Goal: Task Accomplishment & Management: Manage account settings

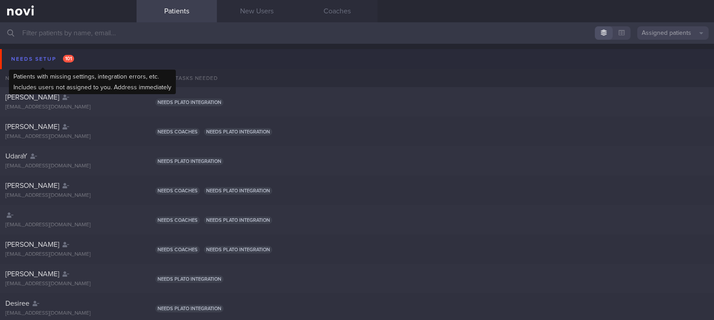
click at [71, 53] on div "Needs setup 101" at bounding box center [42, 59] width 67 height 12
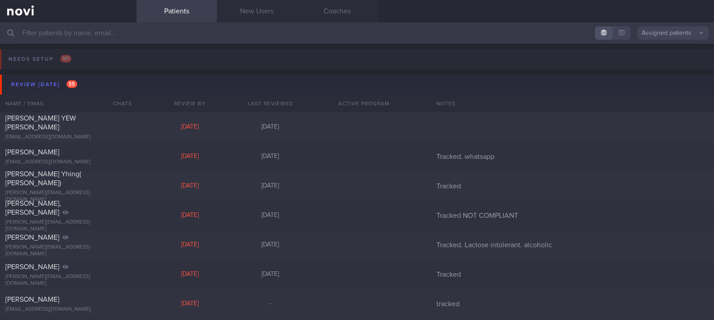
click at [82, 80] on button "Review [DATE] 55" at bounding box center [358, 85] width 716 height 20
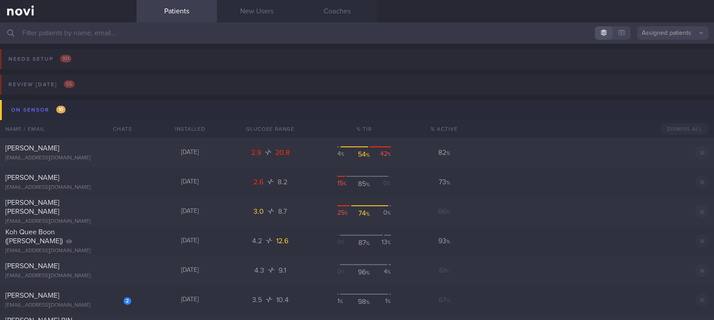
click at [73, 111] on button "On sensor 10" at bounding box center [358, 110] width 716 height 20
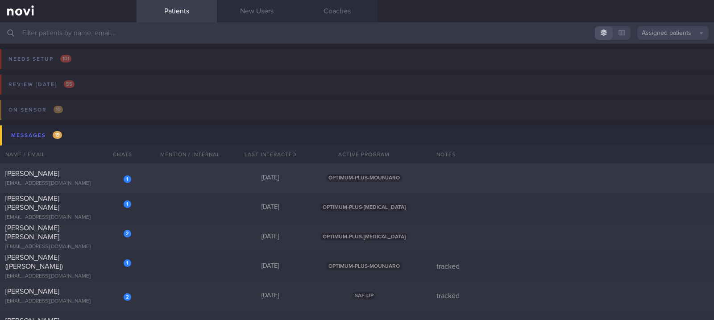
click at [177, 174] on div "1 [PERSON_NAME] [EMAIL_ADDRESS][DOMAIN_NAME] [DATE] OPTIMUM-PLUS-MOUNJARO" at bounding box center [357, 177] width 714 height 29
select select "8"
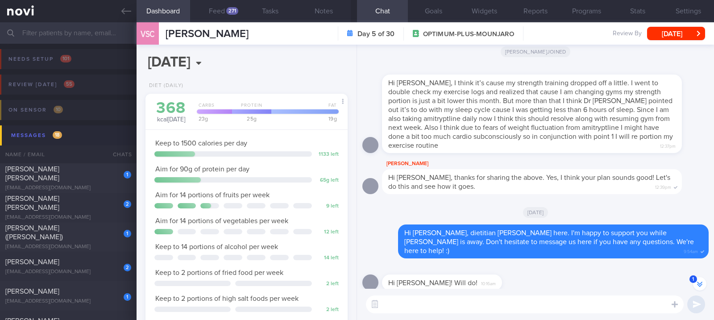
scroll to position [-945, 0]
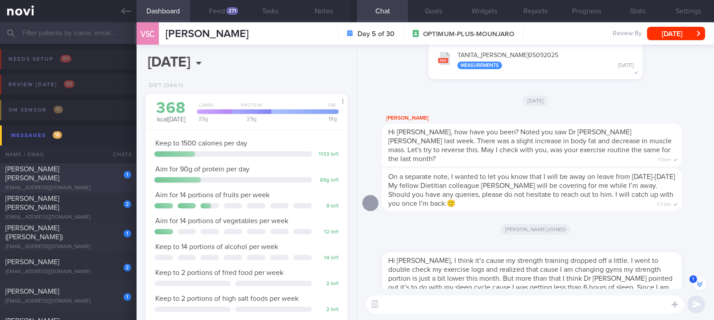
click at [59, 175] on span "[PERSON_NAME] [PERSON_NAME]" at bounding box center [32, 174] width 54 height 16
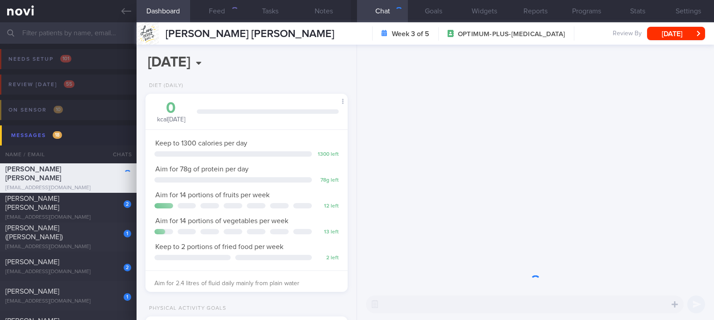
scroll to position [101, 177]
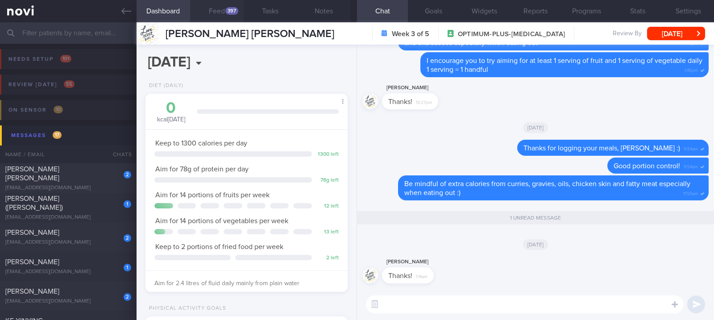
click at [224, 12] on button "Feed 397" at bounding box center [217, 11] width 54 height 22
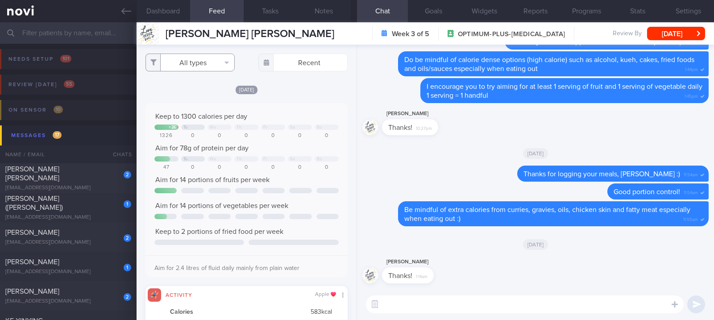
click at [203, 59] on button "All types" at bounding box center [189, 63] width 89 height 18
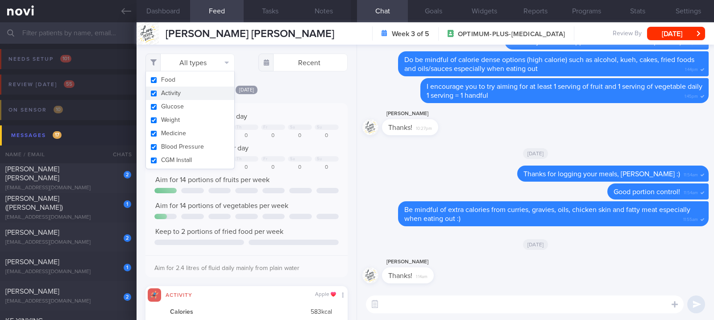
click at [193, 91] on button "Activity" at bounding box center [190, 93] width 88 height 13
checkbox input "false"
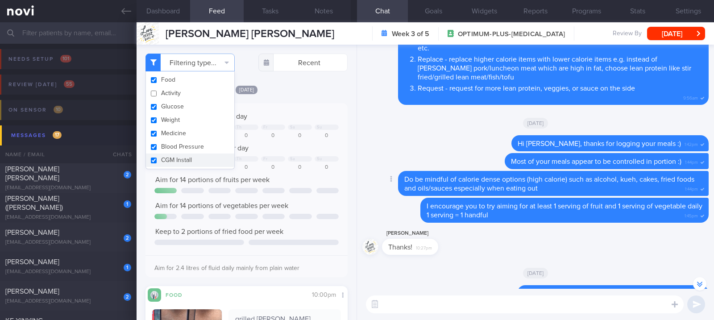
scroll to position [-119, 0]
click at [287, 87] on div "[DATE]" at bounding box center [246, 89] width 202 height 9
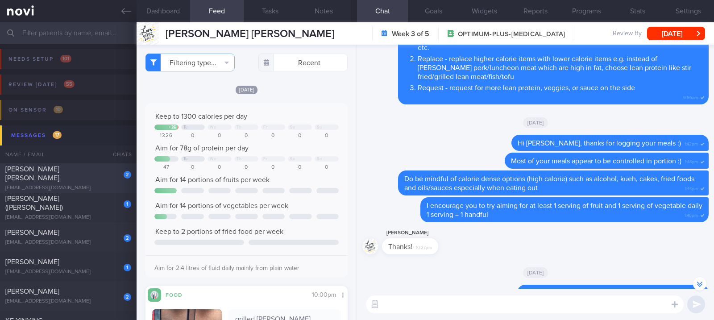
click at [59, 172] on span "[PERSON_NAME] [PERSON_NAME]" at bounding box center [32, 174] width 54 height 16
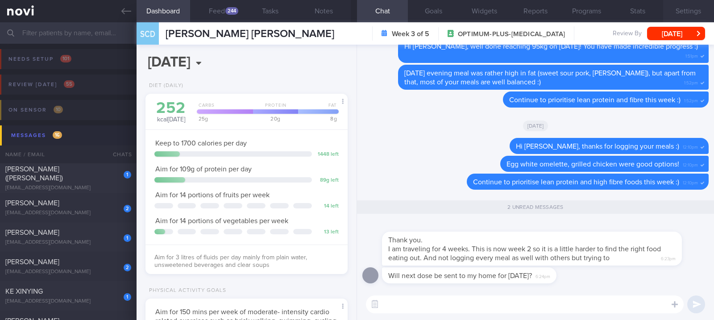
click at [695, 18] on button "Settings" at bounding box center [688, 11] width 51 height 22
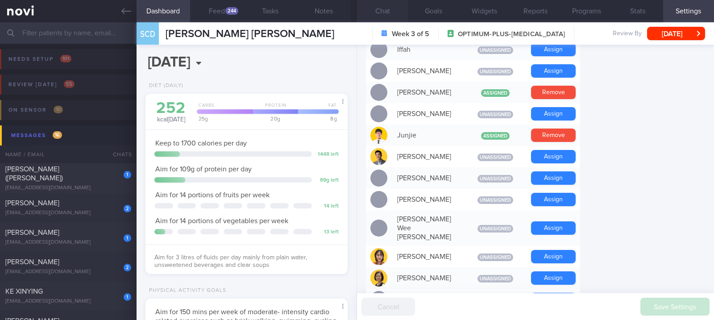
click at [381, 11] on button "Chat" at bounding box center [382, 11] width 51 height 22
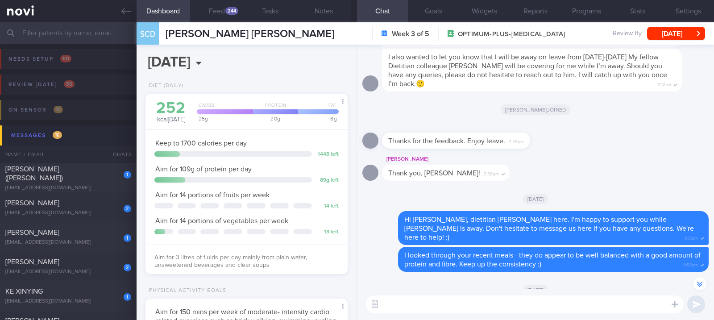
scroll to position [-476, 0]
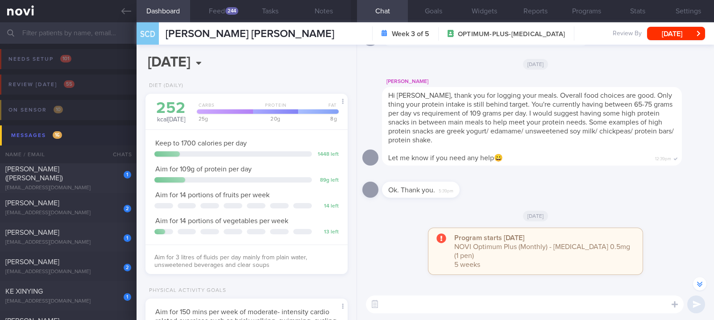
click at [652, 203] on div "Ok. Thank you. 5:39pm" at bounding box center [535, 187] width 346 height 32
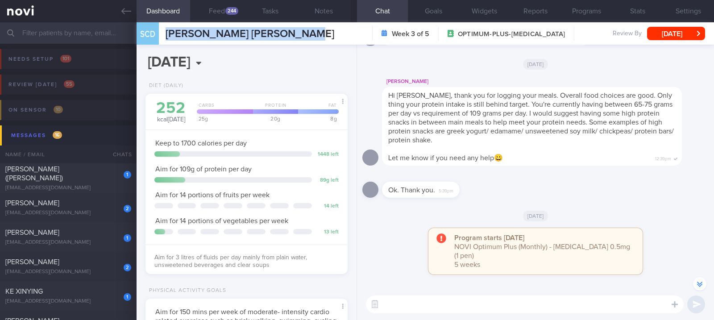
drag, startPoint x: 332, startPoint y: 36, endPoint x: 160, endPoint y: 43, distance: 171.9
click at [160, 43] on div "SCD [PERSON_NAME] [PERSON_NAME] [PERSON_NAME] [EMAIL_ADDRESS][DOMAIN_NAME] Week…" at bounding box center [425, 33] width 577 height 22
copy div "[PERSON_NAME] [PERSON_NAME]"
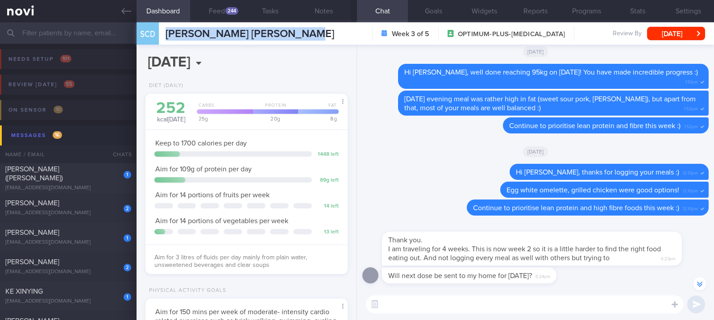
scroll to position [0, 0]
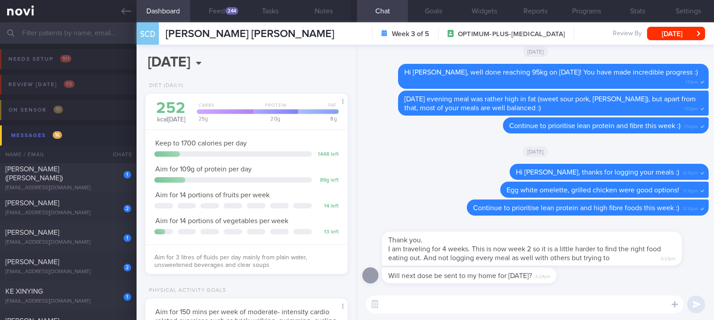
click at [454, 307] on textarea at bounding box center [525, 304] width 318 height 18
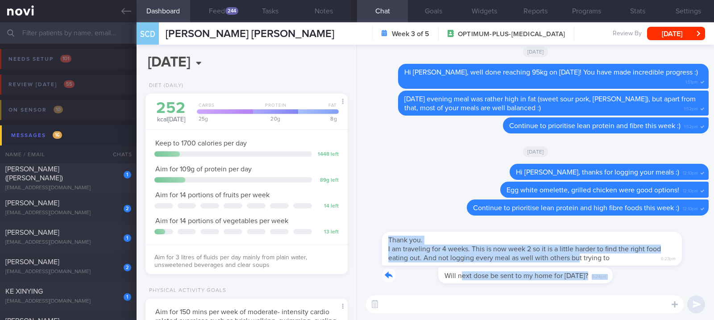
drag, startPoint x: 403, startPoint y: 280, endPoint x: 584, endPoint y: 244, distance: 183.7
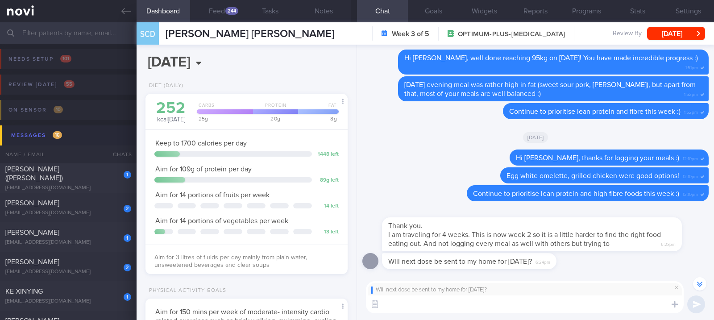
scroll to position [-14, 0]
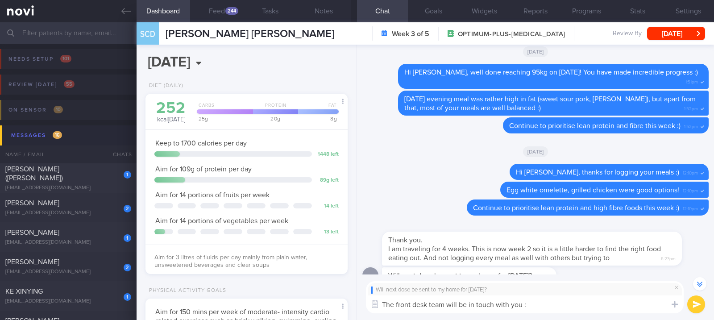
type textarea "The front desk team will be in touch with you :)"
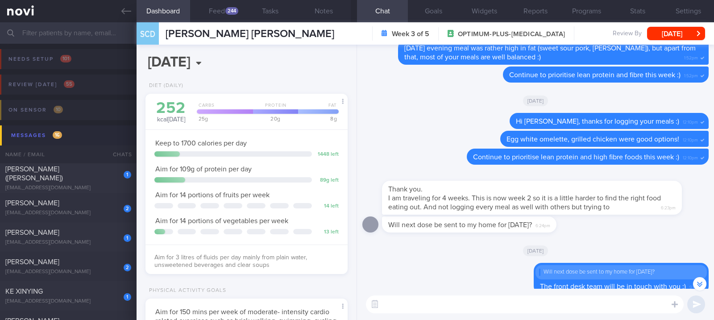
scroll to position [0, 0]
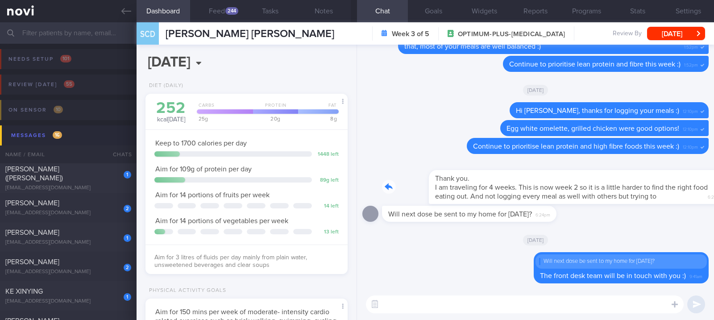
drag, startPoint x: 445, startPoint y: 180, endPoint x: 572, endPoint y: 180, distance: 126.3
click at [572, 180] on div "Thank you. I am traveling for 4 weeks. This is now week 2 so it is a little har…" at bounding box center [545, 181] width 327 height 45
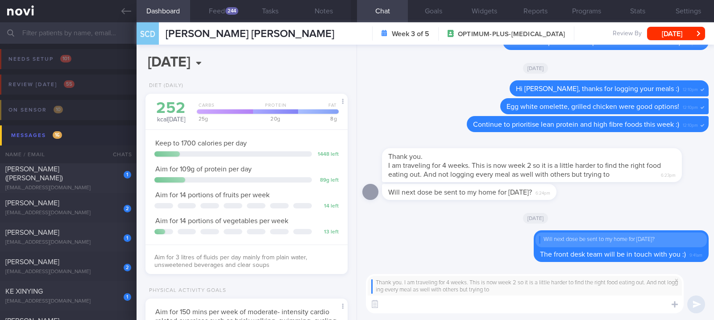
click at [465, 312] on textarea at bounding box center [525, 304] width 318 height 18
click at [465, 302] on textarea at bounding box center [525, 304] width 318 height 18
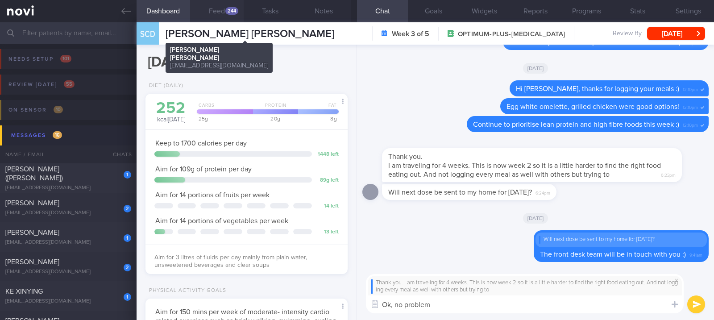
type textarea "Ok, no problem"
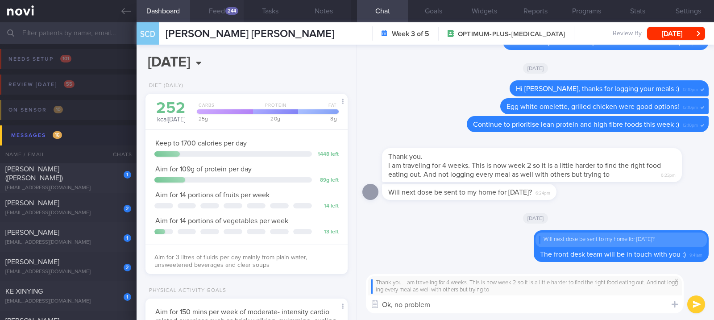
click at [225, 18] on button "Feed 244" at bounding box center [217, 11] width 54 height 22
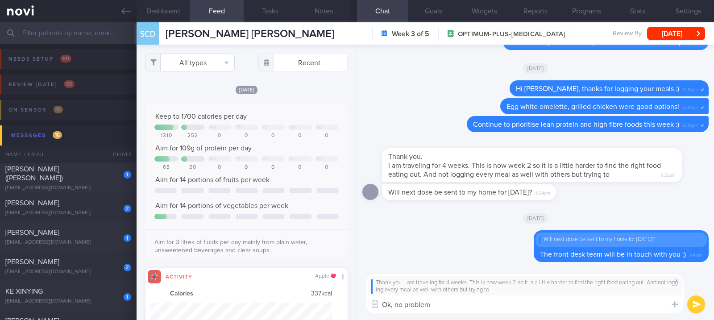
scroll to position [45, 182]
click at [211, 58] on button "All types" at bounding box center [189, 63] width 89 height 18
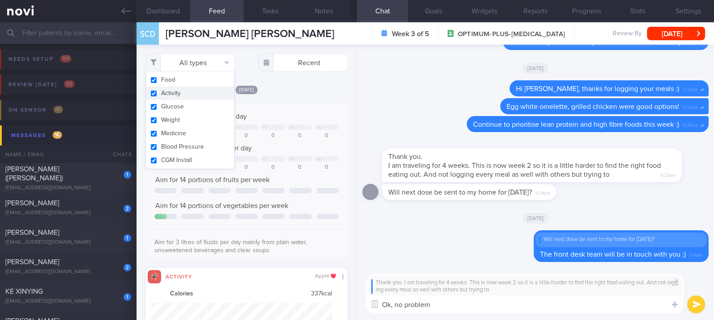
click at [184, 95] on button "Activity" at bounding box center [190, 93] width 88 height 13
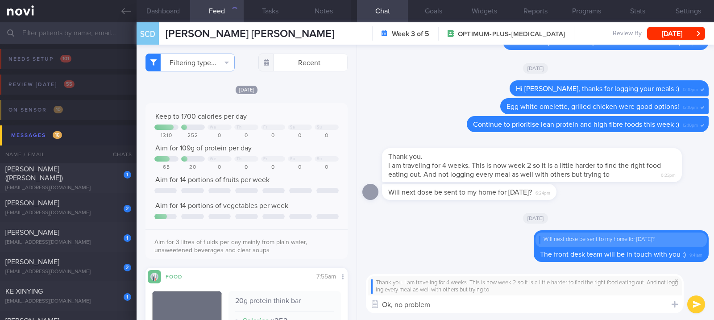
checkbox input "false"
click at [263, 178] on span "Aim for 14 portions of fruits per week" at bounding box center [212, 179] width 114 height 7
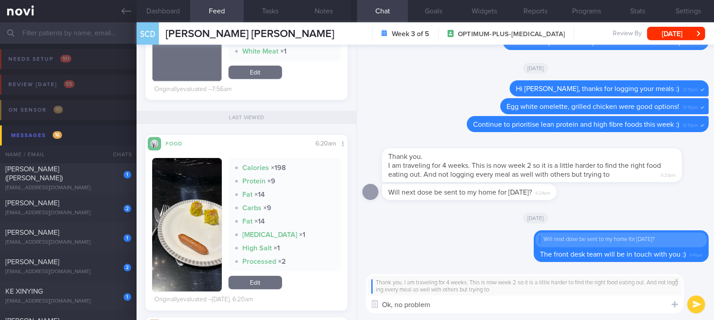
scroll to position [1130, 0]
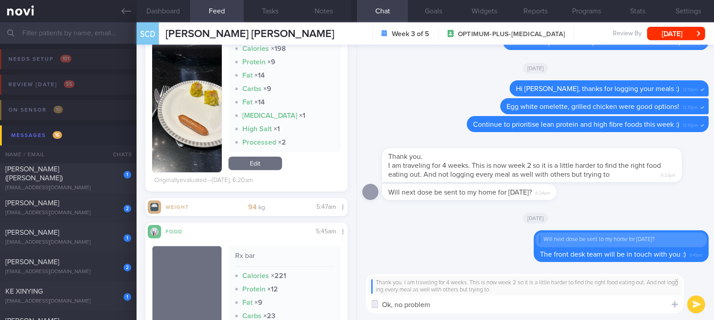
drag, startPoint x: 456, startPoint y: 307, endPoint x: 395, endPoint y: 305, distance: 60.3
click at [395, 305] on textarea "Ok, no problem" at bounding box center [525, 304] width 318 height 18
type textarea "Ok, I understand that sometimes food is out of our control"
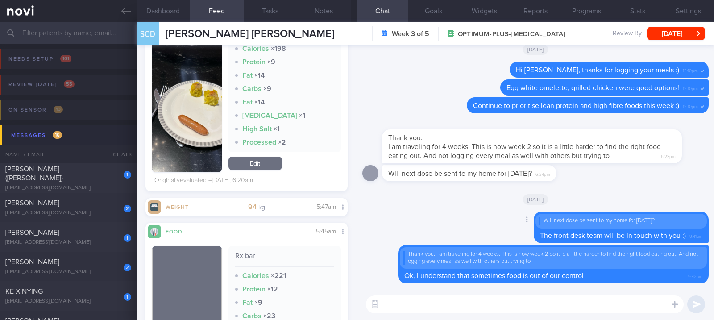
type textarea "E"
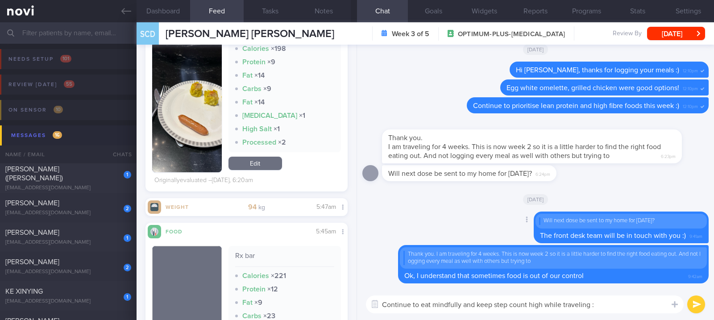
type textarea "Continue to eat mindfully and keep step count high while traveling :)"
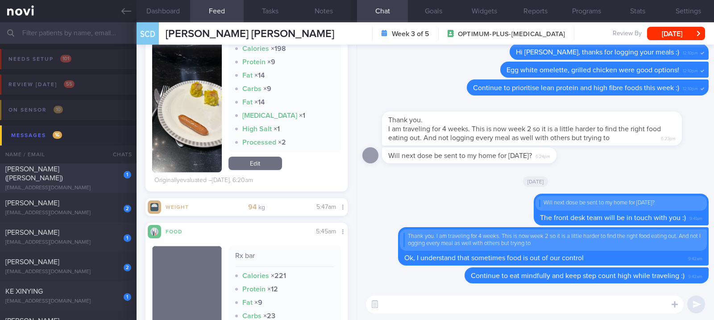
click at [90, 176] on div "[PERSON_NAME] ([PERSON_NAME])" at bounding box center [67, 174] width 124 height 18
type input "tracked"
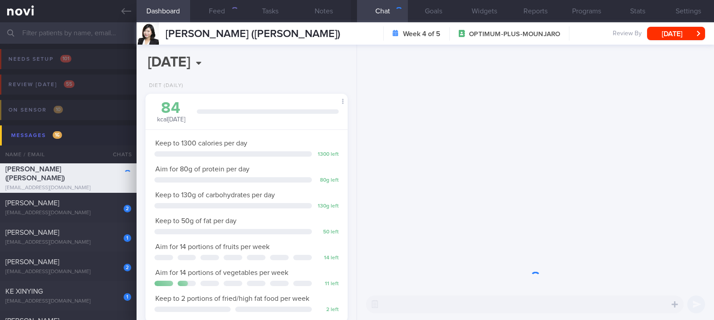
scroll to position [446035, 445959]
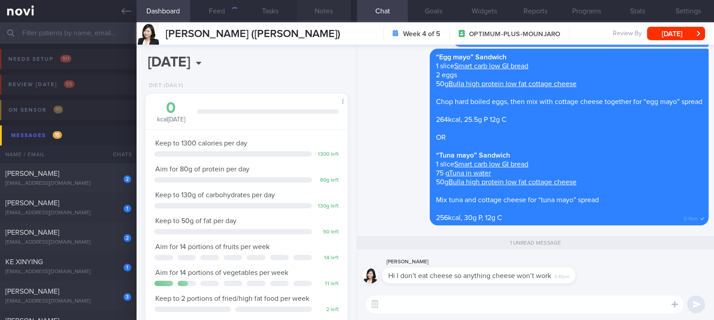
click at [324, 14] on button "Notes" at bounding box center [324, 11] width 54 height 22
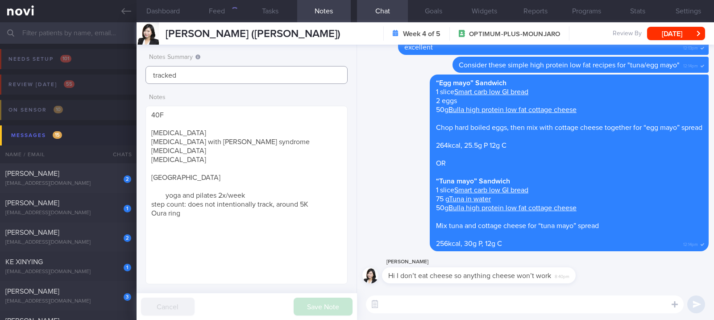
click at [277, 68] on input "tracked" at bounding box center [246, 75] width 202 height 18
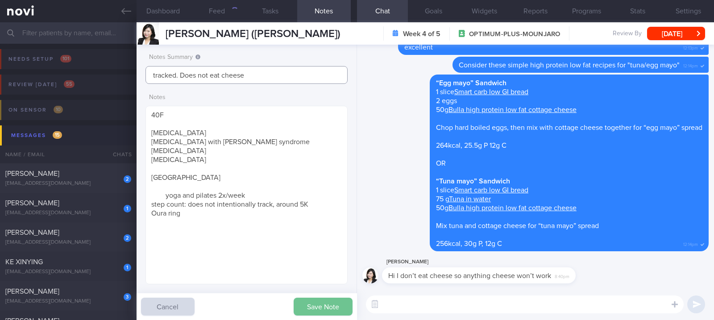
type input "tracked. Does not eat cheese"
click at [315, 312] on button "Save Note" at bounding box center [323, 307] width 59 height 18
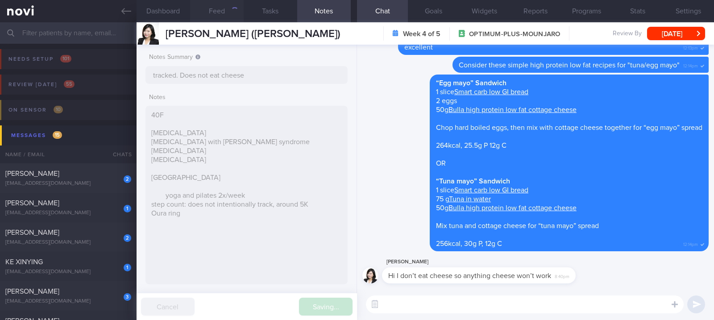
type input "tracked. Does not eat cheese"
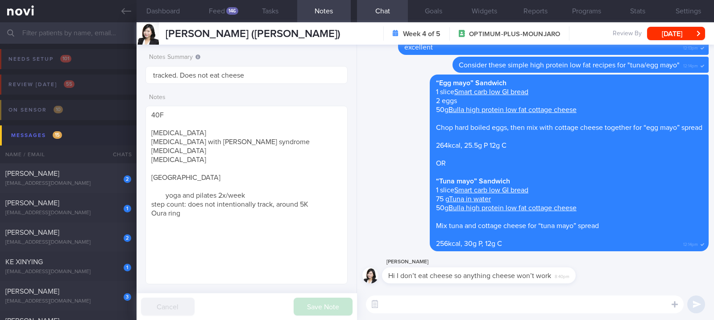
click at [518, 308] on textarea at bounding box center [525, 304] width 318 height 18
type textarea "Got it! How about Greek yoghurt?"
click at [224, 12] on button "Feed 146" at bounding box center [217, 11] width 54 height 22
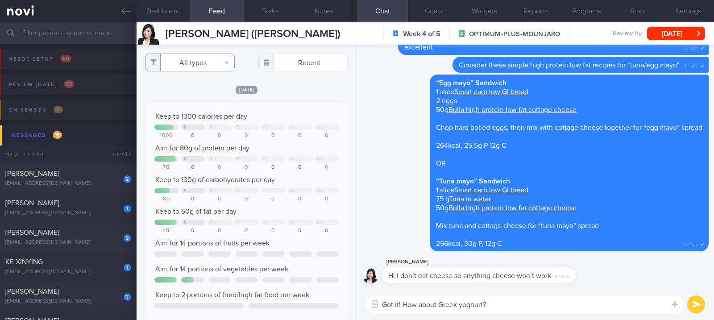
click at [192, 65] on button "All types" at bounding box center [189, 63] width 89 height 18
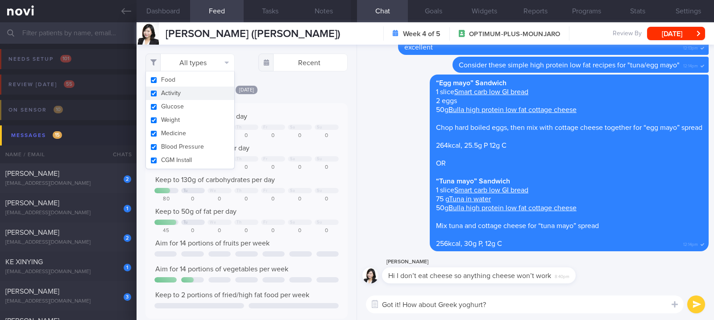
click at [188, 88] on button "Activity" at bounding box center [190, 93] width 88 height 13
checkbox input "false"
click at [330, 148] on div "Keep to 1300 calories per day Tu We Th Fr Sa Su 1005 0 0 0 0 0 0 Aim for 80g of…" at bounding box center [246, 210] width 202 height 215
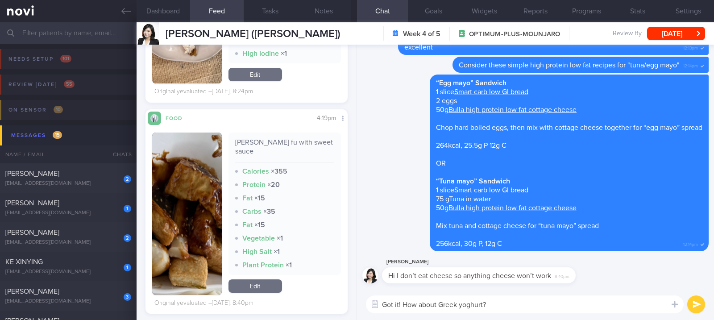
click at [180, 194] on button "button" at bounding box center [187, 214] width 70 height 162
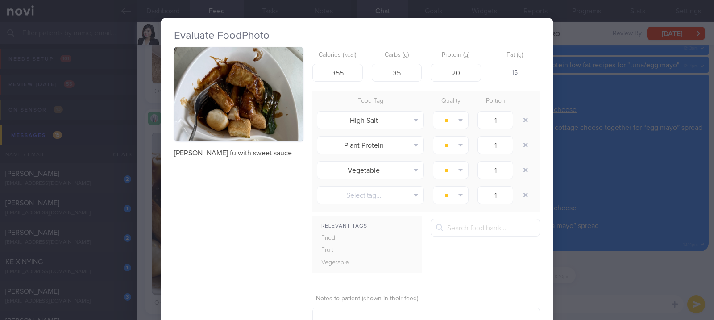
click at [576, 164] on div "Evaluate Food Photo [PERSON_NAME] fu with sweet sauce Calories (kcal) 355 Carbs…" at bounding box center [357, 160] width 714 height 320
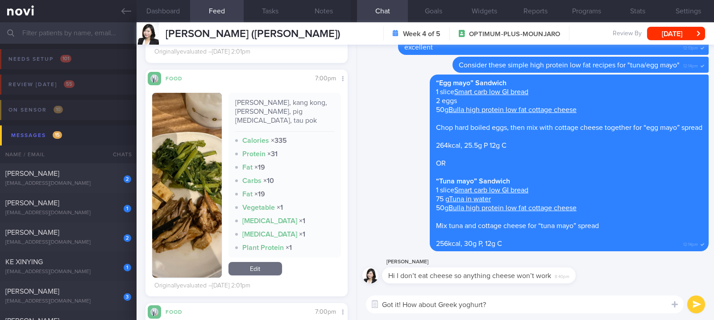
click at [502, 306] on textarea "Got it! How about Greek yoghurt?" at bounding box center [525, 304] width 318 height 18
type textarea "Got it! How about Greek yoghurt? Or do you avoid dairy?"
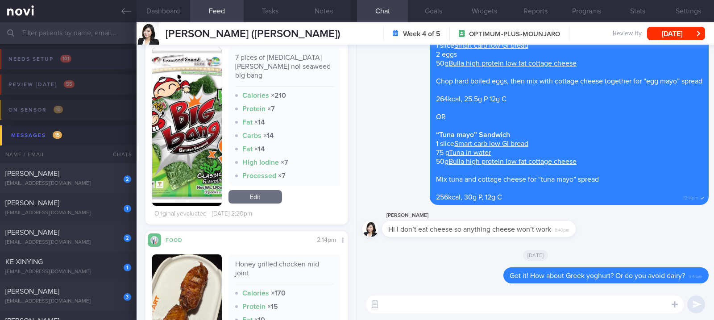
drag, startPoint x: 124, startPoint y: 9, endPoint x: 454, endPoint y: 65, distance: 335.2
click at [124, 9] on icon at bounding box center [126, 11] width 10 height 10
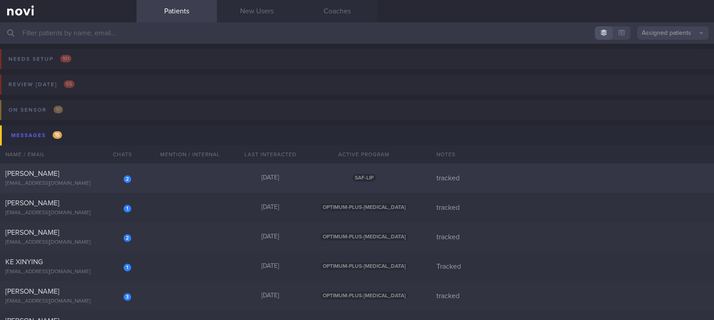
click at [186, 180] on div "2 [PERSON_NAME] [EMAIL_ADDRESS][DOMAIN_NAME] [DATE] SAF-LIP tracked" at bounding box center [357, 177] width 714 height 29
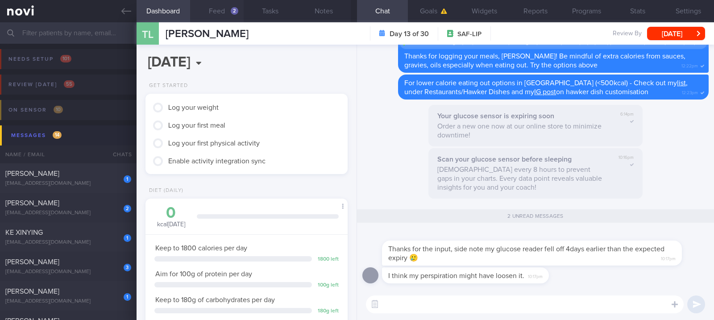
click at [219, 8] on button "Feed 2" at bounding box center [217, 11] width 54 height 22
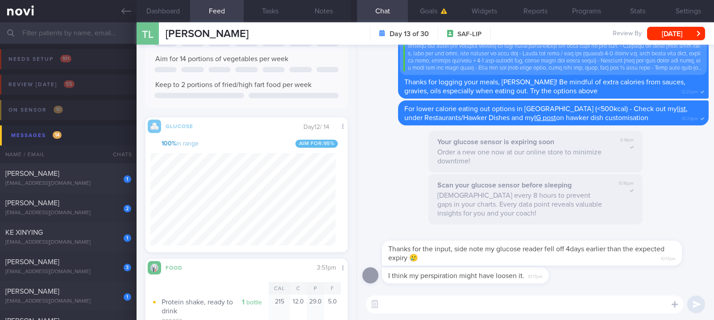
click at [407, 314] on div "​ ​" at bounding box center [535, 304] width 357 height 31
click at [418, 302] on textarea at bounding box center [525, 304] width 318 height 18
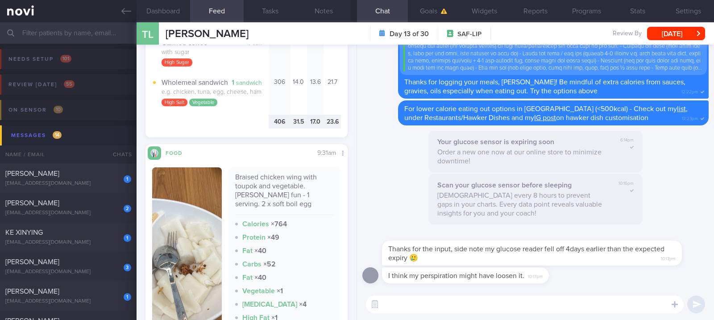
click at [445, 319] on div "​ ​" at bounding box center [535, 304] width 357 height 31
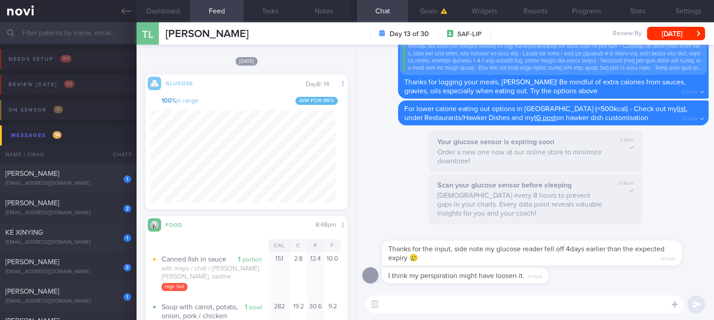
click at [454, 302] on textarea at bounding box center [525, 304] width 318 height 18
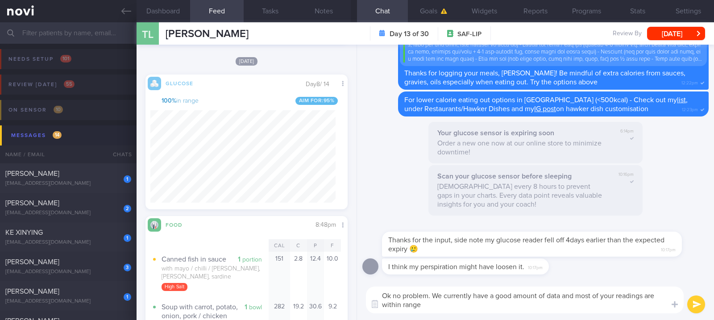
type textarea "Ok no problem. We currently have a good amount of data and most of your reading…"
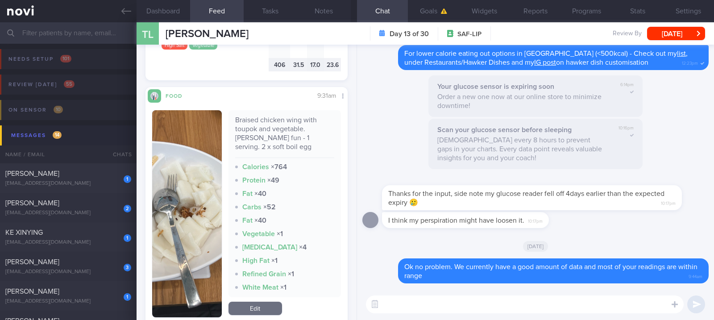
scroll to position [2293, 0]
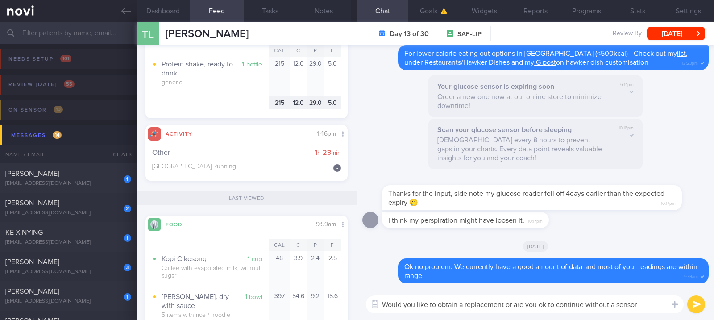
type textarea "Would you like to obtain a replacement or are you ok to continue without a sens…"
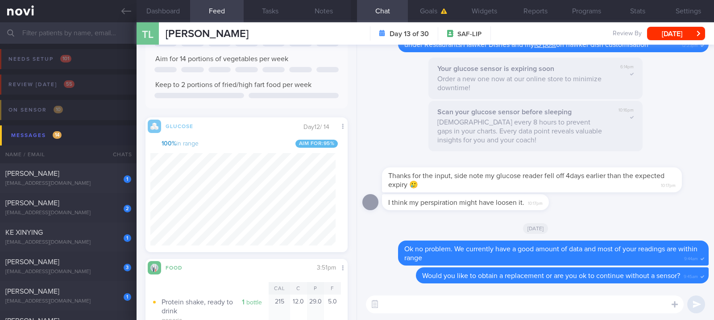
scroll to position [0, 0]
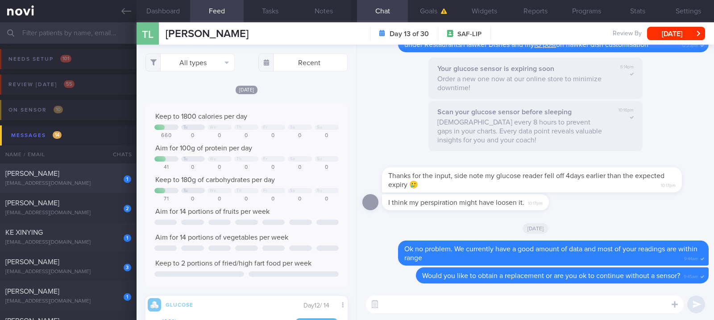
click at [98, 176] on div "[PERSON_NAME]" at bounding box center [67, 173] width 124 height 9
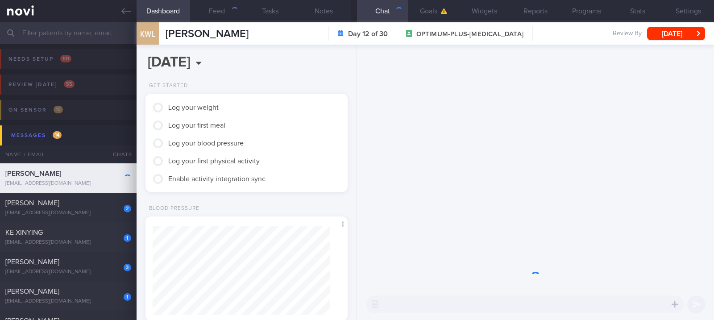
scroll to position [88, 177]
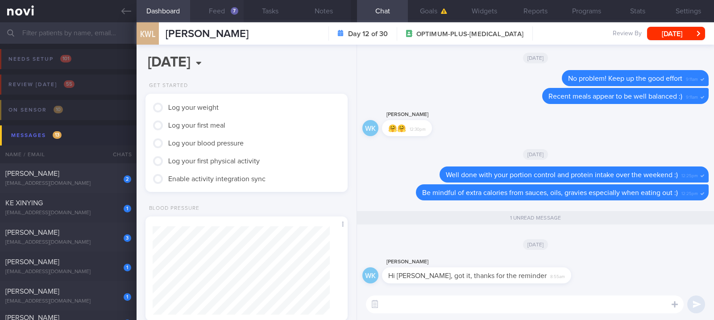
click at [230, 12] on button "Feed 7" at bounding box center [217, 11] width 54 height 22
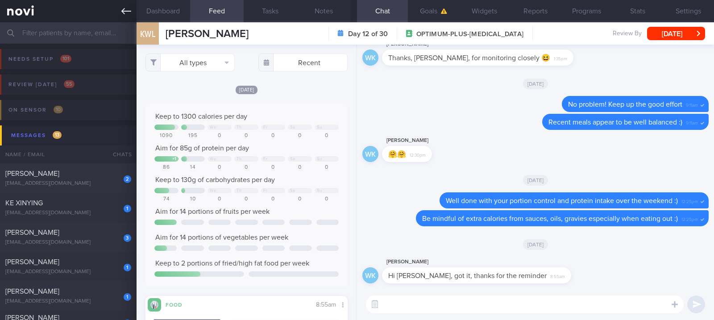
click at [128, 9] on icon at bounding box center [126, 11] width 10 height 10
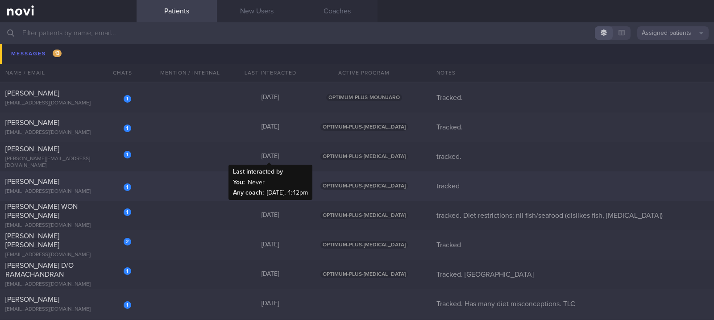
scroll to position [178, 0]
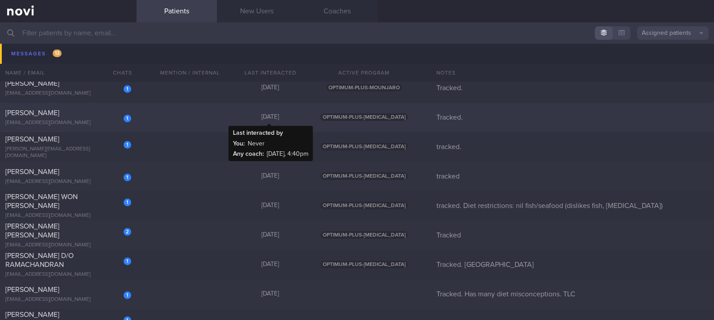
click at [283, 115] on div "[DATE]" at bounding box center [270, 117] width 80 height 8
select select "8"
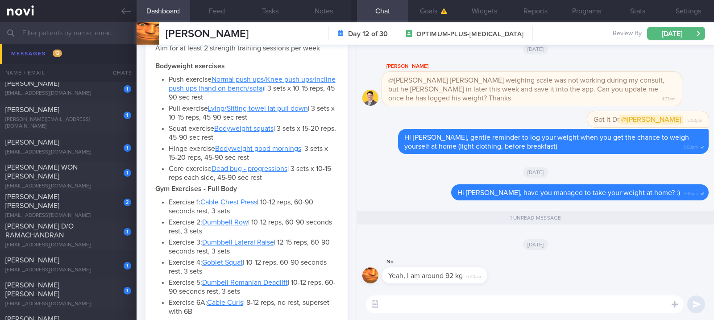
scroll to position [728, 0]
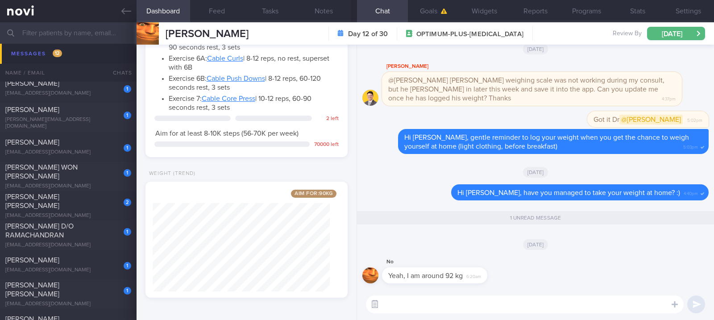
click at [380, 302] on button "button" at bounding box center [375, 304] width 16 height 16
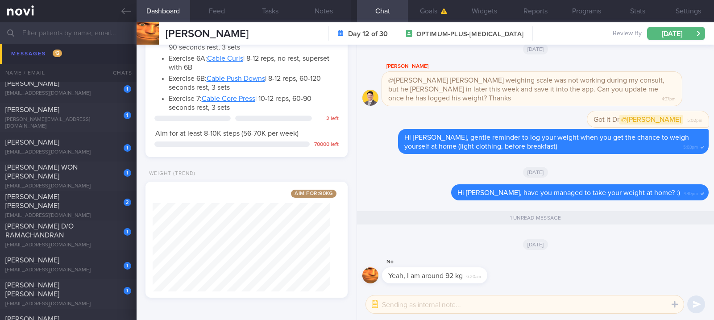
click at [412, 305] on textarea at bounding box center [525, 304] width 318 height 18
type textarea "Hi Dr @[PERSON_NAME] is 92kg currently"
click at [692, 306] on button "submit" at bounding box center [696, 304] width 18 height 18
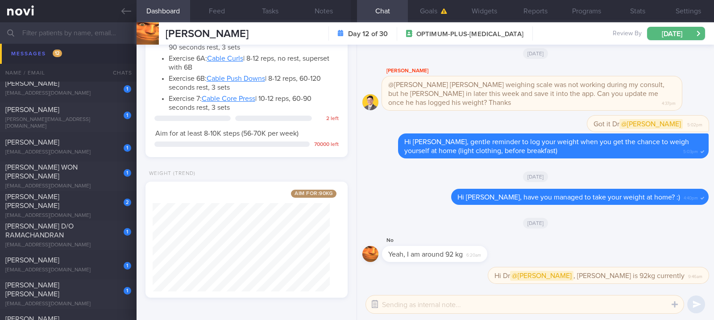
click at [373, 306] on button "button" at bounding box center [375, 304] width 16 height 16
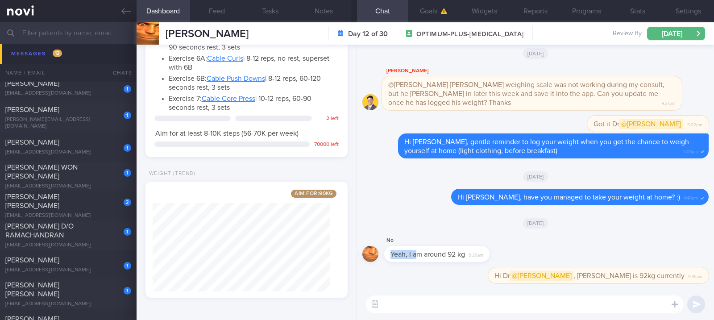
drag, startPoint x: 413, startPoint y: 261, endPoint x: 518, endPoint y: 247, distance: 105.8
click at [518, 247] on div "No Yeah, I am around 92 kg 6:20am" at bounding box center [535, 251] width 346 height 32
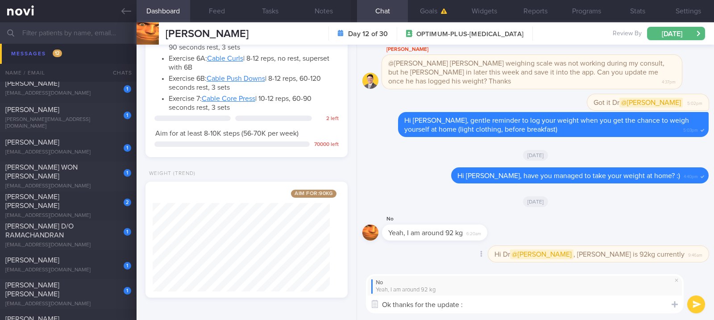
type textarea "Ok thanks for the update :)"
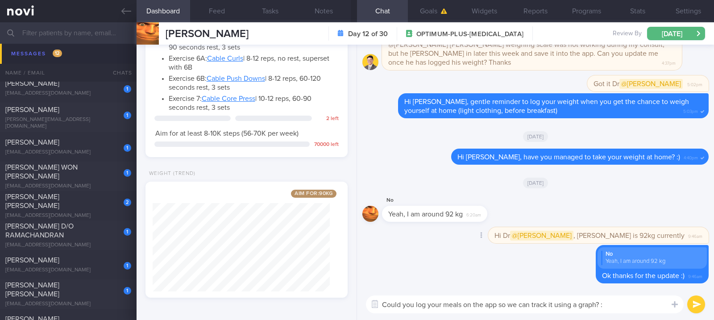
type textarea "Could you log your meals on the app so we can track it using a graph? :)"
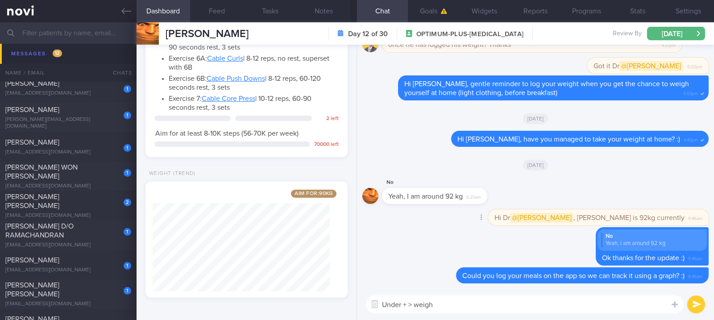
type textarea "Under + > weight"
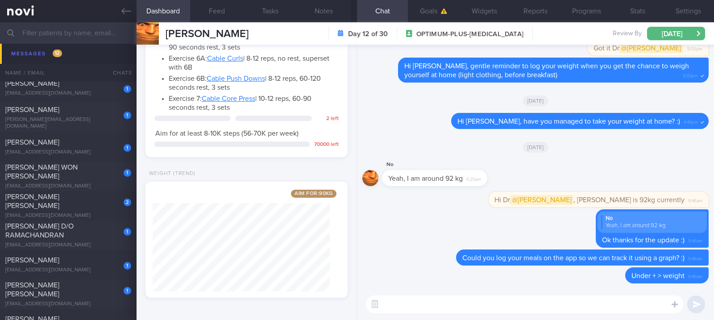
click at [431, 301] on textarea at bounding box center [525, 304] width 318 height 18
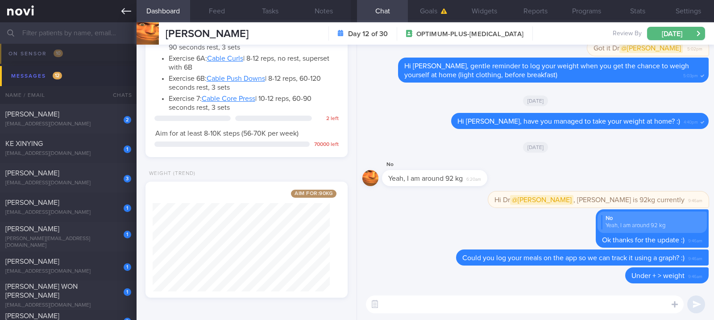
click at [124, 11] on icon at bounding box center [126, 11] width 10 height 6
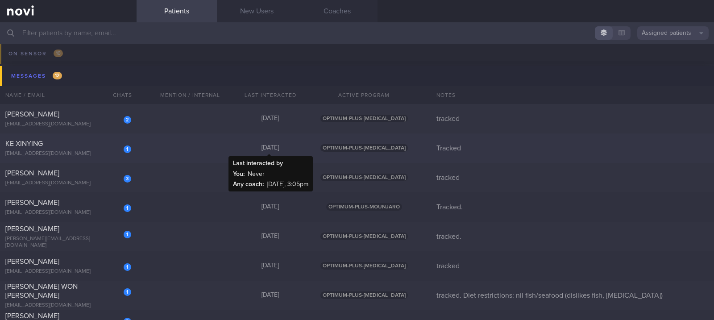
click at [236, 146] on div "[DATE]" at bounding box center [270, 148] width 80 height 8
select select "8"
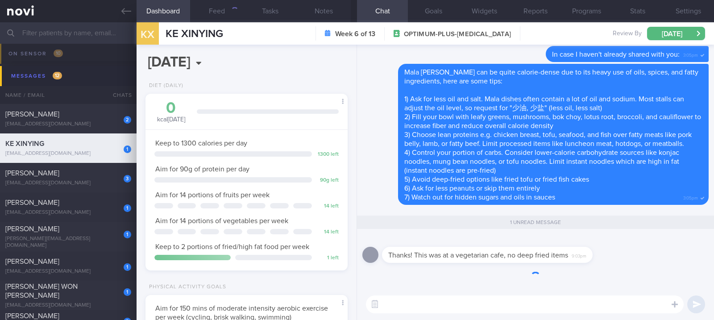
scroll to position [101, 177]
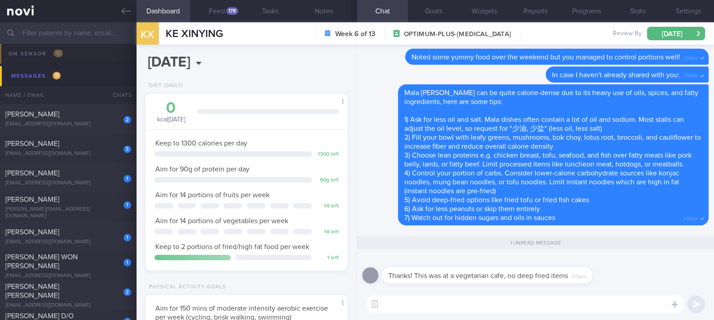
click at [495, 302] on textarea at bounding box center [525, 304] width 318 height 18
click at [236, 10] on div "178" at bounding box center [232, 11] width 12 height 8
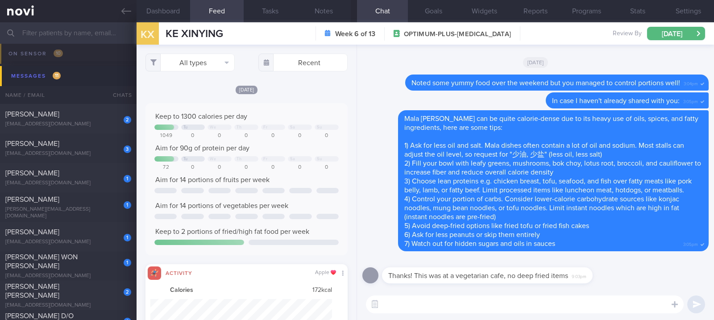
scroll to position [45, 182]
click at [207, 57] on button "All types" at bounding box center [189, 63] width 89 height 18
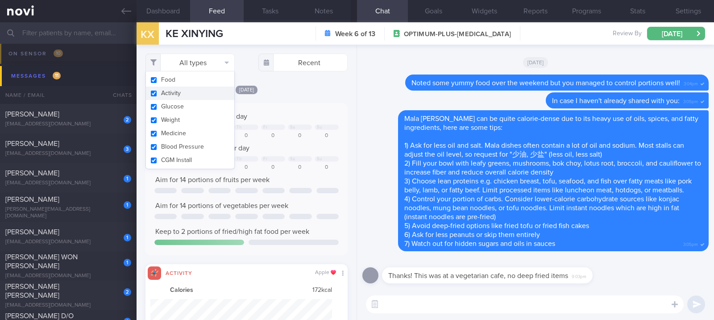
click at [189, 90] on button "Activity" at bounding box center [190, 93] width 88 height 13
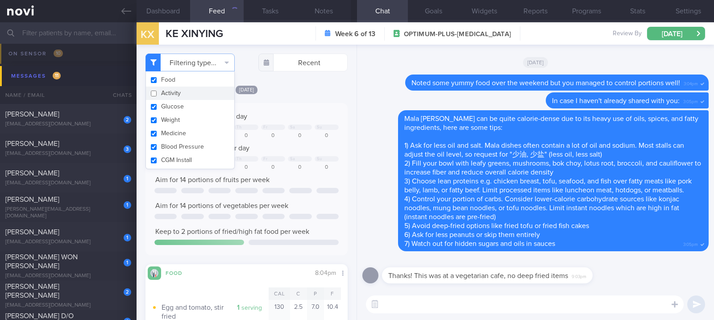
checkbox input "false"
click at [409, 305] on textarea at bounding box center [525, 304] width 318 height 18
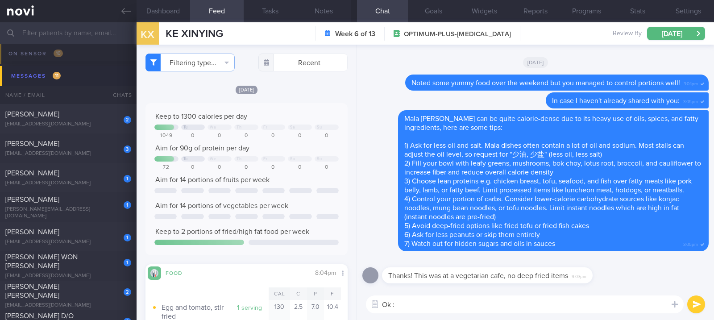
type textarea "Ok :)"
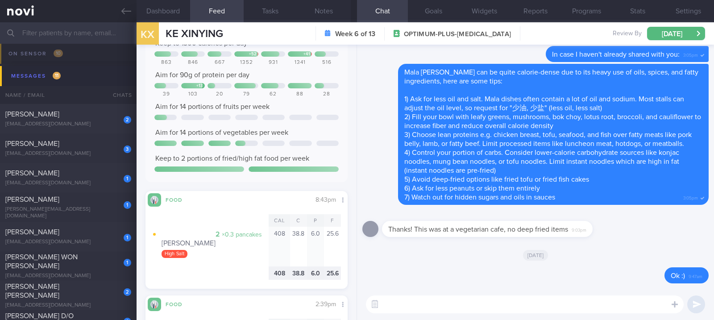
scroll to position [476, 0]
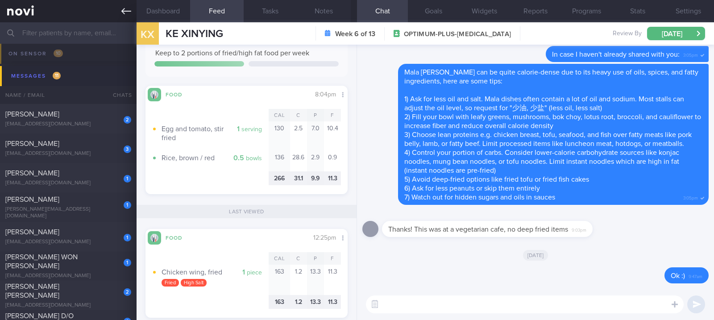
drag, startPoint x: 120, startPoint y: 6, endPoint x: 124, endPoint y: 11, distance: 5.8
click at [120, 6] on link at bounding box center [68, 11] width 137 height 22
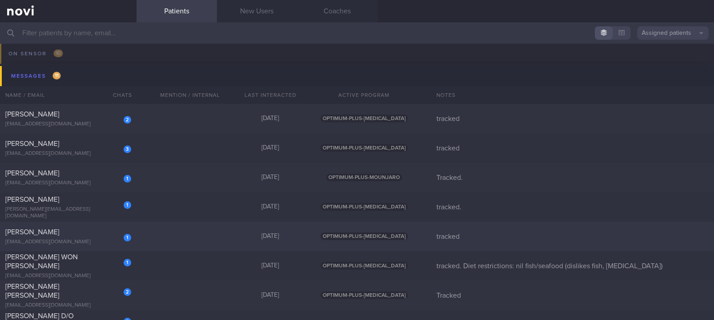
click at [203, 235] on div "1 [PERSON_NAME] [EMAIL_ADDRESS][DOMAIN_NAME] [DATE] OPTIMUM-PLUS-[MEDICAL_DATA]…" at bounding box center [357, 236] width 714 height 29
select select "8"
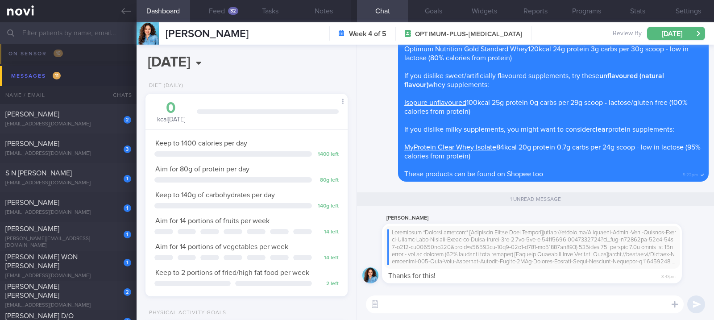
click at [564, 304] on textarea at bounding box center [525, 304] width 318 height 18
type textarea "Welcome!"
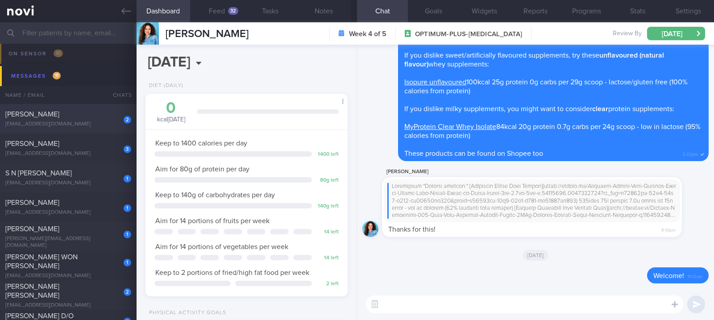
click at [108, 118] on div "[PERSON_NAME]" at bounding box center [67, 114] width 124 height 9
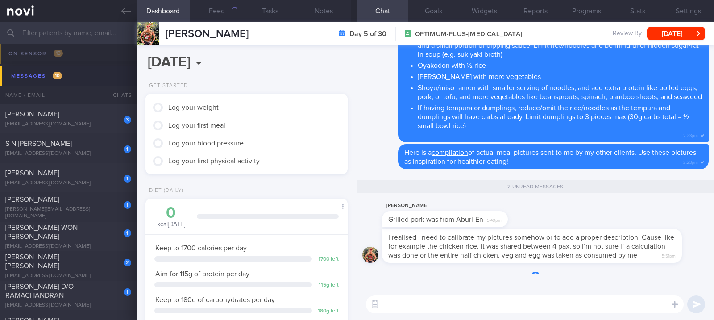
scroll to position [101, 177]
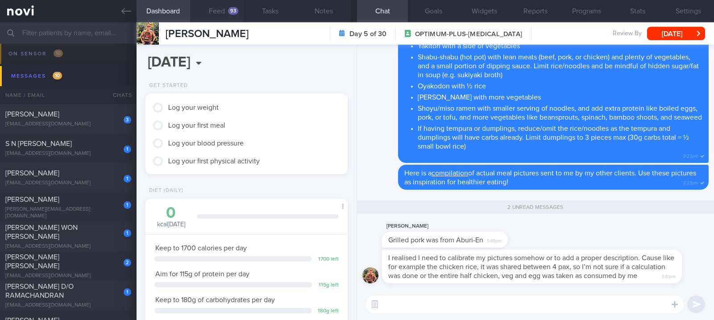
click at [224, 11] on button "Feed 93" at bounding box center [217, 11] width 54 height 22
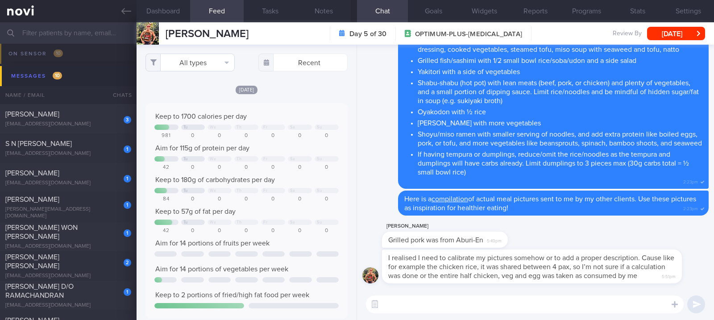
scroll to position [45, 182]
click at [201, 61] on button "All types" at bounding box center [189, 63] width 89 height 18
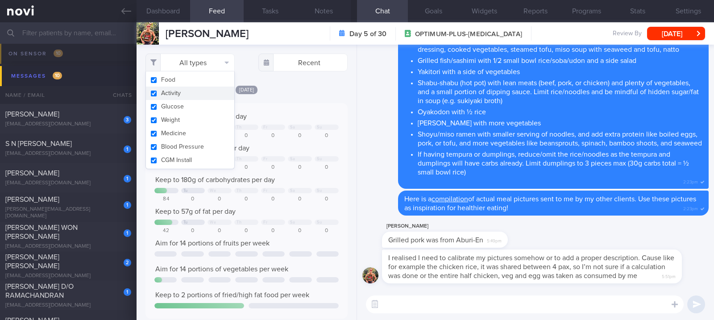
click at [193, 91] on button "Activity" at bounding box center [190, 93] width 88 height 13
checkbox input "false"
click at [289, 107] on div "Keep to 1700 calories per day Tu We Th Fr Sa Su 981 0 0 0 0 0 0 Aim for 115g of…" at bounding box center [246, 210] width 202 height 215
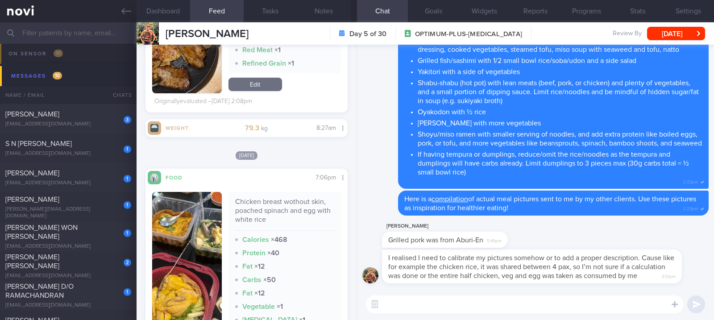
scroll to position [1665, 0]
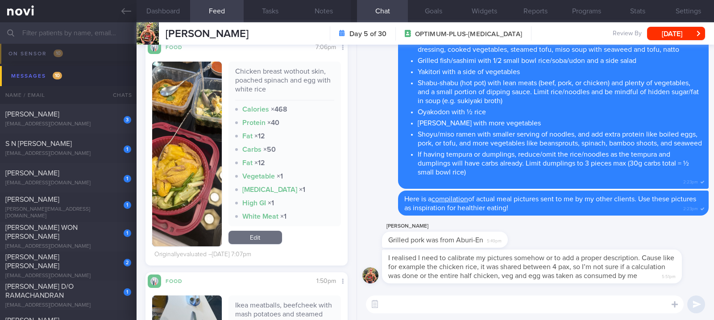
click at [488, 302] on textarea at bounding box center [525, 304] width 318 height 18
click at [482, 305] on textarea at bounding box center [525, 304] width 318 height 18
click at [168, 158] on button "button" at bounding box center [187, 154] width 70 height 185
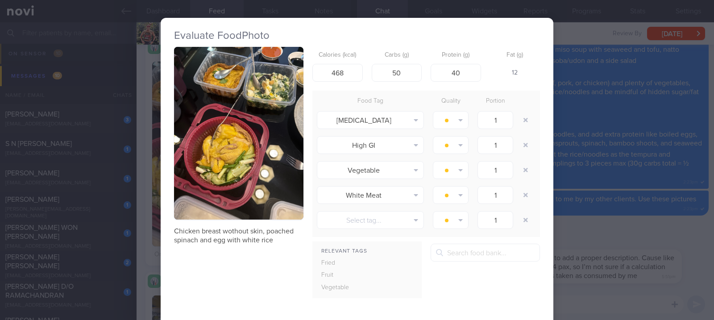
click at [264, 141] on img "button" at bounding box center [238, 133] width 129 height 173
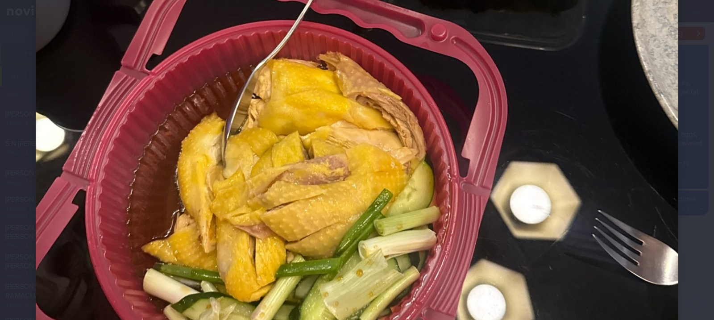
scroll to position [416, 0]
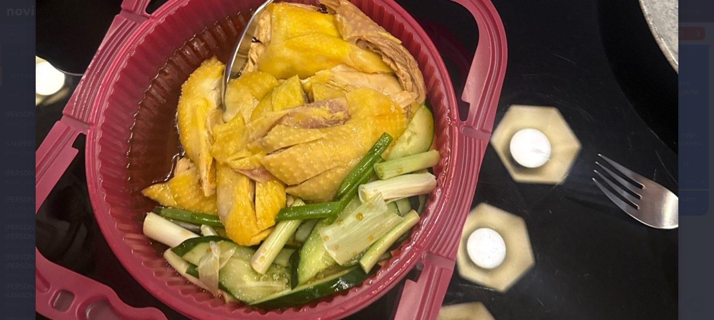
click at [578, 264] on img at bounding box center [357, 47] width 642 height 857
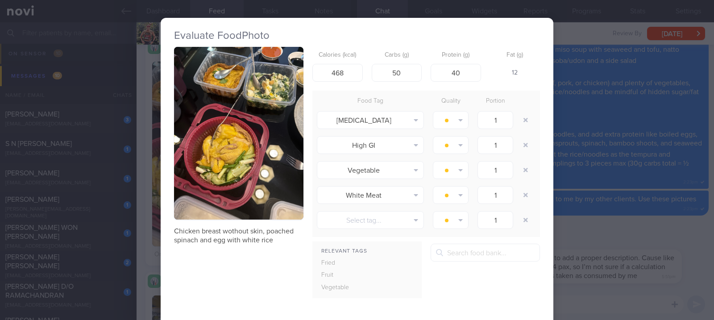
click at [607, 266] on div "Evaluate Food Photo Chicken breast wothout skin, poached spinach and egg with w…" at bounding box center [357, 160] width 714 height 320
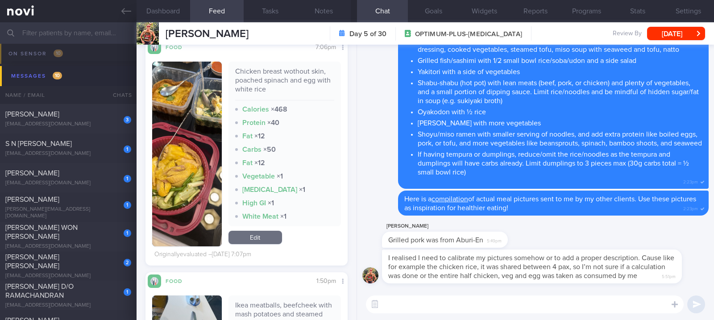
click at [464, 299] on textarea at bounding box center [525, 304] width 318 height 18
drag, startPoint x: 425, startPoint y: 280, endPoint x: 531, endPoint y: 277, distance: 106.7
click at [531, 277] on div "I realised I need to calibrate my pictures somehow or to add a proper descripti…" at bounding box center [545, 266] width 327 height 34
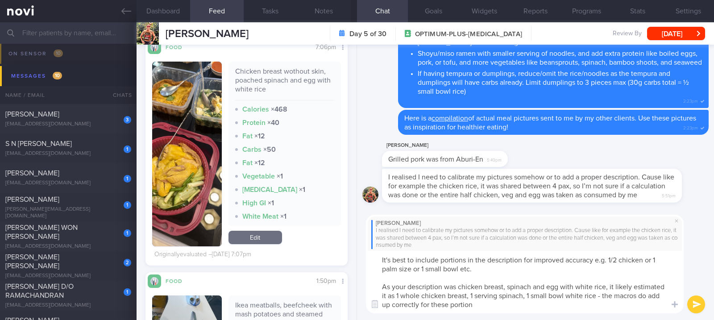
type textarea "It's best to include portions in the description for improved accuracy e.g. 1/2…"
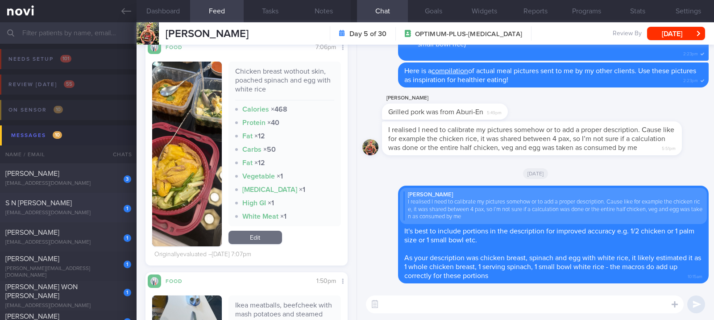
click at [82, 207] on div "1 S N [PERSON_NAME] [EMAIL_ADDRESS][DOMAIN_NAME]" at bounding box center [68, 208] width 137 height 18
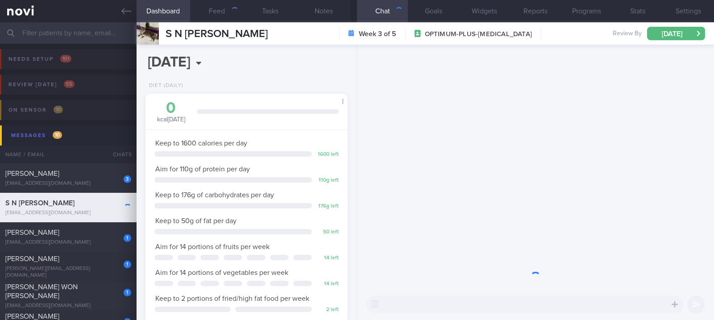
scroll to position [101, 177]
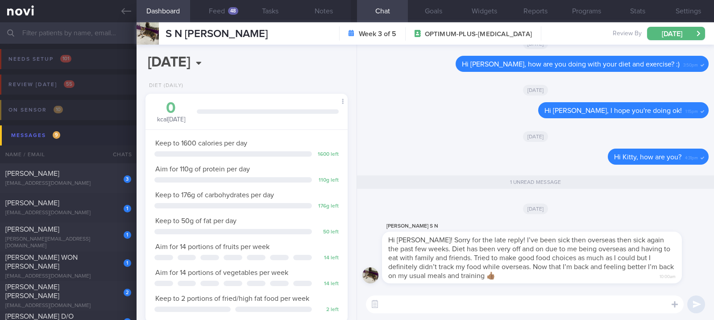
click at [542, 302] on textarea at bounding box center [525, 304] width 318 height 18
click at [232, 12] on div "48" at bounding box center [233, 11] width 10 height 8
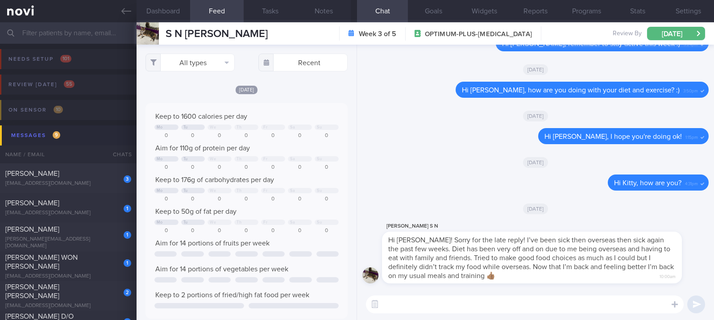
scroll to position [45, 182]
click at [463, 304] on textarea at bounding box center [525, 304] width 318 height 18
type textarea "H"
type textarea "I hope you are feeling better!"
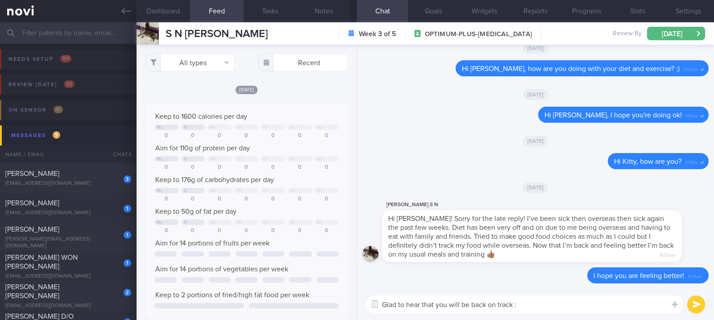
type textarea "Glad to hear that you will be back on track :)"
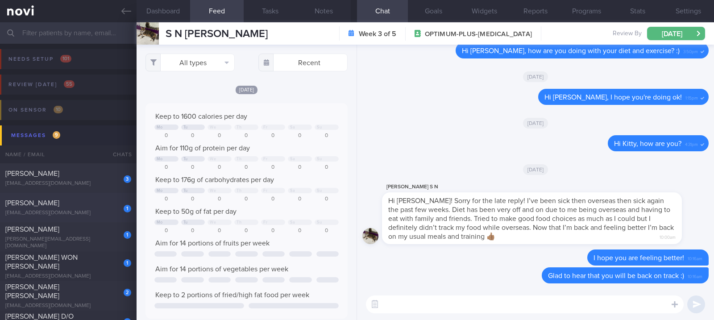
click at [90, 199] on div "[PERSON_NAME]" at bounding box center [67, 203] width 124 height 9
type input "Tracked."
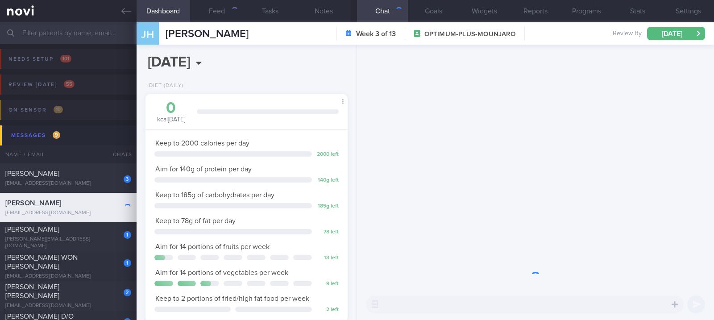
scroll to position [101, 177]
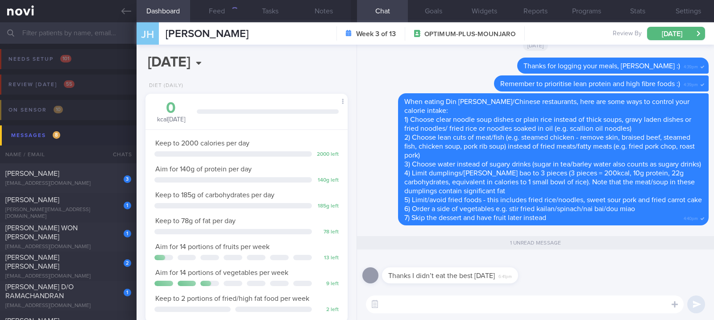
click at [472, 306] on textarea at bounding box center [525, 304] width 318 height 18
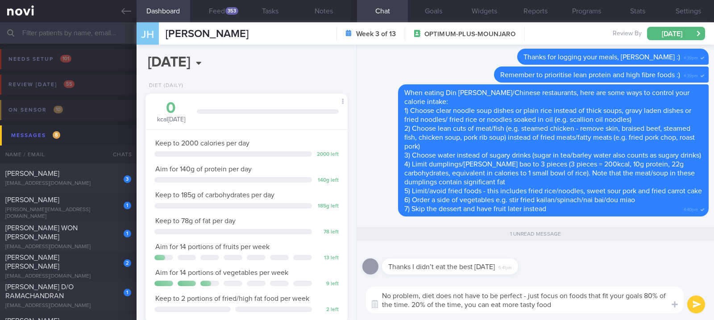
type textarea "No problem, diet does not have to be perfect - just focus on foods that fit you…"
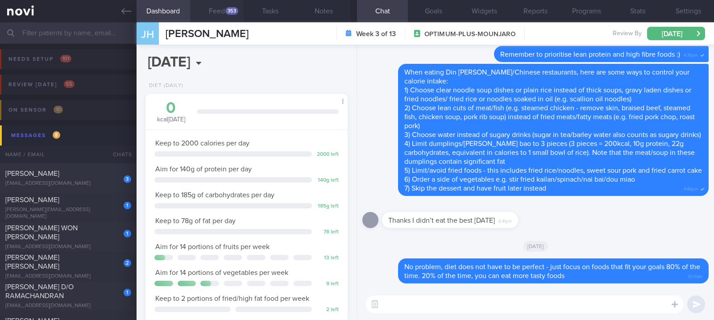
click at [227, 17] on button "Feed 353" at bounding box center [217, 11] width 54 height 22
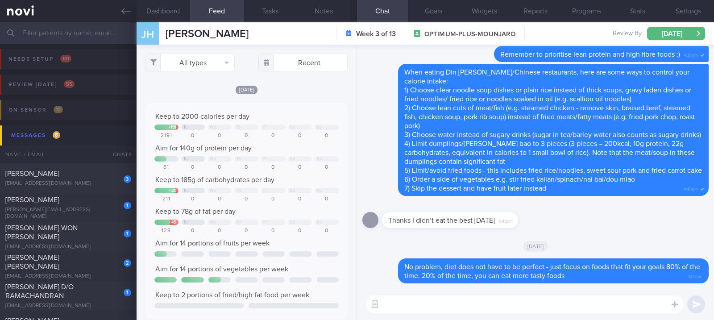
scroll to position [45, 182]
click at [73, 208] on div "1 [PERSON_NAME] [PERSON_NAME][EMAIL_ADDRESS][DOMAIN_NAME]" at bounding box center [68, 207] width 137 height 25
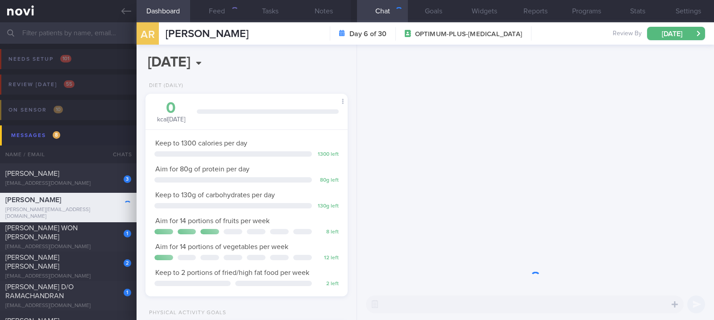
scroll to position [101, 177]
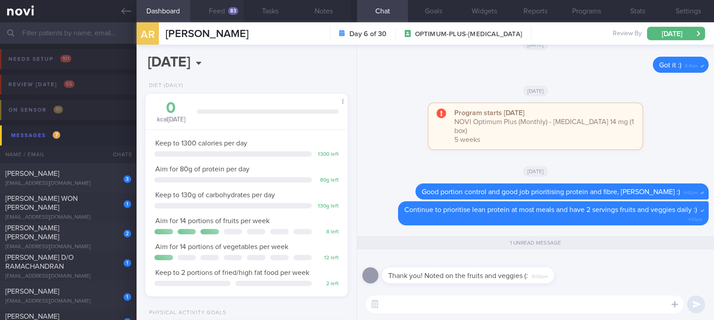
click at [226, 14] on button "Feed 83" at bounding box center [217, 11] width 54 height 22
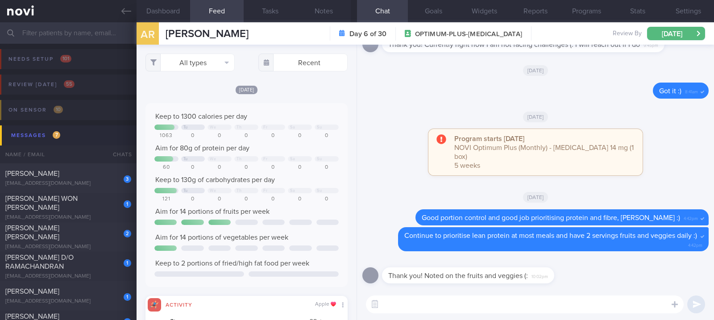
scroll to position [45, 182]
drag, startPoint x: 93, startPoint y: 207, endPoint x: 500, endPoint y: 191, distance: 406.7
click at [93, 207] on div "[PERSON_NAME] WON [PERSON_NAME]" at bounding box center [67, 203] width 124 height 18
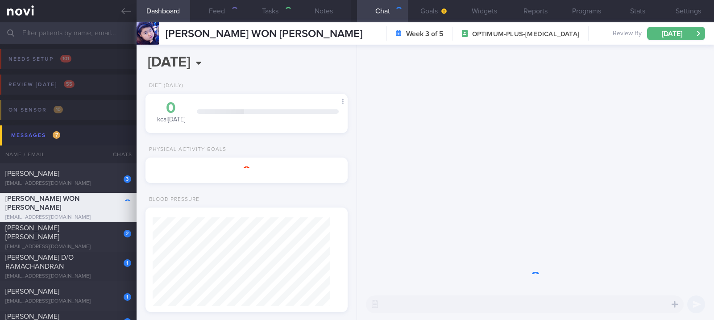
type input "tracked. Diet restrictions: nil fish/seafood (dislikes fish, [MEDICAL_DATA])"
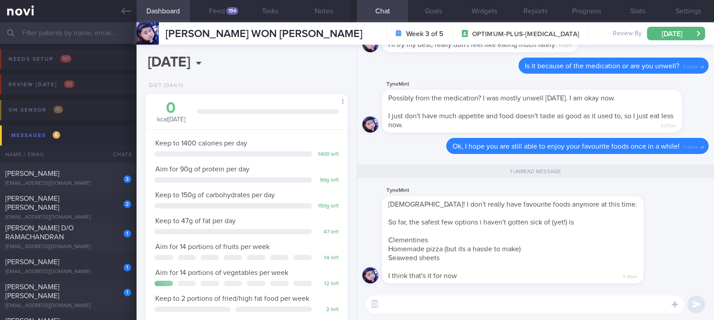
click at [454, 302] on textarea at bounding box center [525, 304] width 318 height 18
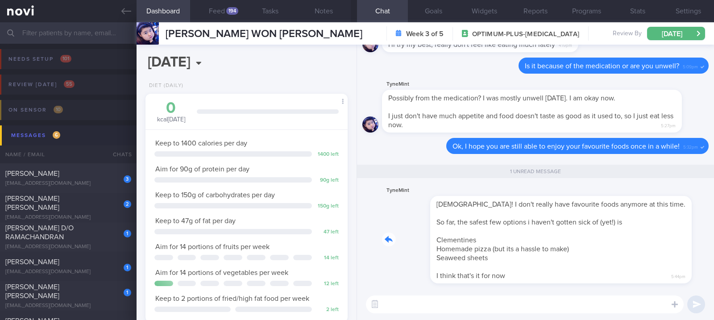
drag, startPoint x: 422, startPoint y: 266, endPoint x: 549, endPoint y: 269, distance: 126.7
click at [558, 263] on div "TyneMint Haha! I don't really have favourite foods anymore at this time. So far…" at bounding box center [526, 234] width 288 height 98
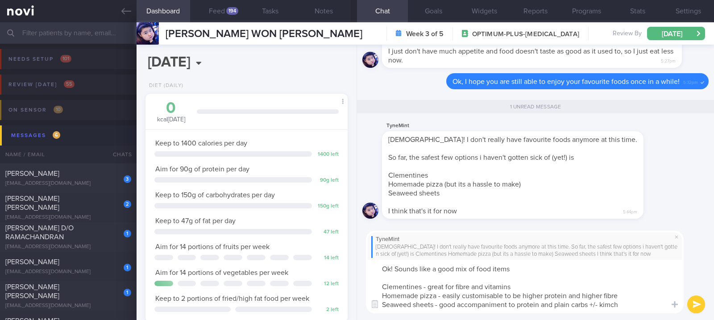
type textarea "Ok! Sounds like a good mix of food items Clementines - great for fibre and vita…"
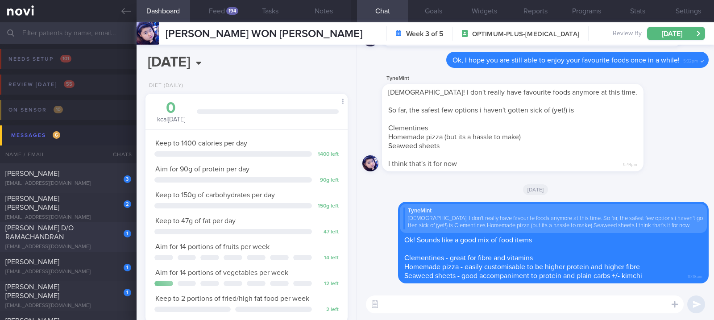
click at [107, 241] on div "[PERSON_NAME] D/O RAMACHANDRAN" at bounding box center [67, 233] width 124 height 18
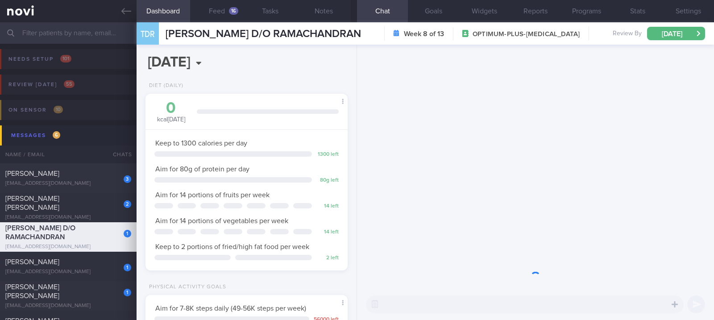
scroll to position [101, 177]
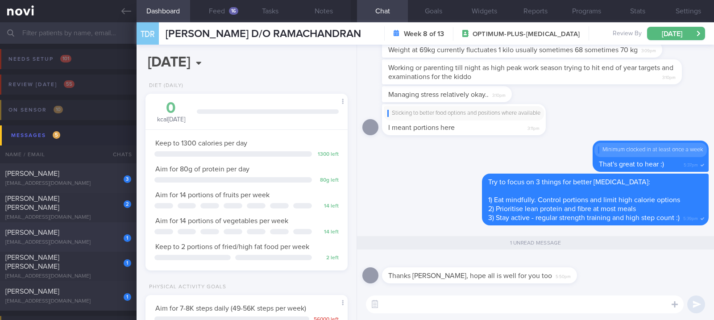
click at [95, 242] on div "[EMAIL_ADDRESS][DOMAIN_NAME]" at bounding box center [68, 242] width 126 height 7
type input "Tracked. Has many diet misconceptions. TLC"
select select "7"
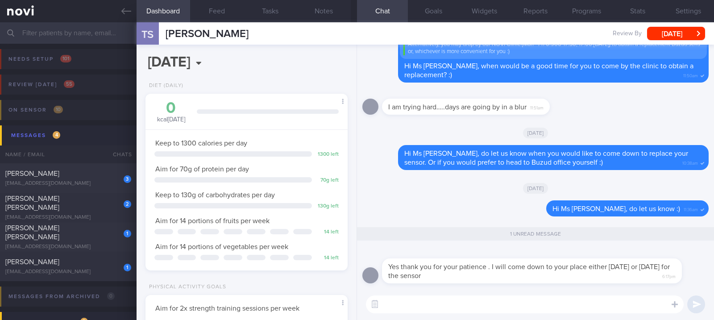
click at [693, 2] on button "Settings" at bounding box center [688, 11] width 51 height 22
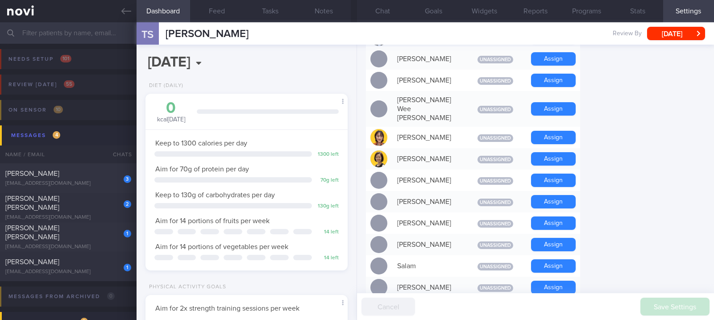
scroll to position [714, 0]
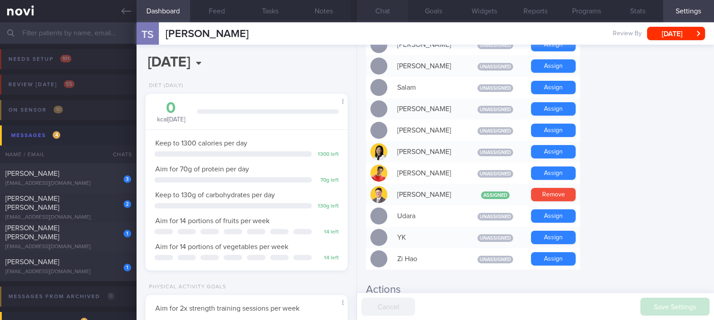
click at [382, 15] on button "Chat" at bounding box center [382, 11] width 51 height 22
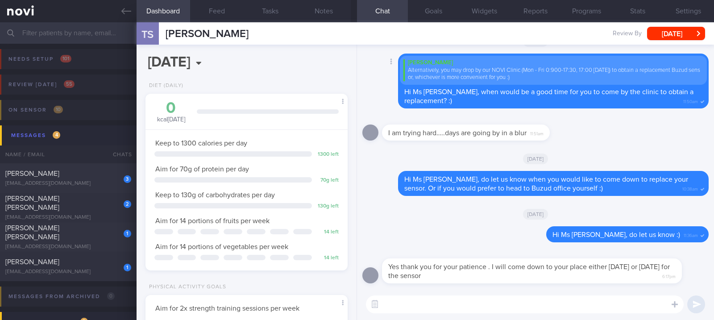
drag, startPoint x: 636, startPoint y: 138, endPoint x: 440, endPoint y: 75, distance: 205.8
click at [636, 138] on div "I am trying hard…..days are going by in a blur 11:51am" at bounding box center [535, 130] width 346 height 32
drag, startPoint x: 257, startPoint y: 33, endPoint x: 154, endPoint y: 37, distance: 102.7
click at [154, 37] on div "TS [PERSON_NAME] [PERSON_NAME] [EMAIL_ADDRESS][DOMAIN_NAME] Review By [DATE] Se…" at bounding box center [425, 33] width 577 height 22
copy div "[PERSON_NAME]"
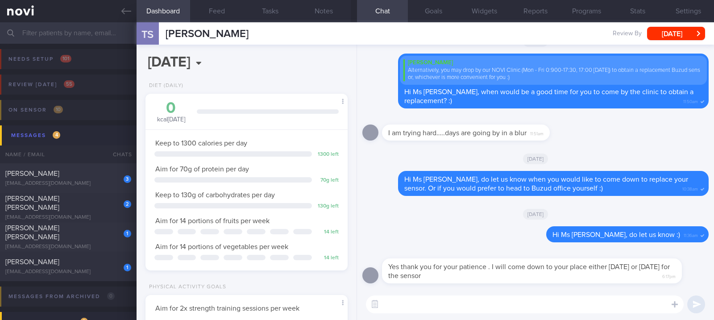
click at [650, 149] on div "[DATE]" at bounding box center [535, 158] width 346 height 25
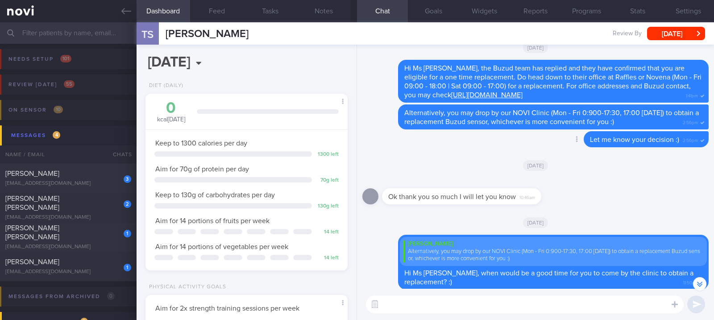
scroll to position [-238, 0]
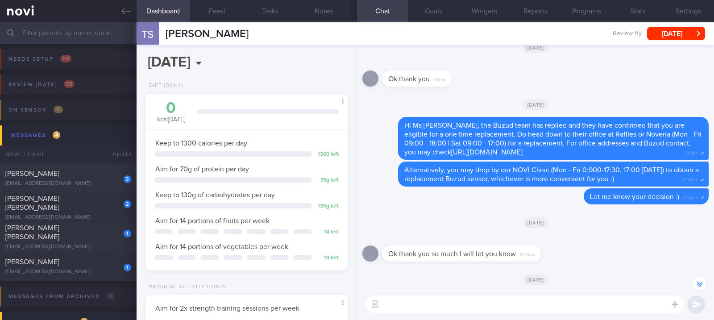
click at [642, 219] on div "[DATE]" at bounding box center [535, 222] width 346 height 25
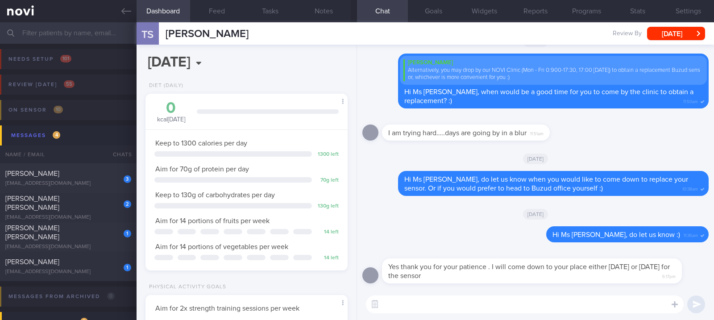
click at [534, 307] on textarea at bounding box center [525, 304] width 318 height 18
type textarea "Ok, I will let the front desk know :)"
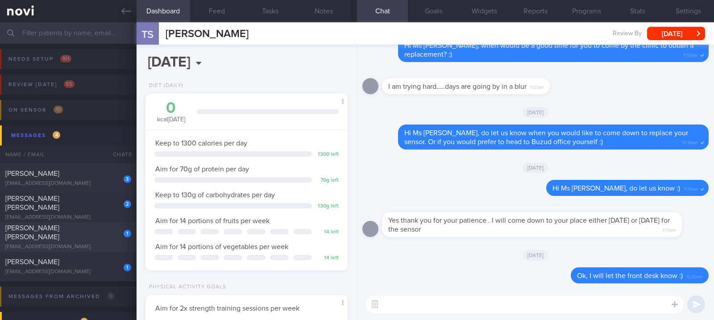
click at [94, 228] on div "[PERSON_NAME] [PERSON_NAME]" at bounding box center [67, 233] width 124 height 18
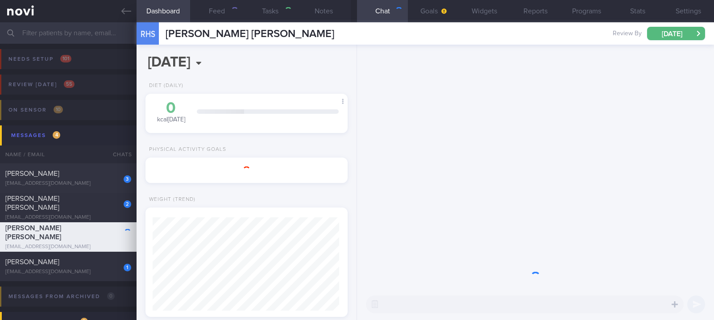
select select "8"
type input "Tracked"
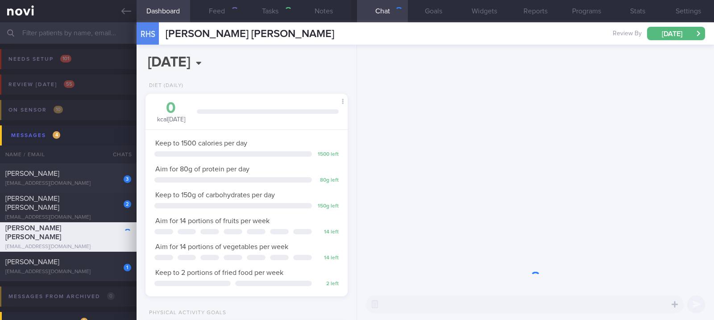
scroll to position [101, 177]
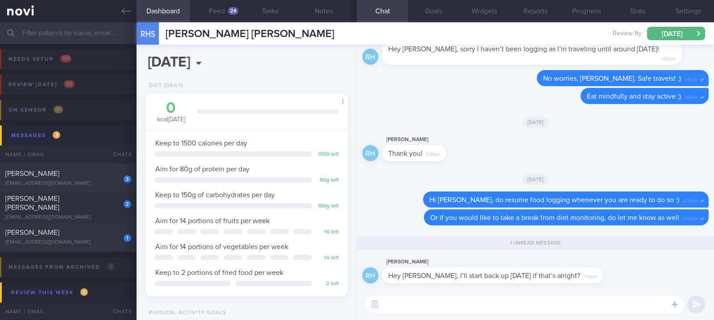
click at [451, 300] on textarea at bounding box center [525, 304] width 318 height 18
type textarea "No problem :)"
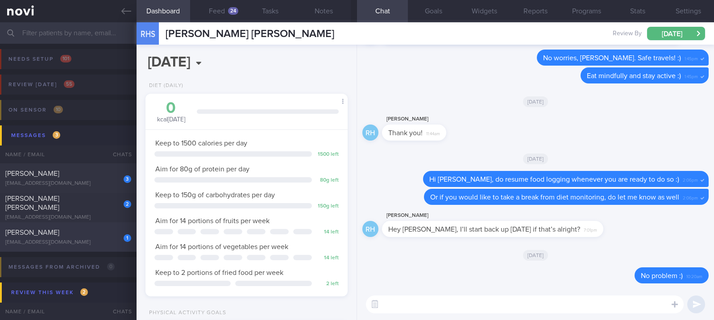
click at [84, 246] on div "1 [PERSON_NAME] [EMAIL_ADDRESS][DOMAIN_NAME] [DATE] tracked. Lives in [GEOGRAPH…" at bounding box center [357, 236] width 714 height 29
type input "tracked. Lives in [GEOGRAPHIC_DATA]. Freestyle Libre Version 2 - not linked"
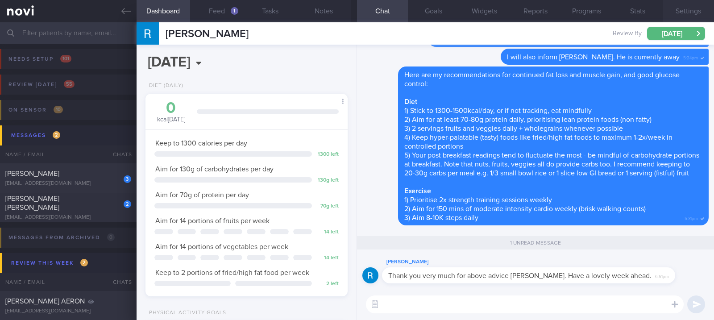
click at [695, 15] on button "Settings" at bounding box center [688, 11] width 51 height 22
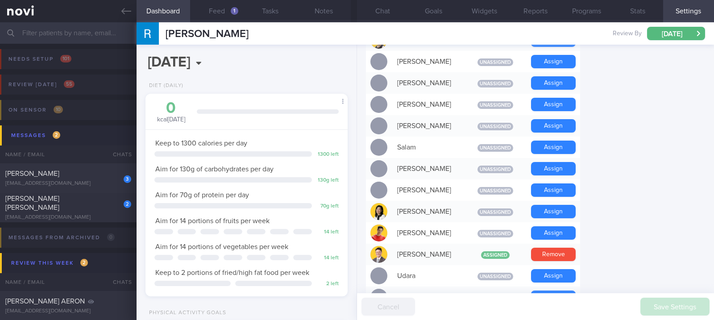
scroll to position [853, 0]
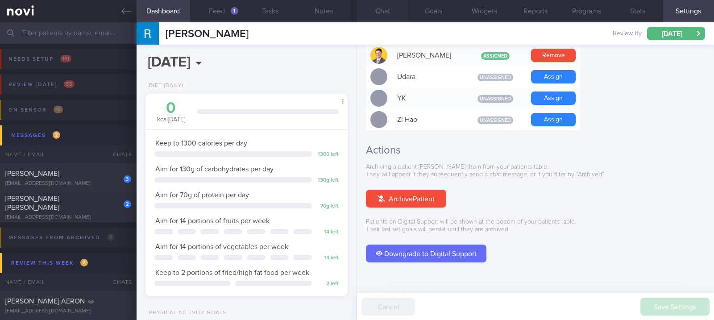
click at [388, 8] on button "Chat" at bounding box center [382, 11] width 51 height 22
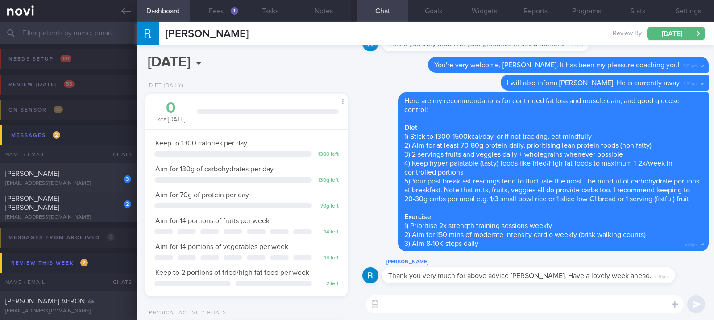
click at [413, 301] on textarea at bounding box center [525, 304] width 318 height 18
click at [692, 14] on button "Settings" at bounding box center [688, 11] width 51 height 22
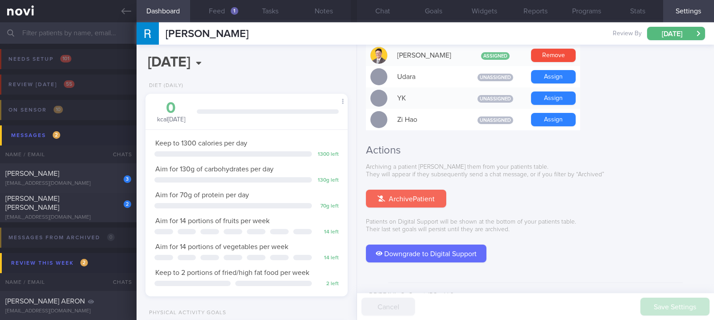
click at [413, 190] on button "Archive Patient" at bounding box center [406, 199] width 80 height 18
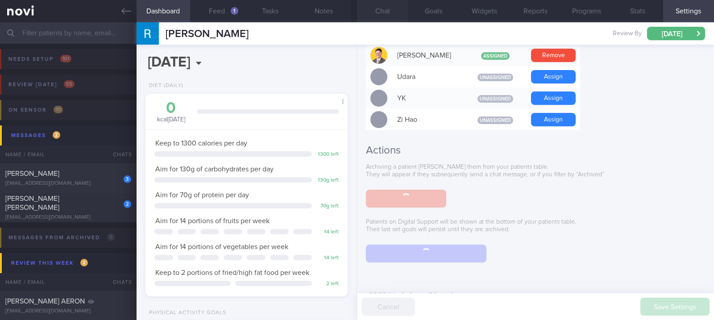
click at [386, 18] on button "Chat" at bounding box center [382, 11] width 51 height 22
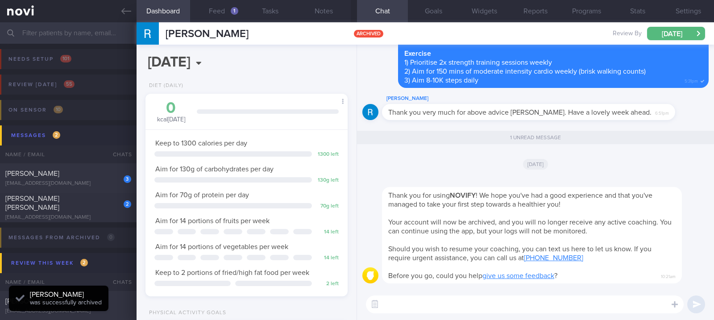
scroll to position [90, 181]
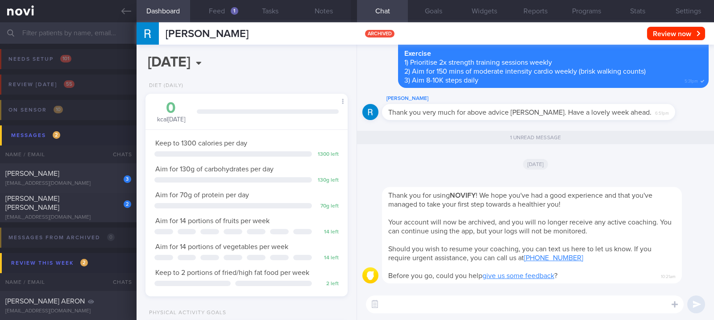
click at [502, 304] on textarea at bounding box center [525, 304] width 318 height 18
paste textarea "You'll still be able to read all the messages after digital coaching ends, and …"
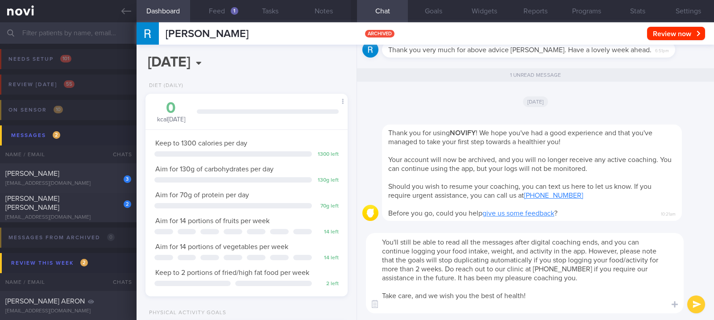
scroll to position [0, 0]
drag, startPoint x: 457, startPoint y: 279, endPoint x: 629, endPoint y: 279, distance: 172.2
click at [629, 279] on textarea "You'll still be able to read all the messages after digital coaching ends, and …" at bounding box center [525, 273] width 318 height 80
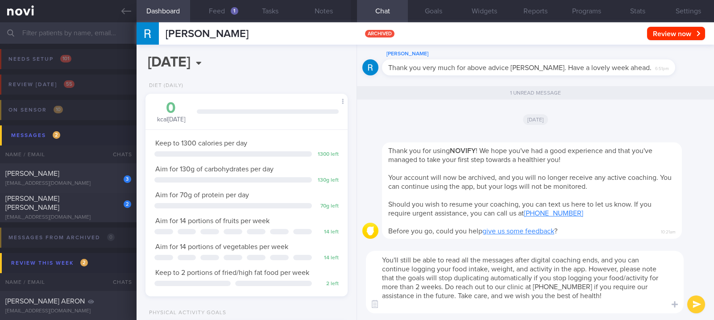
click at [385, 259] on textarea "You'll still be able to read all the messages after digital coaching ends, and …" at bounding box center [525, 282] width 318 height 62
type textarea "Thanks [PERSON_NAME]. You'll still be able to read all the messages after digit…"
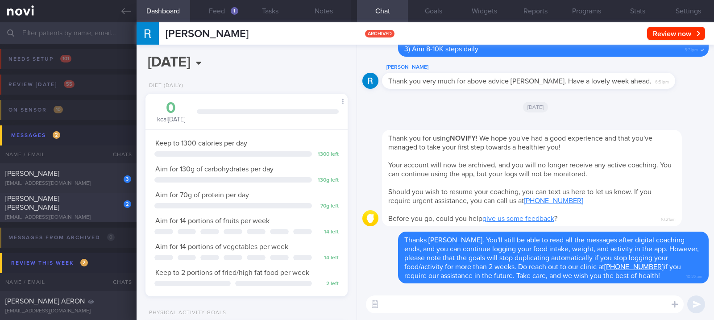
click at [77, 207] on div "2 [PERSON_NAME] [PERSON_NAME] [EMAIL_ADDRESS][DOMAIN_NAME]" at bounding box center [68, 207] width 137 height 27
type input "Tracked"
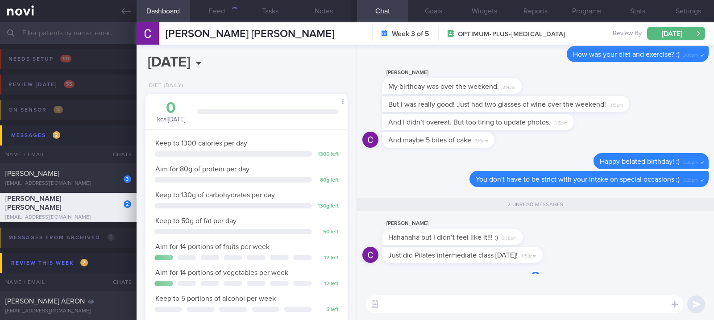
scroll to position [101, 177]
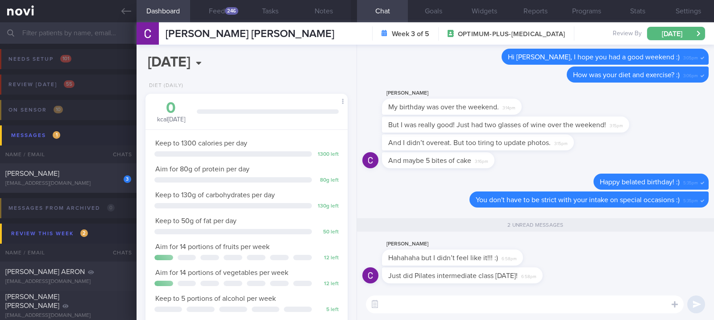
click at [226, 14] on div "246" at bounding box center [231, 11] width 13 height 8
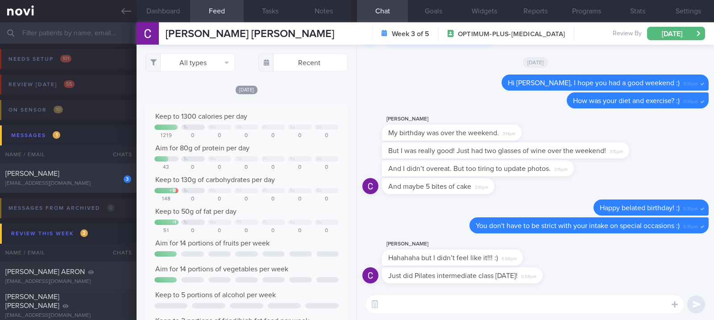
scroll to position [45, 182]
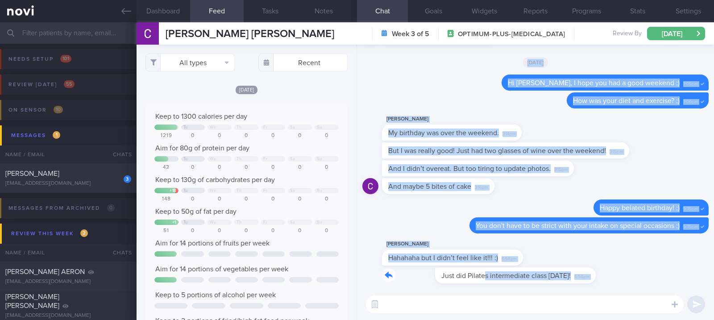
drag, startPoint x: 433, startPoint y: 280, endPoint x: 596, endPoint y: 292, distance: 164.2
click at [596, 292] on div "Just did Pilates intermediate class [DATE]! 6:58pm [PERSON_NAME] [PERSON_NAME] …" at bounding box center [535, 182] width 357 height 275
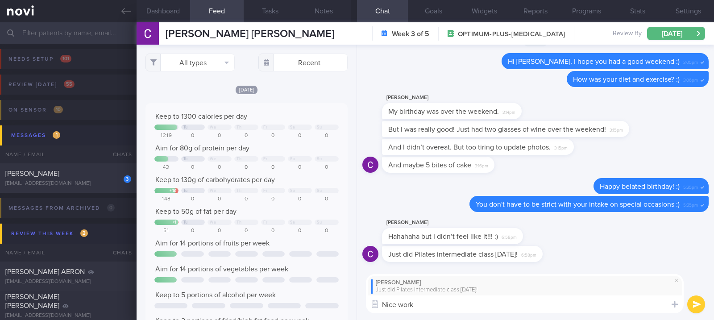
type textarea "Nice work!"
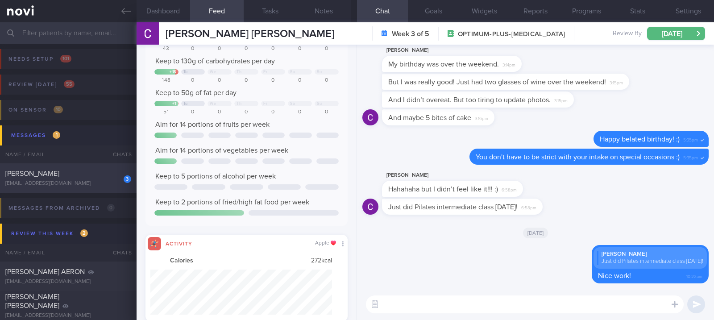
click at [59, 171] on span "[PERSON_NAME]" at bounding box center [32, 173] width 54 height 7
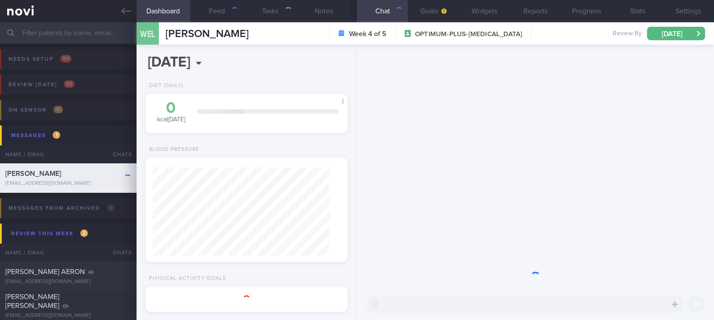
type input "tracked"
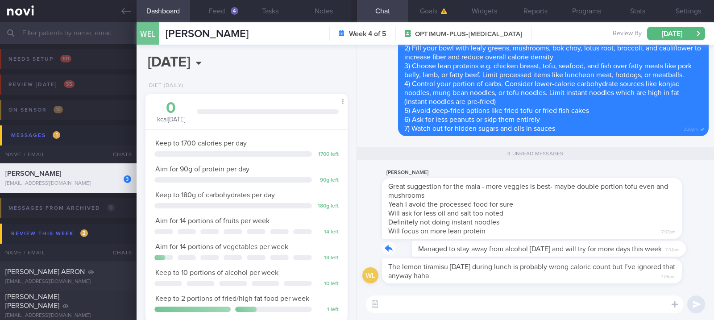
drag, startPoint x: 511, startPoint y: 253, endPoint x: 646, endPoint y: 254, distance: 135.2
click at [646, 254] on div "Managed to stay away from alcohol [DATE] and will try for more days this week 7…" at bounding box center [532, 248] width 301 height 16
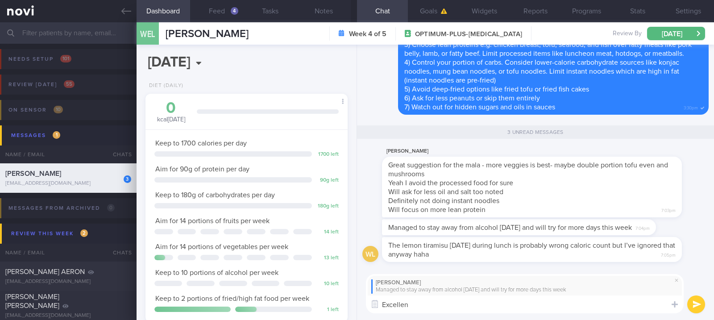
type textarea "Excellent"
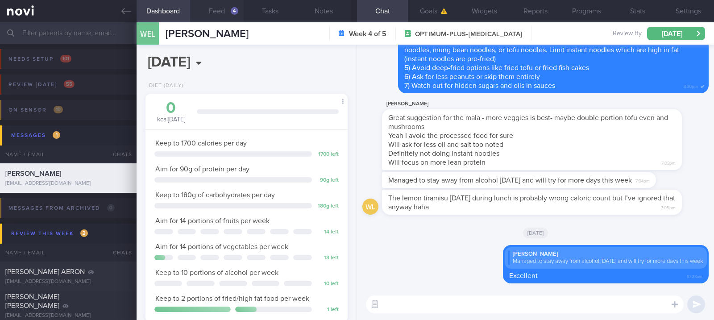
click at [228, 12] on button "Feed 4" at bounding box center [217, 11] width 54 height 22
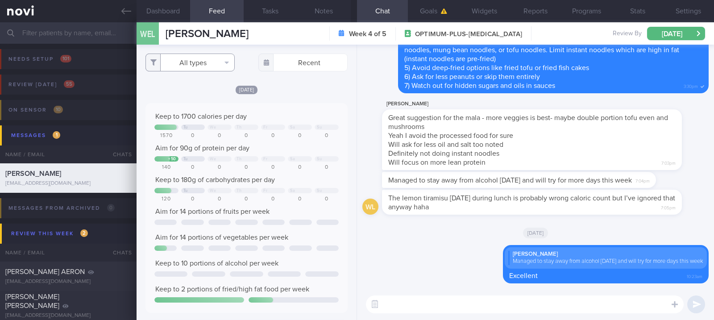
click at [218, 66] on button "All types" at bounding box center [189, 63] width 89 height 18
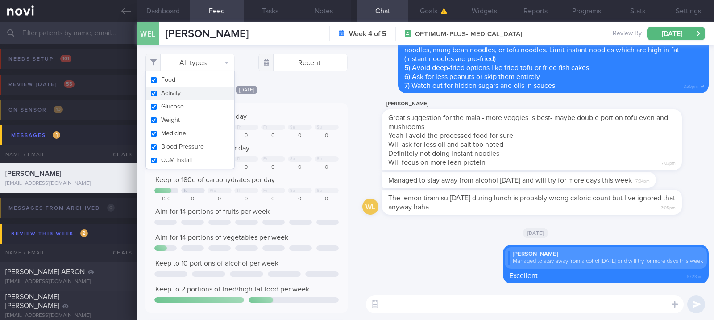
click at [199, 90] on button "Activity" at bounding box center [190, 93] width 88 height 13
checkbox input "false"
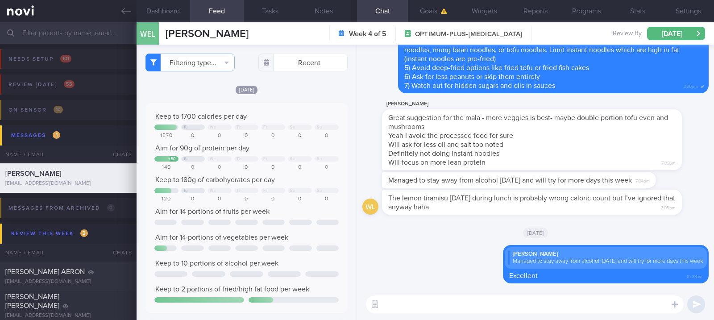
click at [296, 167] on div "0" at bounding box center [300, 167] width 24 height 7
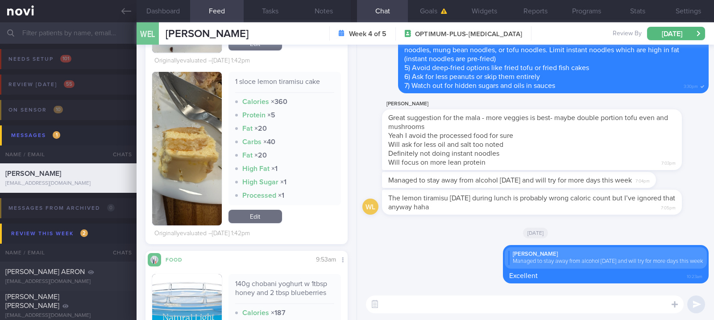
click at [192, 154] on button "button" at bounding box center [187, 148] width 70 height 153
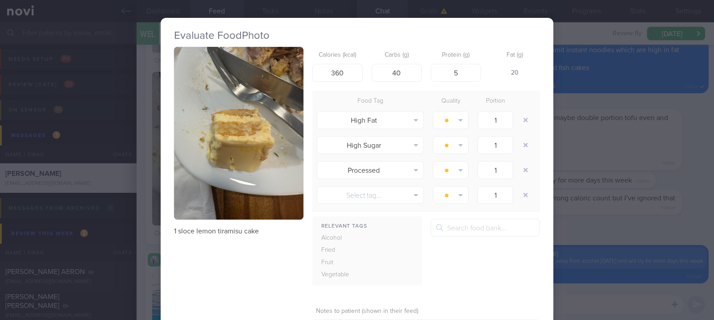
click at [258, 141] on button "button" at bounding box center [238, 133] width 129 height 173
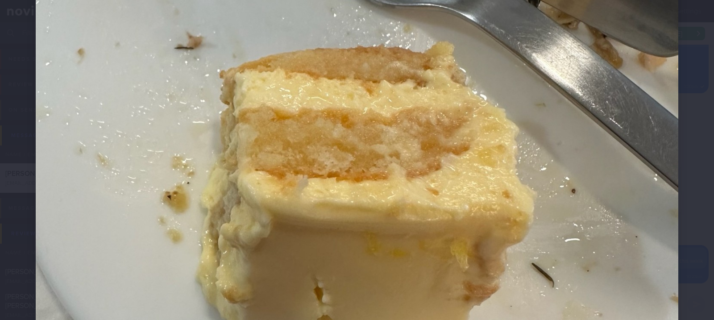
click at [454, 212] on img at bounding box center [357, 167] width 642 height 857
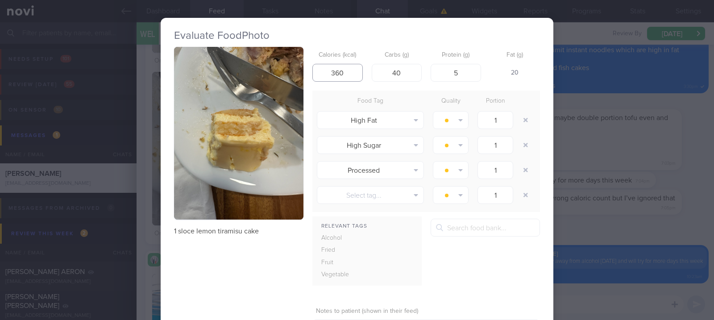
drag, startPoint x: 342, startPoint y: 70, endPoint x: 317, endPoint y: 72, distance: 25.0
click at [317, 72] on input "360" at bounding box center [337, 73] width 50 height 18
type input "5"
type input "150"
drag, startPoint x: 398, startPoint y: 73, endPoint x: 367, endPoint y: 71, distance: 31.3
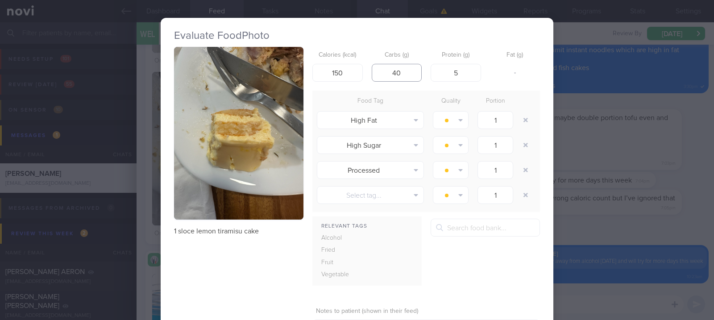
click at [372, 71] on input "40" at bounding box center [397, 73] width 50 height 18
type input "20"
drag, startPoint x: 463, startPoint y: 72, endPoint x: 438, endPoint y: 78, distance: 25.8
click at [440, 77] on input "5" at bounding box center [456, 73] width 50 height 18
drag, startPoint x: 466, startPoint y: 70, endPoint x: 432, endPoint y: 73, distance: 34.0
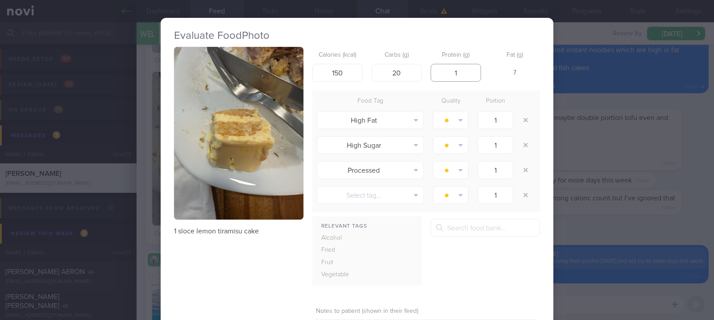
click at [432, 73] on input "1" at bounding box center [456, 73] width 50 height 18
type input "1"
click at [520, 173] on button "button" at bounding box center [526, 170] width 16 height 16
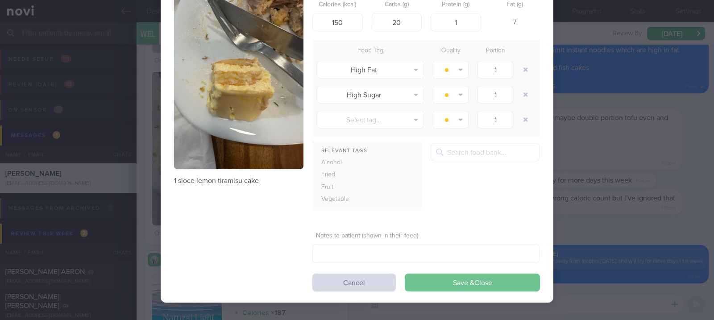
click at [460, 282] on button "Save & Close" at bounding box center [472, 282] width 135 height 18
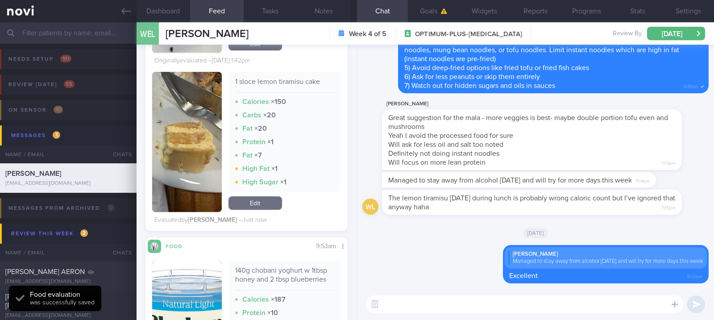
click at [567, 232] on div "[DATE]" at bounding box center [535, 232] width 346 height 25
drag, startPoint x: 464, startPoint y: 204, endPoint x: 563, endPoint y: 205, distance: 98.6
click at [563, 205] on div "The lemon tiramisu [DATE] during lunch is probably wrong caloric count but I’ve…" at bounding box center [545, 202] width 327 height 25
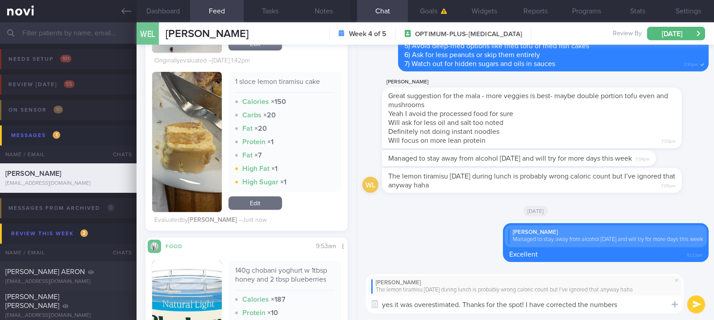
type textarea "yes it was overestimated. Thanks for the spot! I have corrected the numbers"
drag, startPoint x: 196, startPoint y: 205, endPoint x: 227, endPoint y: 208, distance: 30.5
click at [196, 205] on img "button" at bounding box center [187, 142] width 70 height 140
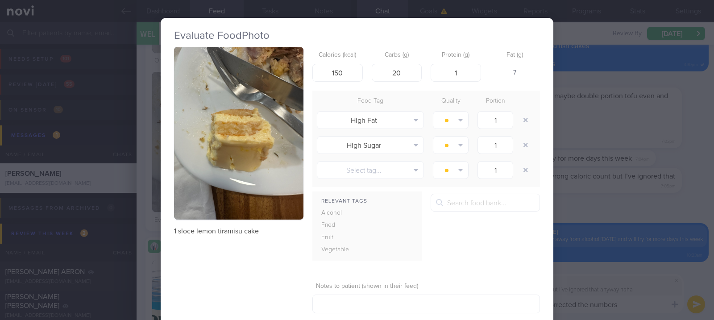
click at [250, 207] on img "button" at bounding box center [238, 133] width 129 height 173
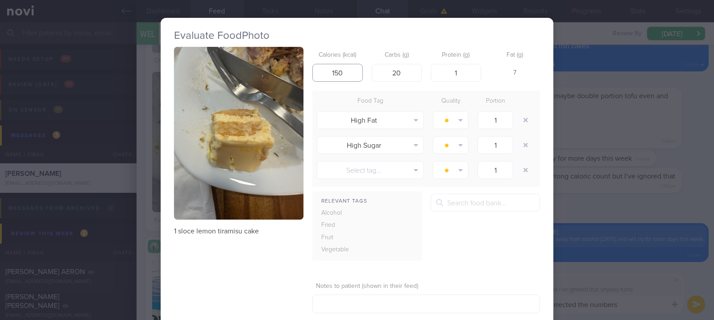
drag, startPoint x: 343, startPoint y: 75, endPoint x: 267, endPoint y: 75, distance: 75.4
click at [267, 75] on div "1 sloce lemon tiramisu cake Calories (kcal) 150 Carbs (g) 20 Protein (g) 1 Fat …" at bounding box center [357, 194] width 366 height 295
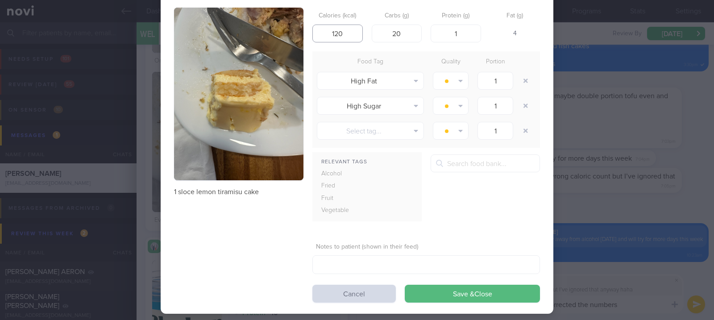
scroll to position [50, 0]
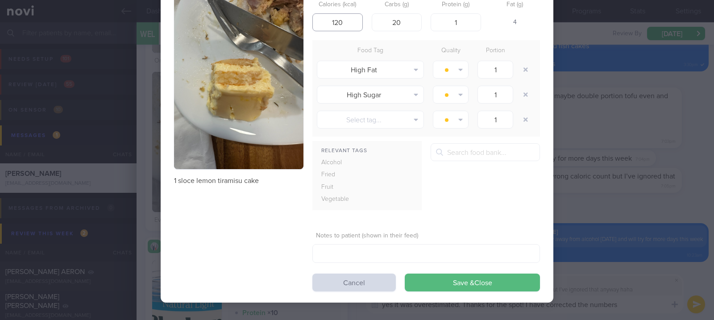
type input "120"
click at [464, 281] on button "Save & Close" at bounding box center [472, 282] width 135 height 18
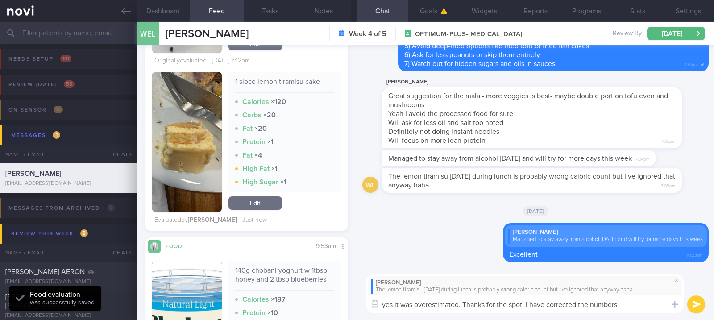
click at [657, 306] on textarea "yes it was overestimated. Thanks for the spot! I have corrected the numbers" at bounding box center [525, 304] width 318 height 18
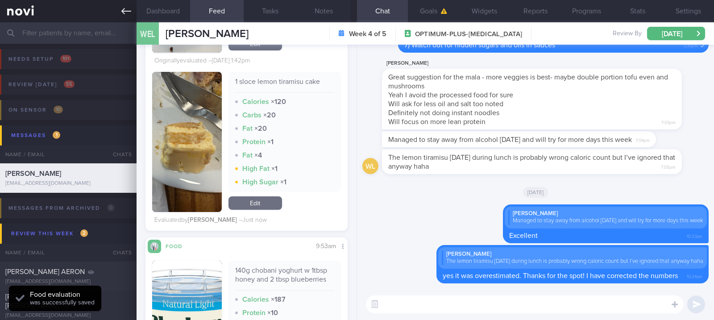
click at [124, 14] on icon at bounding box center [126, 11] width 10 height 10
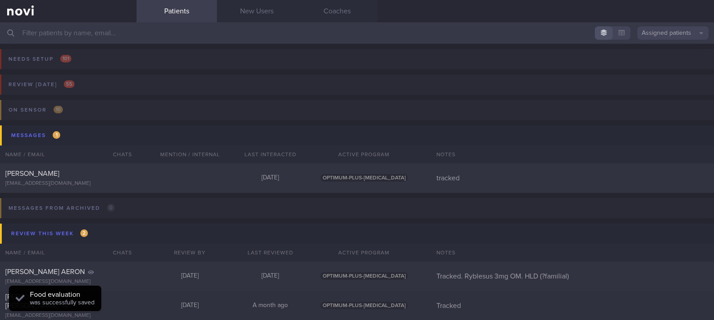
click at [107, 30] on input "text" at bounding box center [357, 32] width 714 height 21
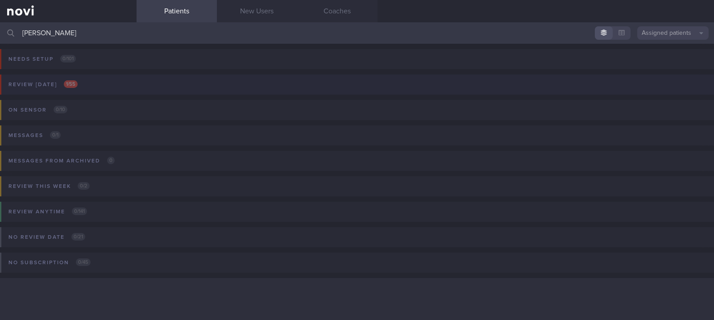
type input "[PERSON_NAME]"
click at [149, 87] on button "Review [DATE] 1 / 55" at bounding box center [355, 87] width 716 height 25
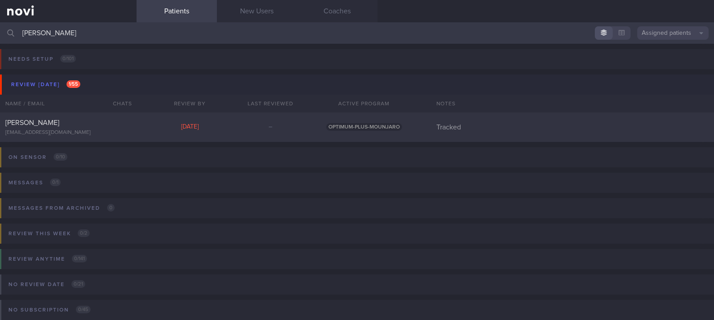
click at [126, 132] on div "[EMAIL_ADDRESS][DOMAIN_NAME]" at bounding box center [68, 132] width 126 height 7
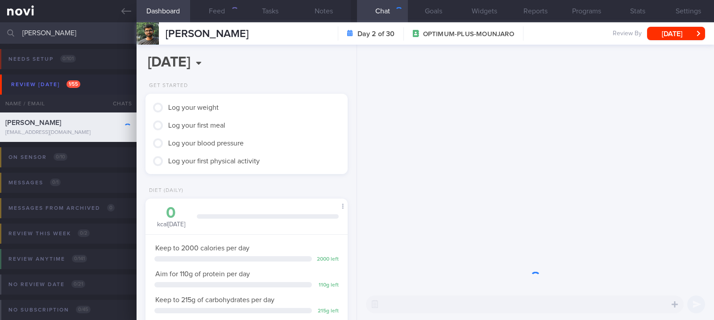
scroll to position [90, 181]
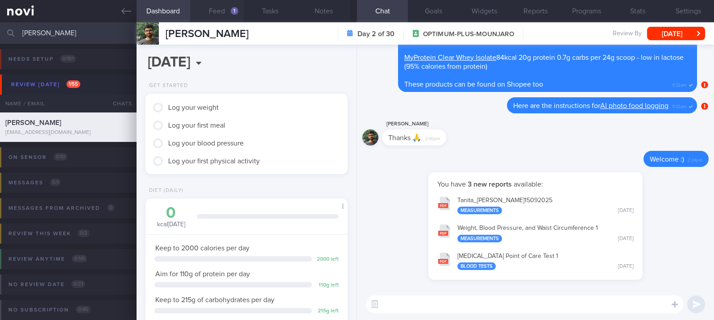
click at [232, 12] on div "1" at bounding box center [235, 11] width 8 height 8
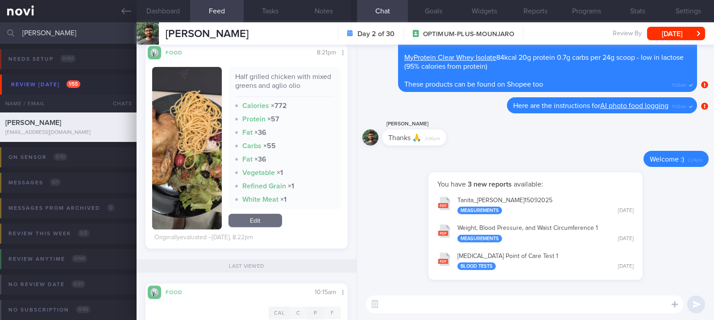
scroll to position [240, 0]
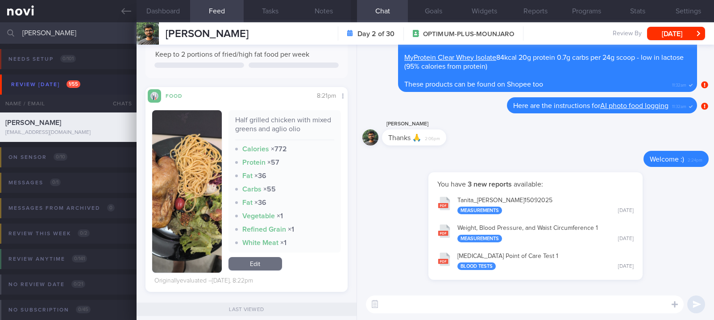
click at [189, 210] on button "button" at bounding box center [187, 191] width 70 height 162
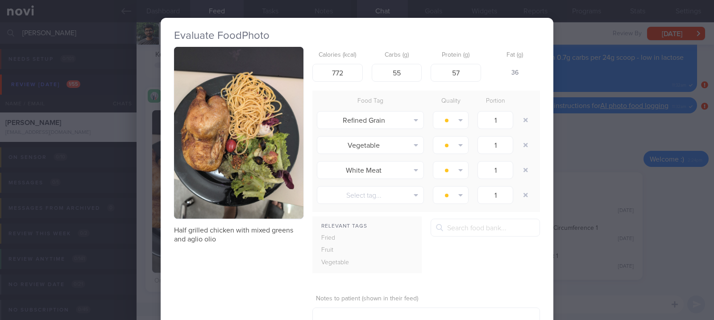
drag, startPoint x: 233, startPoint y: 131, endPoint x: 299, endPoint y: 170, distance: 76.6
click at [234, 130] on button "button" at bounding box center [238, 133] width 129 height 172
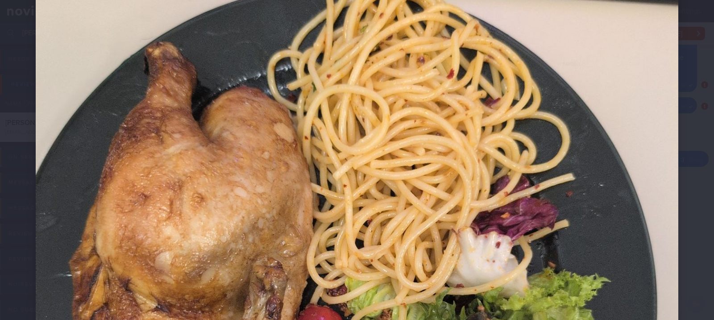
scroll to position [297, 0]
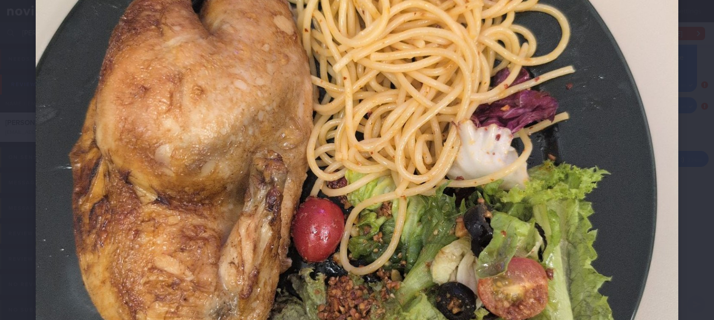
drag, startPoint x: 554, startPoint y: 255, endPoint x: 628, endPoint y: 259, distance: 73.7
click at [555, 255] on img at bounding box center [357, 165] width 642 height 853
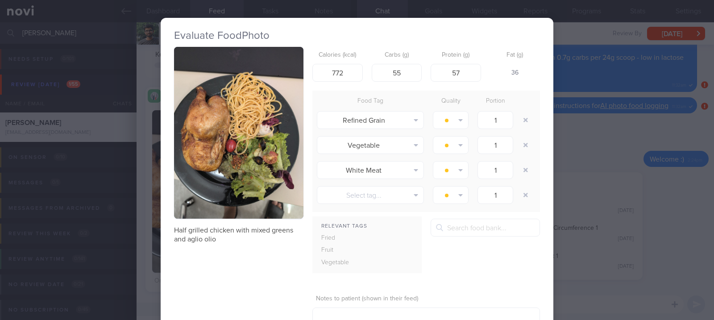
click at [628, 259] on div "Evaluate Food Photo Half grilled chicken with mixed greens and aglio olio Calor…" at bounding box center [357, 160] width 714 height 320
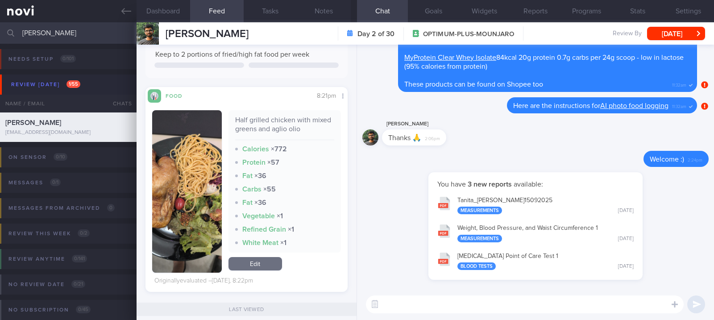
click at [516, 305] on textarea at bounding box center [525, 304] width 318 height 18
type textarea "E"
type textarea "Dinner [DATE] was a good option!"
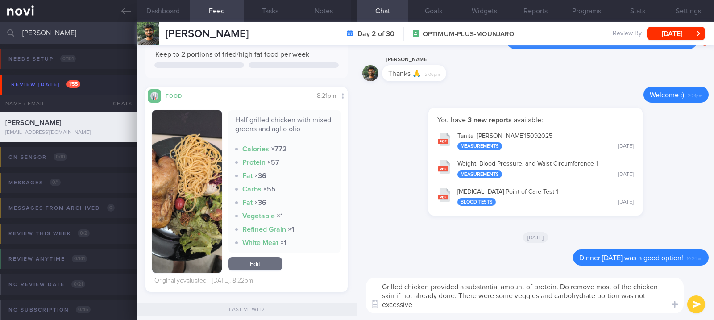
type textarea "Grilled chicken provided a substantial amount of protein. Do remove most of the…"
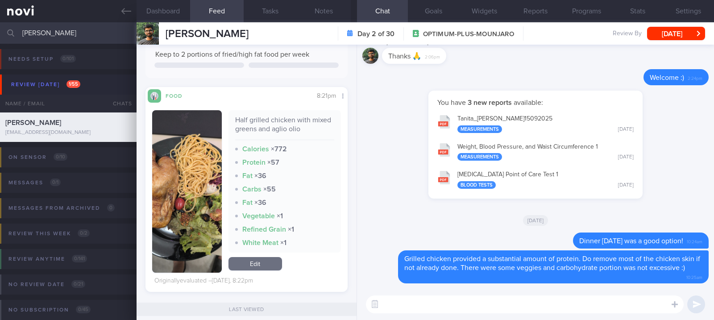
click at [186, 203] on button "button" at bounding box center [187, 191] width 70 height 162
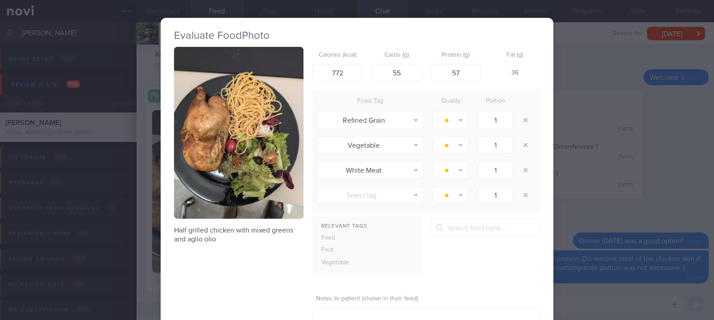
click at [253, 123] on button "button" at bounding box center [238, 133] width 129 height 172
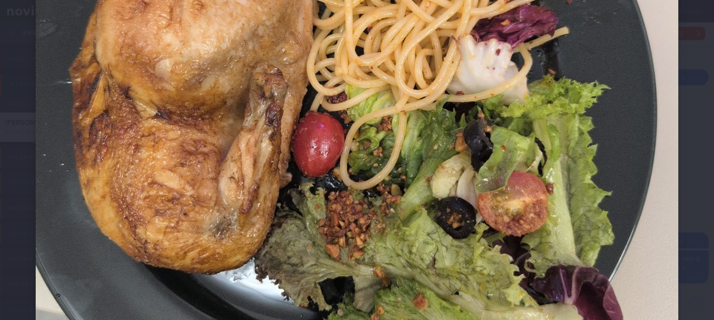
scroll to position [297, 0]
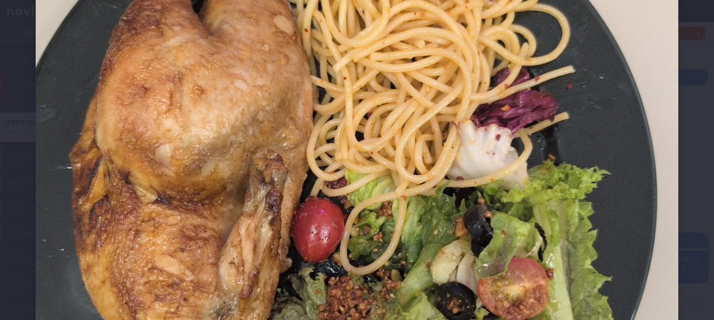
click at [600, 195] on img at bounding box center [357, 165] width 642 height 853
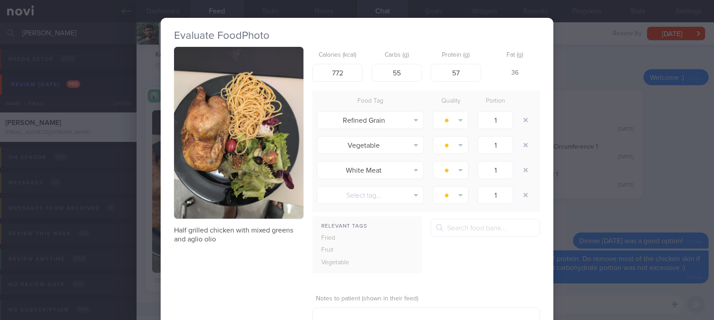
click at [602, 206] on div "Evaluate Food Photo Half grilled chicken with mixed greens and aglio olio Calor…" at bounding box center [357, 160] width 714 height 320
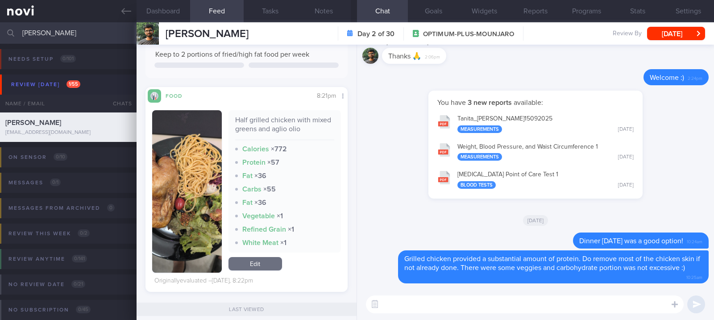
click at [172, 191] on button "button" at bounding box center [187, 191] width 70 height 162
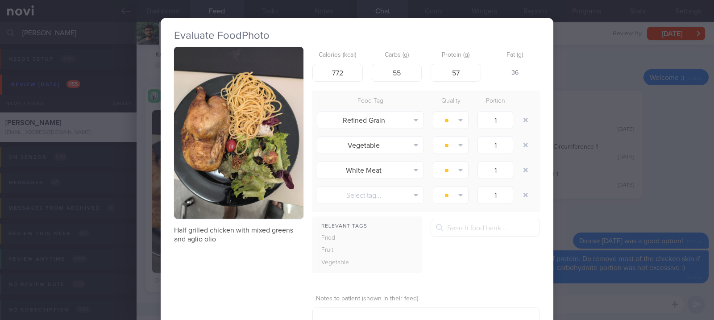
click at [240, 141] on button "button" at bounding box center [238, 133] width 129 height 172
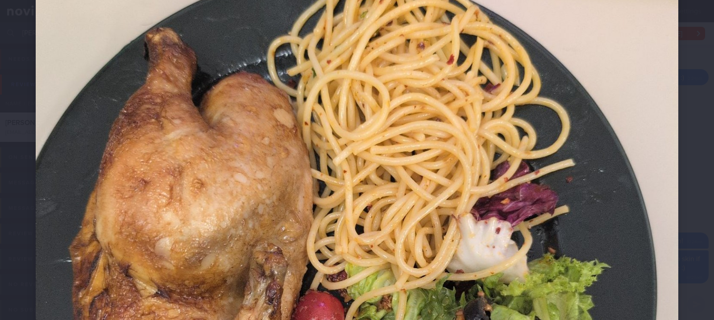
scroll to position [295, 0]
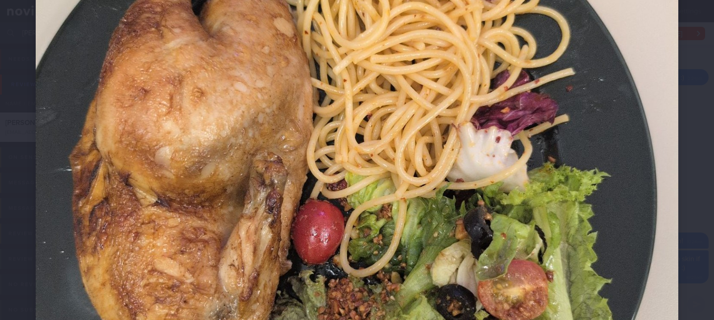
click at [671, 174] on div at bounding box center [357, 167] width 714 height 924
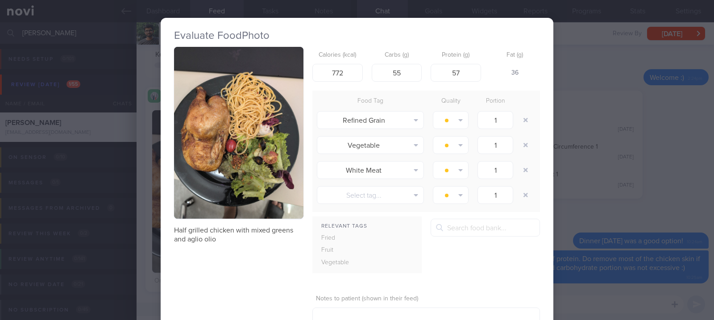
click at [673, 186] on div "Evaluate Food Photo Half grilled chicken with mixed greens and aglio olio Calor…" at bounding box center [357, 160] width 714 height 320
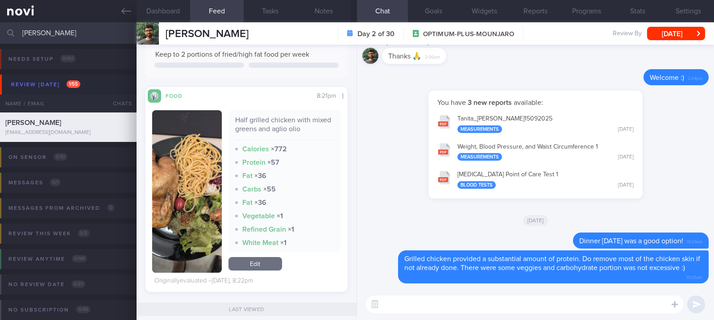
click at [531, 311] on textarea at bounding box center [525, 304] width 318 height 18
paste textarea "Here is a [compilation]([URL][DOMAIN_NAME]) of actual meal pictures sent to me …"
type textarea "Here is a [compilation]([URL][DOMAIN_NAME]) of actual meal pictures sent to me …"
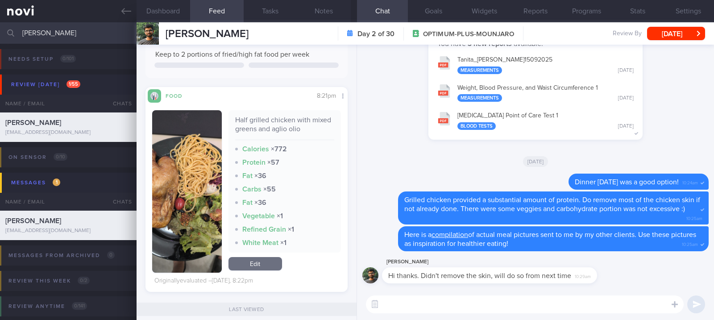
click at [510, 309] on textarea at bounding box center [525, 304] width 318 height 18
type textarea "Ok! :)"
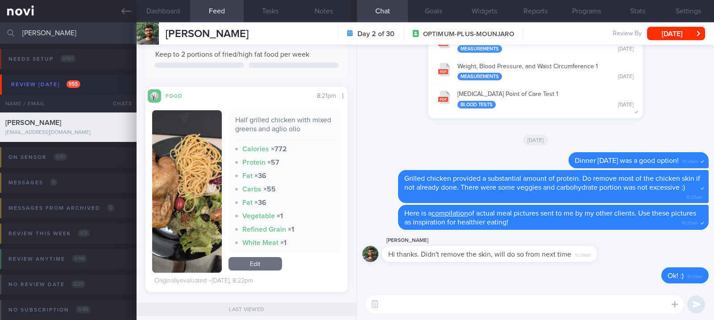
click at [475, 312] on textarea at bounding box center [525, 304] width 318 height 18
drag, startPoint x: 85, startPoint y: 34, endPoint x: -10, endPoint y: 34, distance: 95.0
click at [0, 34] on html "You are offline! Some functionality will be unavailable Patients New Users Coac…" at bounding box center [357, 160] width 714 height 320
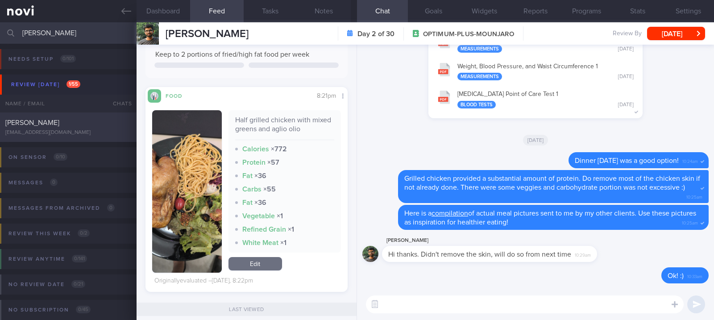
type input "[PERSON_NAME]"
click at [48, 132] on div "[EMAIL_ADDRESS][DOMAIN_NAME]" at bounding box center [68, 132] width 126 height 7
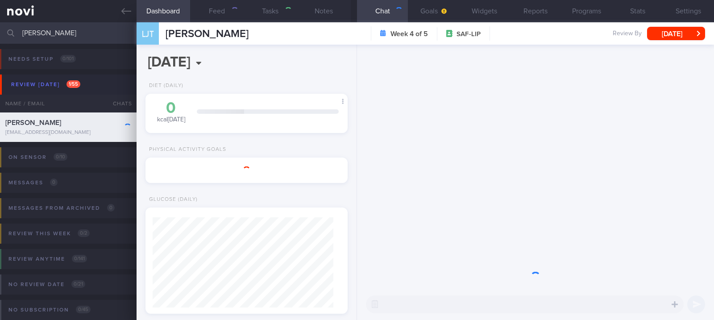
type input "tracked"
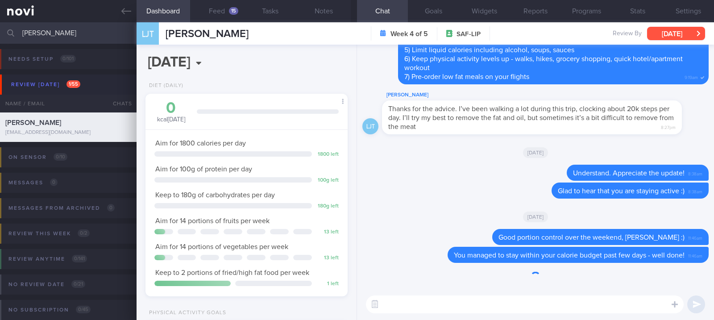
scroll to position [101, 177]
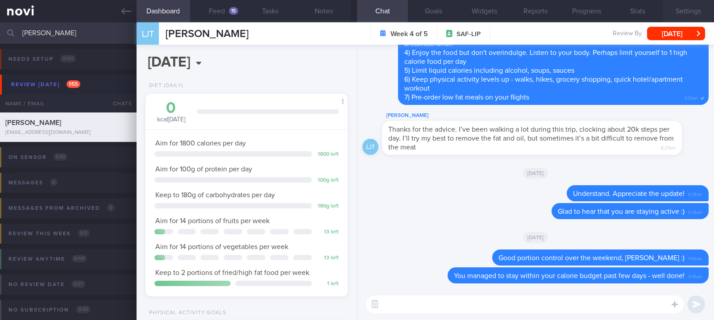
click at [694, 12] on button "Settings" at bounding box center [688, 11] width 51 height 22
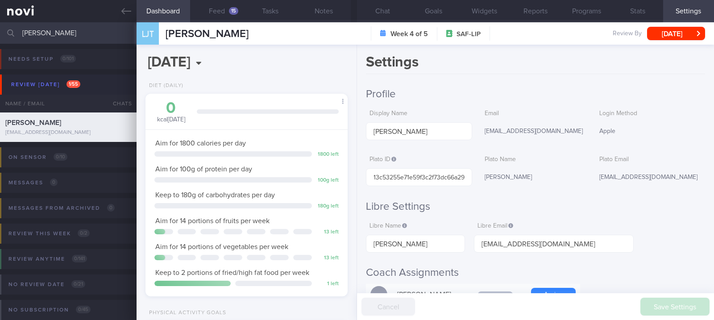
drag, startPoint x: 122, startPoint y: 13, endPoint x: 456, endPoint y: 69, distance: 338.4
click at [122, 13] on icon at bounding box center [126, 11] width 10 height 10
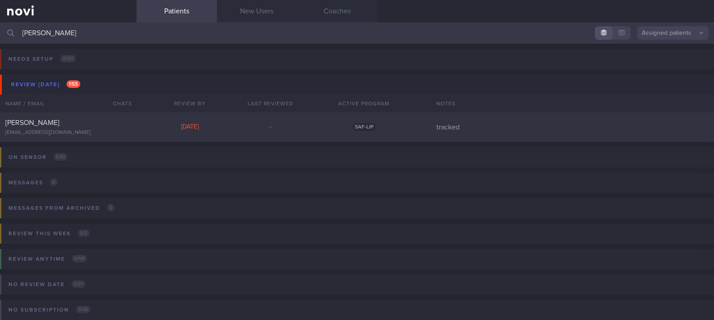
drag, startPoint x: 96, startPoint y: 30, endPoint x: -10, endPoint y: 21, distance: 106.6
click at [0, 21] on html "You are offline! Some functionality will be unavailable Patients New Users Coac…" at bounding box center [357, 160] width 714 height 320
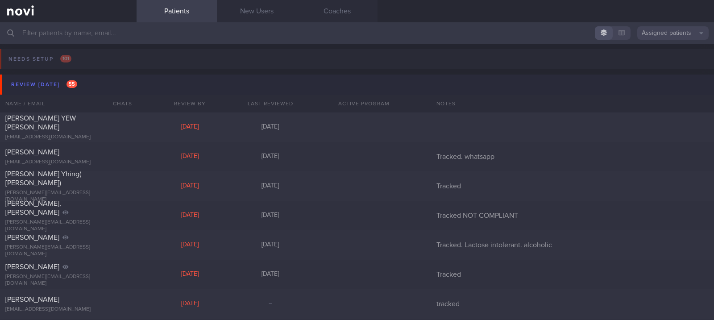
click at [96, 86] on button "Review [DATE] 55" at bounding box center [358, 85] width 716 height 20
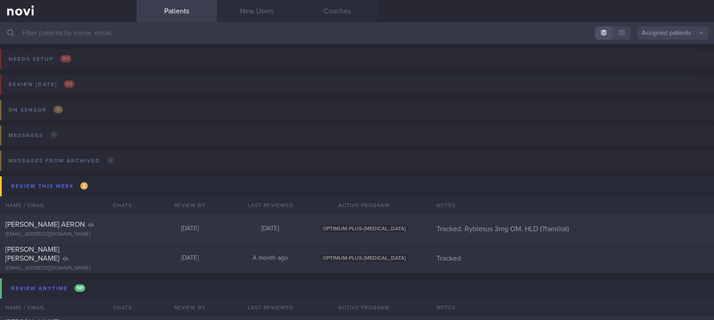
click at [87, 35] on input "text" at bounding box center [357, 32] width 714 height 21
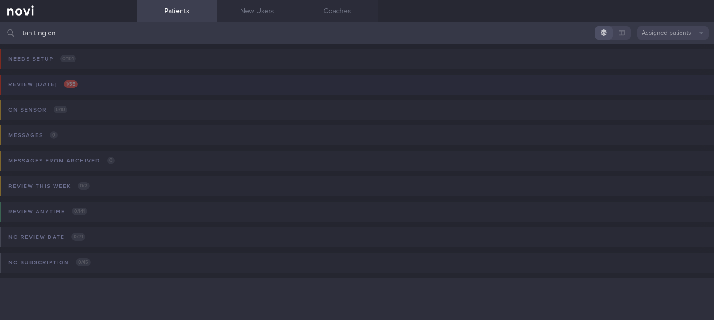
type input "tan ting en"
click at [112, 86] on button "Review [DATE] 1 / 55" at bounding box center [355, 87] width 716 height 25
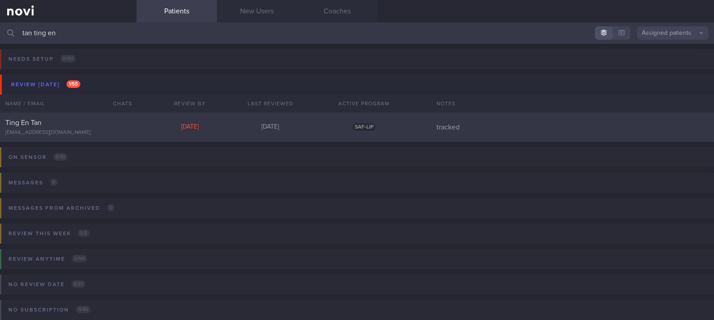
click at [114, 127] on div "Ting En Tan" at bounding box center [67, 122] width 124 height 9
select select "8"
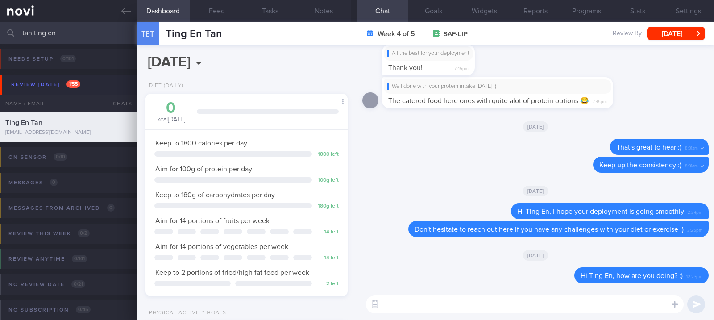
scroll to position [90, 181]
click at [672, 7] on button "Settings" at bounding box center [688, 11] width 51 height 22
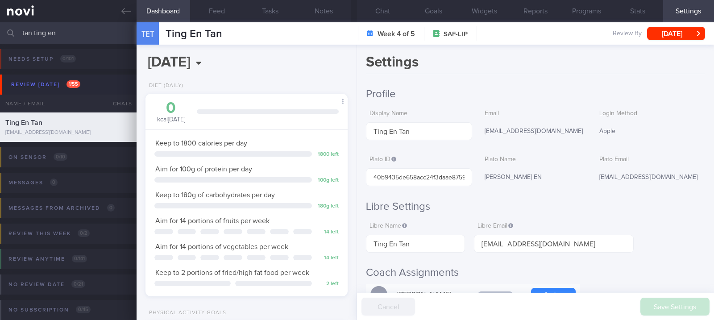
drag, startPoint x: 72, startPoint y: 27, endPoint x: -10, endPoint y: 28, distance: 82.1
click at [0, 28] on html "You are offline! Some functionality will be unavailable Patients New Users Coac…" at bounding box center [357, 160] width 714 height 320
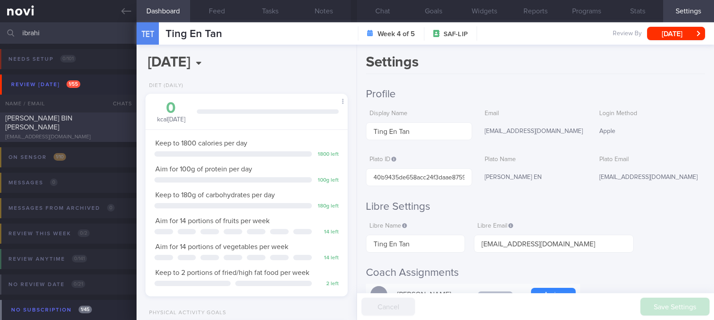
type input "ibrahi"
click at [47, 130] on div "[PERSON_NAME] BIN [PERSON_NAME]" at bounding box center [67, 123] width 124 height 18
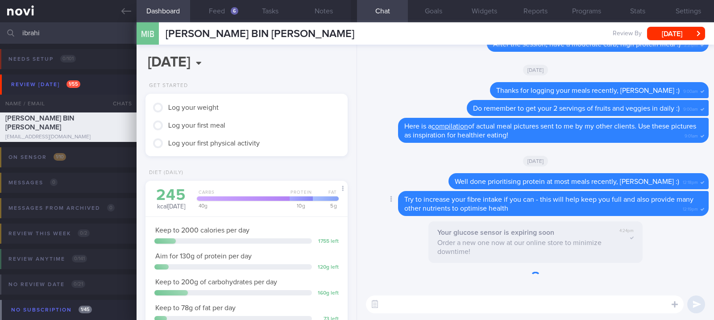
scroll to position [90, 181]
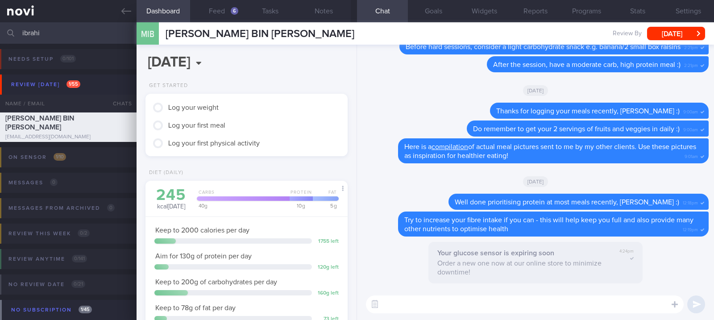
click at [707, 313] on div at bounding box center [707, 313] width 0 height 0
click at [690, 279] on body "You are offline! Some functionality will be unavailable Patients New Users Coac…" at bounding box center [357, 160] width 714 height 320
click at [690, 279] on div "Your glucose sensor is expiring soon Order a new one now at our online store to…" at bounding box center [535, 265] width 346 height 47
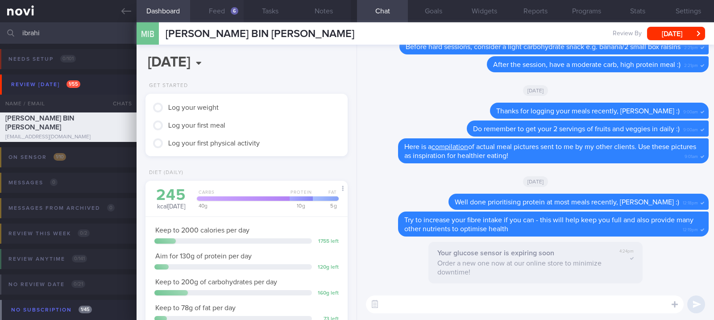
click at [222, 8] on button "Feed 6" at bounding box center [217, 11] width 54 height 22
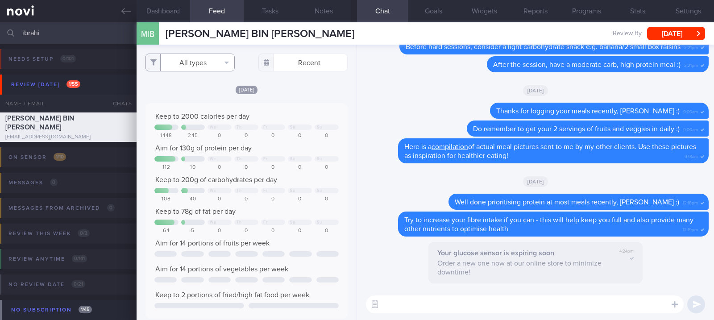
click at [211, 54] on button "All types" at bounding box center [189, 63] width 89 height 18
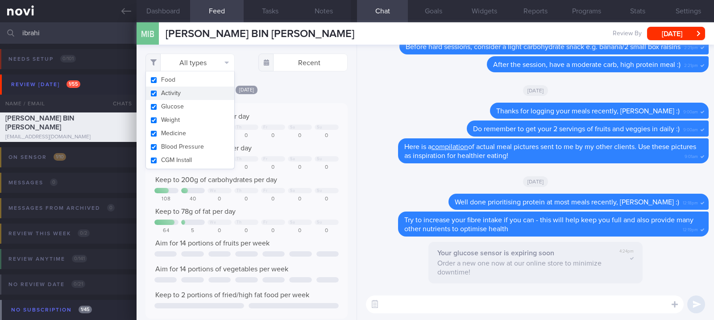
click at [191, 90] on button "Activity" at bounding box center [190, 93] width 88 height 13
checkbox input "false"
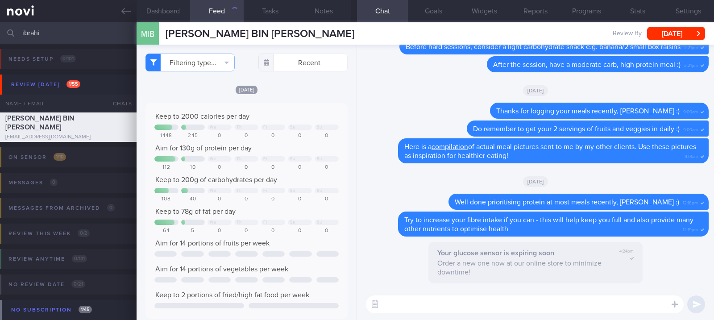
click at [271, 118] on div "Keep to 2000 calories per day" at bounding box center [246, 116] width 184 height 9
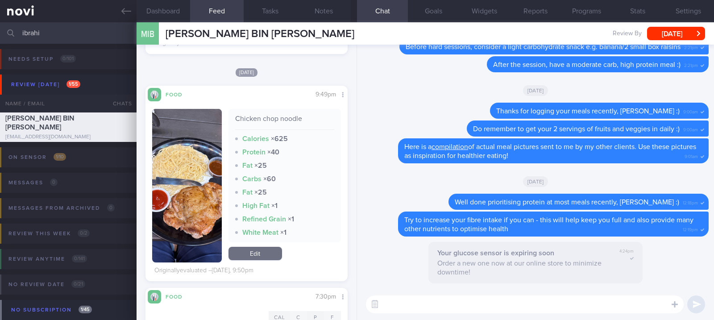
scroll to position [416, 0]
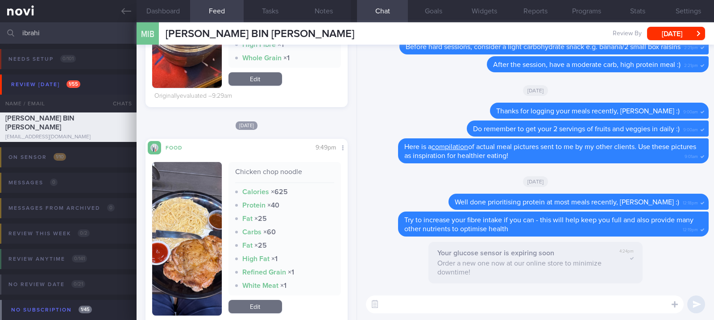
click at [211, 224] on img "button" at bounding box center [187, 238] width 70 height 153
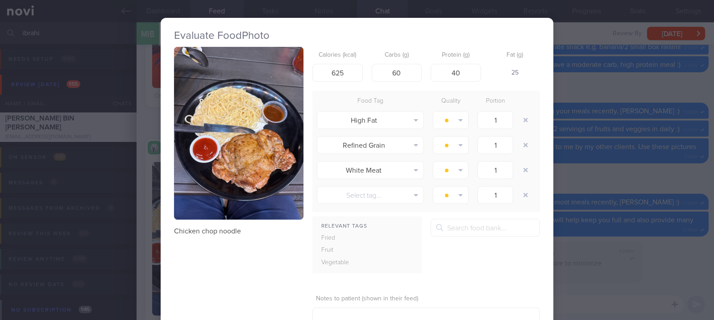
click at [270, 137] on button "button" at bounding box center [238, 133] width 129 height 173
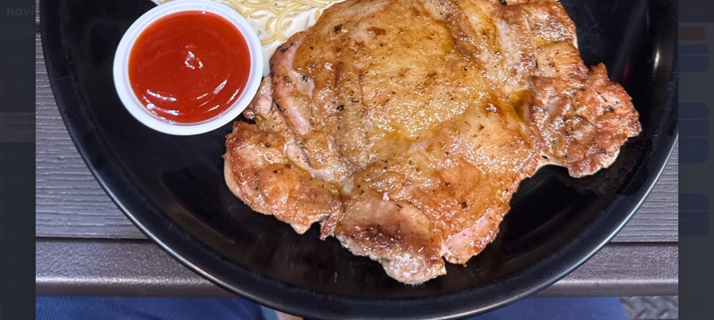
scroll to position [297, 0]
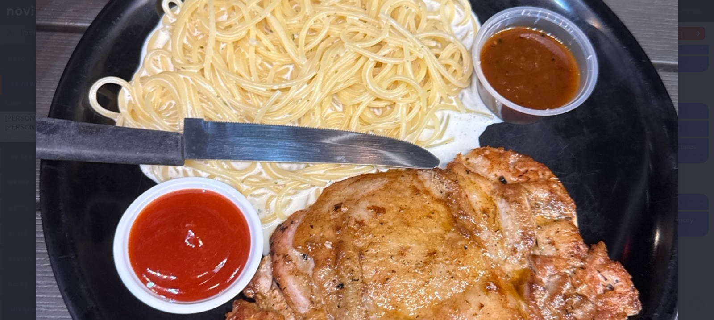
click at [642, 213] on img at bounding box center [357, 167] width 642 height 857
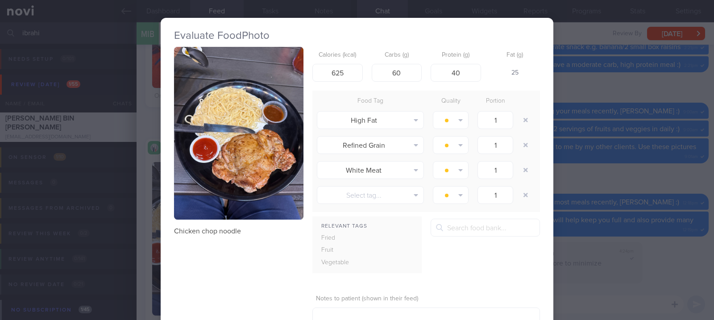
click at [646, 209] on div "Evaluate Food Photo Chicken chop noodle Calories (kcal) 625 Carbs (g) 60 Protei…" at bounding box center [357, 160] width 714 height 320
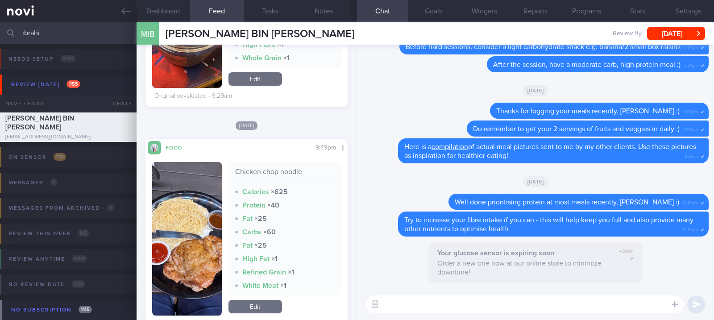
scroll to position [535, 0]
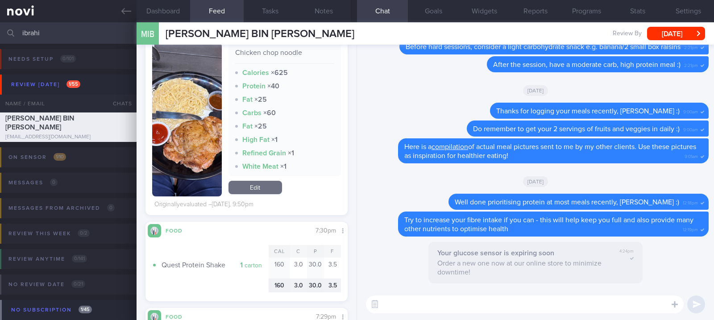
click at [428, 303] on textarea at bounding box center [525, 304] width 318 height 18
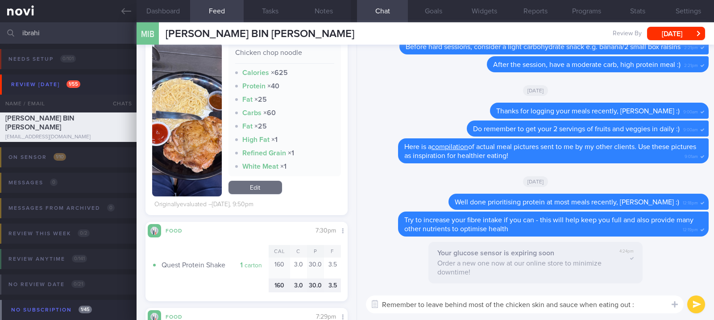
type textarea "Remember to leave behind most of the chicken skin and sauce when eating out :)"
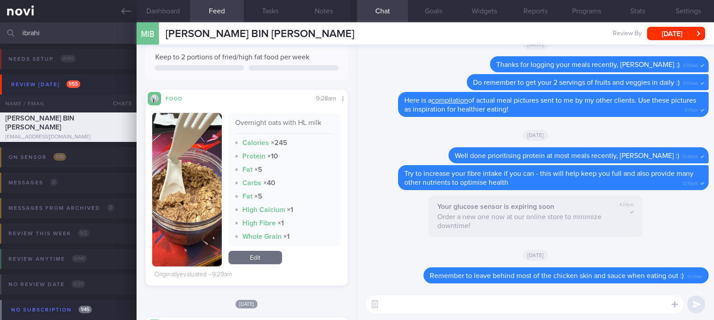
scroll to position [0, 0]
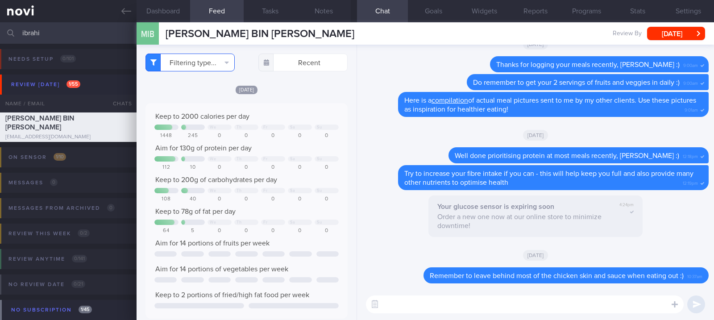
click at [207, 62] on button "Filtering type..." at bounding box center [189, 63] width 89 height 18
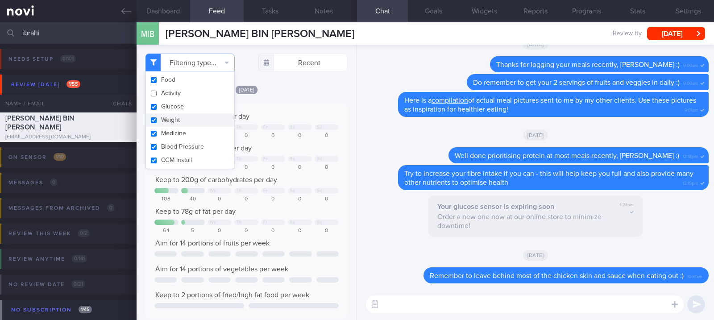
click at [191, 115] on button "Weight" at bounding box center [190, 119] width 88 height 13
checkbox input "false"
click at [197, 76] on button "Food" at bounding box center [190, 79] width 88 height 13
checkbox input "false"
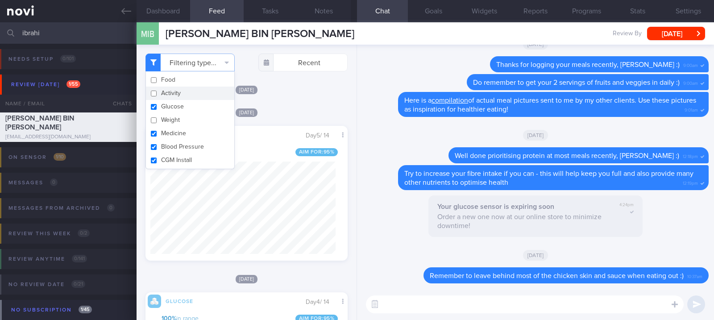
click at [264, 112] on div "[DATE]" at bounding box center [246, 112] width 202 height 9
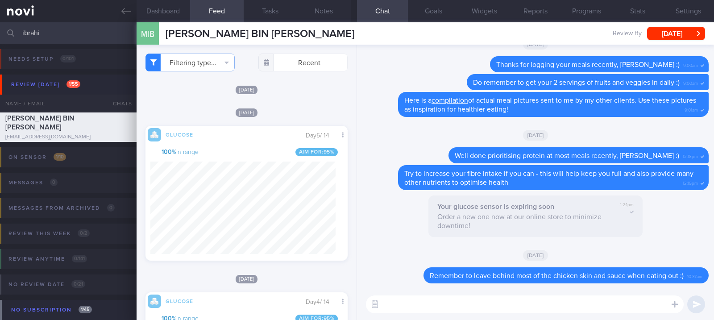
click at [401, 302] on textarea at bounding box center [525, 304] width 318 height 18
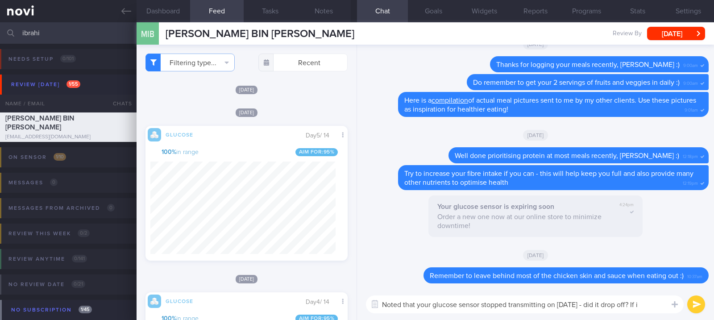
scroll to position [0, 0]
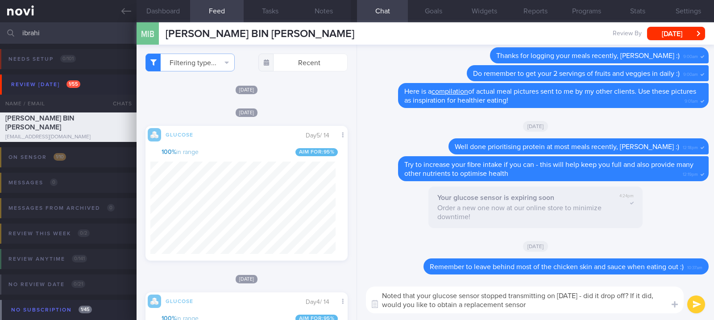
type textarea "Noted that your glucose sensor stopped transmitting on [DATE] - did it drop off…"
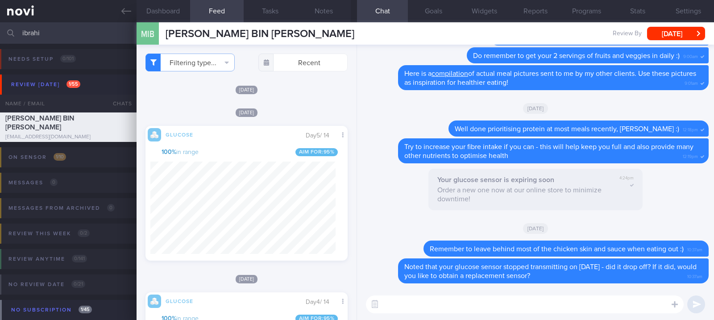
drag, startPoint x: 96, startPoint y: 32, endPoint x: -10, endPoint y: 37, distance: 106.3
click at [0, 37] on html "You are offline! Some functionality will be unavailable Patients New Users Coac…" at bounding box center [357, 160] width 714 height 320
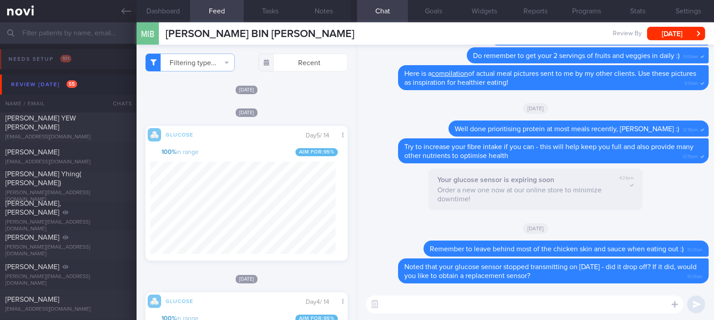
drag, startPoint x: 495, startPoint y: 126, endPoint x: 443, endPoint y: 209, distance: 97.9
drag, startPoint x: 443, startPoint y: 209, endPoint x: 369, endPoint y: 227, distance: 75.7
click at [369, 227] on div "[DATE]" at bounding box center [535, 227] width 346 height 25
click at [93, 27] on input "text" at bounding box center [357, 32] width 714 height 21
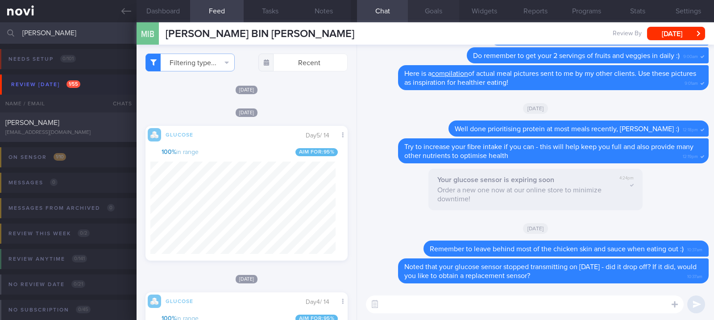
type input "[PERSON_NAME]"
click at [56, 127] on div "[PERSON_NAME]" at bounding box center [67, 122] width 124 height 9
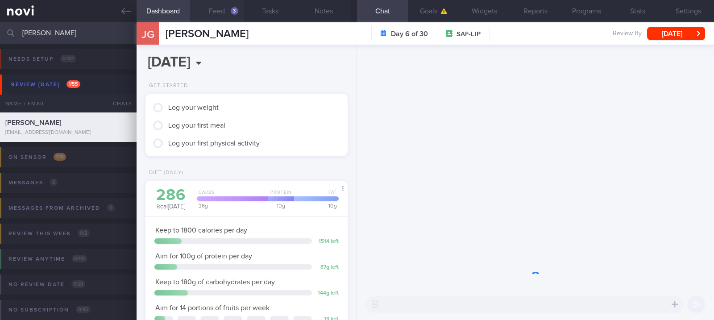
scroll to position [114, 181]
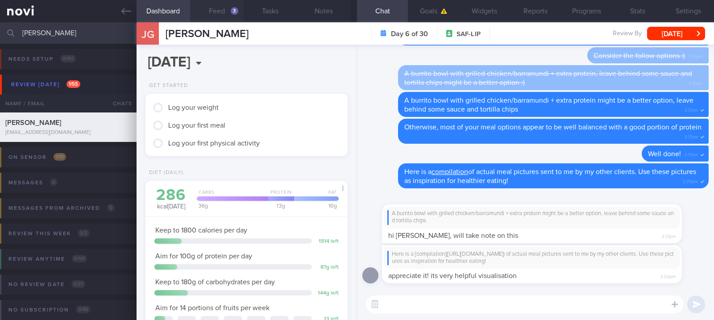
click at [222, 10] on button "Feed 3" at bounding box center [217, 11] width 54 height 22
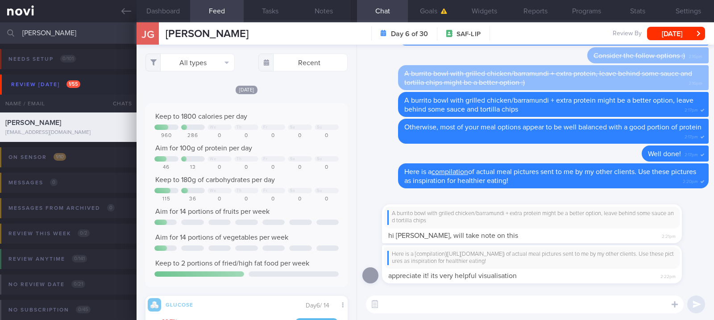
scroll to position [123, 185]
click at [212, 58] on button "All types" at bounding box center [189, 63] width 89 height 18
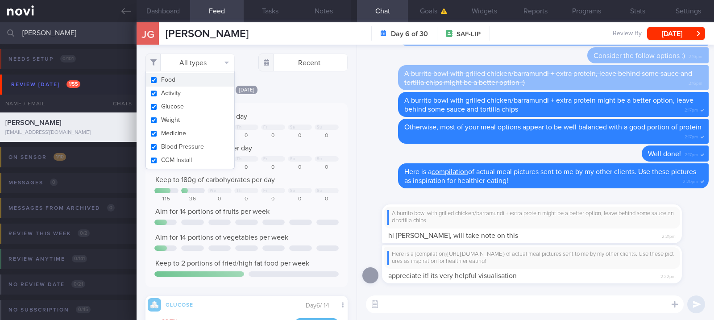
click at [186, 84] on button "Food" at bounding box center [190, 79] width 88 height 13
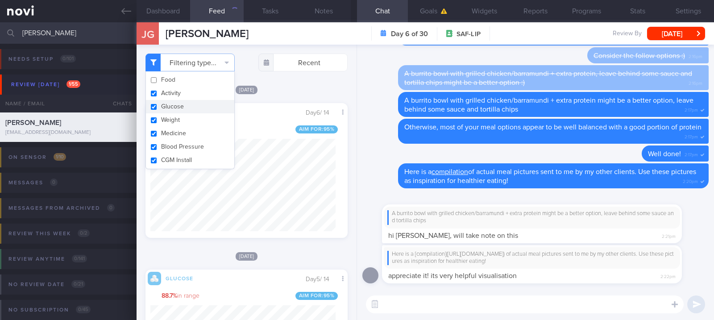
checkbox input "false"
click at [186, 98] on button "Activity" at bounding box center [190, 93] width 88 height 13
checkbox input "false"
click at [293, 80] on div "Filtering type... Food Activity Glucose Weight Medicine Blood Pressure [MEDICAL…" at bounding box center [247, 182] width 220 height 275
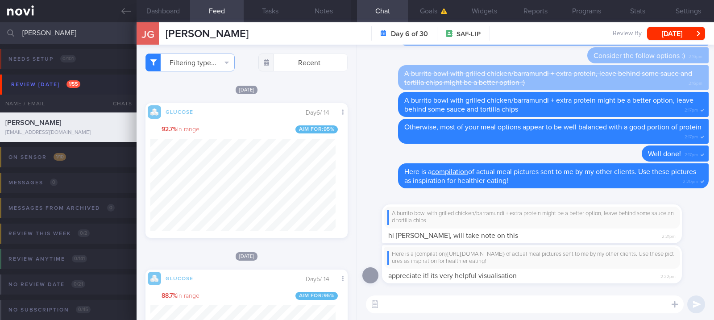
drag, startPoint x: 123, startPoint y: 7, endPoint x: 509, endPoint y: 56, distance: 389.0
click at [123, 7] on icon at bounding box center [126, 11] width 10 height 10
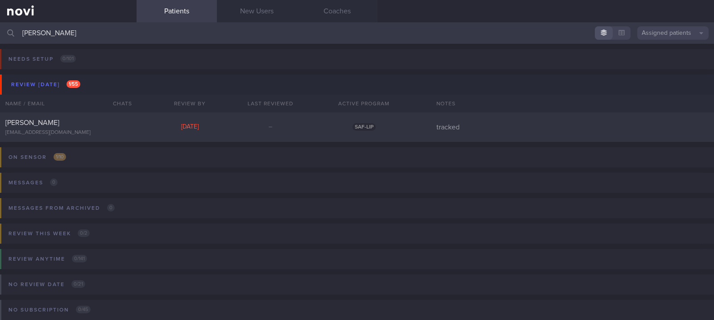
drag, startPoint x: 111, startPoint y: 29, endPoint x: -10, endPoint y: 29, distance: 120.5
click at [0, 29] on html "You are offline! Some functionality will be unavailable Patients New Users Coac…" at bounding box center [357, 160] width 714 height 320
click at [144, 115] on div "[PERSON_NAME] [EMAIL_ADDRESS][DOMAIN_NAME] [DATE] – SAF-LIP tracked" at bounding box center [357, 126] width 714 height 29
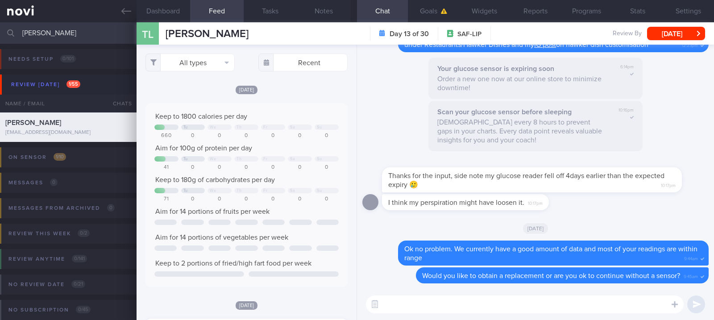
drag, startPoint x: 85, startPoint y: 29, endPoint x: -10, endPoint y: 31, distance: 95.1
click at [0, 31] on html "You are offline! Some functionality will be unavailable Patients New Users Coac…" at bounding box center [357, 160] width 714 height 320
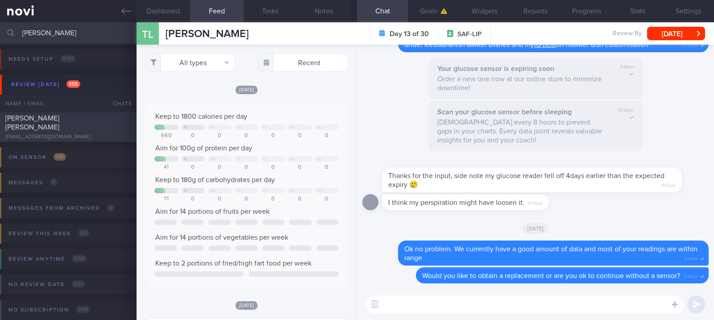
type input "[PERSON_NAME]"
click at [81, 127] on div "[PERSON_NAME] [PERSON_NAME]" at bounding box center [67, 123] width 124 height 18
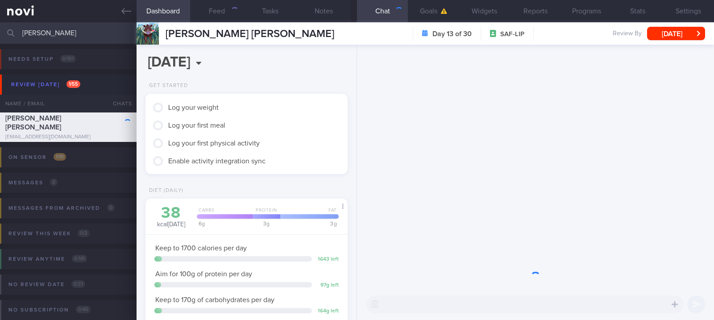
scroll to position [101, 177]
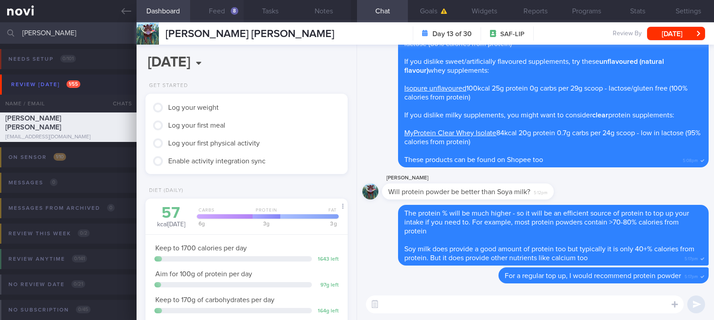
click at [227, 20] on button "Feed 8" at bounding box center [217, 11] width 54 height 22
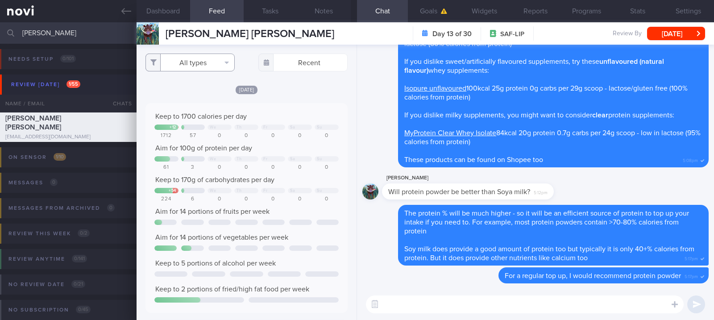
click at [219, 64] on button "All types" at bounding box center [189, 63] width 89 height 18
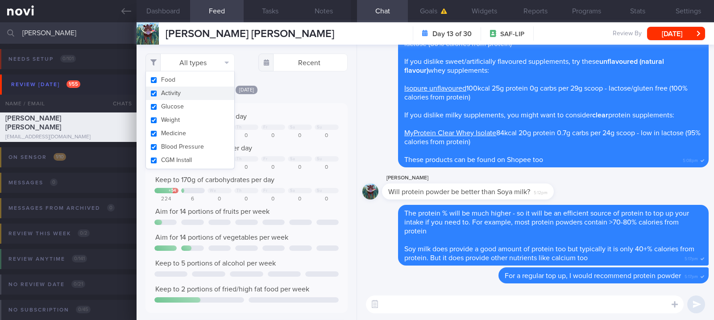
click at [192, 91] on button "Activity" at bounding box center [190, 93] width 88 height 13
checkbox input "false"
click at [323, 111] on div "Keep to 1700 calories per day + 12 We Th Fr Sa Su 1712 57 0 0 0 0 0 Aim for 100…" at bounding box center [246, 208] width 202 height 210
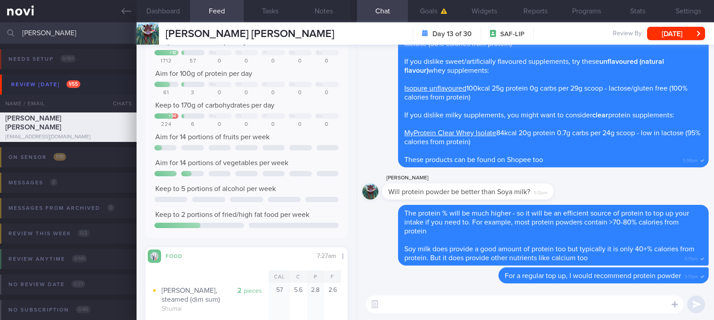
scroll to position [0, 0]
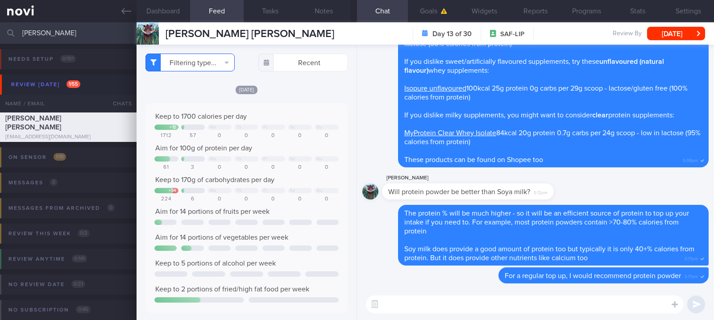
click at [205, 68] on button "Filtering type..." at bounding box center [189, 63] width 89 height 18
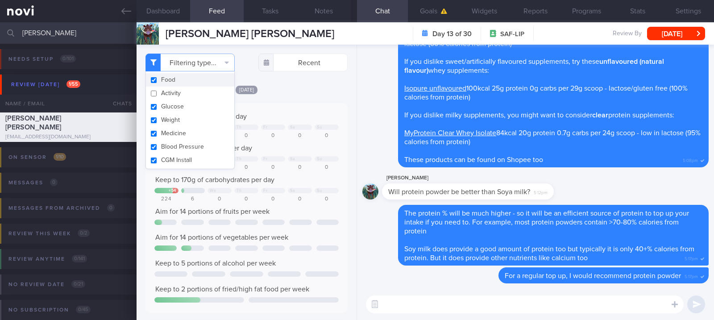
click at [185, 79] on button "Food" at bounding box center [190, 79] width 88 height 13
checkbox input "false"
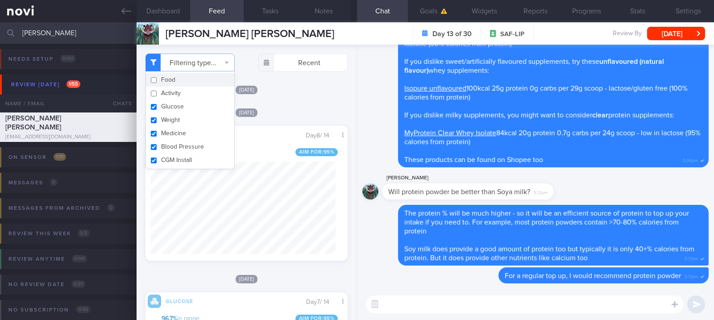
click at [292, 112] on div "[DATE]" at bounding box center [246, 112] width 202 height 9
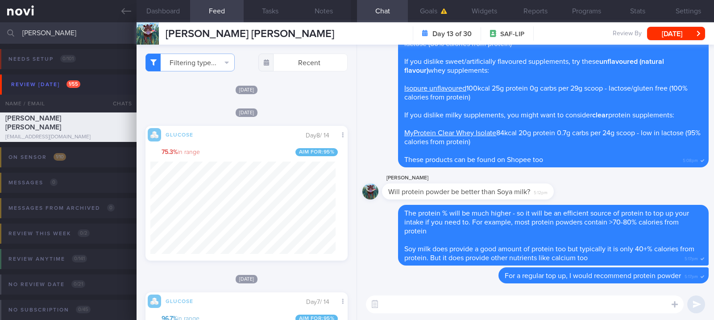
drag, startPoint x: 63, startPoint y: 34, endPoint x: -10, endPoint y: 26, distance: 73.1
click at [0, 26] on html "You are offline! Some functionality will be unavailable Patients New Users Coac…" at bounding box center [357, 160] width 714 height 320
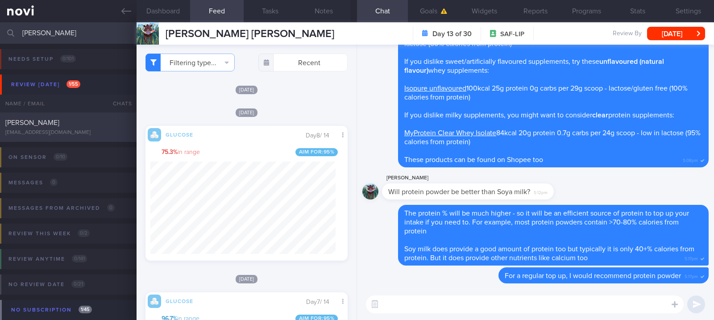
type input "[PERSON_NAME]"
click at [86, 124] on div "[PERSON_NAME]" at bounding box center [67, 122] width 124 height 9
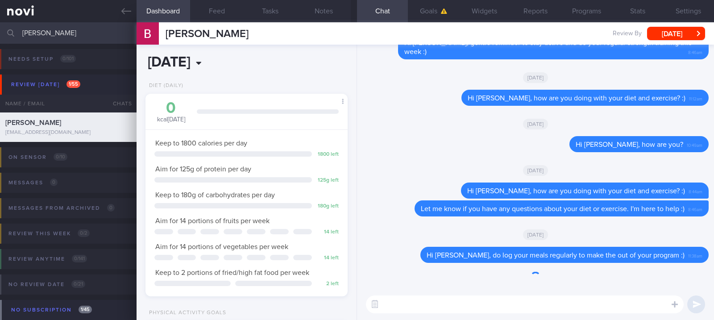
scroll to position [90, 181]
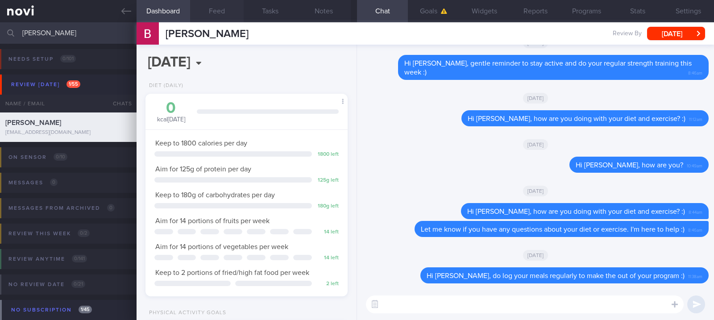
click at [223, 14] on button "Feed" at bounding box center [217, 11] width 54 height 22
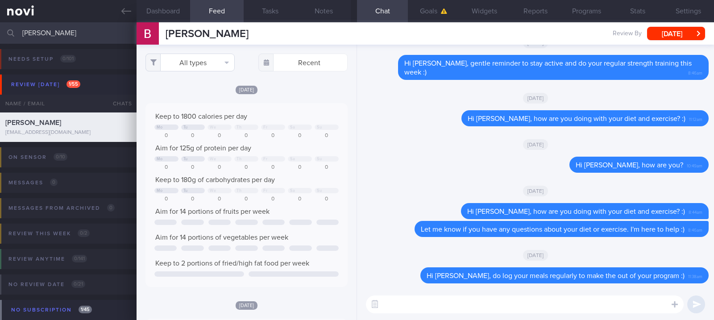
scroll to position [123, 185]
click at [215, 65] on button "All types" at bounding box center [189, 63] width 89 height 18
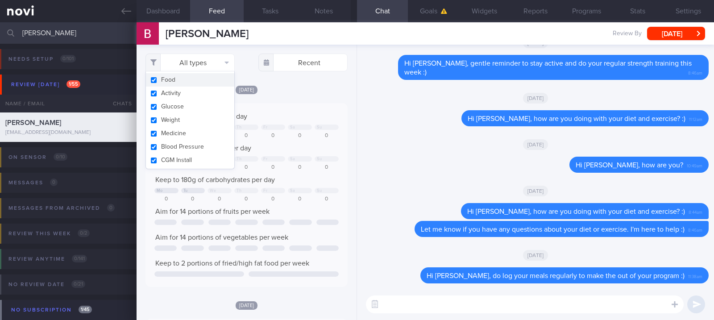
click at [199, 84] on button "Food" at bounding box center [190, 79] width 88 height 13
checkbox input "false"
click at [197, 92] on button "Activity" at bounding box center [190, 93] width 88 height 13
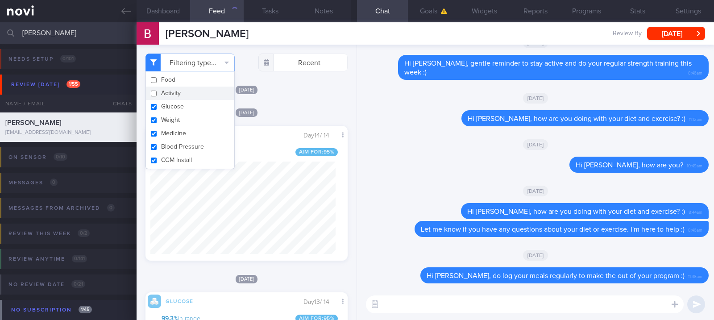
checkbox input "false"
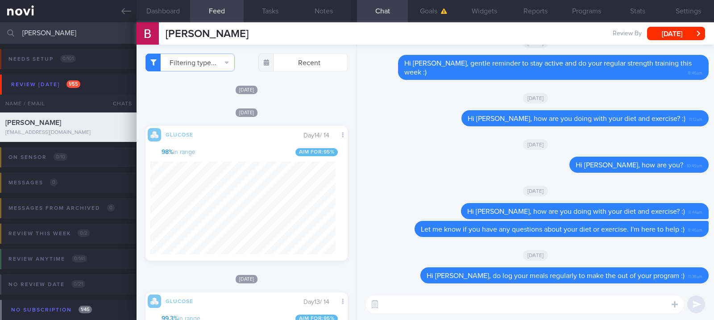
click at [285, 99] on div "Filtering type... Food Activity Glucose Weight Medicine Blood Pressure CGM Inst…" at bounding box center [247, 182] width 220 height 275
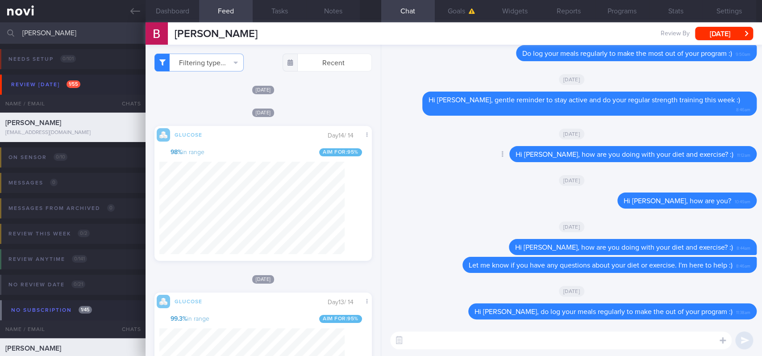
scroll to position [130, 200]
drag, startPoint x: 84, startPoint y: 34, endPoint x: 0, endPoint y: 34, distance: 83.9
click at [0, 34] on input "[PERSON_NAME]" at bounding box center [381, 32] width 762 height 21
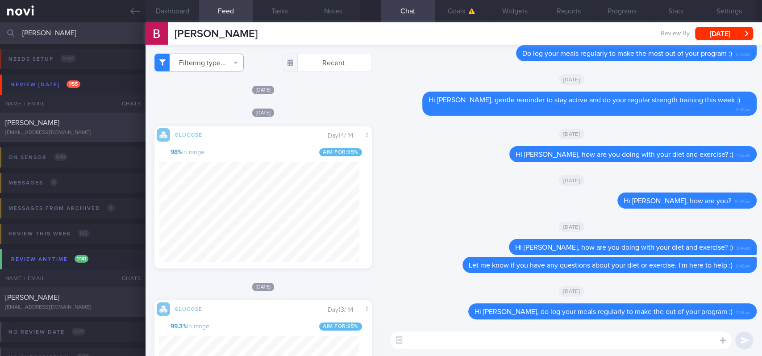
type input "[PERSON_NAME]"
click at [86, 136] on div "[PERSON_NAME] [EMAIL_ADDRESS][DOMAIN_NAME] [DATE] – SAF-LIP tracked" at bounding box center [381, 126] width 762 height 29
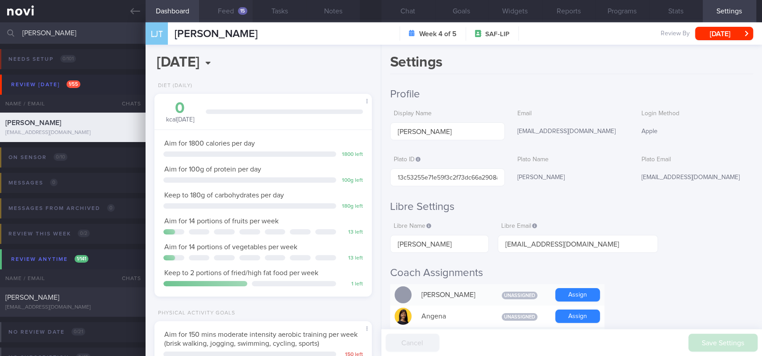
scroll to position [98, 195]
click at [236, 15] on button "Feed 15" at bounding box center [226, 11] width 54 height 22
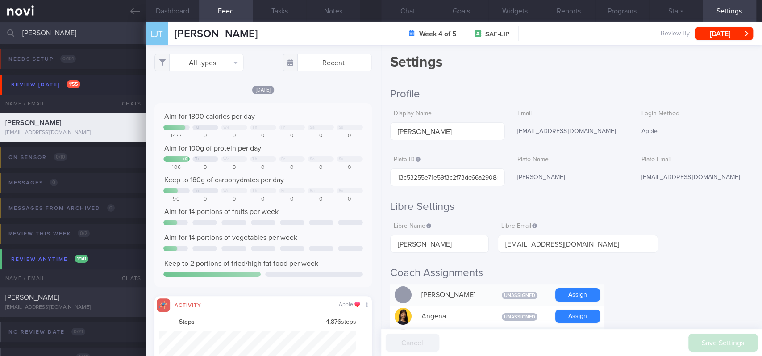
scroll to position [49, 196]
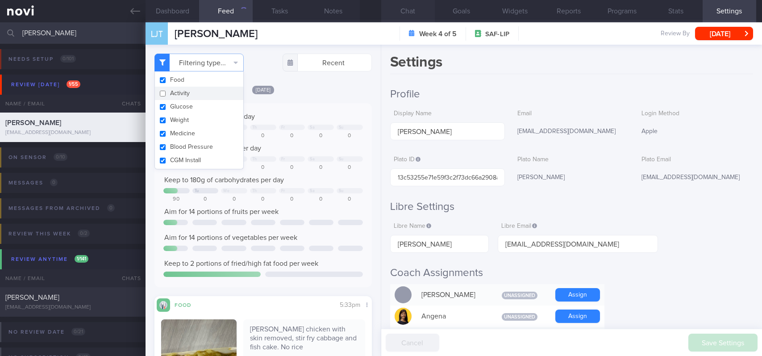
click at [408, 14] on button "Chat" at bounding box center [408, 11] width 54 height 22
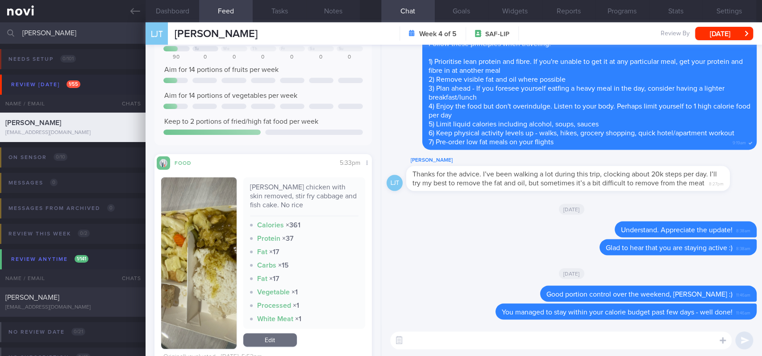
scroll to position [178, 0]
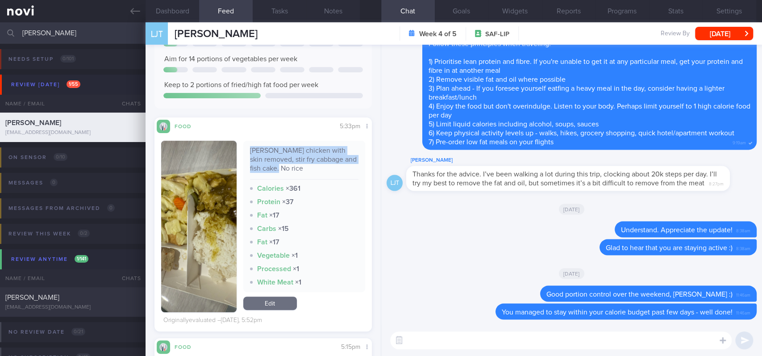
drag, startPoint x: 310, startPoint y: 170, endPoint x: 246, endPoint y: 149, distance: 66.7
click at [250, 149] on div "[PERSON_NAME] chicken with skin removed, stir fry cabbage and fish cake. No rice" at bounding box center [304, 162] width 108 height 33
copy div "[PERSON_NAME] chicken with skin removed, stir fry cabbage and fish cake. No rice"
click at [197, 237] on button "button" at bounding box center [198, 226] width 75 height 171
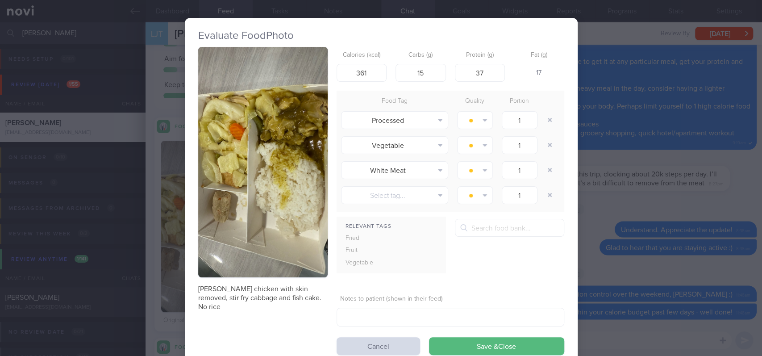
click at [266, 151] on button "button" at bounding box center [262, 162] width 129 height 230
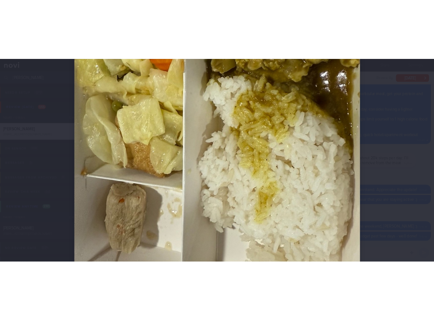
scroll to position [357, 0]
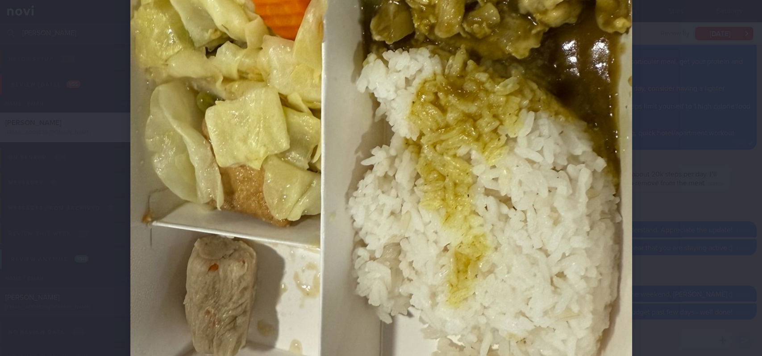
click at [587, 172] on img at bounding box center [380, 125] width 501 height 892
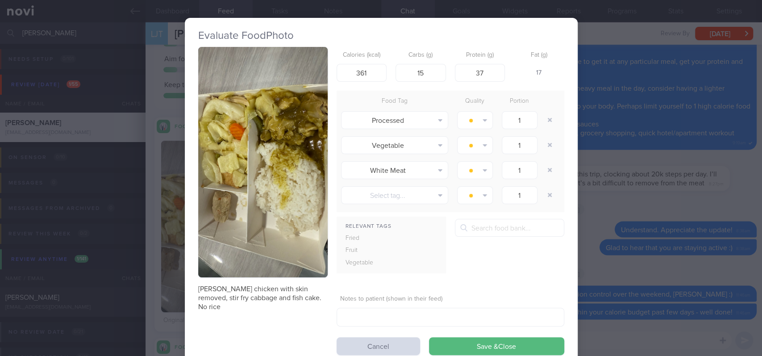
click at [592, 173] on div "Evaluate Food Photo Curry chicken with skin removed, stir fry cabbage and fish …" at bounding box center [381, 178] width 762 height 356
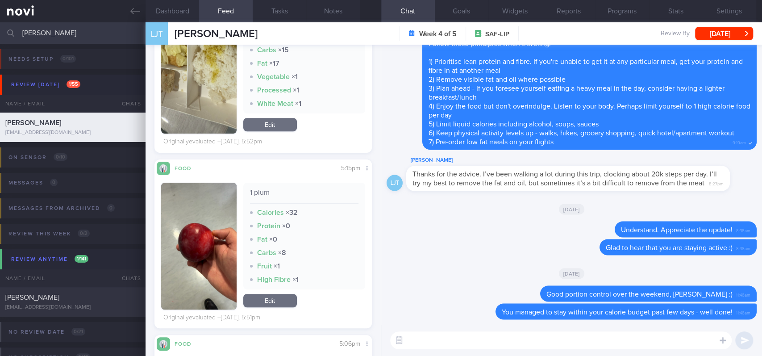
scroll to position [595, 0]
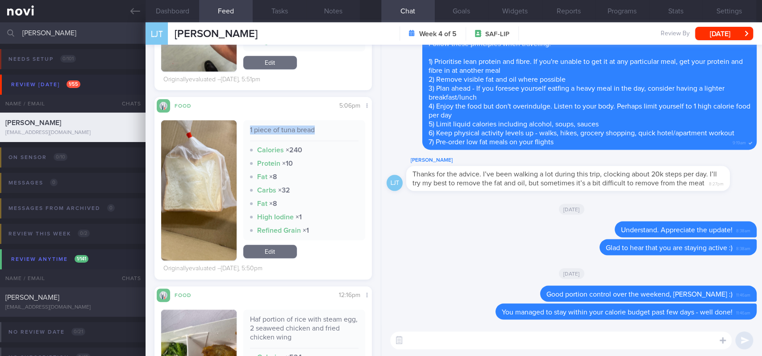
drag, startPoint x: 317, startPoint y: 130, endPoint x: 245, endPoint y: 136, distance: 72.1
click at [245, 136] on div "1 piece of tuna bread Calories × 240 Protein × 10 Fat × 8 Carbs × 32 Fat × 8 Hi…" at bounding box center [304, 180] width 122 height 120
copy div "1 piece of tuna bread"
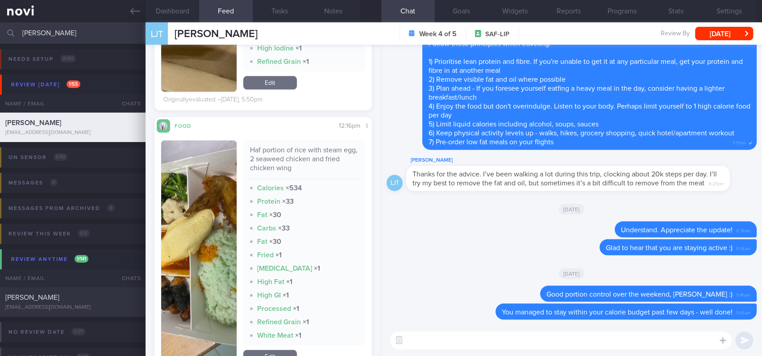
scroll to position [832, 0]
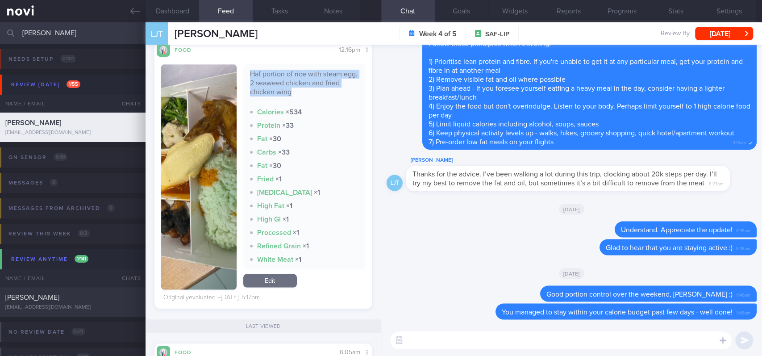
drag, startPoint x: 323, startPoint y: 89, endPoint x: 244, endPoint y: 73, distance: 80.6
click at [244, 73] on div "Haf portion of rice with steam egg, 2 seaweed chicken and fried chicken wing Ca…" at bounding box center [304, 166] width 122 height 205
copy div "Haf portion of rice with steam egg, 2 seaweed chicken and fried chicken wing"
click at [183, 183] on button "button" at bounding box center [198, 176] width 75 height 225
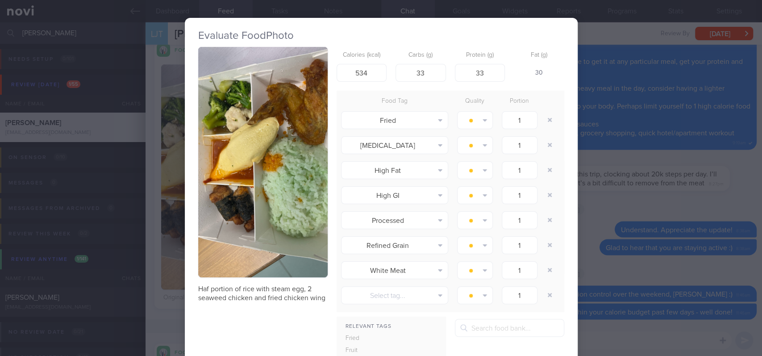
click at [262, 143] on img "button" at bounding box center [262, 162] width 129 height 230
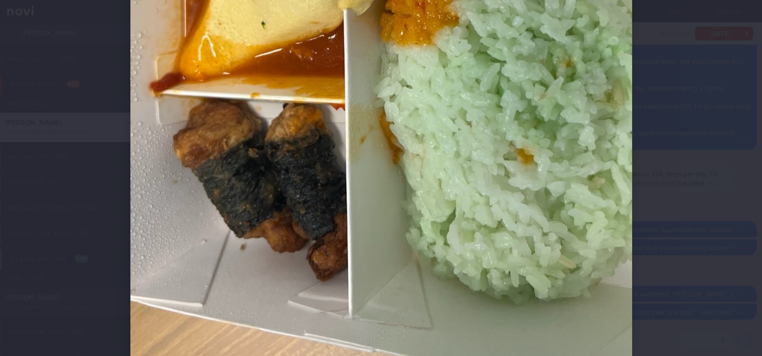
scroll to position [476, 0]
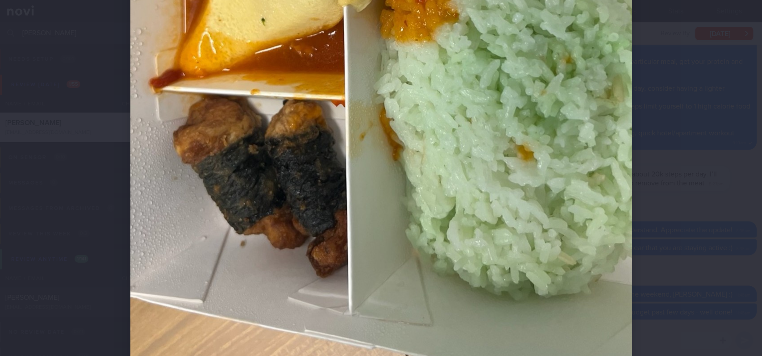
click at [610, 184] on img at bounding box center [380, 6] width 501 height 892
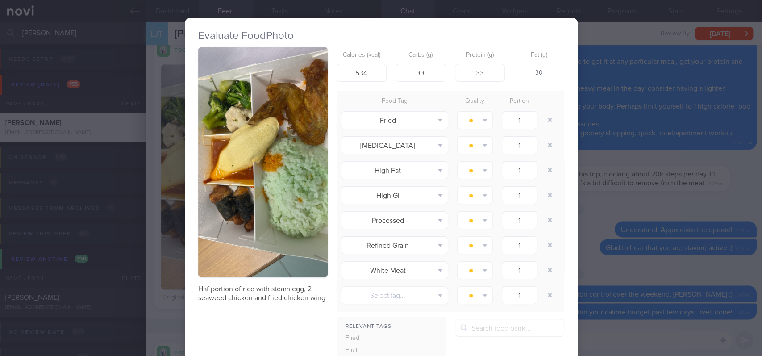
click at [617, 134] on div "Evaluate Food Photo Haf portion of rice with steam egg, 2 seaweed chicken and f…" at bounding box center [381, 178] width 762 height 356
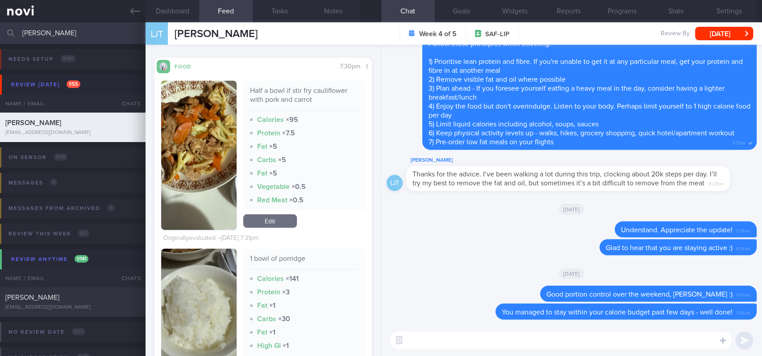
scroll to position [1487, 0]
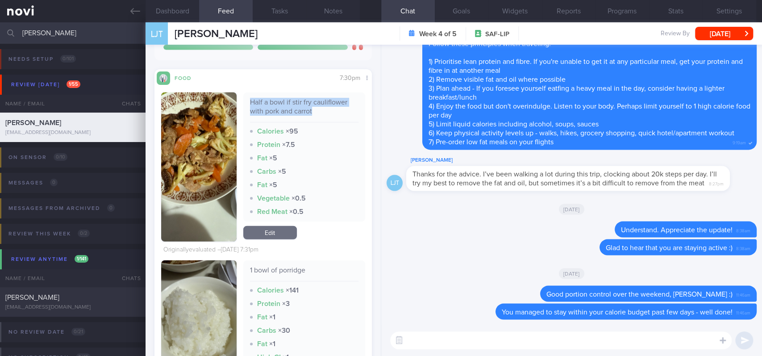
drag, startPoint x: 319, startPoint y: 108, endPoint x: 243, endPoint y: 101, distance: 76.6
click at [243, 101] on div "Half a bowl if stir fry cauliflower with pork and carrot Calories × 95 Protein …" at bounding box center [304, 156] width 122 height 129
copy div "Half a bowl if stir fry cauliflower with pork and carrot"
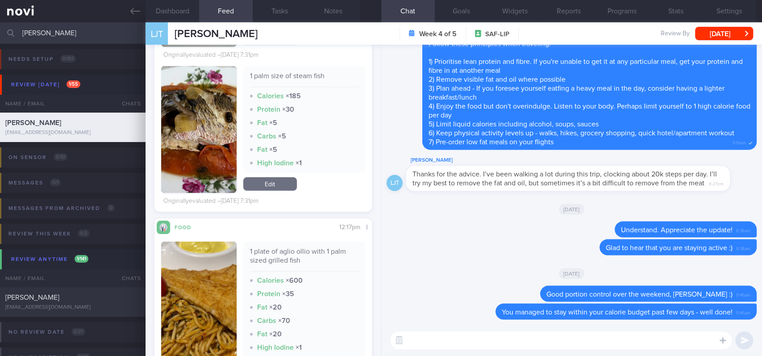
scroll to position [1903, 0]
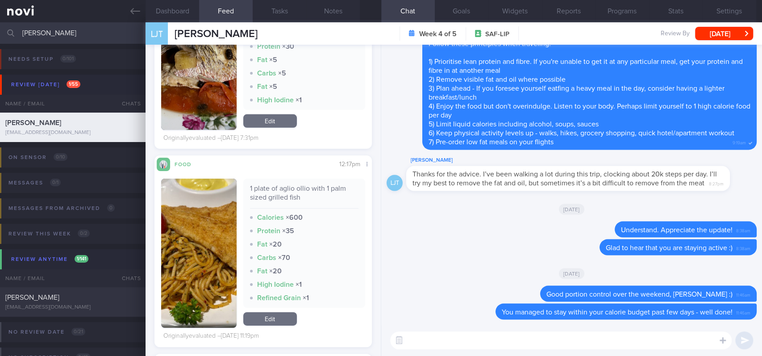
click at [313, 191] on div "1 plate of aglio ollio with 1 palm sized grilled fish" at bounding box center [304, 196] width 108 height 25
drag, startPoint x: 314, startPoint y: 200, endPoint x: 244, endPoint y: 191, distance: 69.8
click at [244, 191] on div "1 plate of aglio ollio with 1 palm sized grilled fish Calories × 600 Protein × …" at bounding box center [304, 242] width 122 height 129
copy div "1 plate of aglio ollio with 1 palm sized grilled fish"
click at [200, 249] on button "button" at bounding box center [198, 252] width 75 height 149
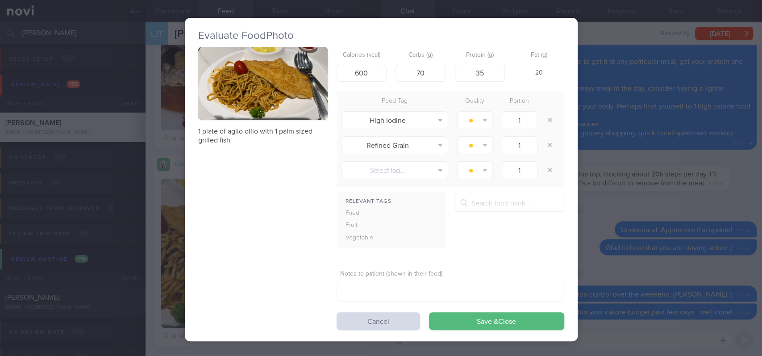
click at [280, 103] on button "button" at bounding box center [262, 83] width 129 height 73
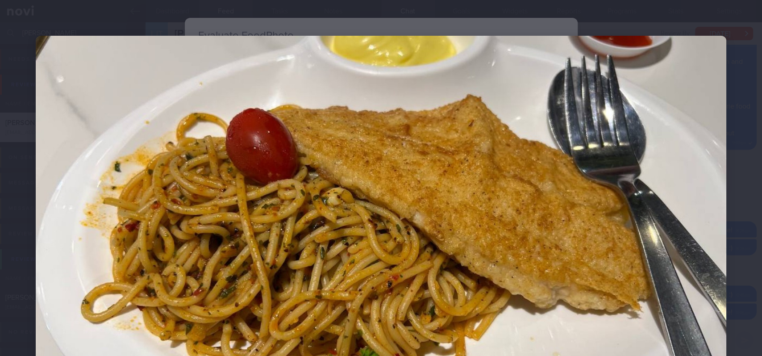
click at [650, 245] on img at bounding box center [381, 230] width 690 height 389
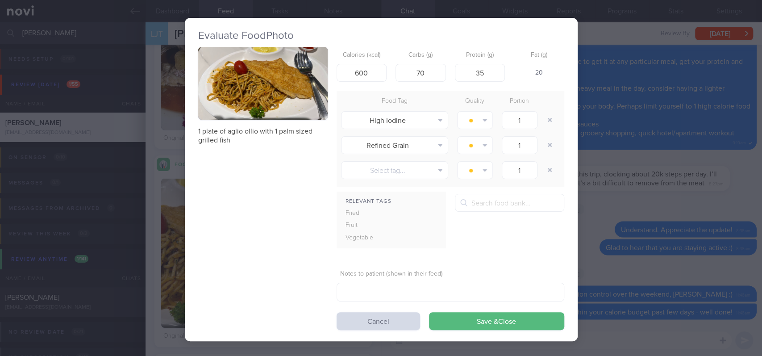
click at [641, 195] on div "Evaluate Food Photo 1 plate of aglio ollio with 1 palm sized grilled fish Calor…" at bounding box center [381, 178] width 762 height 356
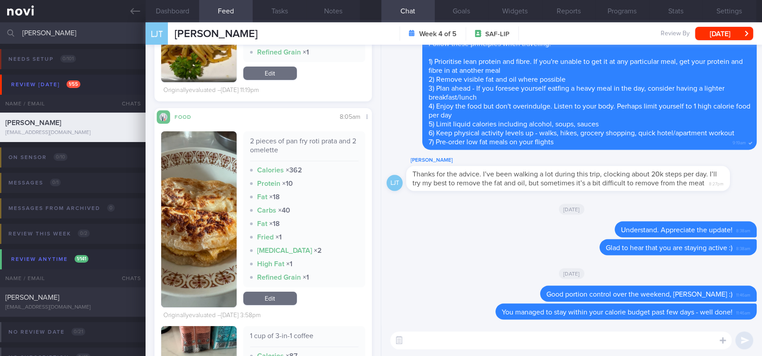
scroll to position [2141, 0]
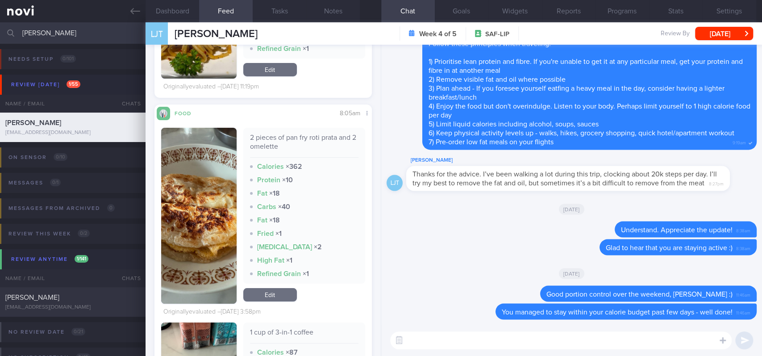
click at [211, 65] on img "button" at bounding box center [198, 4] width 75 height 149
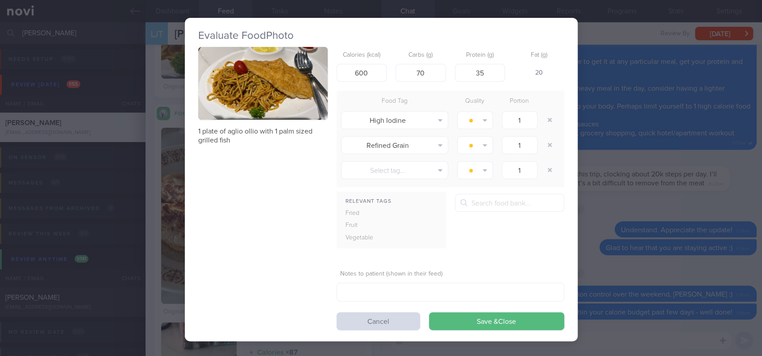
click at [265, 78] on button "button" at bounding box center [262, 83] width 129 height 73
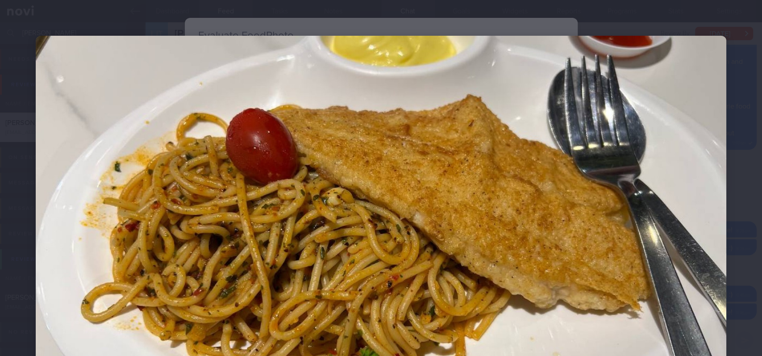
click at [665, 199] on img at bounding box center [381, 230] width 690 height 389
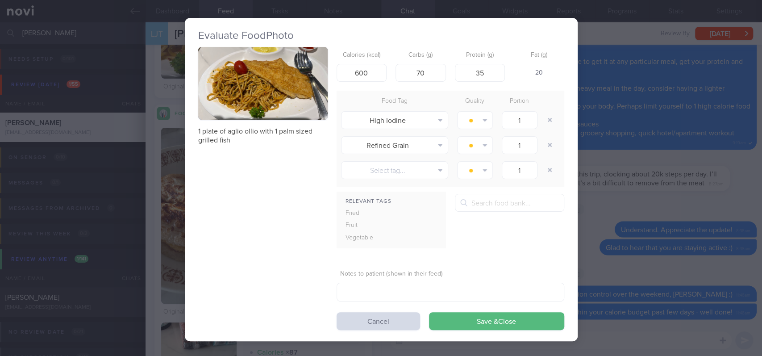
click at [595, 118] on div "Evaluate Food Photo 1 plate of aglio ollio with 1 palm sized grilled fish Calor…" at bounding box center [381, 178] width 762 height 356
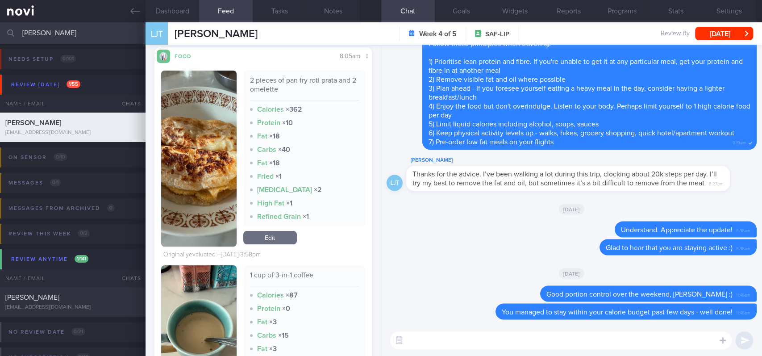
scroll to position [2201, 0]
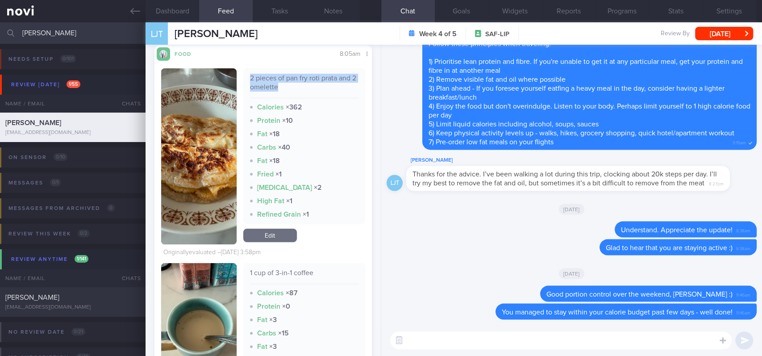
drag, startPoint x: 295, startPoint y: 90, endPoint x: 243, endPoint y: 78, distance: 53.5
click at [243, 78] on div "2 pieces of pan fry roti prata and 2 omelette Calories × 362 Protein × 10 Fat ×…" at bounding box center [304, 146] width 122 height 156
copy div "2 pieces of pan fry roti prata and 2 omelette"
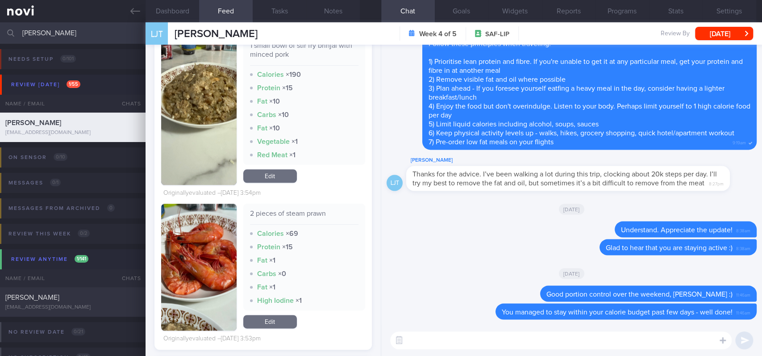
scroll to position [2974, 0]
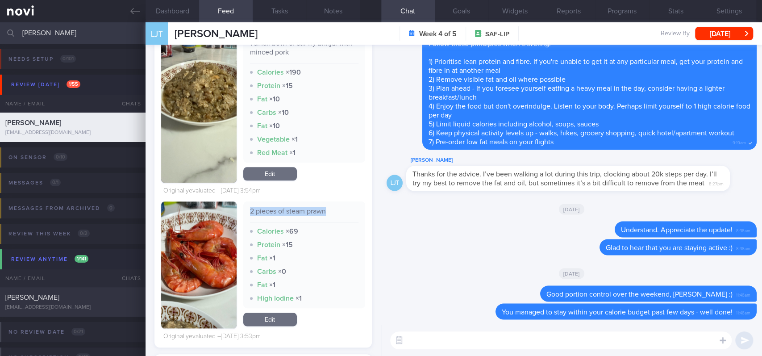
drag, startPoint x: 349, startPoint y: 214, endPoint x: 246, endPoint y: 202, distance: 103.8
click at [246, 202] on div "2 pieces of steam prawn Calories × 69 Protein × 15 Fat × 1 Carbs × 0 Fat × 1 Hi…" at bounding box center [304, 254] width 122 height 107
copy div "2 pieces of steam prawn"
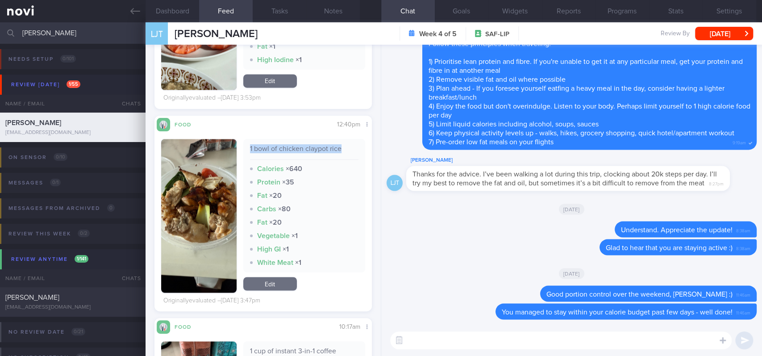
drag, startPoint x: 341, startPoint y: 148, endPoint x: 232, endPoint y: 153, distance: 108.5
click at [232, 153] on div "1 bowl of chicken claypot rice Calories × 640 Protein × 35 Fat × 20 Carbs × 80 …" at bounding box center [263, 215] width 204 height 153
copy div "1 bowl of chicken claypot rice"
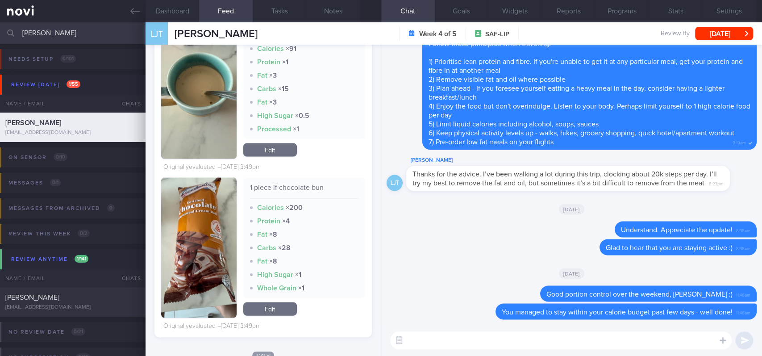
scroll to position [3569, 0]
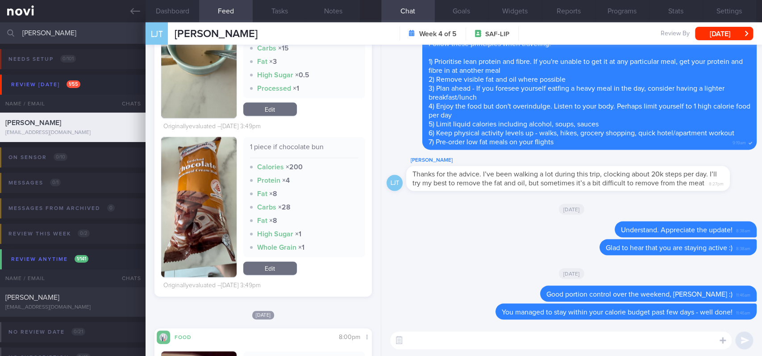
click at [318, 143] on div "1 piece if chocolate bun Calories × 200 Protein × 4 Fat × 8 Carbs × 28 Fat × 8 …" at bounding box center [304, 197] width 122 height 120
drag, startPoint x: 322, startPoint y: 145, endPoint x: 246, endPoint y: 149, distance: 76.4
click at [250, 149] on div "1 piece if chocolate bun" at bounding box center [304, 150] width 108 height 16
copy div "1 piece if chocolate bun"
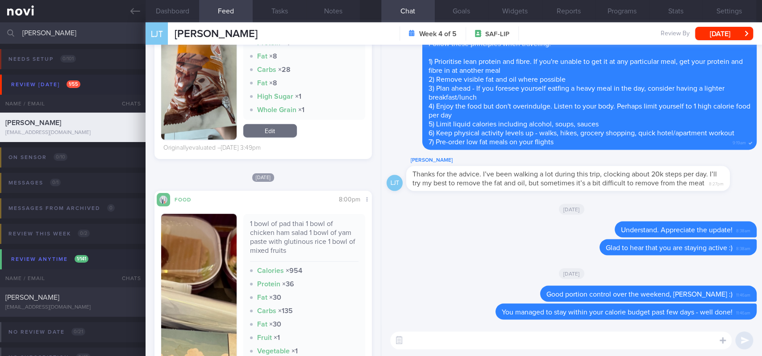
scroll to position [3807, 0]
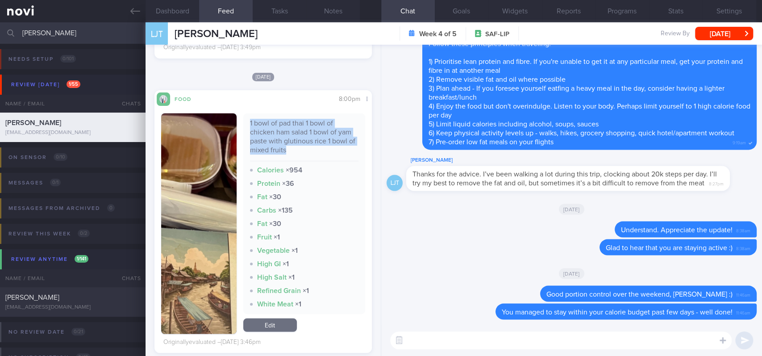
drag, startPoint x: 314, startPoint y: 155, endPoint x: 245, endPoint y: 127, distance: 74.6
click at [245, 127] on div "1 bowl of pad thai 1 bowl of chicken ham salad 1 bowl of yam paste with glutino…" at bounding box center [304, 213] width 122 height 200
copy div "1 bowl of pad thai 1 bowl of chicken ham salad 1 bowl of yam paste with glutino…"
click at [196, 248] on button "button" at bounding box center [198, 223] width 75 height 220
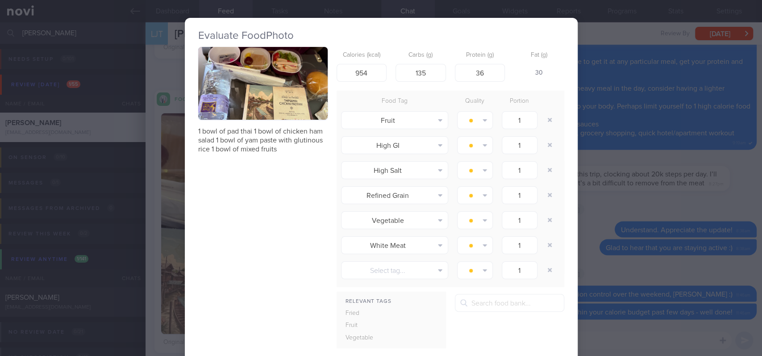
click at [292, 100] on button "button" at bounding box center [262, 83] width 129 height 73
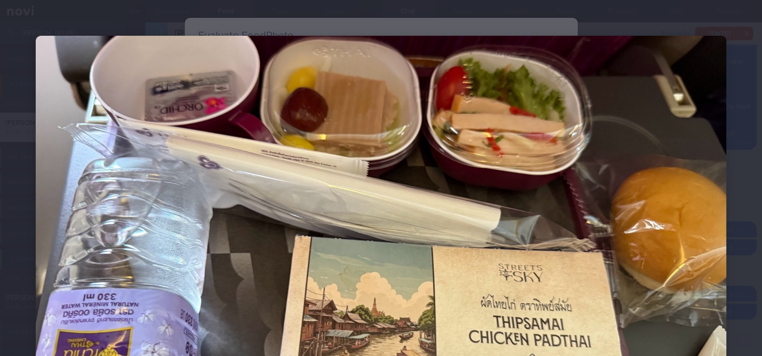
click at [664, 230] on img at bounding box center [381, 230] width 690 height 388
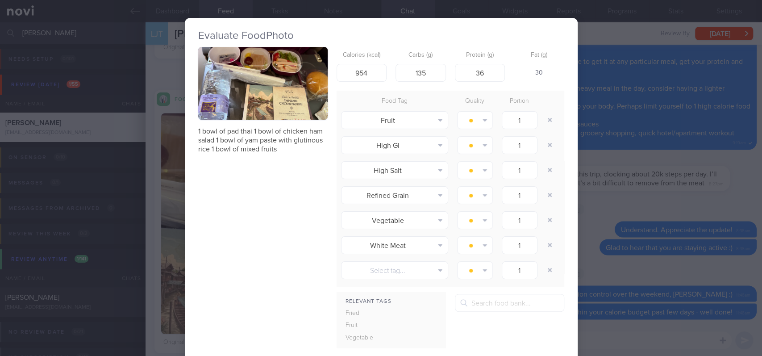
click at [273, 80] on button "button" at bounding box center [262, 83] width 129 height 73
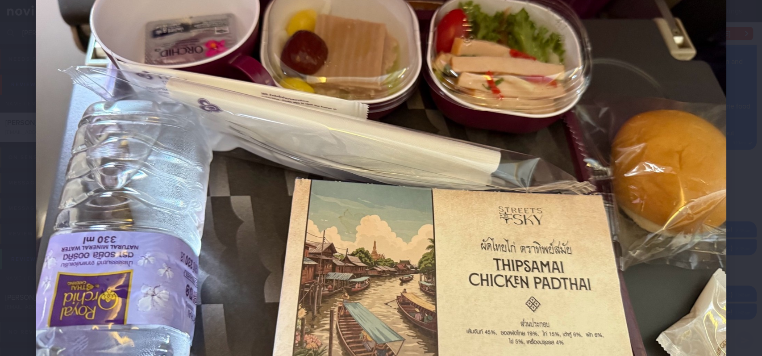
scroll to position [39, 0]
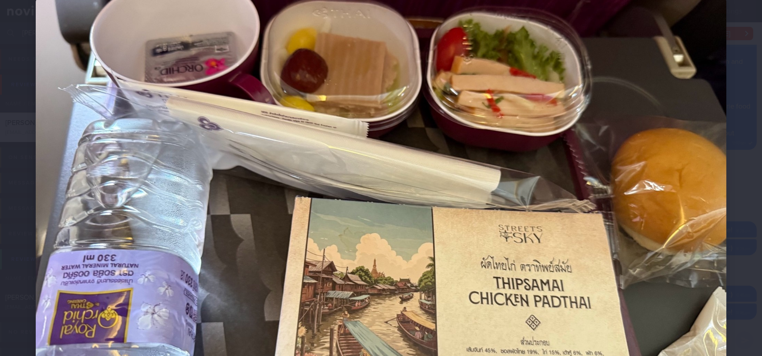
click at [699, 174] on img at bounding box center [381, 191] width 690 height 388
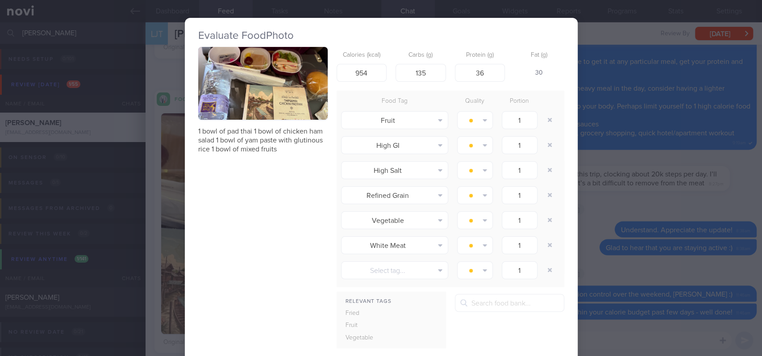
click at [613, 219] on div "Evaluate Food Photo 1 bowl of pad thai 1 bowl of chicken ham salad 1 bowl of ya…" at bounding box center [381, 178] width 762 height 356
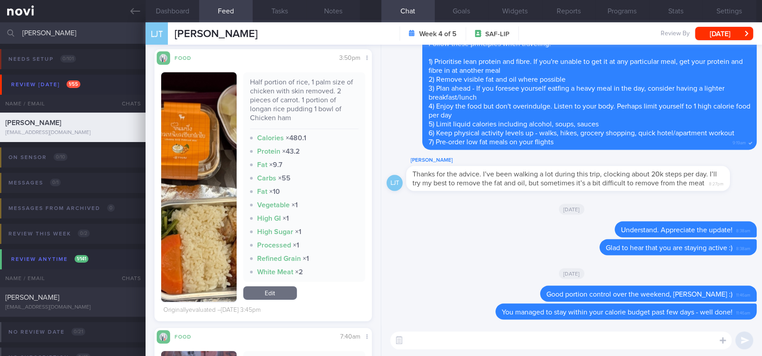
scroll to position [4342, 0]
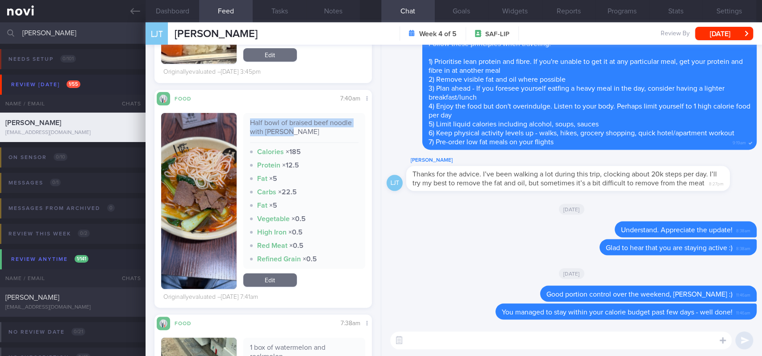
drag, startPoint x: 292, startPoint y: 130, endPoint x: 247, endPoint y: 123, distance: 46.1
click at [250, 123] on div "Half bowl of braised beef noodle with cai xin" at bounding box center [304, 130] width 108 height 25
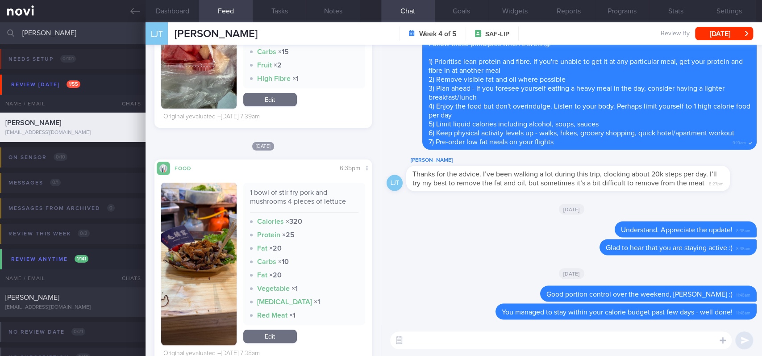
scroll to position [4758, 0]
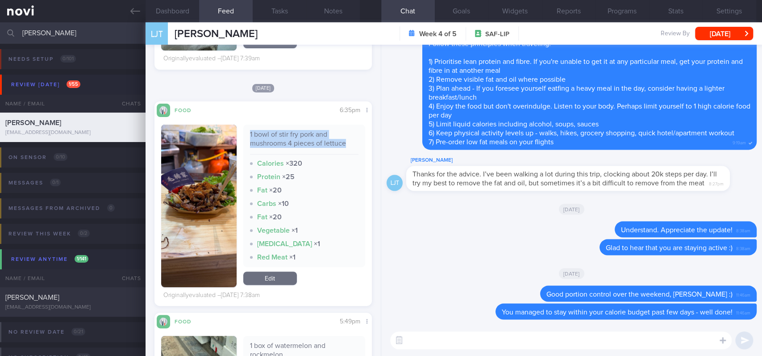
drag, startPoint x: 350, startPoint y: 145, endPoint x: 241, endPoint y: 131, distance: 110.2
click at [243, 131] on div "1 bowl of stir fry pork and mushrooms 4 pieces of lettuce Calories × 320 Protei…" at bounding box center [304, 195] width 122 height 142
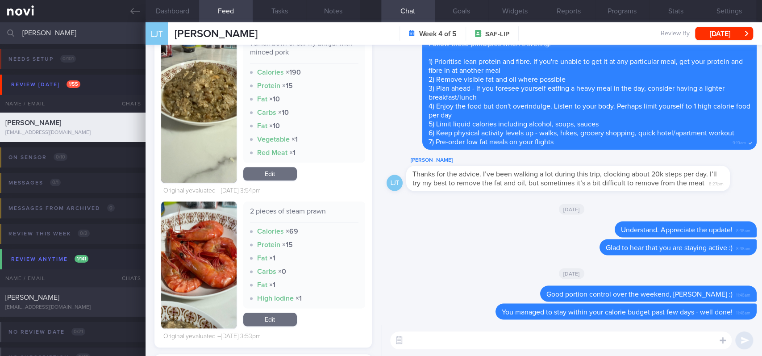
scroll to position [2795, 0]
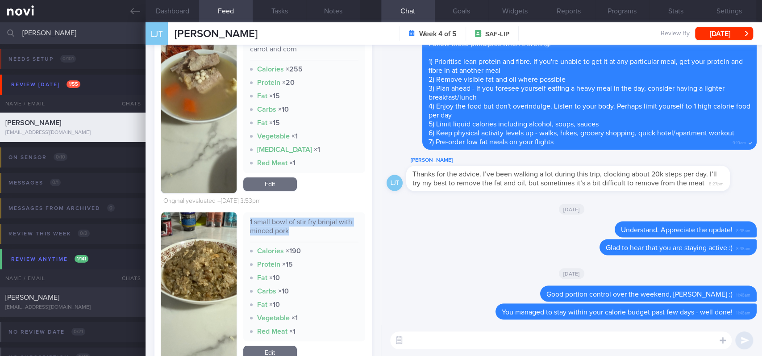
drag, startPoint x: 307, startPoint y: 229, endPoint x: 245, endPoint y: 226, distance: 61.6
click at [245, 226] on div "1 small bowl of stir fry brinjal with minced pork Calories × 190 Protein × 15 F…" at bounding box center [304, 276] width 122 height 129
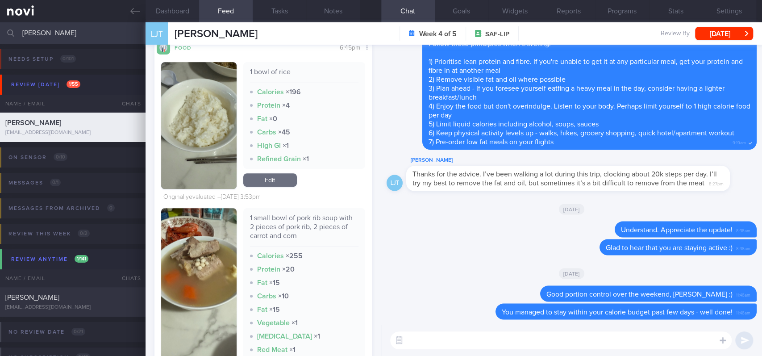
scroll to position [2558, 0]
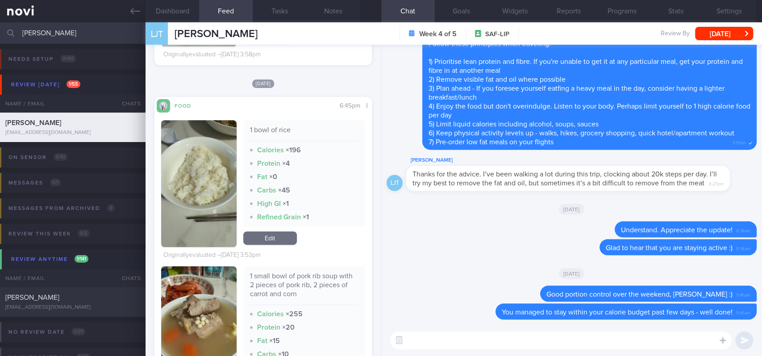
drag, startPoint x: 98, startPoint y: 30, endPoint x: 12, endPoint y: 36, distance: 86.3
click at [12, 36] on div "li jie Assigned patients Assigned patients All active patients Archived patients" at bounding box center [381, 32] width 762 height 21
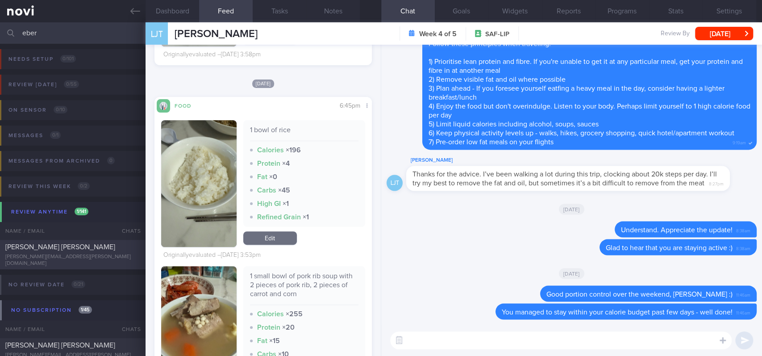
type input "eber"
click at [65, 259] on div "marie.eber@gmail.com" at bounding box center [72, 259] width 135 height 13
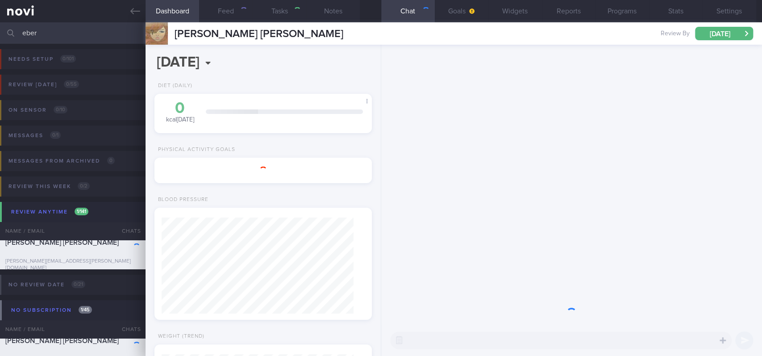
type input "Tracked"
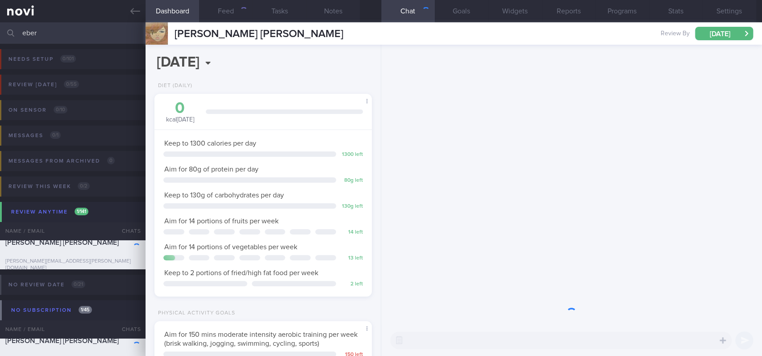
scroll to position [96, 192]
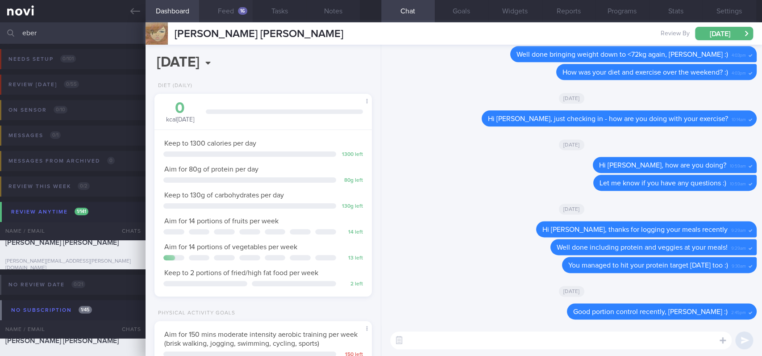
click at [240, 14] on div "16" at bounding box center [242, 11] width 9 height 8
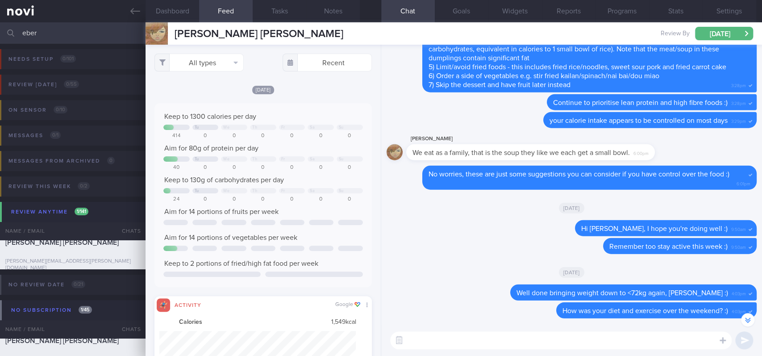
scroll to position [-357, 0]
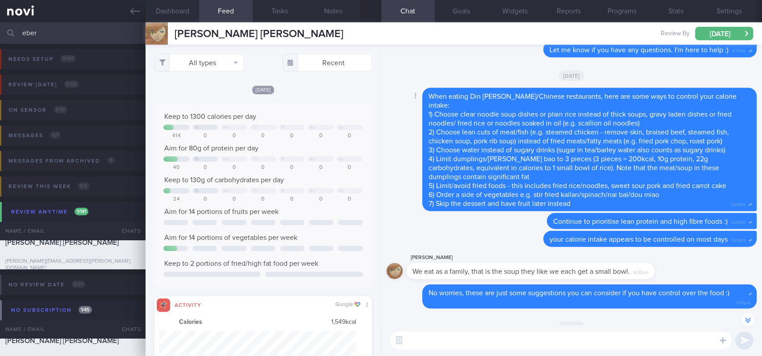
click at [670, 179] on div "When eating Din Tai Fung/Chinese restaurants, here are some ways to control you…" at bounding box center [589, 149] width 334 height 123
click at [328, 9] on button "Notes" at bounding box center [333, 11] width 54 height 22
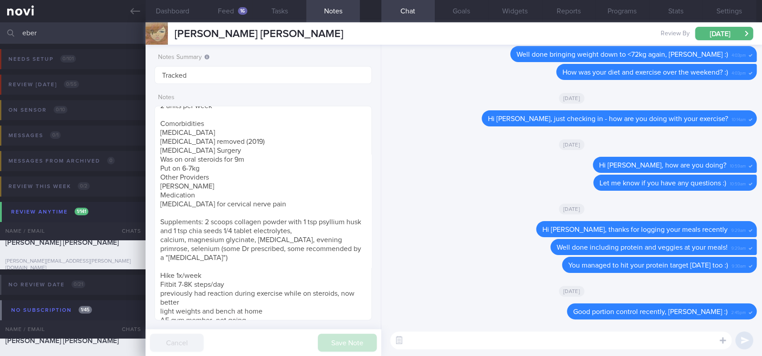
click at [644, 141] on div "[DATE]" at bounding box center [571, 144] width 370 height 25
click at [236, 8] on button "Feed 16" at bounding box center [226, 11] width 54 height 22
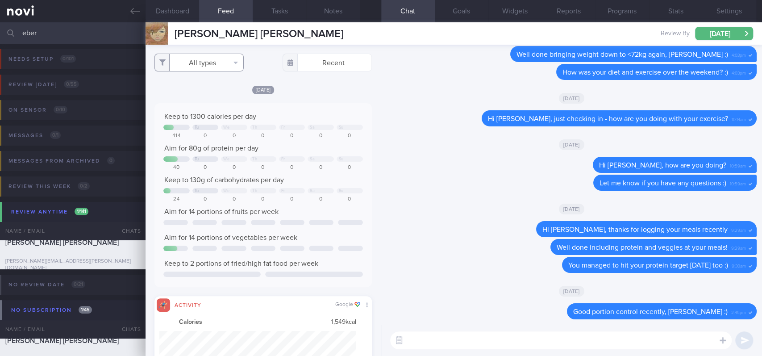
click at [221, 61] on button "All types" at bounding box center [198, 63] width 89 height 18
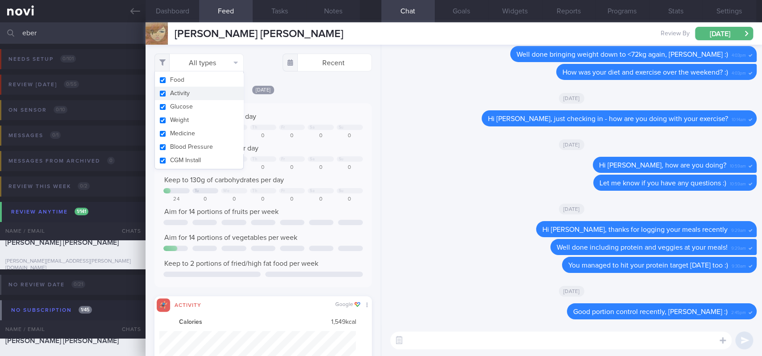
click at [207, 90] on button "Activity" at bounding box center [199, 93] width 88 height 13
click at [318, 110] on div "Keep to 1300 calories per day Tu We Th Fr Sa Su 414 0 0 0 0 0 0 Aim for 80g of …" at bounding box center [262, 195] width 217 height 184
checkbox input "false"
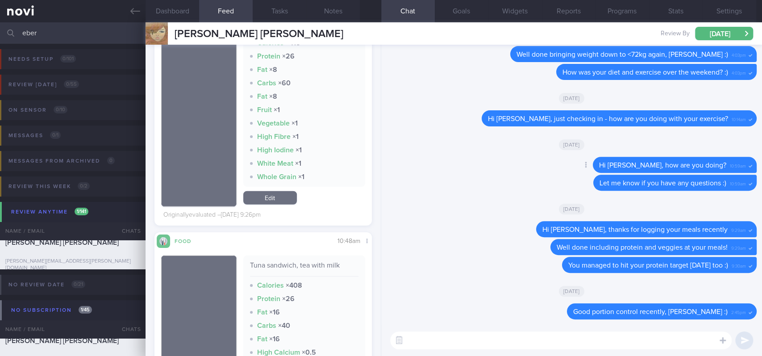
click at [475, 163] on div "Delete Hi Marie, how are you doing? 10:59am" at bounding box center [571, 166] width 370 height 18
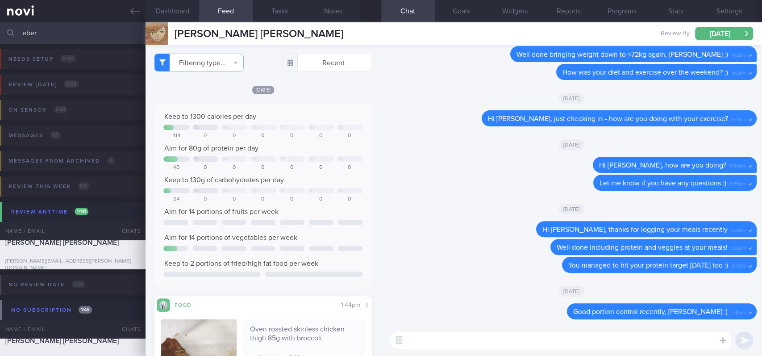
click at [641, 153] on div "[DATE]" at bounding box center [571, 144] width 370 height 25
click at [314, 64] on input "text" at bounding box center [326, 63] width 89 height 18
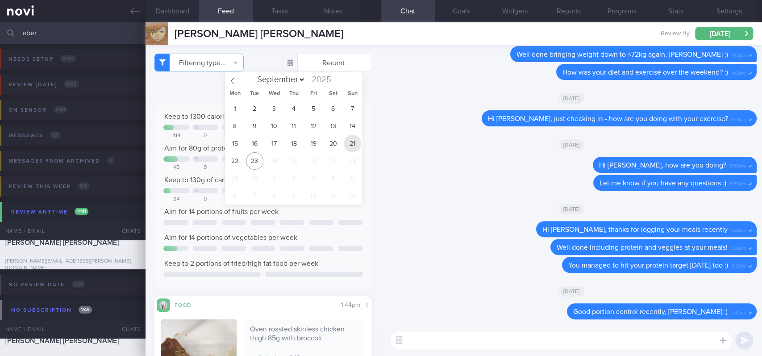
click at [350, 148] on span "21" at bounding box center [352, 143] width 17 height 17
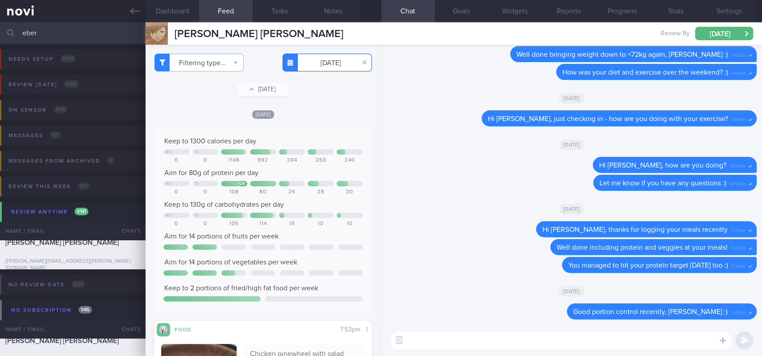
click at [336, 66] on input "2025-09-21" at bounding box center [326, 63] width 89 height 18
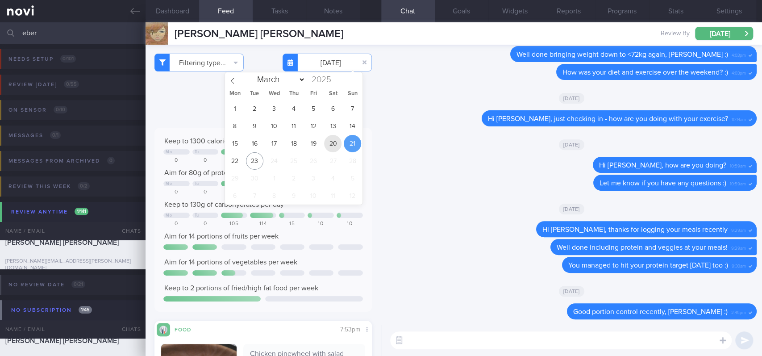
click at [327, 142] on span "20" at bounding box center [332, 143] width 17 height 17
type input "2025-09-20"
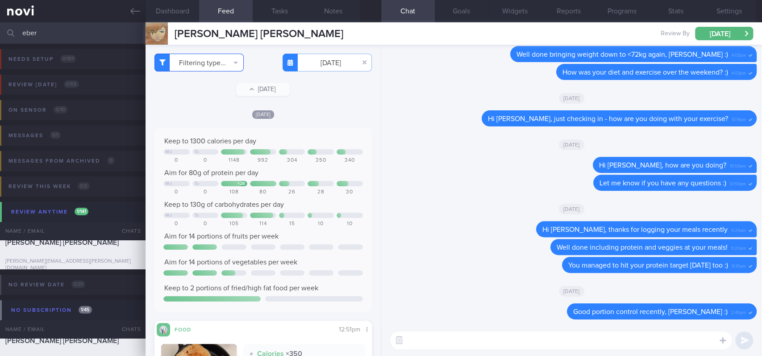
click at [214, 65] on button "Filtering type..." at bounding box center [198, 63] width 89 height 18
click at [314, 120] on div "Sat, 20 Sep Keep to 1300 calories per day Mo Tu 0 0 1148 992 304 350 340 Aim fo…" at bounding box center [262, 302] width 217 height 387
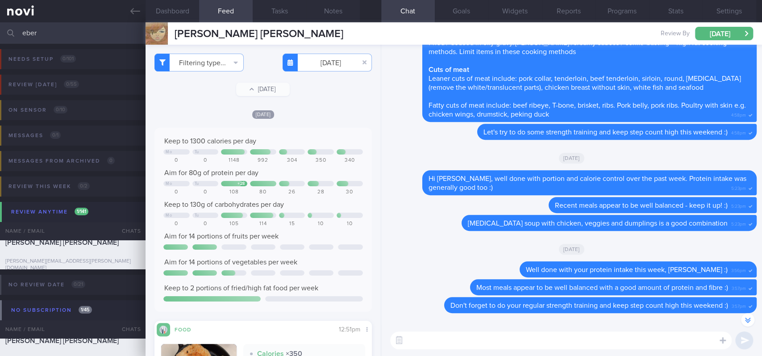
scroll to position [-4461, 0]
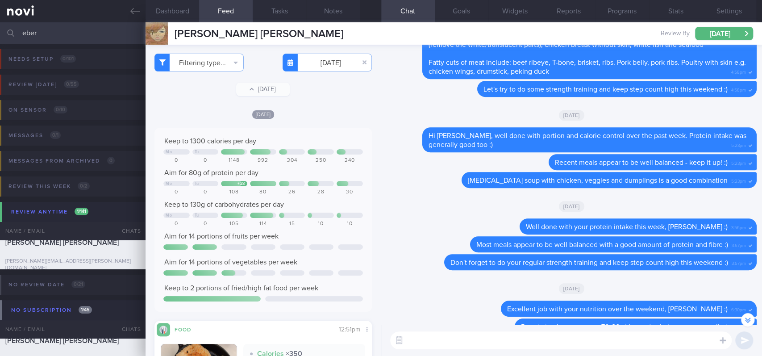
click at [158, 40] on div at bounding box center [156, 33] width 22 height 22
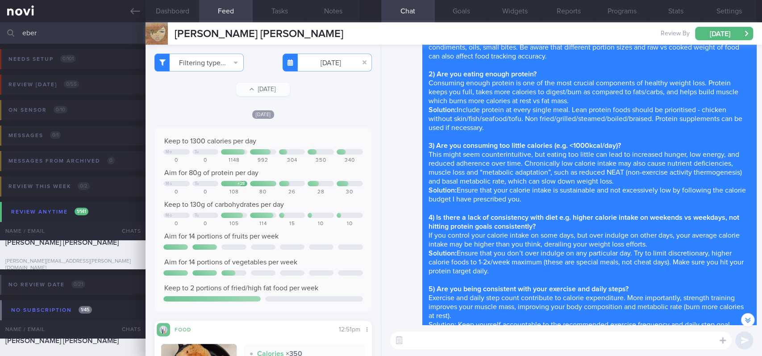
scroll to position [-4049, 0]
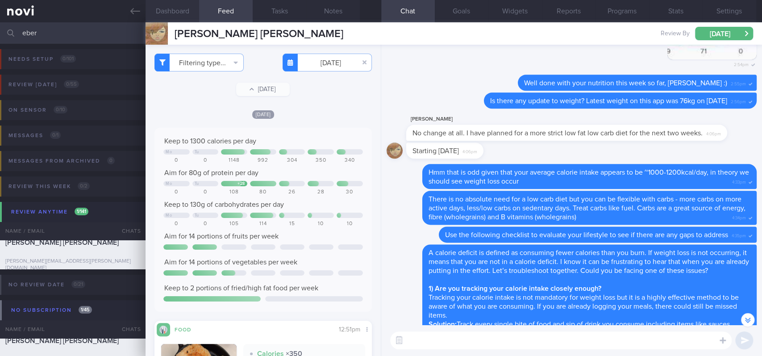
click at [186, 11] on button "Dashboard" at bounding box center [172, 11] width 54 height 22
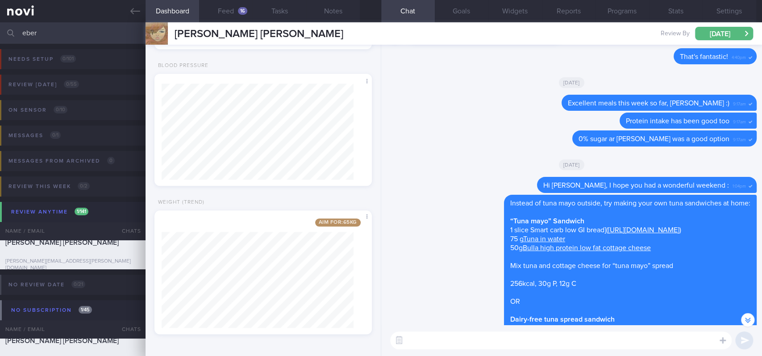
scroll to position [-7023, 0]
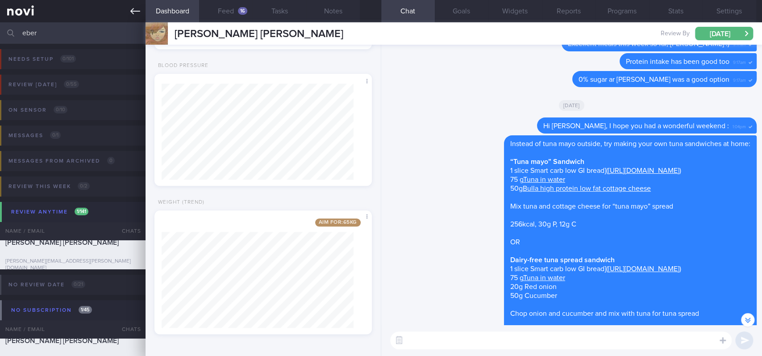
click at [133, 8] on icon at bounding box center [135, 11] width 10 height 6
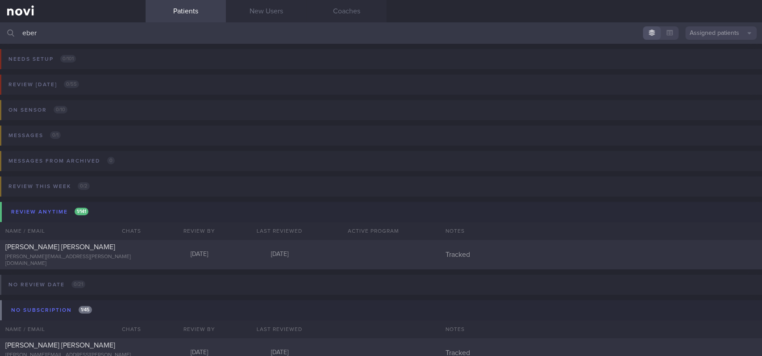
drag, startPoint x: 356, startPoint y: 32, endPoint x: 0, endPoint y: 31, distance: 356.0
click at [0, 31] on input "eber" at bounding box center [381, 32] width 762 height 21
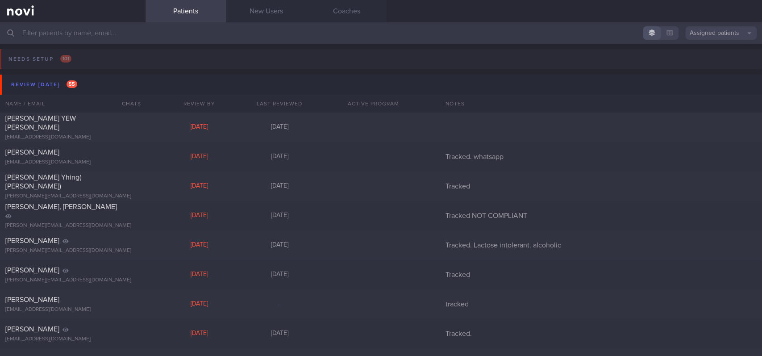
click at [180, 35] on input "text" at bounding box center [381, 32] width 762 height 21
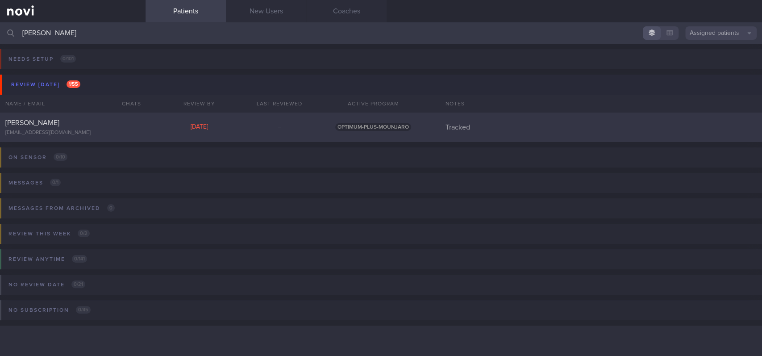
type input "[PERSON_NAME]"
click at [232, 127] on div "[DATE]" at bounding box center [199, 127] width 80 height 8
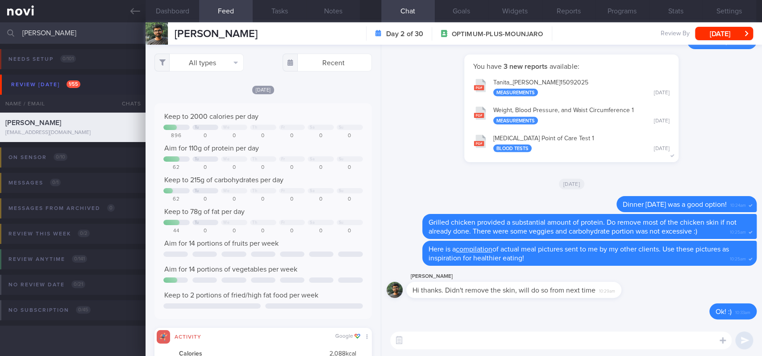
click at [534, 341] on textarea at bounding box center [560, 340] width 341 height 18
click at [532, 341] on textarea at bounding box center [560, 340] width 341 height 18
click at [453, 343] on textarea at bounding box center [560, 340] width 341 height 18
paste textarea "Everyone has different learning styles, so before we begin coaching, I’d like t…"
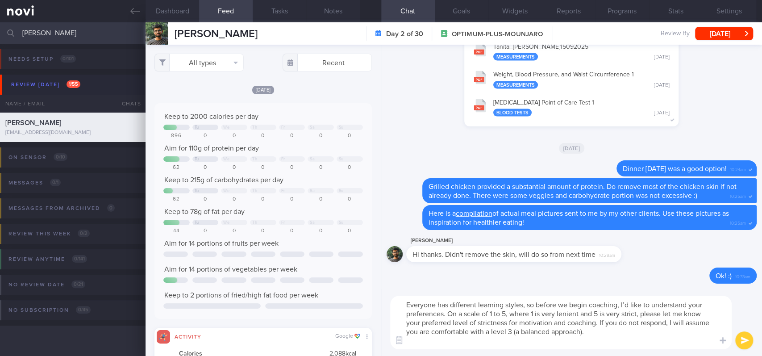
drag, startPoint x: 616, startPoint y: 303, endPoint x: 529, endPoint y: 302, distance: 87.0
click at [529, 302] on textarea "Everyone has different learning styles, so before we begin coaching, I’d like t…" at bounding box center [560, 322] width 341 height 54
drag, startPoint x: 621, startPoint y: 303, endPoint x: 537, endPoint y: 303, distance: 83.9
click at [537, 303] on textarea "Everyone has different learning styles, so before we begin coaching, I’d like t…" at bounding box center [560, 322] width 341 height 54
click at [656, 306] on textarea "Everyone has different learning styles, so I’d like to understand your preferen…" at bounding box center [560, 322] width 341 height 54
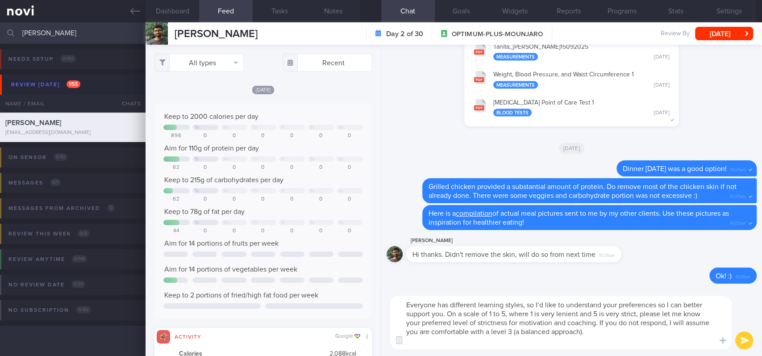
click at [569, 342] on textarea "Everyone has different learning styles, so I’d like to understand your preferen…" at bounding box center [560, 322] width 341 height 54
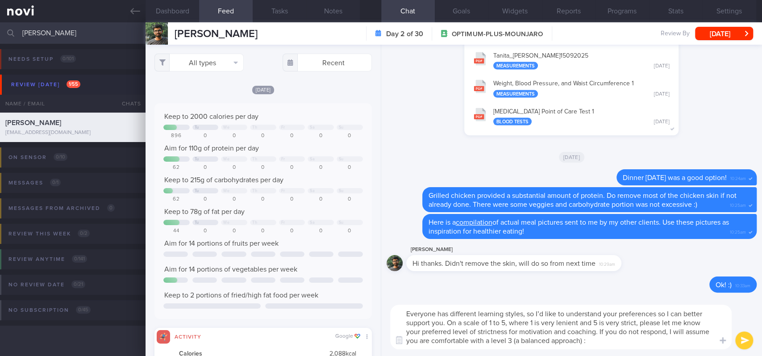
type textarea "Everyone has different learning styles, so I’d like to understand your preferen…"
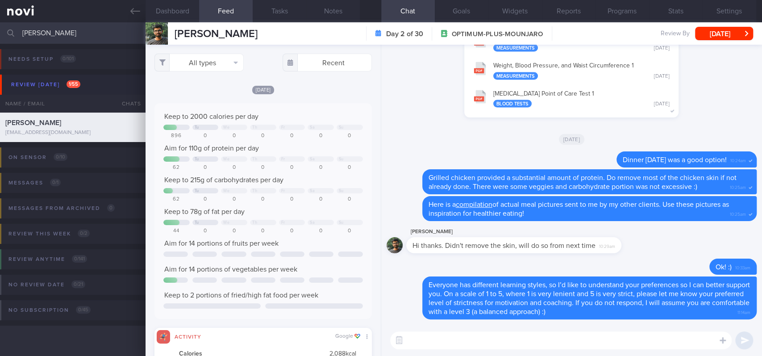
drag, startPoint x: 133, startPoint y: 12, endPoint x: 233, endPoint y: 29, distance: 101.7
click at [133, 12] on icon at bounding box center [135, 11] width 10 height 10
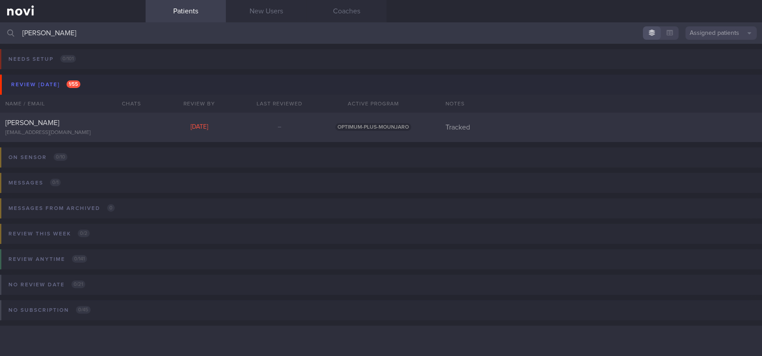
drag, startPoint x: 58, startPoint y: 32, endPoint x: 0, endPoint y: 22, distance: 58.9
click at [0, 29] on input "[PERSON_NAME]" at bounding box center [381, 32] width 762 height 21
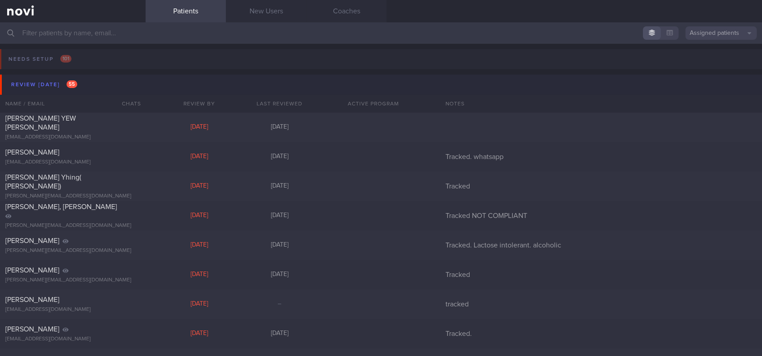
drag, startPoint x: 82, startPoint y: 80, endPoint x: 157, endPoint y: 86, distance: 75.6
click at [83, 80] on button "Review [DATE] 55" at bounding box center [382, 85] width 764 height 20
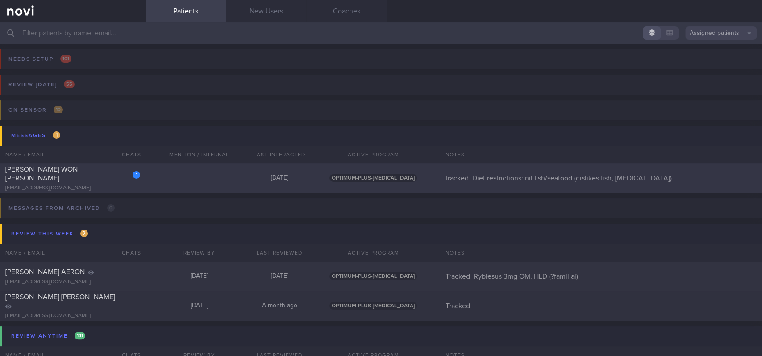
click at [292, 170] on div "1 JUSTYNE WON YAN NI justyne1995@gmail.com Today OPTIMUM-PLUS-WEGOVY tracked. D…" at bounding box center [381, 177] width 762 height 29
select select "8"
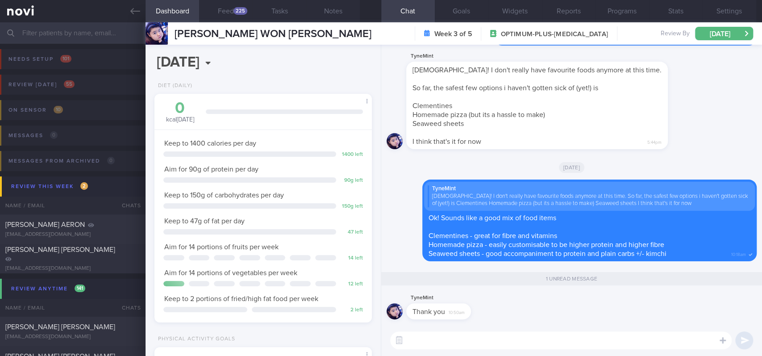
scroll to position [108, 192]
click at [132, 9] on icon at bounding box center [135, 11] width 10 height 10
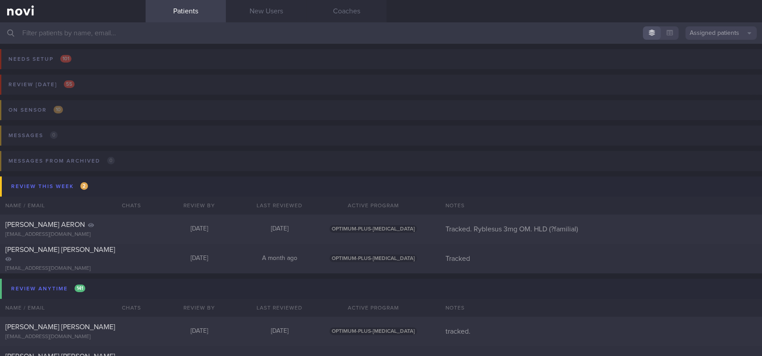
click at [465, 27] on input "text" at bounding box center [381, 32] width 762 height 21
click at [519, 29] on input "text" at bounding box center [381, 32] width 762 height 21
click at [354, 10] on link "Coaches" at bounding box center [346, 11] width 80 height 22
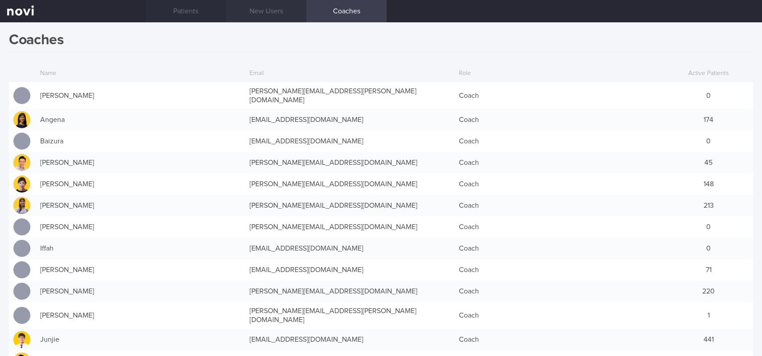
click at [249, 12] on link "New Users" at bounding box center [266, 11] width 80 height 22
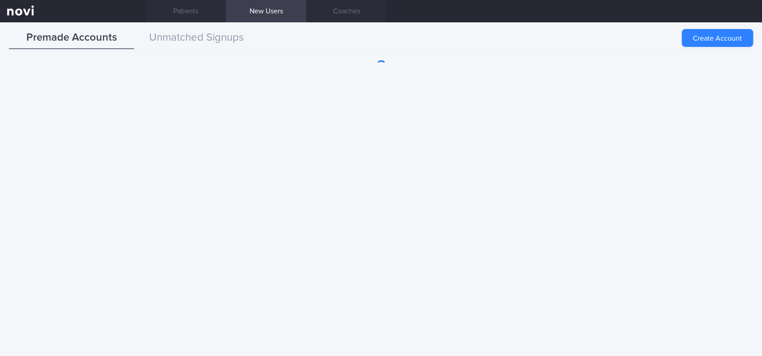
click at [83, 9] on link at bounding box center [72, 11] width 145 height 22
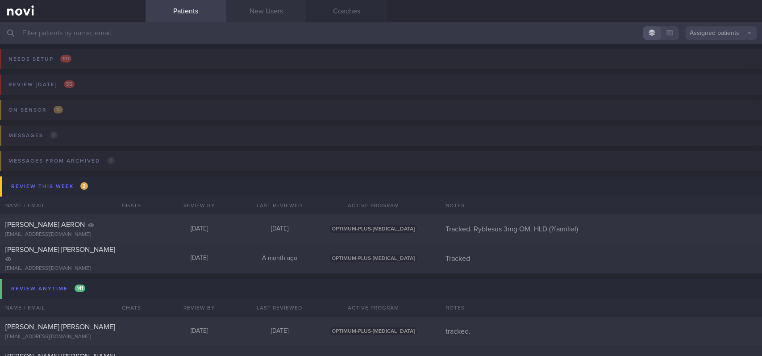
click at [260, 13] on link "New Users" at bounding box center [266, 11] width 80 height 22
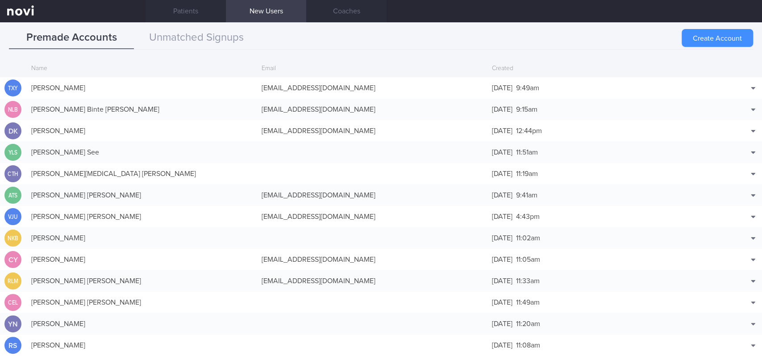
click at [703, 37] on button "Create Account" at bounding box center [716, 38] width 71 height 18
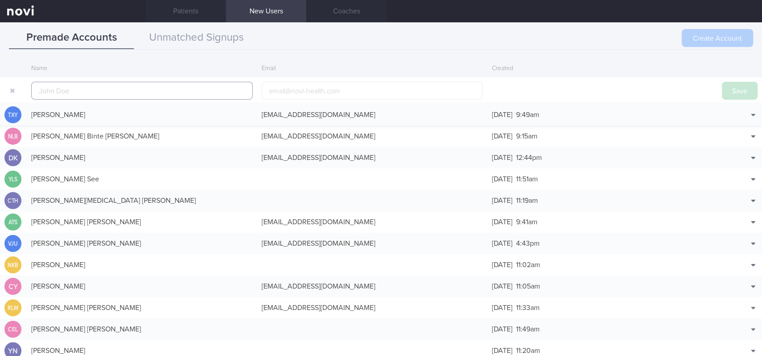
scroll to position [21, 0]
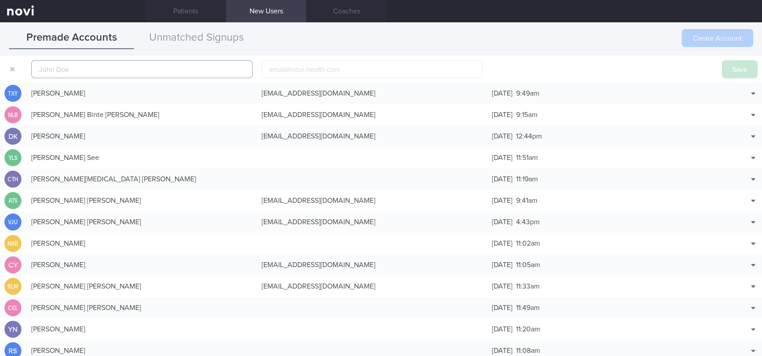
paste input "TAY JIA RUO BRADY"
type input "TAY JIA RUO BRADY"
click at [721, 70] on button "Save" at bounding box center [739, 69] width 36 height 18
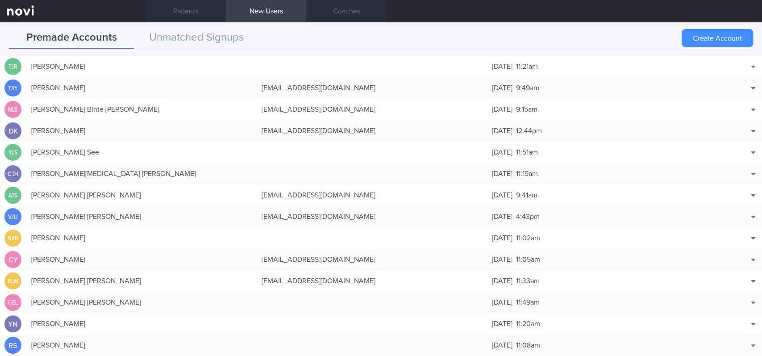
click at [702, 41] on button "Create Account" at bounding box center [716, 38] width 71 height 18
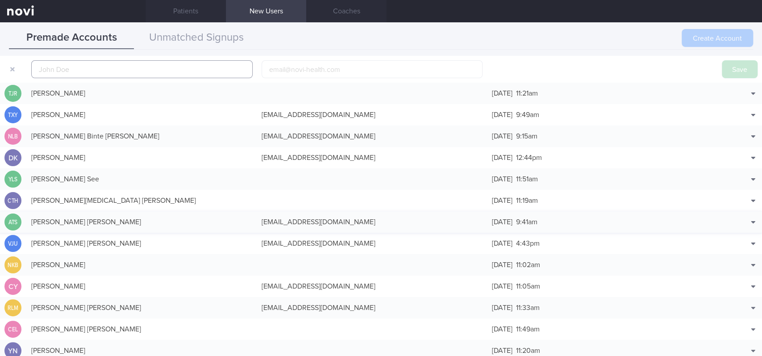
scroll to position [28, 0]
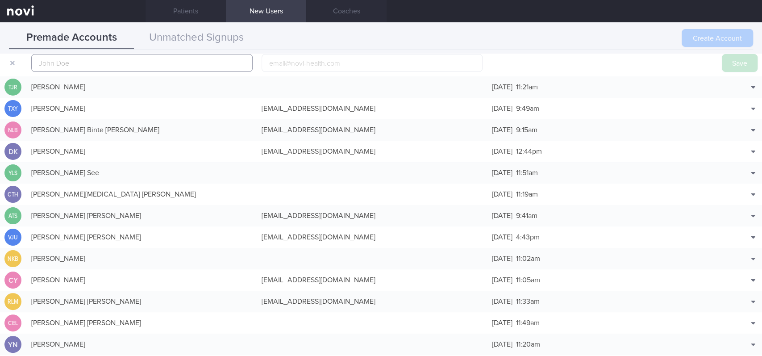
paste input "KARIMI-GHOVANLOU KOUROSH DOMINICK"
type input "KARIMI-GHOVANLOU KOUROSH DOMINICK"
click at [721, 58] on button "Save" at bounding box center [739, 63] width 36 height 18
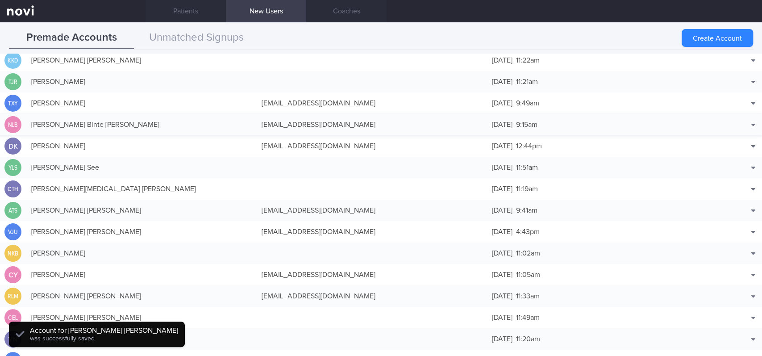
scroll to position [22, 0]
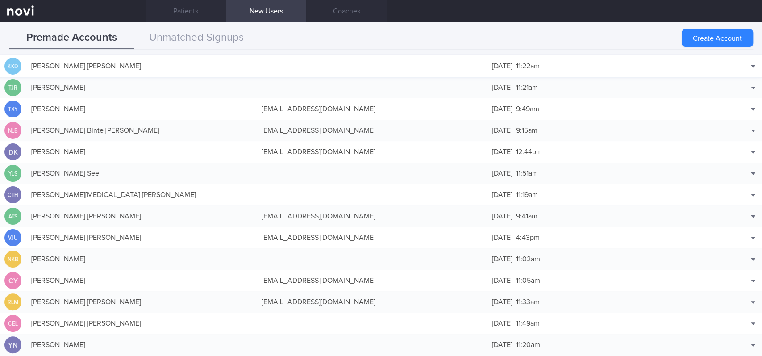
click at [347, 66] on div at bounding box center [372, 66] width 230 height 9
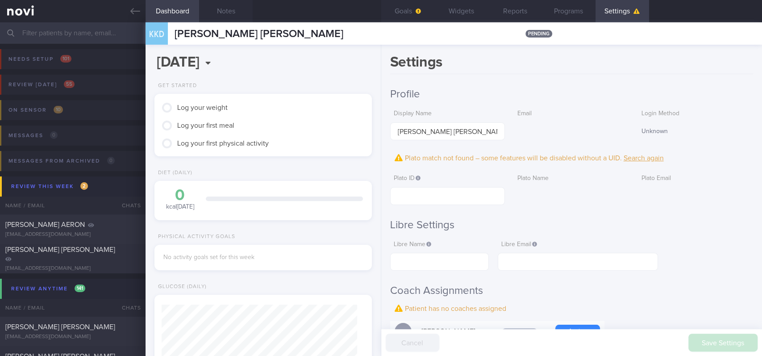
scroll to position [98, 195]
click at [211, 5] on button "Notes" at bounding box center [226, 11] width 54 height 22
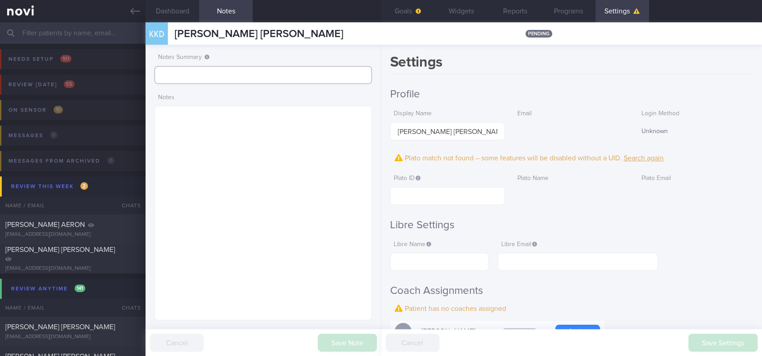
click at [244, 69] on input "text" at bounding box center [262, 75] width 217 height 18
type input "tracked"
click at [342, 337] on button "Save Note" at bounding box center [347, 342] width 59 height 18
click at [164, 217] on textarea at bounding box center [262, 213] width 217 height 214
paste textarea "44M Dyslipidemia Elevated BP Wegovy"
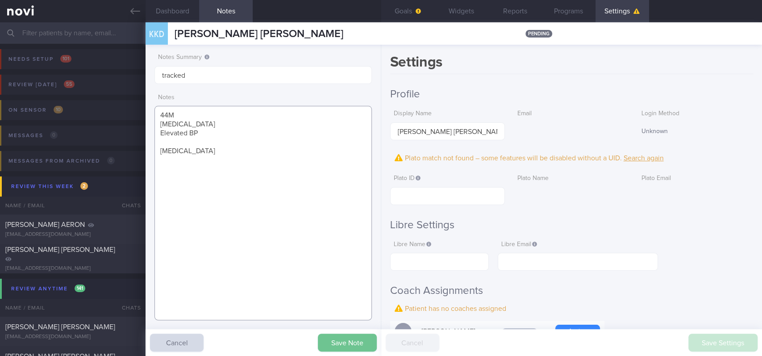
type textarea "44M Dyslipidemia Elevated BP Wegovy"
click at [346, 343] on button "Save Note" at bounding box center [347, 342] width 59 height 18
click at [429, 7] on button "Goals" at bounding box center [408, 11] width 54 height 22
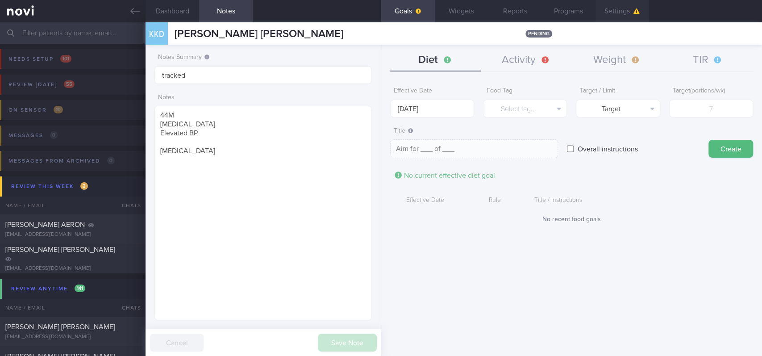
click at [614, 17] on button "Settings" at bounding box center [622, 11] width 54 height 22
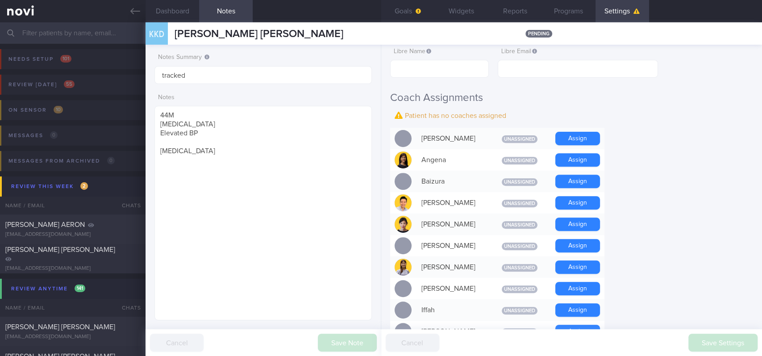
scroll to position [297, 0]
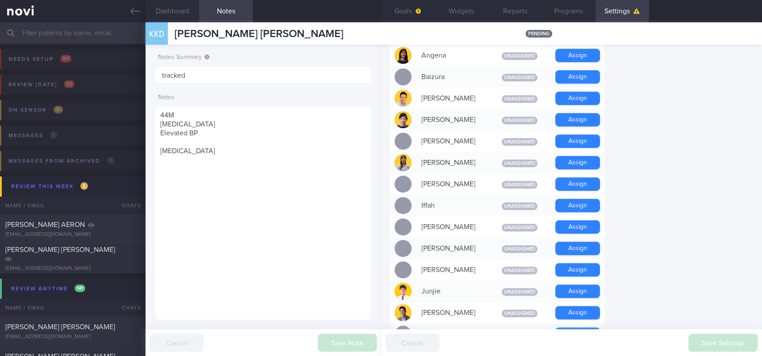
click at [579, 248] on button "Assign" at bounding box center [577, 247] width 45 height 13
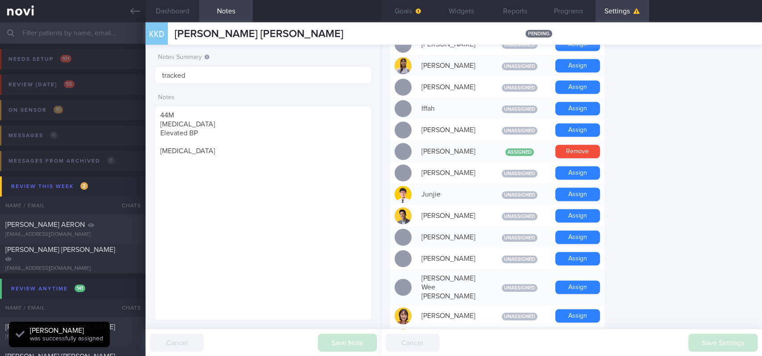
scroll to position [398, 0]
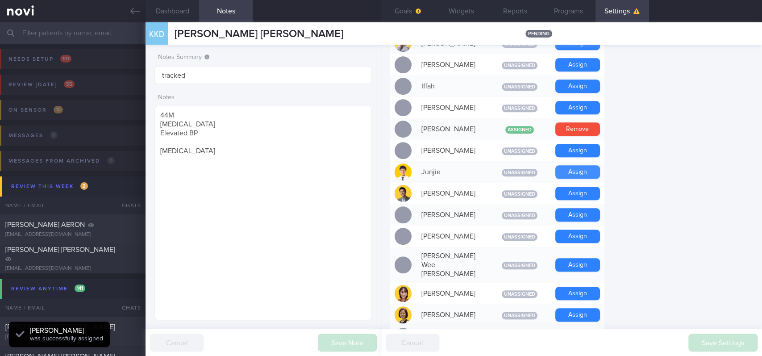
click at [571, 174] on button "Assign" at bounding box center [577, 171] width 45 height 13
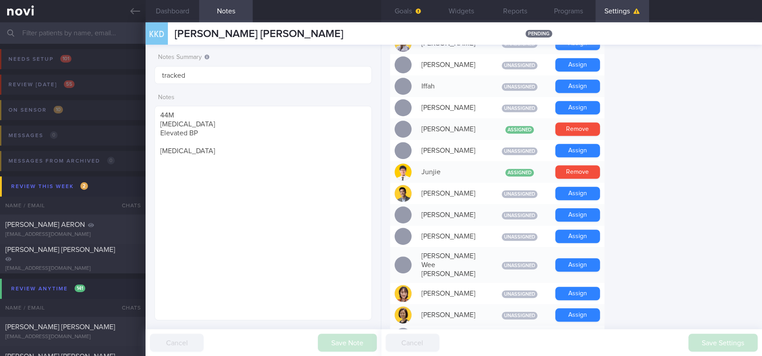
scroll to position [98, 195]
click at [415, 7] on button "Goals" at bounding box center [408, 11] width 54 height 22
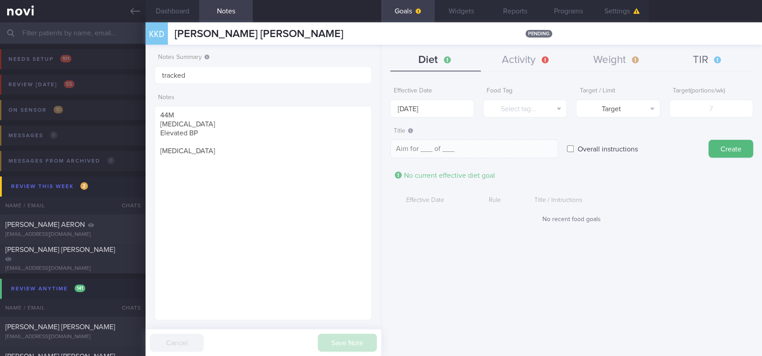
click at [710, 65] on button "TIR" at bounding box center [707, 60] width 91 height 22
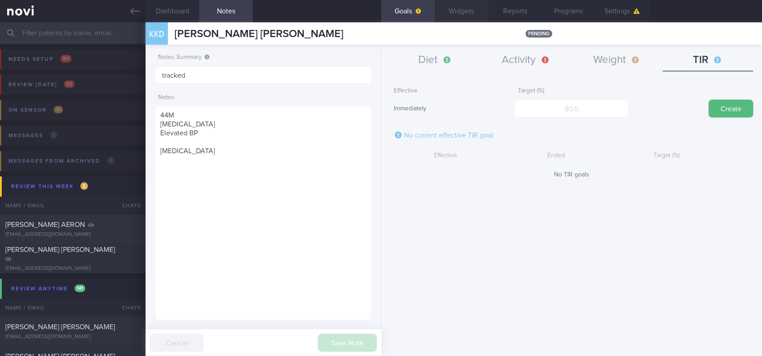
click at [468, 13] on button "Widgets" at bounding box center [462, 11] width 54 height 22
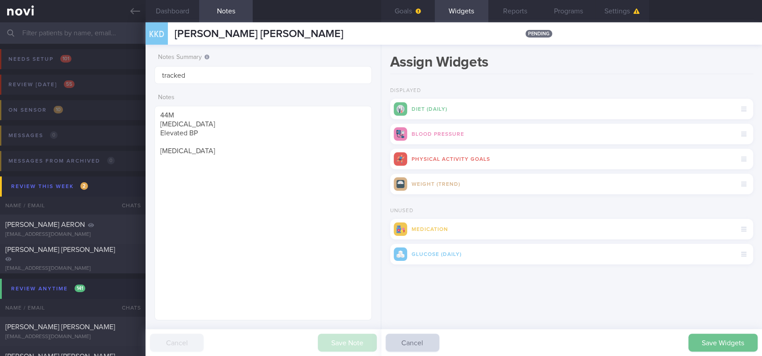
click at [696, 337] on button "Save Widgets" at bounding box center [722, 342] width 69 height 18
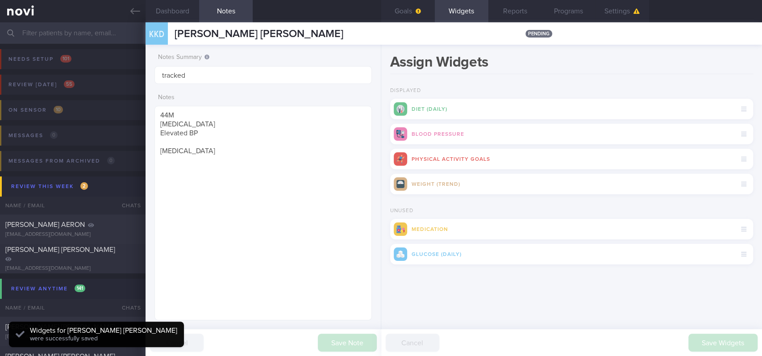
scroll to position [96, 192]
click at [408, 13] on button "Goals" at bounding box center [408, 11] width 54 height 22
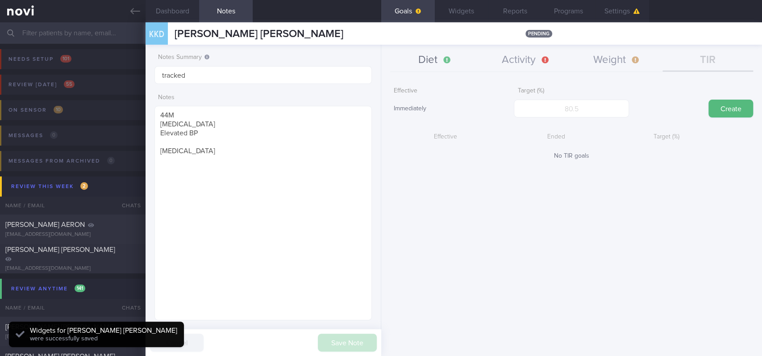
click at [432, 59] on button "Diet" at bounding box center [435, 60] width 91 height 22
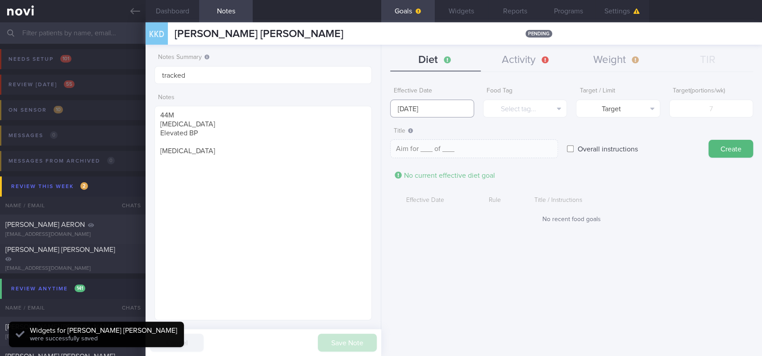
click at [447, 112] on body "You are offline! Some functionality will be unavailable Patients New Users Coac…" at bounding box center [381, 178] width 762 height 356
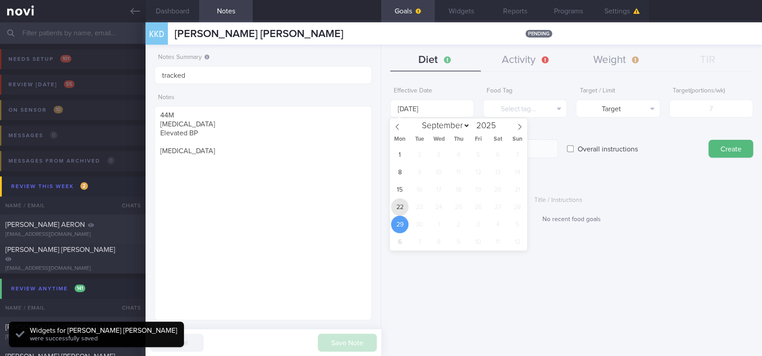
click at [398, 203] on span "22" at bounding box center [399, 206] width 17 height 17
type input "[DATE]"
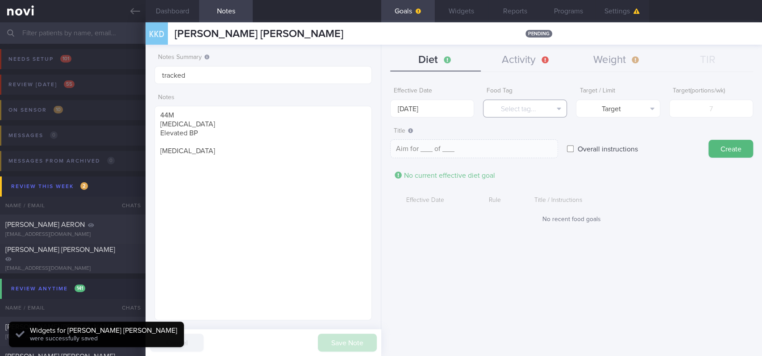
click at [520, 112] on button "Select tag..." at bounding box center [525, 108] width 84 height 18
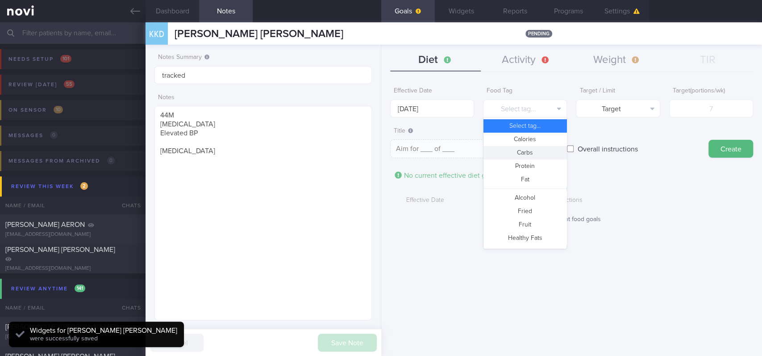
click at [526, 146] on button "Carbs" at bounding box center [524, 152] width 83 height 13
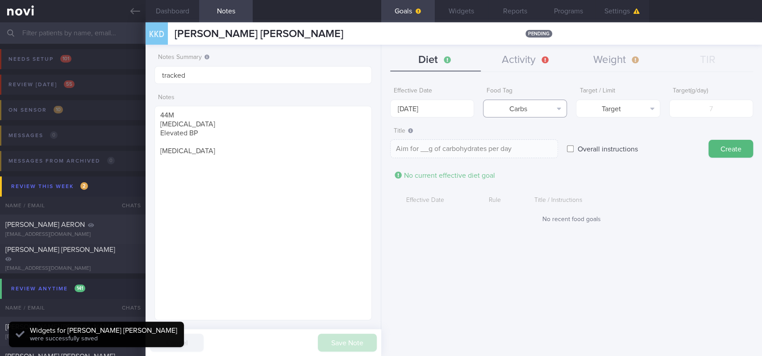
click at [540, 105] on button "Carbs" at bounding box center [525, 108] width 84 height 18
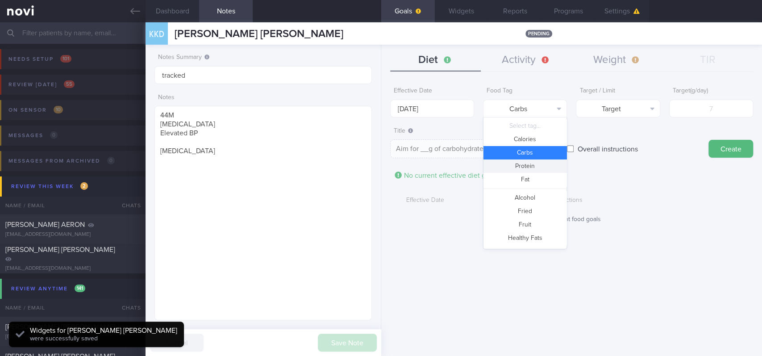
scroll to position [29, 0]
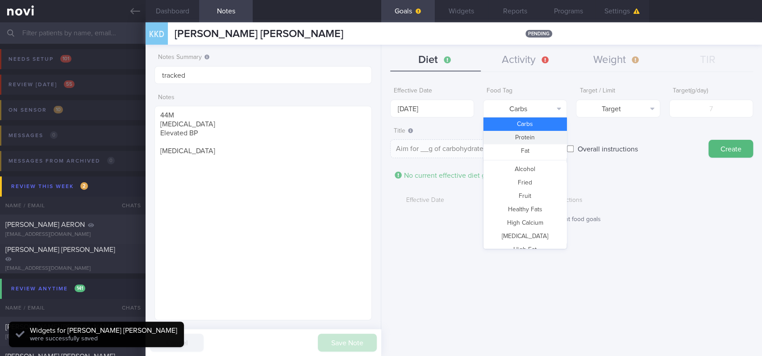
click at [540, 134] on button "Protein" at bounding box center [524, 137] width 83 height 13
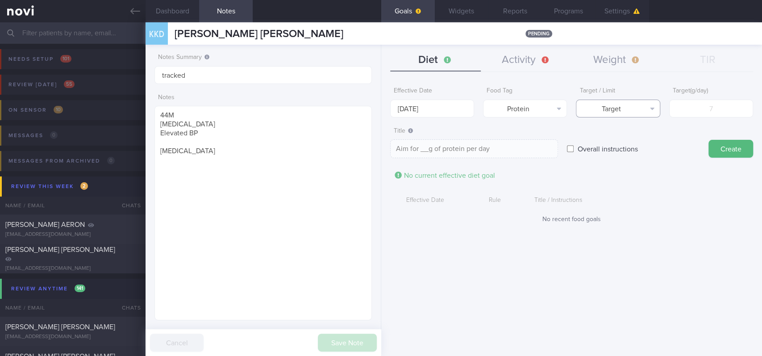
click at [617, 108] on button "Target" at bounding box center [618, 108] width 84 height 18
click at [534, 101] on button "Protein" at bounding box center [525, 108] width 84 height 18
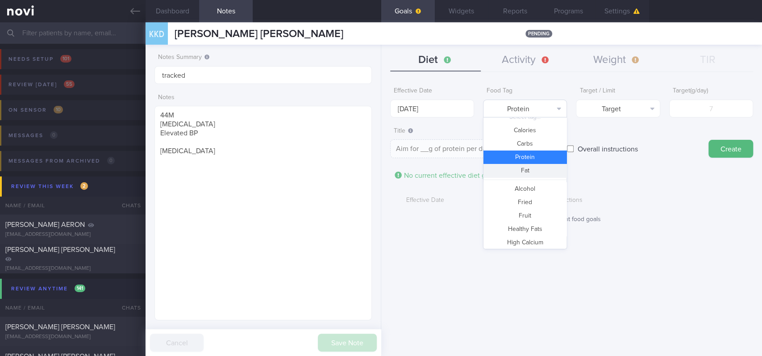
scroll to position [0, 0]
click at [521, 141] on button "Calories" at bounding box center [524, 139] width 83 height 13
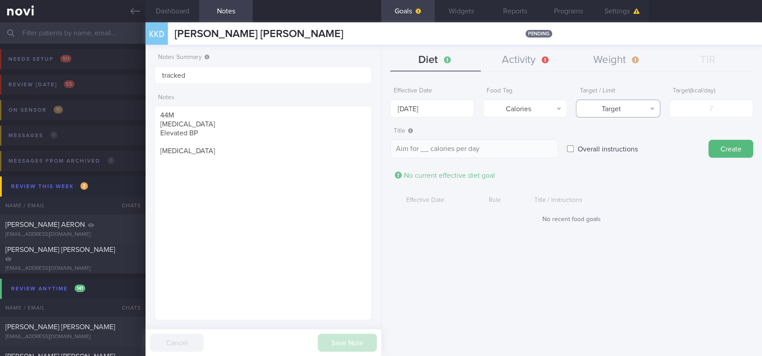
click at [651, 107] on button "Target" at bounding box center [618, 108] width 84 height 18
click at [642, 137] on button "Limit" at bounding box center [617, 139] width 83 height 13
type textarea "Keep to __ calories per day"
click at [716, 110] on input "number" at bounding box center [711, 108] width 84 height 18
type input "1"
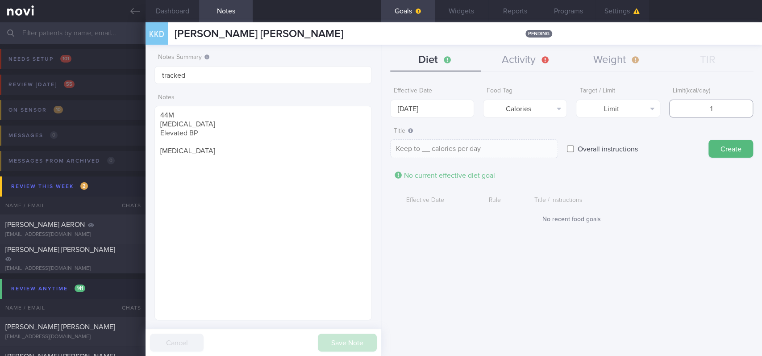
type textarea "Keep to 1 calories per day"
type input "18"
type textarea "Keep to 18 calories per day"
type input "180"
type textarea "Keep to 180 calories per day"
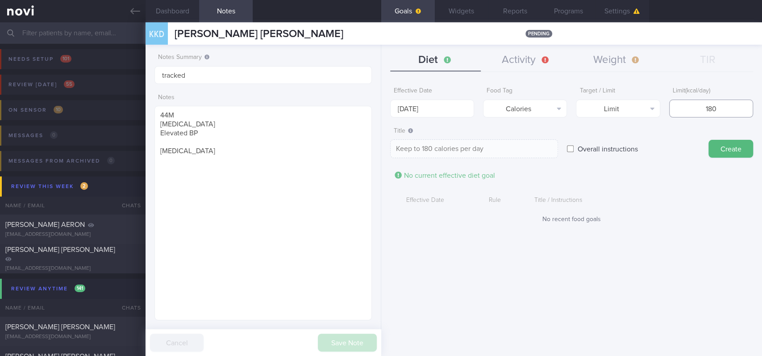
type input "1800"
type textarea "Keep to 1800 calories per day"
type input "1800"
click at [726, 149] on button "Create" at bounding box center [730, 149] width 45 height 18
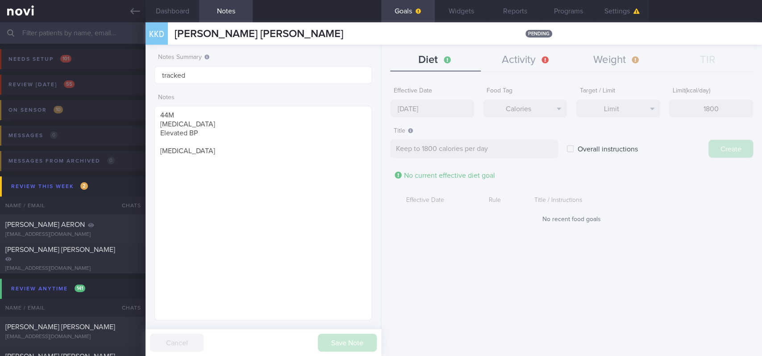
type input "[DATE]"
type textarea "Aim for ___ of ___"
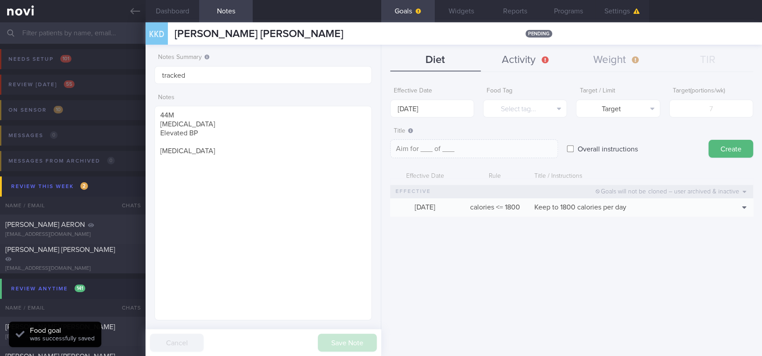
click at [522, 66] on button "Activity" at bounding box center [525, 60] width 91 height 22
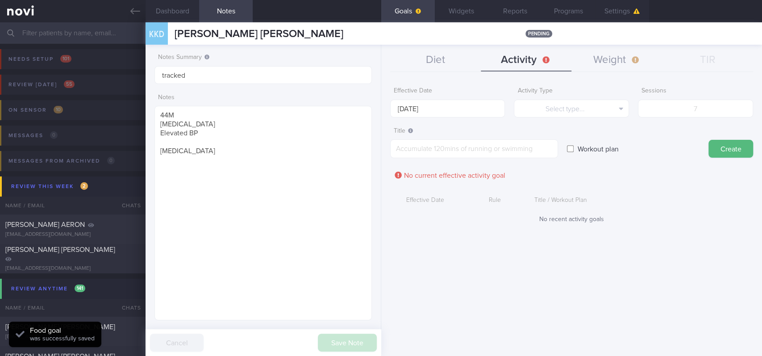
click at [552, 95] on div "Activity Type Select type... Select type... Duration Sessions" at bounding box center [571, 100] width 115 height 35
click at [553, 104] on button "Select type..." at bounding box center [571, 108] width 115 height 18
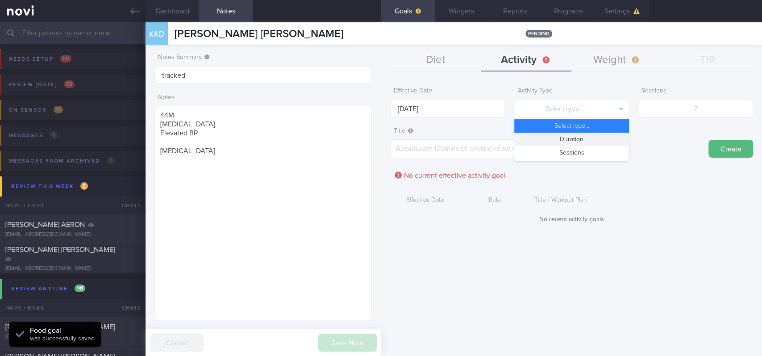
click at [571, 142] on button "Duration" at bounding box center [571, 139] width 114 height 13
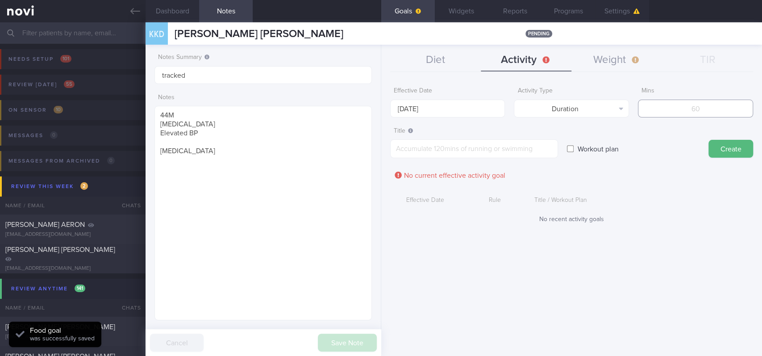
click at [670, 112] on input "number" at bounding box center [695, 108] width 115 height 18
type input "150"
click at [411, 105] on input "[DATE]" at bounding box center [447, 108] width 115 height 18
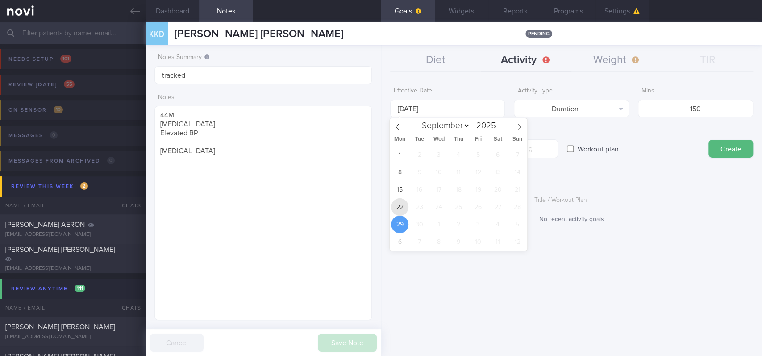
click at [402, 205] on span "22" at bounding box center [399, 206] width 17 height 17
type input "[DATE]"
click at [547, 131] on label "Title" at bounding box center [473, 131] width 161 height 8
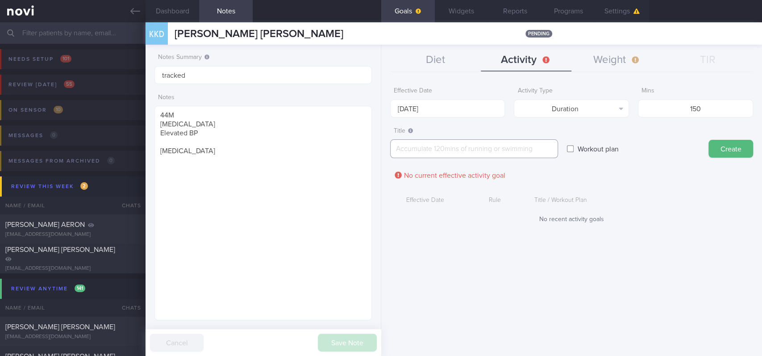
click at [527, 148] on textarea at bounding box center [474, 148] width 168 height 19
paste textarea "Aim for 150 mins moderate intensity aerobic training per week (brisk walking, j…"
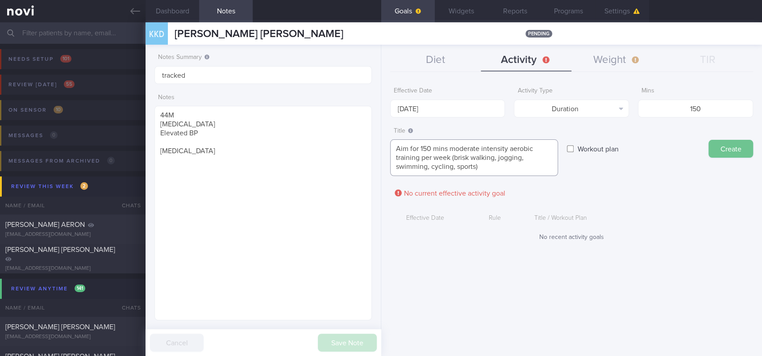
type textarea "Aim for 150 mins moderate intensity aerobic training per week (brisk walking, j…"
click at [732, 147] on button "Create" at bounding box center [730, 149] width 45 height 18
type input "[DATE]"
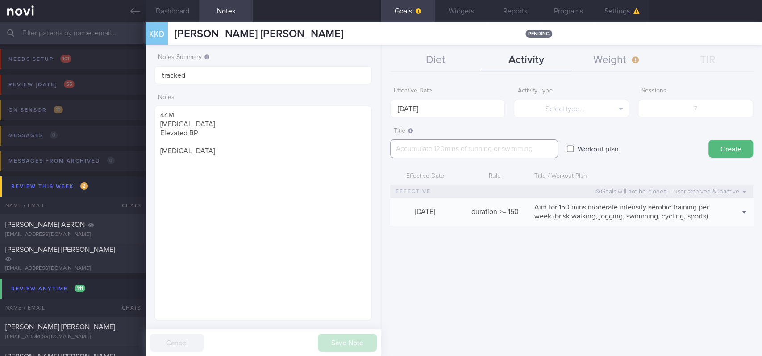
click at [480, 149] on textarea at bounding box center [474, 148] width 168 height 19
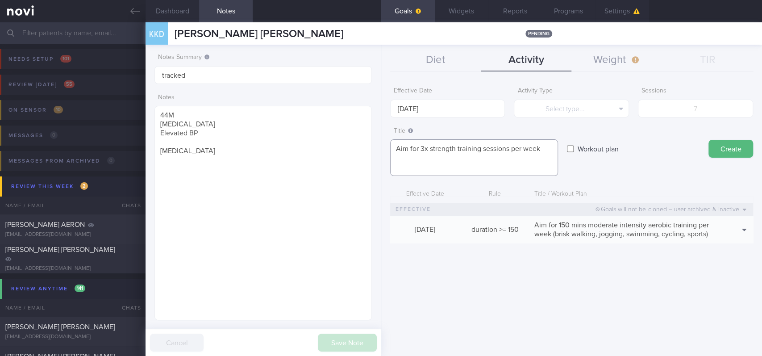
paste textarea "*Upper Body* - Exercise 1: [Lat Pull-down](https://www.youtube.com/watch?v=AOpi…"
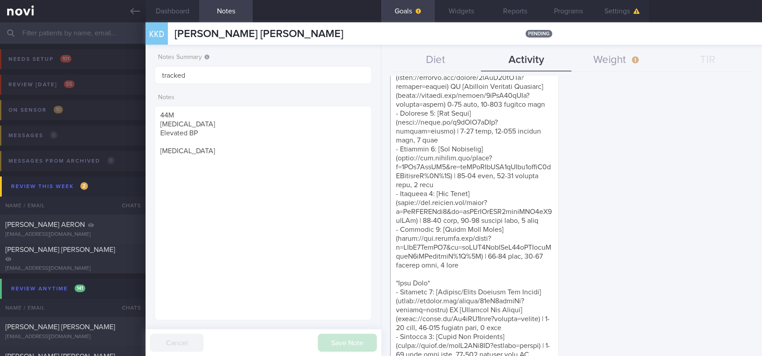
scroll to position [456, 0]
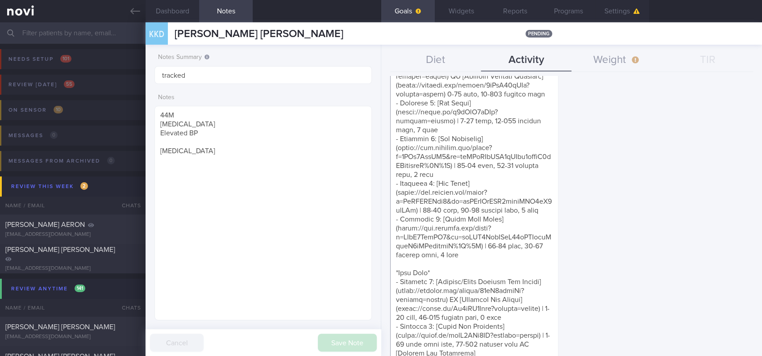
drag, startPoint x: 517, startPoint y: 294, endPoint x: 392, endPoint y: 328, distance: 129.3
click at [392, 328] on textarea at bounding box center [474, 210] width 168 height 1054
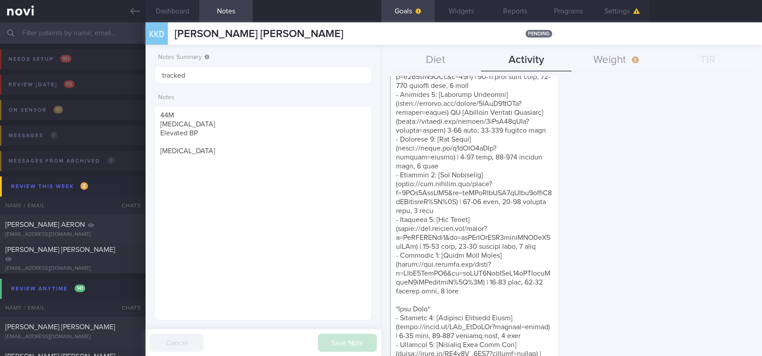
click at [475, 219] on textarea at bounding box center [474, 103] width 168 height 786
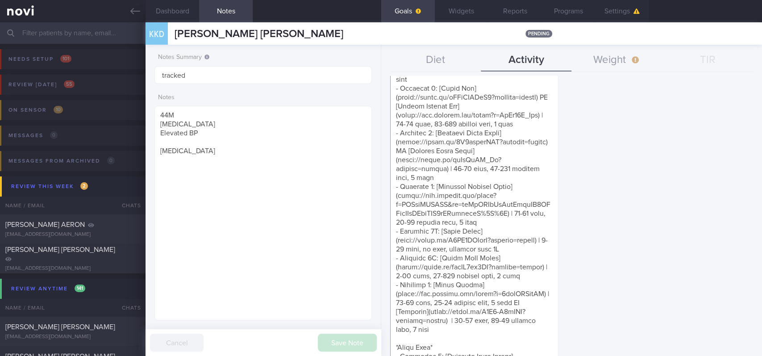
scroll to position [0, 0]
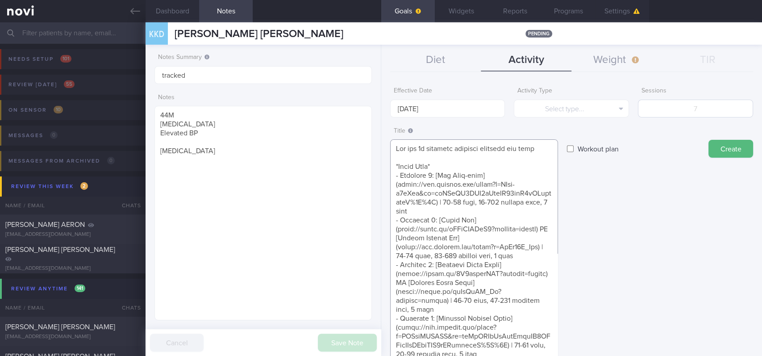
type textarea "Aim for 3x strength training sessions per week *Upper Body* - Exercise 1: [Lat …"
click at [708, 107] on input "number" at bounding box center [695, 108] width 115 height 18
type input "3"
click at [601, 104] on button "Select type..." at bounding box center [571, 108] width 115 height 18
click at [583, 146] on button "Sessions" at bounding box center [571, 152] width 114 height 13
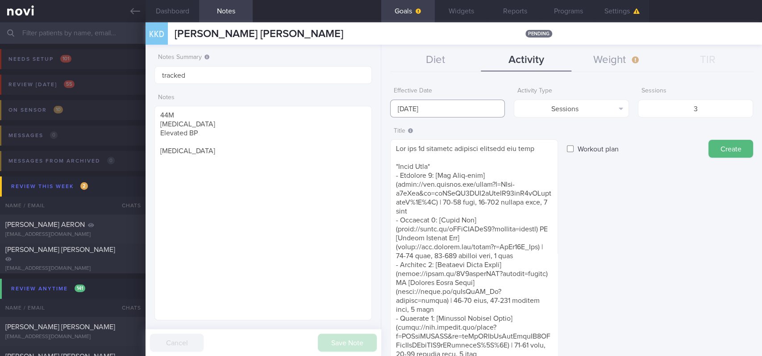
click at [442, 102] on input "[DATE]" at bounding box center [447, 108] width 115 height 18
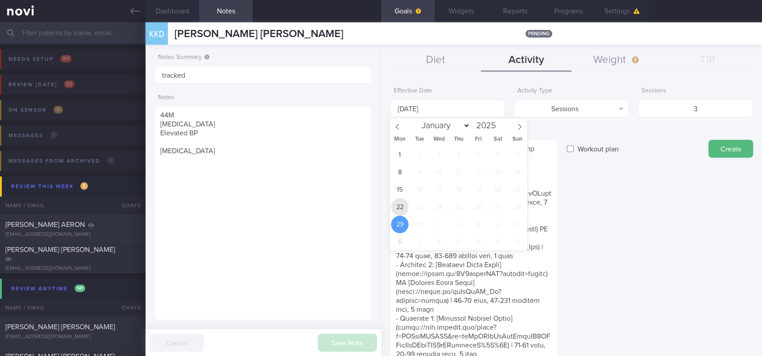
click at [402, 207] on span "22" at bounding box center [399, 206] width 17 height 17
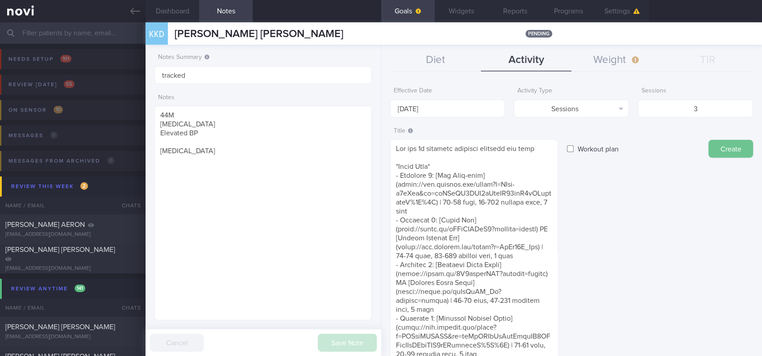
click at [737, 152] on button "Create" at bounding box center [730, 149] width 45 height 18
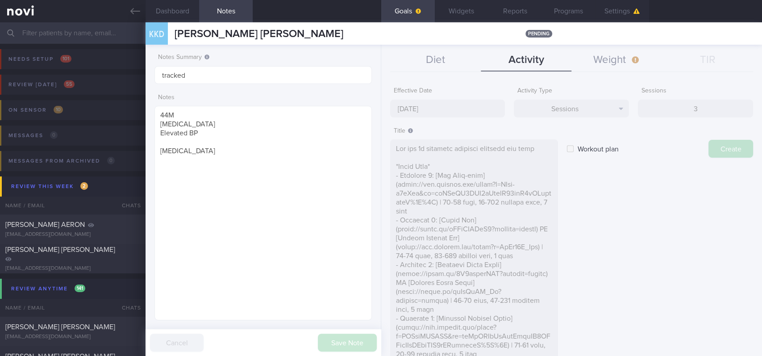
type input "[DATE]"
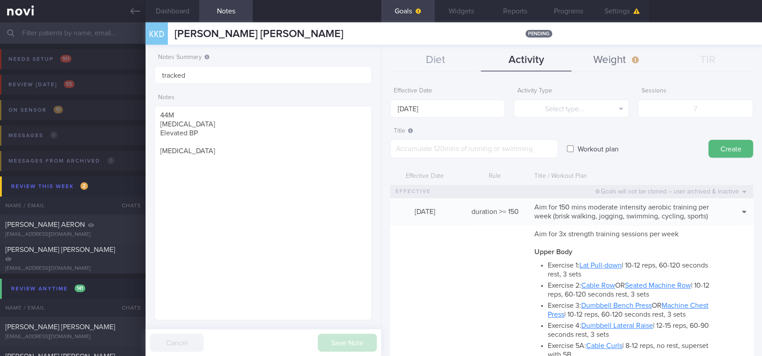
click at [625, 64] on button "Weight" at bounding box center [616, 60] width 91 height 22
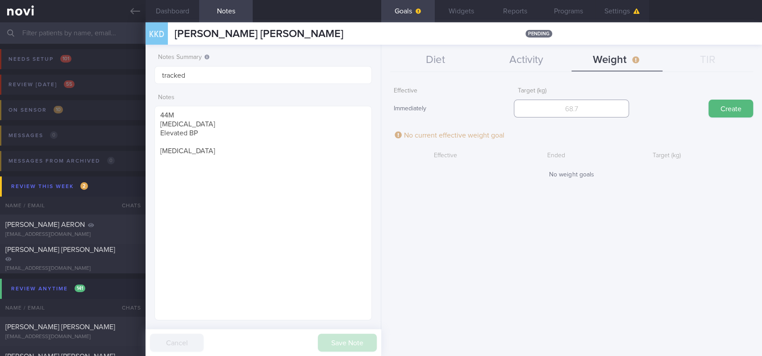
click at [600, 113] on input "number" at bounding box center [571, 108] width 115 height 18
click at [596, 103] on input "number" at bounding box center [571, 108] width 115 height 18
type input "89"
click at [714, 108] on button "Create" at bounding box center [730, 108] width 45 height 18
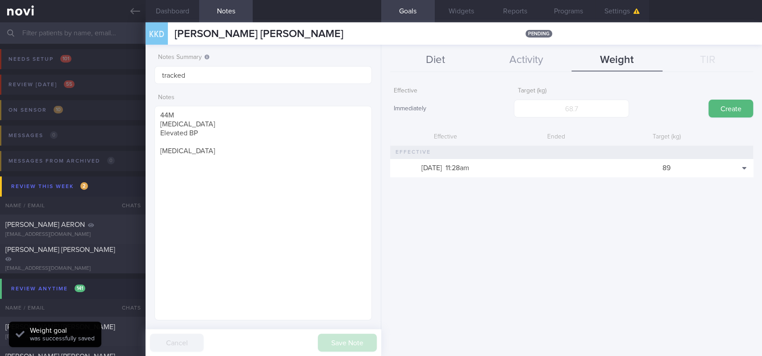
scroll to position [108, 192]
click at [439, 60] on button "Diet" at bounding box center [435, 60] width 91 height 22
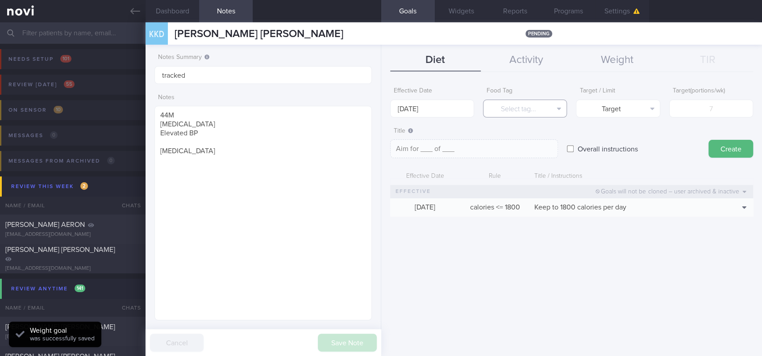
click at [545, 106] on button "Select tag..." at bounding box center [525, 108] width 84 height 18
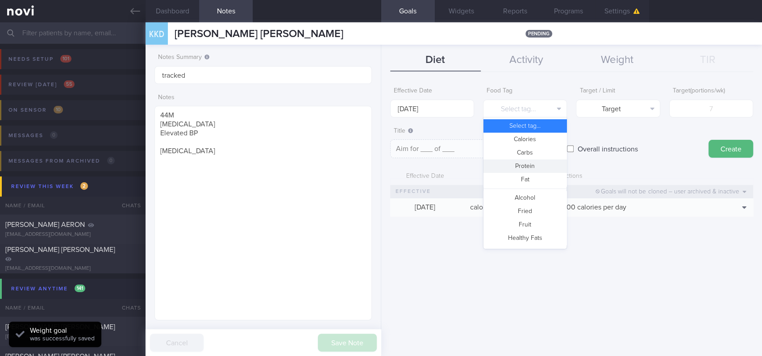
click at [543, 162] on button "Protein" at bounding box center [524, 165] width 83 height 13
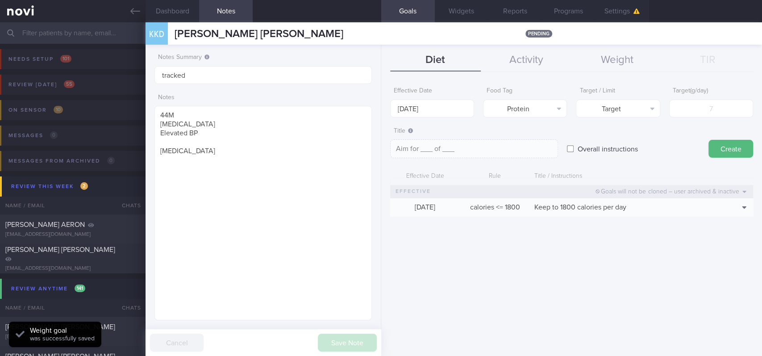
type textarea "Aim for __g of protein per day"
click at [689, 102] on input "number" at bounding box center [711, 108] width 84 height 18
type input "10"
type textarea "Aim for 10g of protein per day"
type input "100"
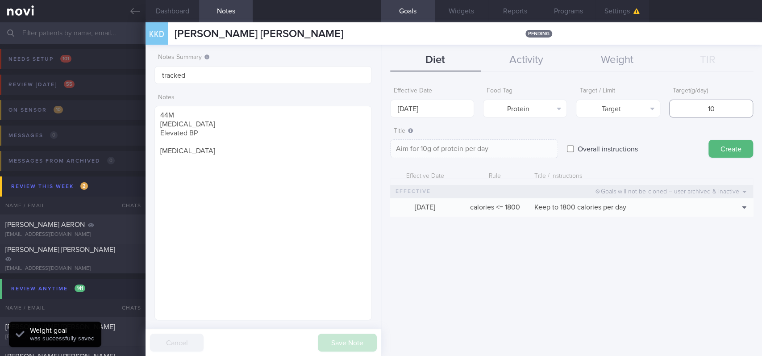
type textarea "Aim for 100g of protein per day"
type input "100"
click at [454, 112] on body "You are offline! Some functionality will be unavailable Patients New Users Coac…" at bounding box center [381, 178] width 762 height 356
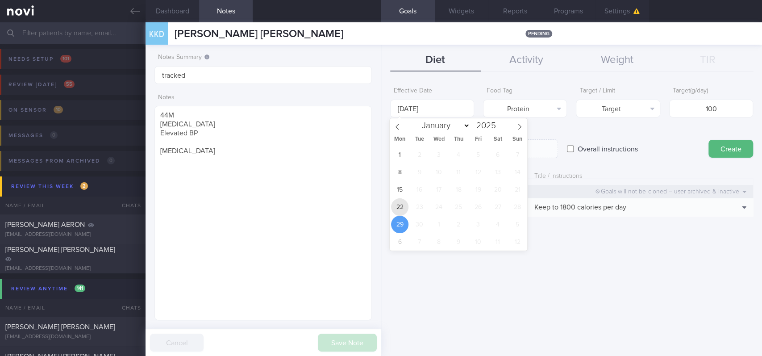
click at [399, 207] on span "22" at bounding box center [399, 206] width 17 height 17
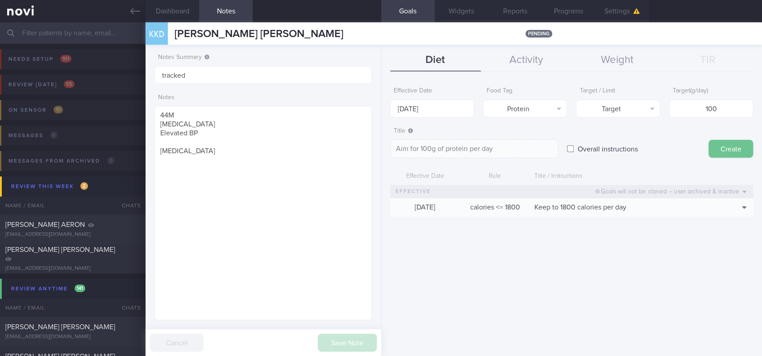
click at [714, 144] on button "Create" at bounding box center [730, 149] width 45 height 18
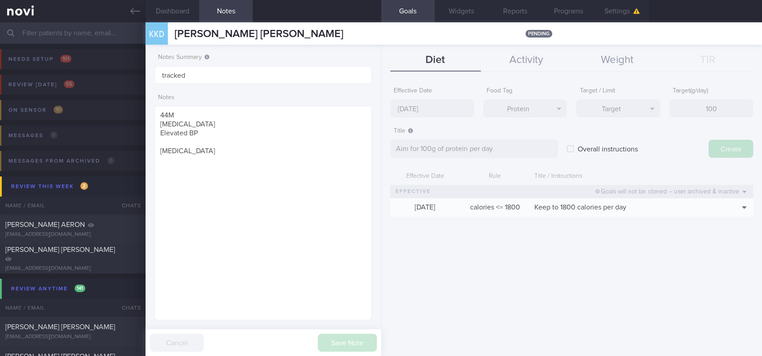
type input "[DATE]"
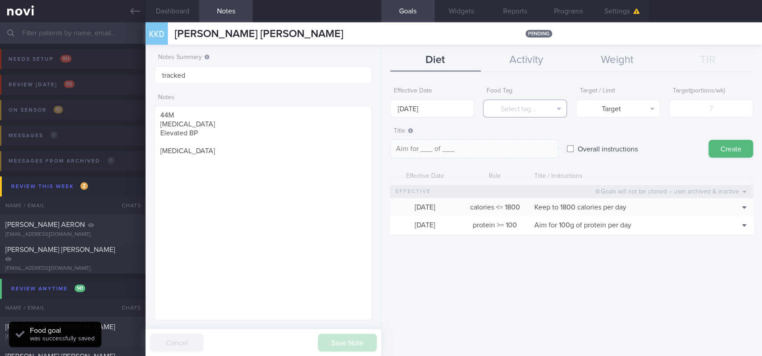
click at [531, 107] on button "Select tag..." at bounding box center [525, 108] width 84 height 18
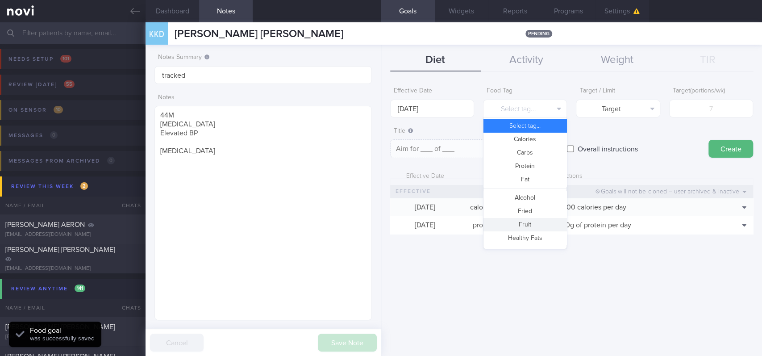
click at [515, 219] on button "Fruit" at bounding box center [524, 224] width 83 height 13
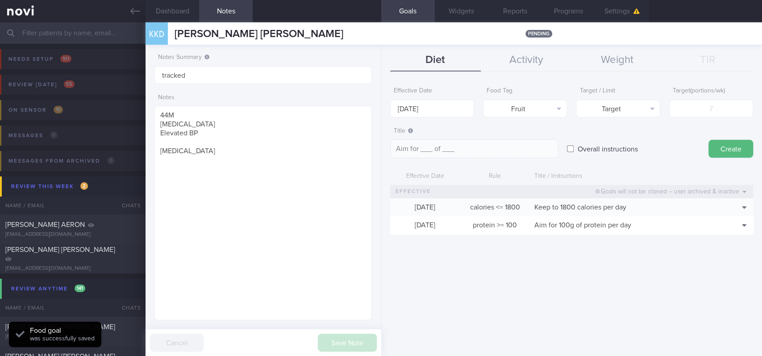
type textarea "Aim for __ portions of fruits per week"
click at [689, 106] on input "number" at bounding box center [711, 108] width 84 height 18
type input "14"
type textarea "Aim for 14 portions of fruits per week"
type input "14"
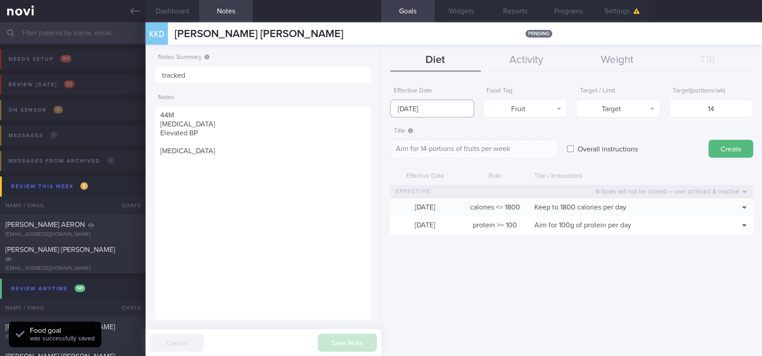
click at [456, 104] on input "[DATE]" at bounding box center [432, 108] width 84 height 18
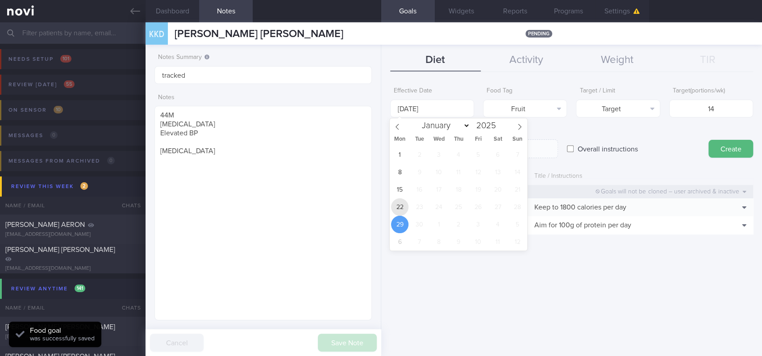
click at [398, 205] on span "22" at bounding box center [399, 206] width 17 height 17
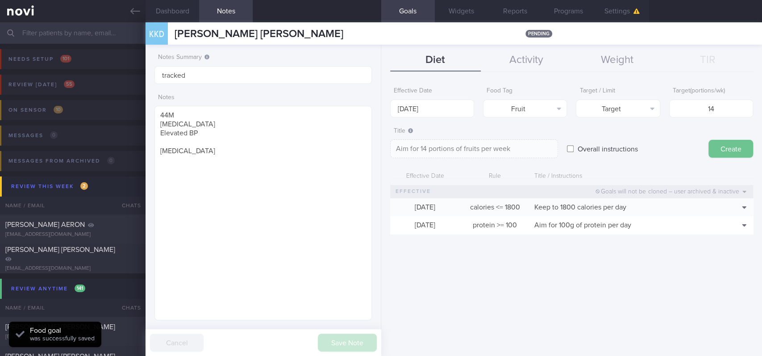
click at [724, 148] on button "Create" at bounding box center [730, 149] width 45 height 18
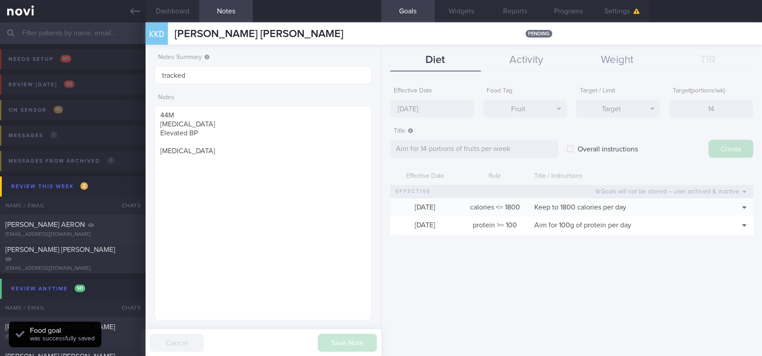
type input "[DATE]"
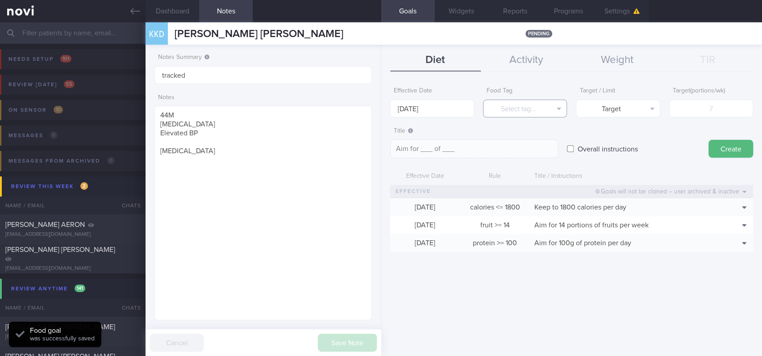
click at [536, 104] on button "Select tag..." at bounding box center [525, 108] width 84 height 18
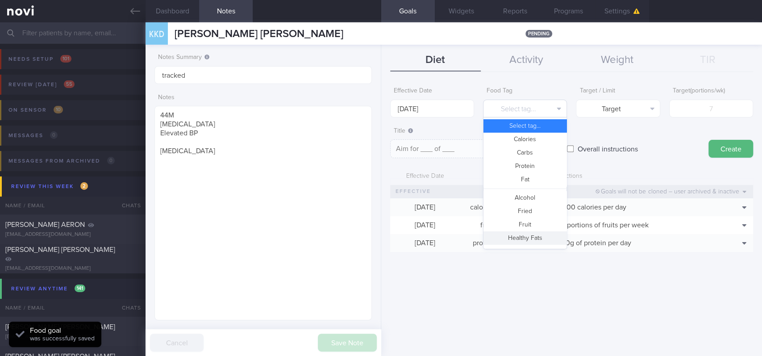
scroll to position [265, 0]
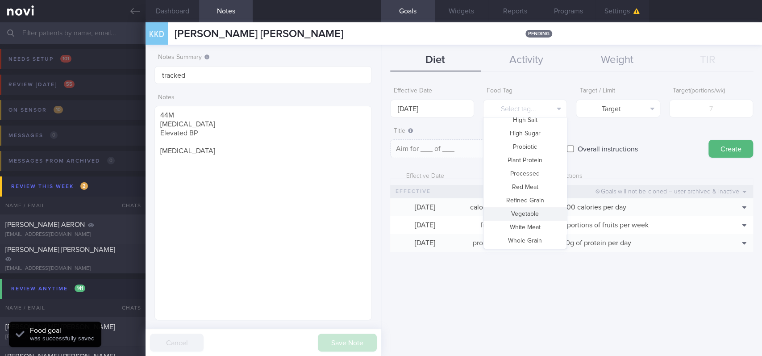
click at [530, 214] on button "Vegetable" at bounding box center [524, 213] width 83 height 13
type textarea "Aim for __ portions of vegetables per week"
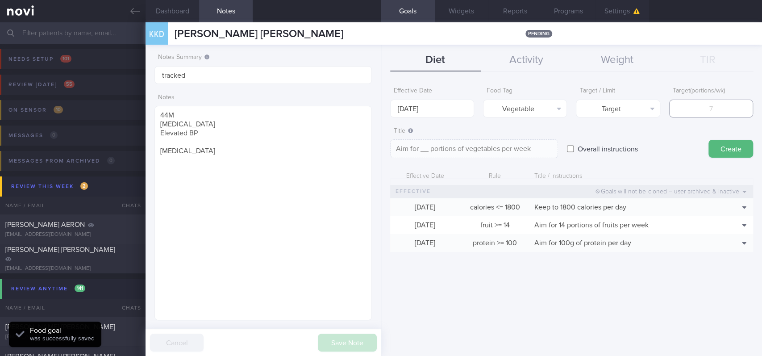
click at [712, 101] on input "number" at bounding box center [711, 108] width 84 height 18
type input "14"
type textarea "Aim for 14 portions of vegetables per week"
type input "14"
click at [435, 111] on body "You are offline! Some functionality will be unavailable Patients New Users Coac…" at bounding box center [381, 178] width 762 height 356
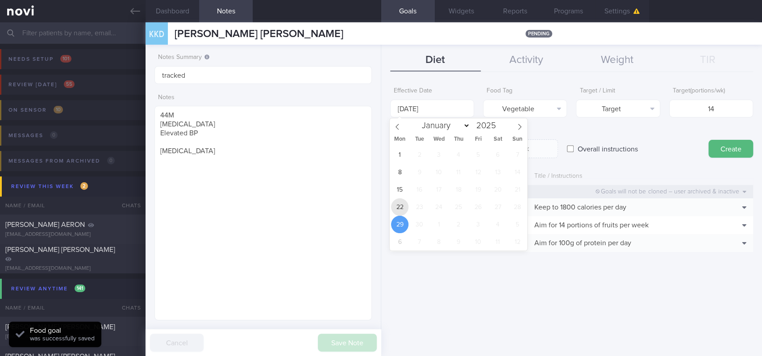
click at [400, 203] on span "22" at bounding box center [399, 206] width 17 height 17
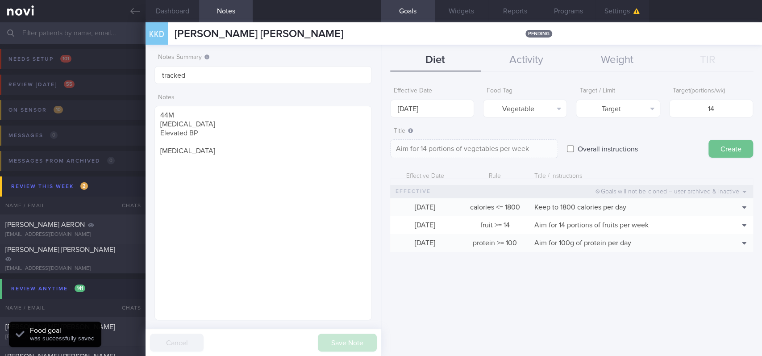
click at [725, 152] on button "Create" at bounding box center [730, 149] width 45 height 18
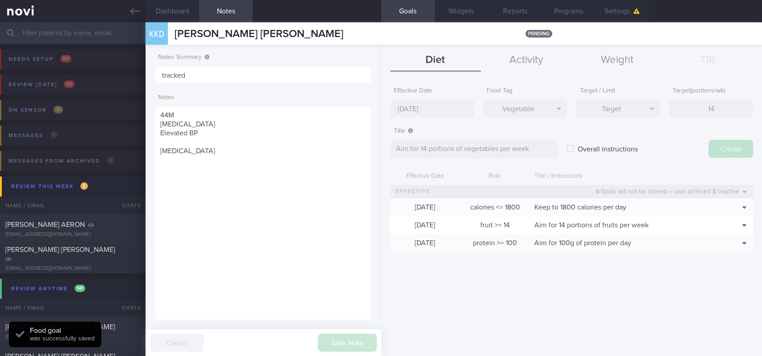
type input "[DATE]"
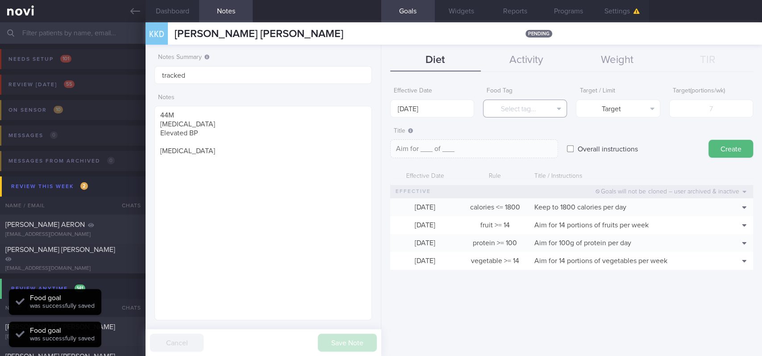
click at [534, 106] on button "Select tag..." at bounding box center [525, 108] width 84 height 18
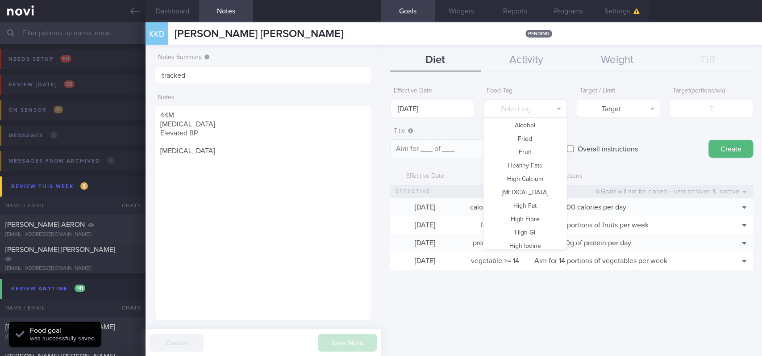
scroll to position [0, 0]
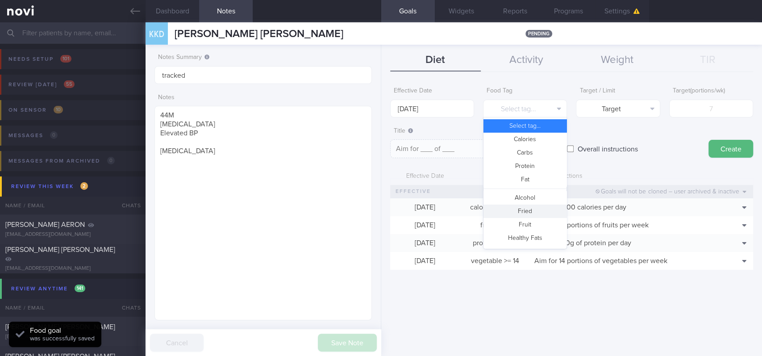
click at [528, 213] on button "Fried" at bounding box center [524, 210] width 83 height 13
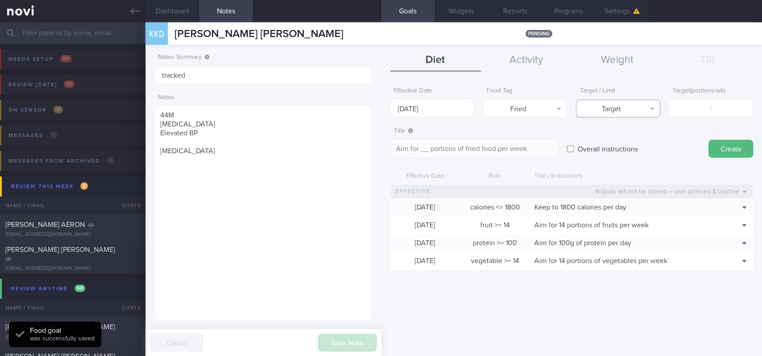
click at [634, 106] on button "Target" at bounding box center [618, 108] width 84 height 18
click at [631, 140] on button "Limit" at bounding box center [617, 139] width 83 height 13
type textarea "Keep to __ portions of fried food per week"
click at [707, 105] on input "number" at bounding box center [711, 108] width 84 height 18
type input "2"
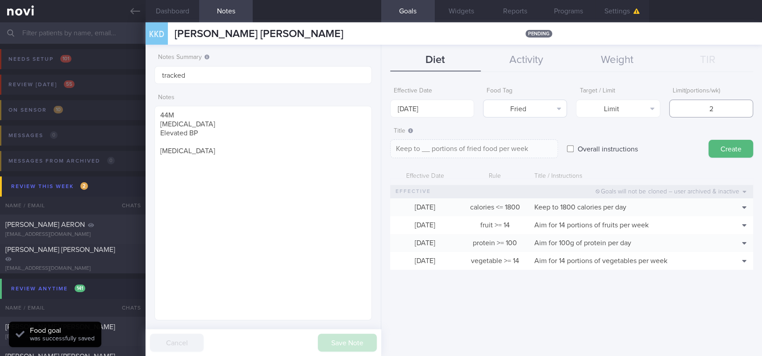
type textarea "Keep to 2 portions of fried food per week"
type input "2"
click at [430, 114] on body "You are offline! Some functionality will be unavailable Patients New Users Coac…" at bounding box center [381, 178] width 762 height 356
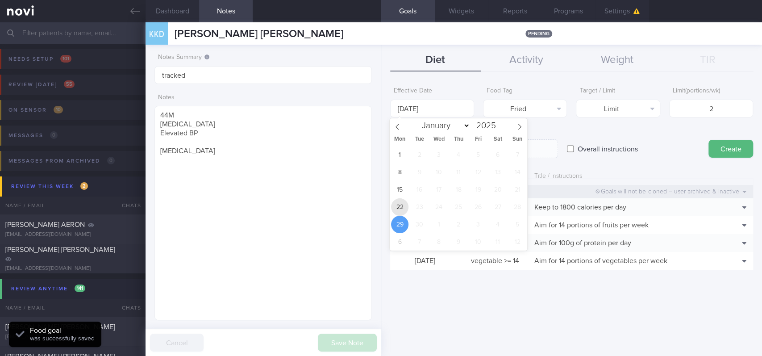
click at [400, 207] on span "22" at bounding box center [399, 206] width 17 height 17
type input "[DATE]"
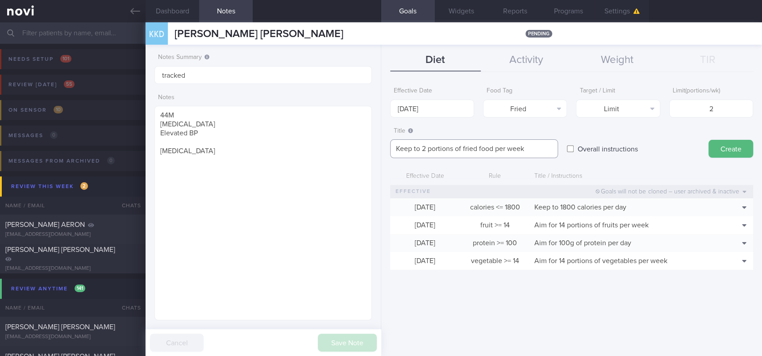
click at [476, 148] on textarea "Keep to 2 portions of fried food per week" at bounding box center [474, 148] width 168 height 19
type textarea "Keep to 2 portions of fried/high fat food per week"
click at [745, 146] on button "Create" at bounding box center [730, 149] width 45 height 18
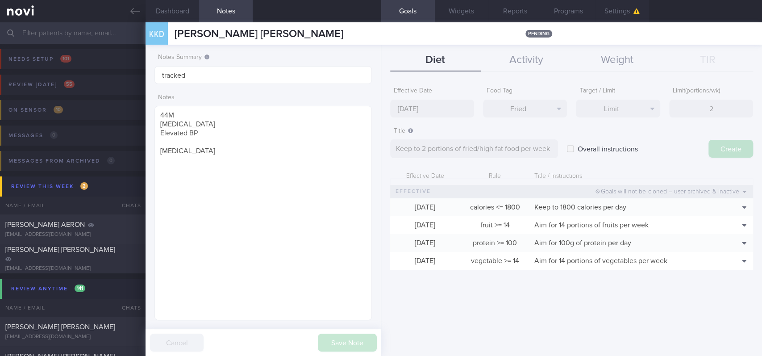
type input "[DATE]"
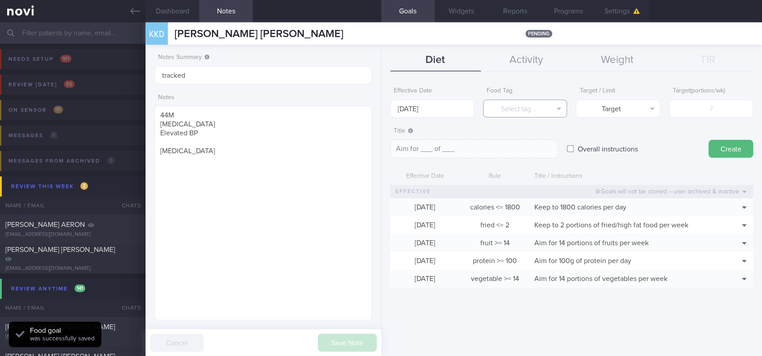
click at [543, 105] on button "Select tag..." at bounding box center [525, 108] width 84 height 18
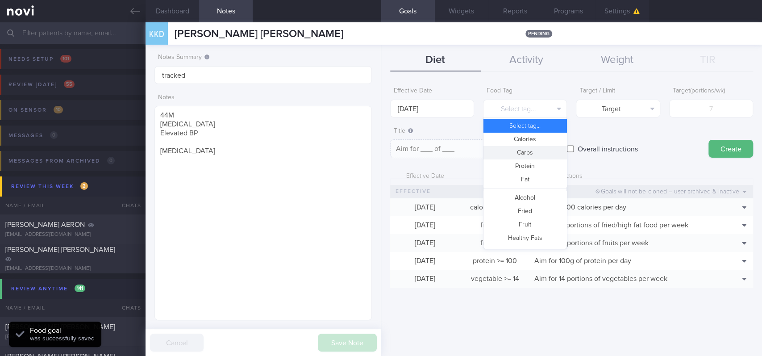
click at [528, 153] on button "Carbs" at bounding box center [524, 152] width 83 height 13
type textarea "Aim for __g of carbohydrates per day"
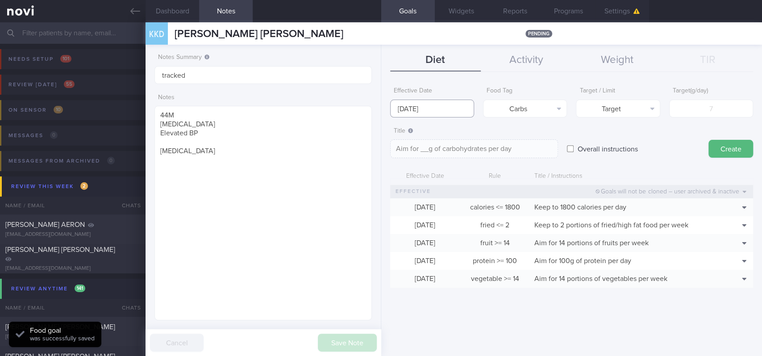
click at [402, 105] on input "[DATE]" at bounding box center [432, 108] width 84 height 18
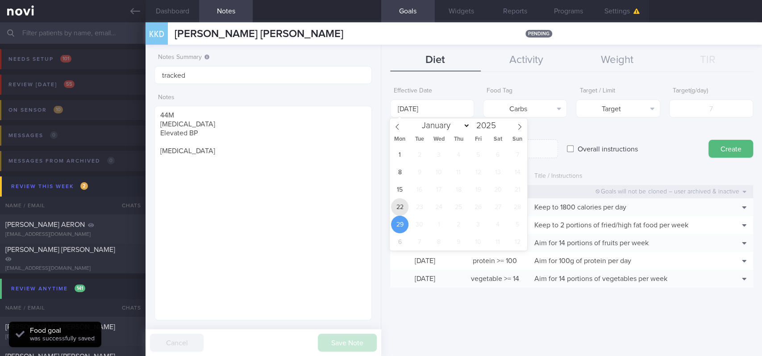
click at [404, 203] on span "22" at bounding box center [399, 206] width 17 height 17
type input "[DATE]"
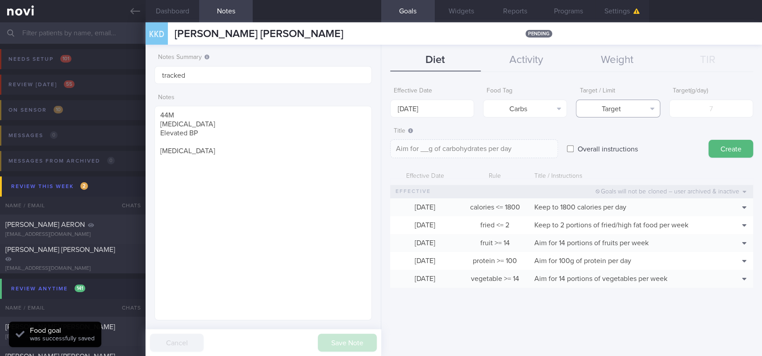
click at [653, 110] on icon "button" at bounding box center [652, 108] width 4 height 7
click at [618, 140] on button "Limit" at bounding box center [617, 139] width 83 height 13
type textarea "Keep to __g of carbohydrates per day"
click at [719, 109] on input "number" at bounding box center [711, 108] width 84 height 18
type input "1"
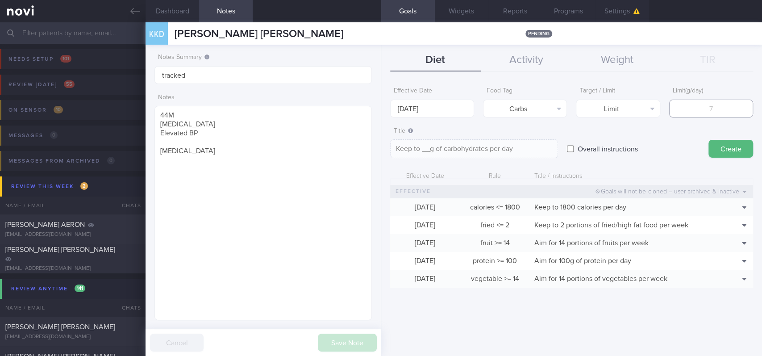
type textarea "Keep to 1g of carbohydrates per day"
type input "18"
type textarea "Keep to 18g of carbohydrates per day"
type input "180"
type textarea "Keep to 180g of carbohydrates per day"
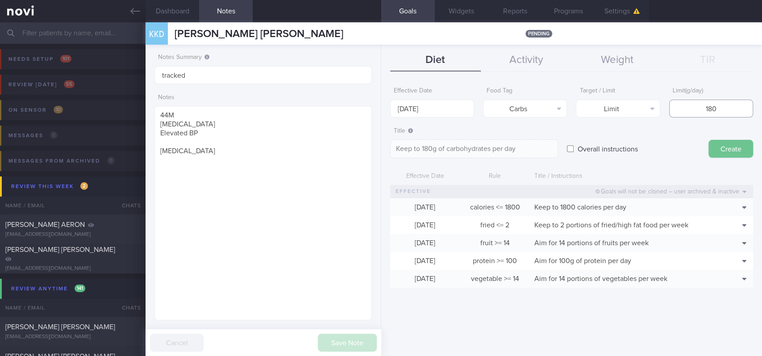
type input "180"
click at [729, 152] on button "Create" at bounding box center [730, 149] width 45 height 18
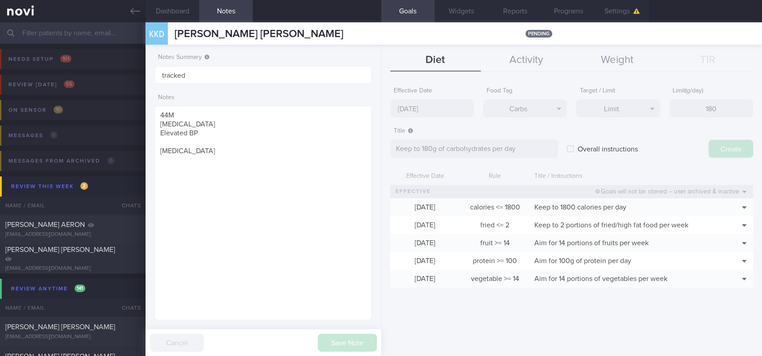
type input "[DATE]"
type textarea "Aim for ___ of ___"
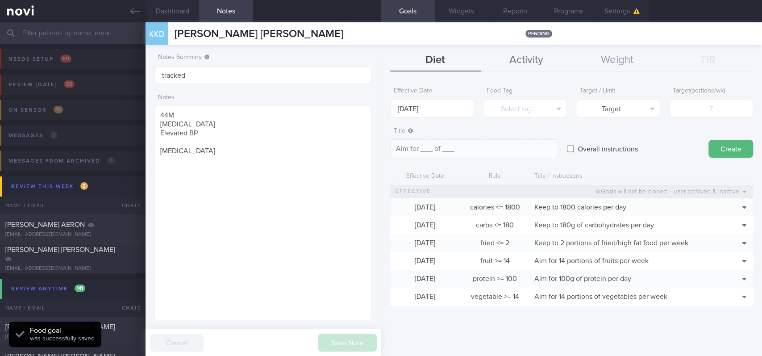
click at [524, 62] on button "Activity" at bounding box center [525, 60] width 91 height 22
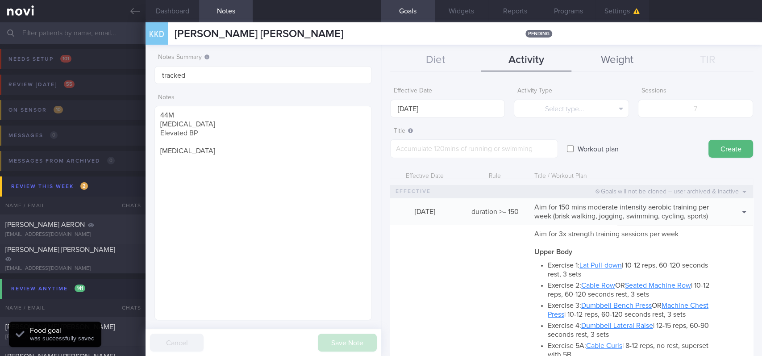
click at [609, 62] on button "Weight" at bounding box center [616, 60] width 91 height 22
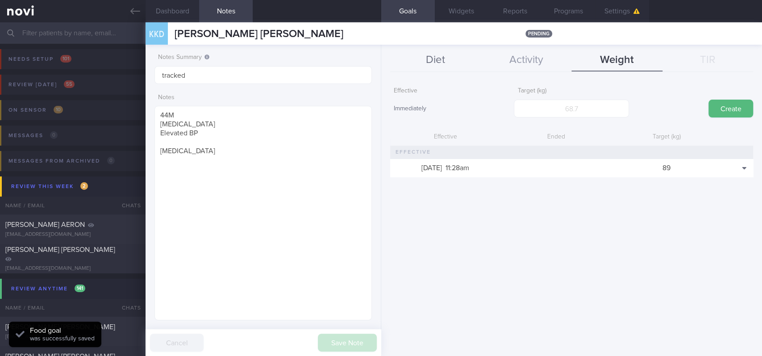
click at [435, 54] on button "Diet" at bounding box center [435, 60] width 91 height 22
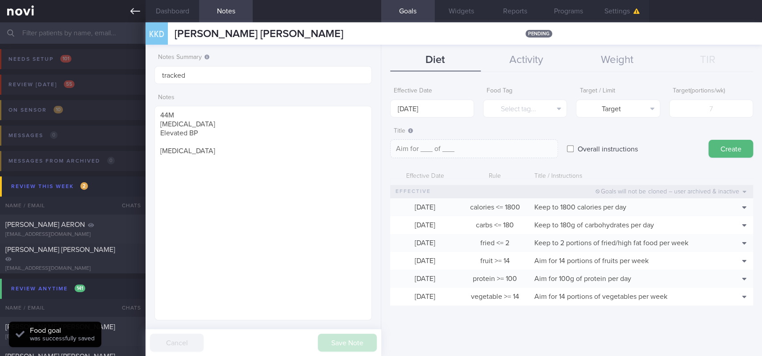
click at [134, 14] on icon at bounding box center [135, 11] width 10 height 10
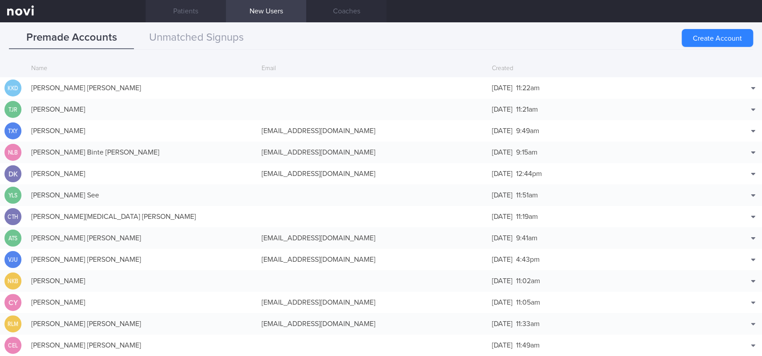
click at [188, 7] on link "Patients" at bounding box center [185, 11] width 80 height 22
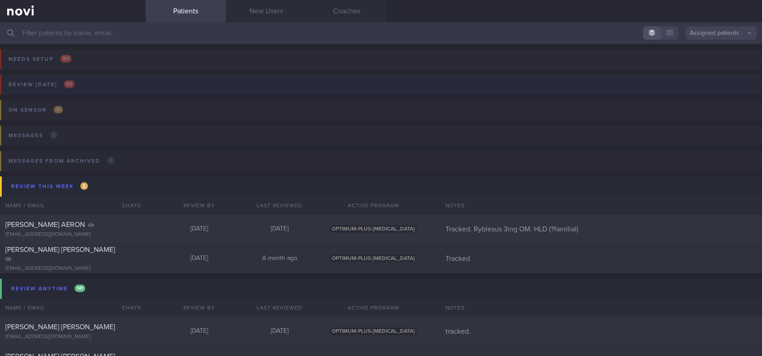
click at [112, 83] on button "Review [DATE] 55" at bounding box center [379, 87] width 764 height 25
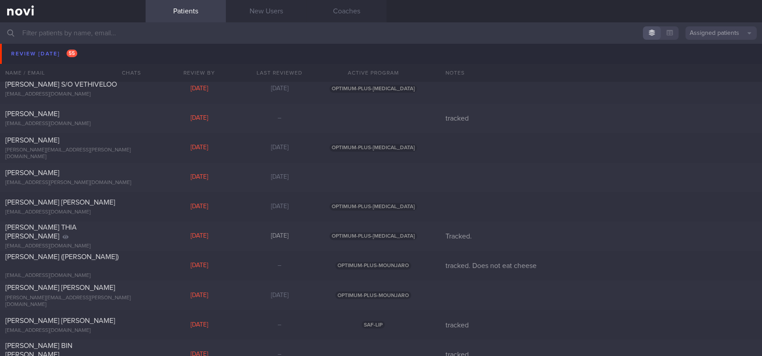
scroll to position [1071, 0]
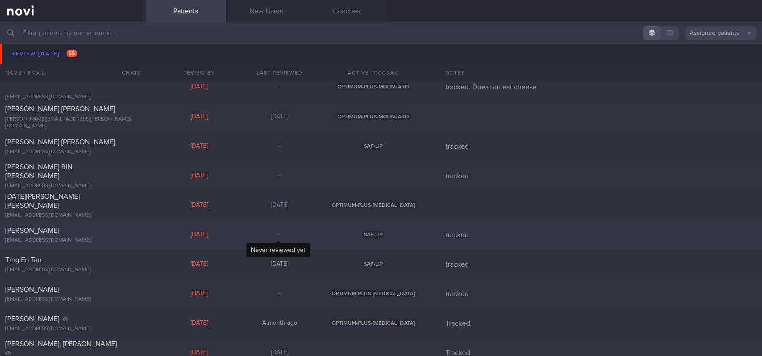
click at [240, 236] on div "–" at bounding box center [279, 234] width 80 height 8
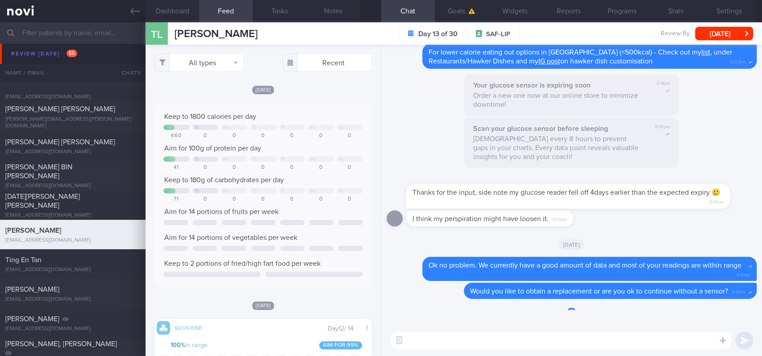
scroll to position [130, 200]
click at [96, 268] on div "[EMAIL_ADDRESS][DOMAIN_NAME]" at bounding box center [72, 269] width 135 height 7
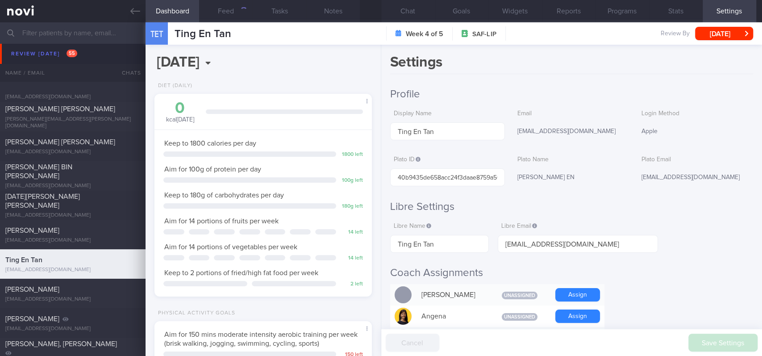
scroll to position [108, 192]
click at [416, 19] on button "Chat" at bounding box center [408, 11] width 54 height 22
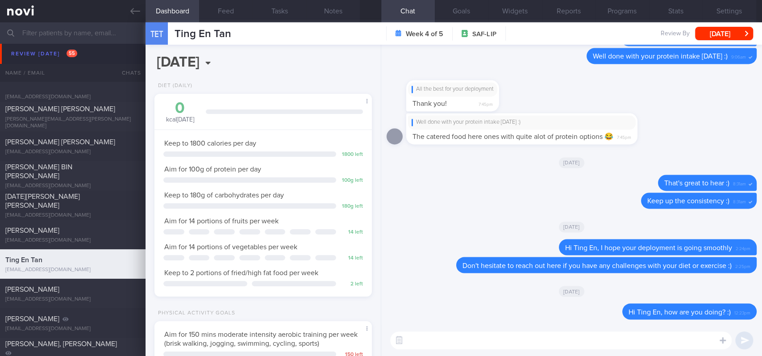
click at [533, 344] on textarea at bounding box center [560, 340] width 341 height 18
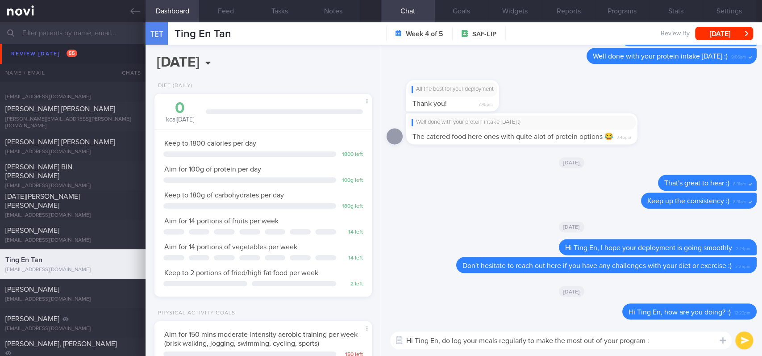
type textarea "Hi Ting En, do log your meals regularly to make the most out of your program :)"
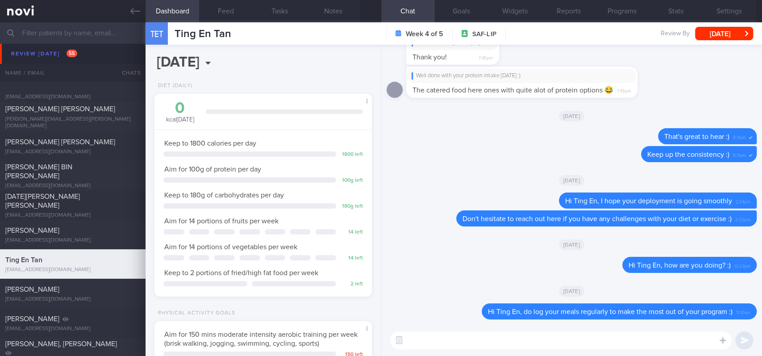
scroll to position [1249, 0]
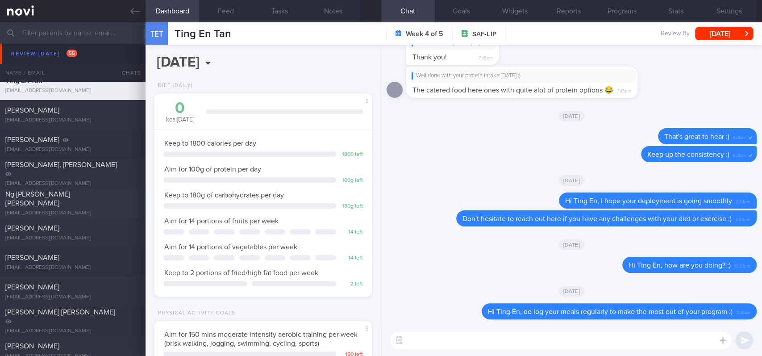
click at [120, 202] on div "Ng Li Yang Jervis" at bounding box center [71, 199] width 133 height 18
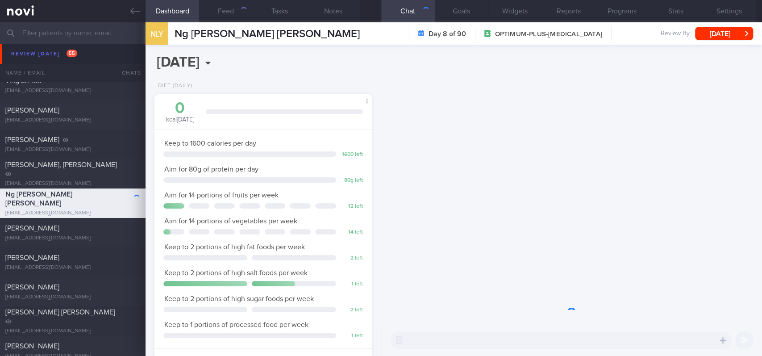
scroll to position [108, 192]
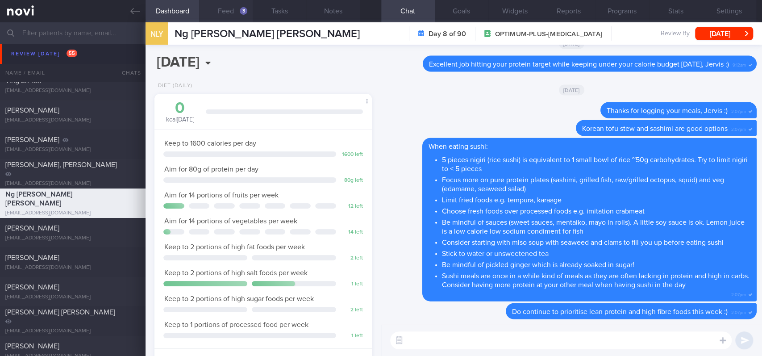
click at [239, 19] on button "Feed 3" at bounding box center [226, 11] width 54 height 22
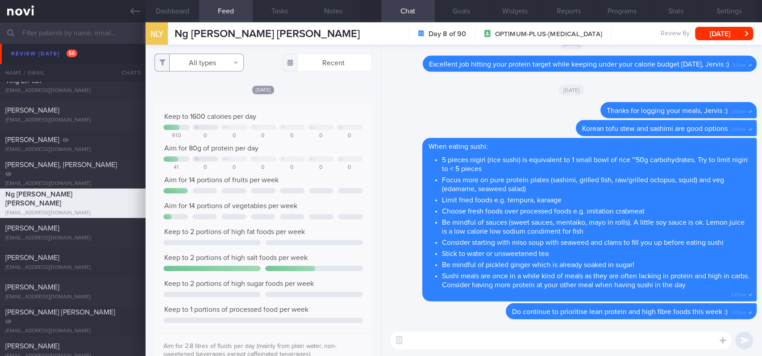
click at [219, 62] on button "All types" at bounding box center [198, 63] width 89 height 18
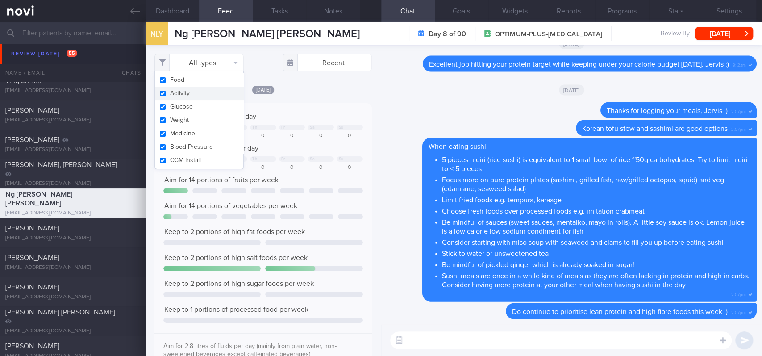
click at [198, 95] on button "Activity" at bounding box center [199, 93] width 88 height 13
checkbox input "false"
click at [296, 127] on div at bounding box center [292, 126] width 26 height 5
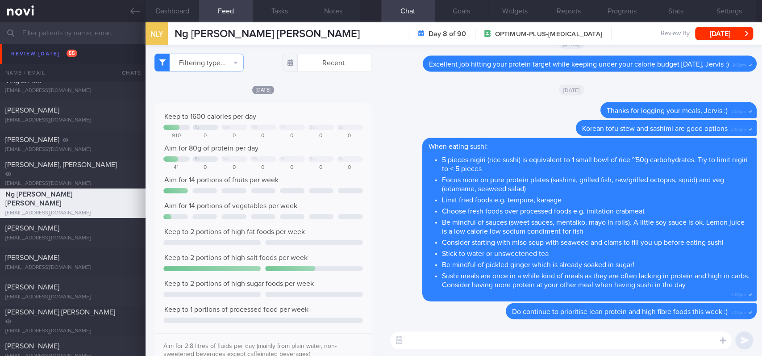
scroll to position [416, 0]
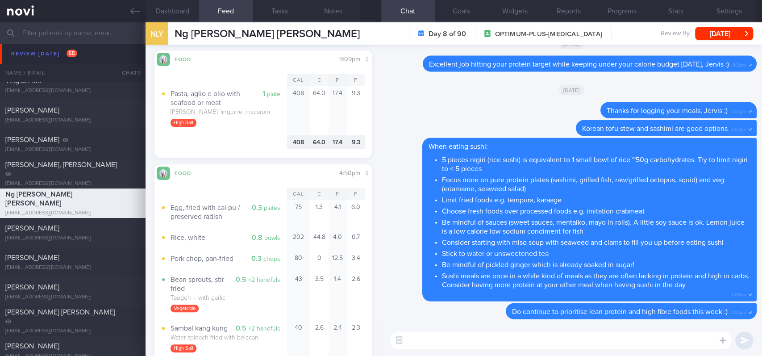
click at [430, 337] on textarea at bounding box center [560, 340] width 341 height 18
type textarea "Good portion control yesterday, Jervis :)"
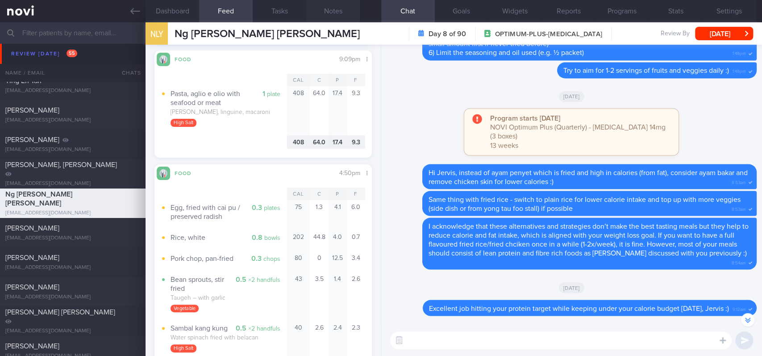
scroll to position [-238, 0]
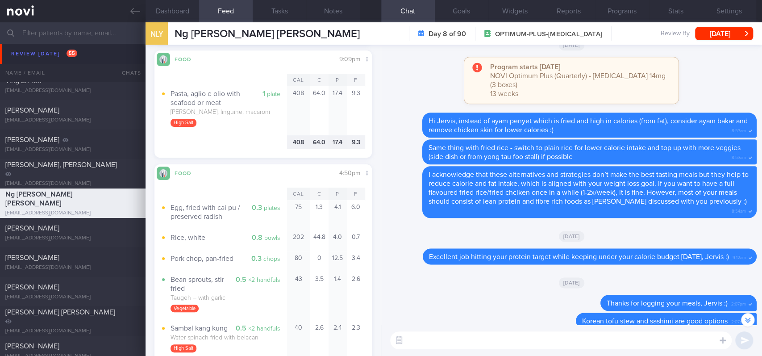
click at [480, 334] on textarea at bounding box center [560, 340] width 341 height 18
type textarea "T"
paste textarea "Use the 3R method when eating out: 1. Reduce - reduce carbohydrate if portion i…"
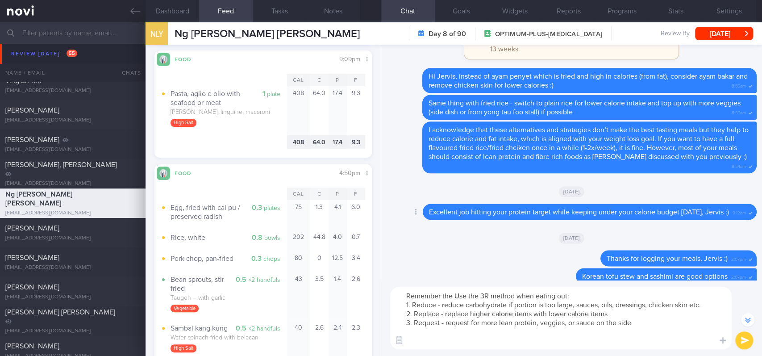
scroll to position [-282, 0]
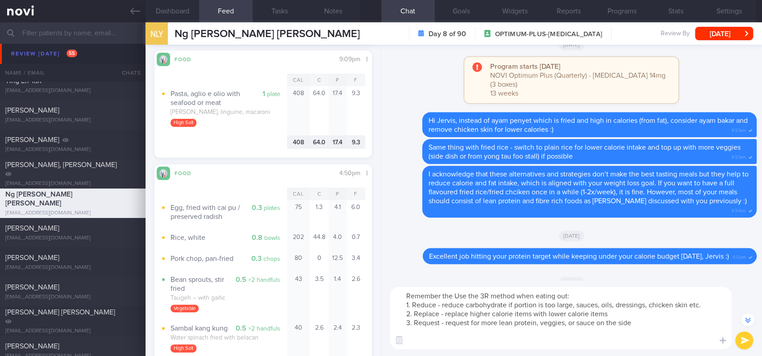
click at [458, 294] on textarea "Remember the Use the 3R method when eating out: 1. Reduce - reduce carbohydrate…" at bounding box center [560, 317] width 341 height 62
type textarea "Remember the 3R method when eating out: 1. Reduce - reduce carbohydrate if port…"
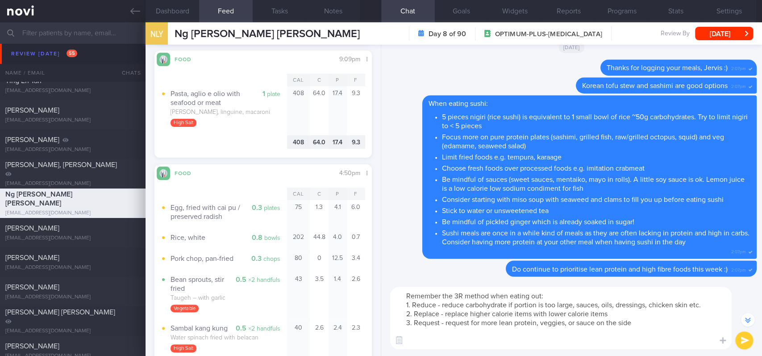
scroll to position [0, 0]
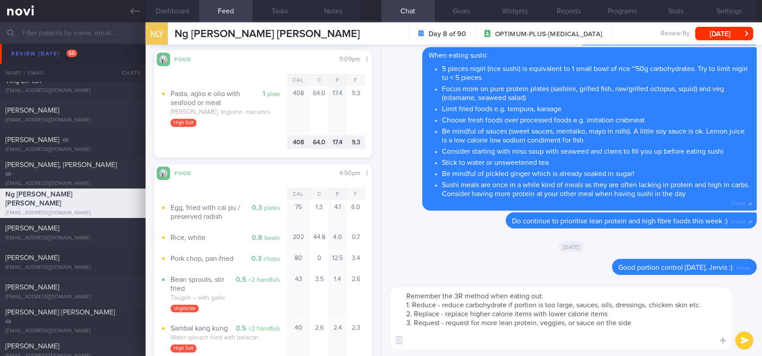
click at [643, 327] on textarea "Remember the 3R method when eating out: 1. Reduce - reduce carbohydrate if port…" at bounding box center [560, 317] width 341 height 62
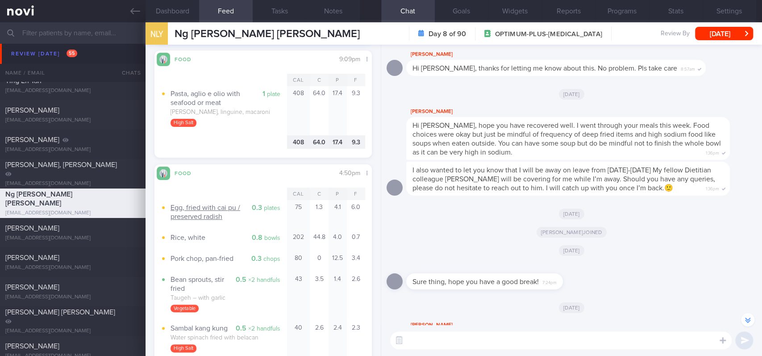
scroll to position [-894, 0]
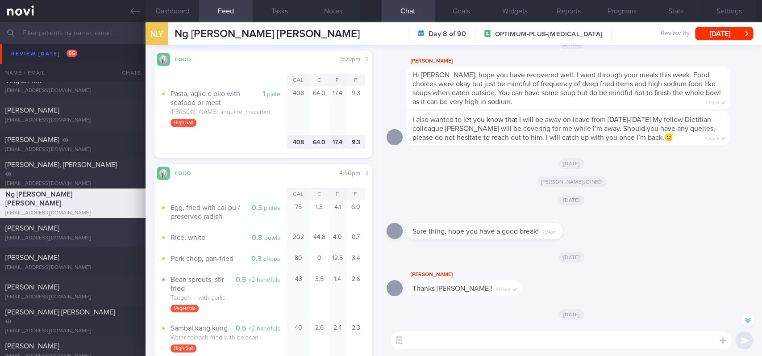
click at [86, 236] on div "email.adrianchua@gmail.com" at bounding box center [72, 238] width 135 height 7
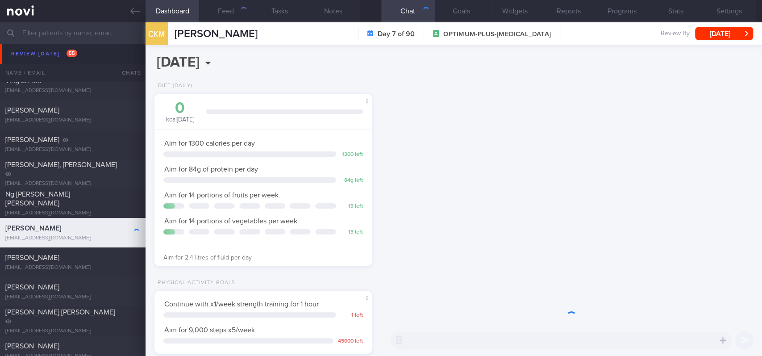
scroll to position [108, 192]
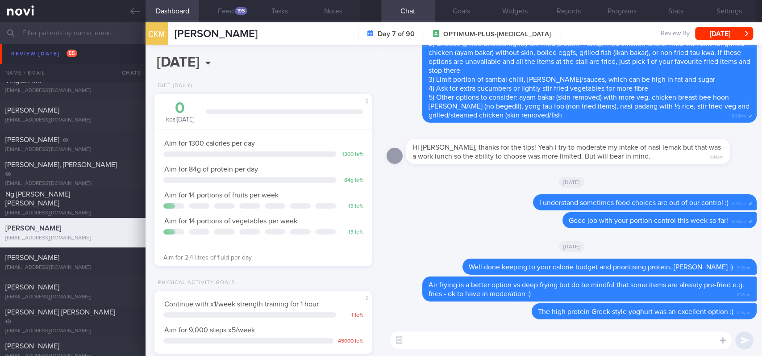
drag, startPoint x: 228, startPoint y: 8, endPoint x: 238, endPoint y: 22, distance: 16.3
click at [228, 8] on button "Feed 195" at bounding box center [226, 11] width 54 height 22
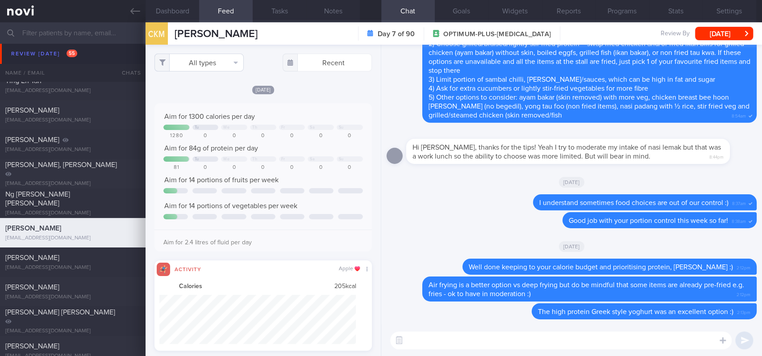
scroll to position [49, 196]
click at [214, 61] on button "All types" at bounding box center [198, 63] width 89 height 18
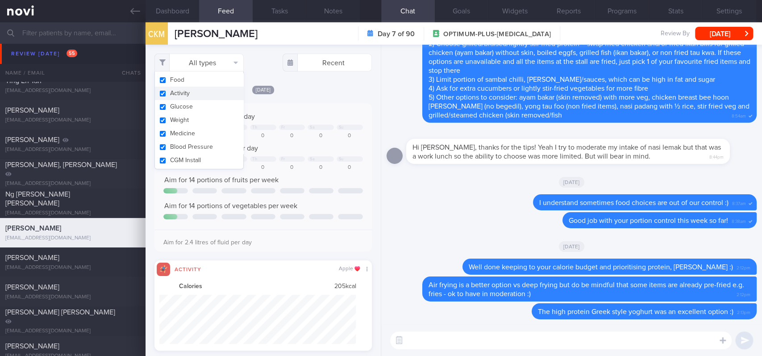
click at [197, 92] on button "Activity" at bounding box center [199, 93] width 88 height 13
click at [293, 124] on div at bounding box center [292, 126] width 26 height 5
checkbox input "false"
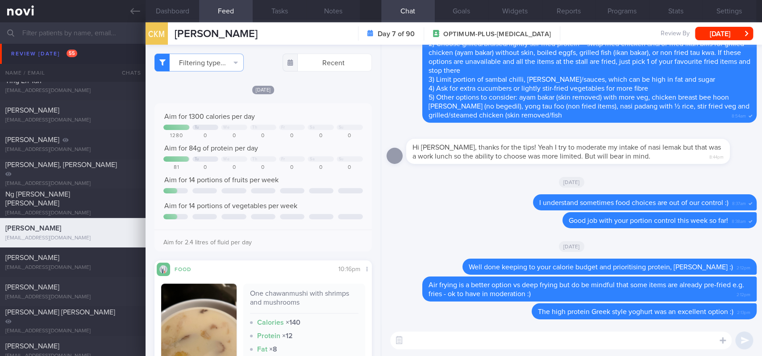
scroll to position [119, 0]
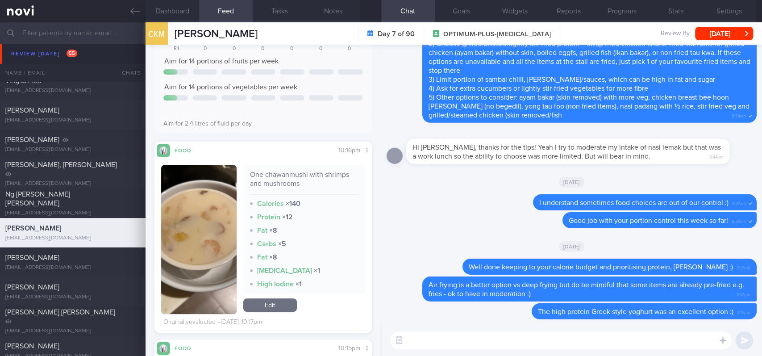
click at [203, 259] on button "button" at bounding box center [198, 239] width 75 height 149
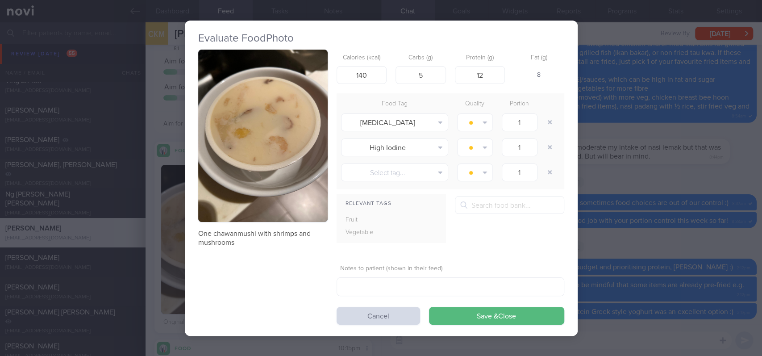
click at [248, 145] on button "button" at bounding box center [262, 136] width 129 height 173
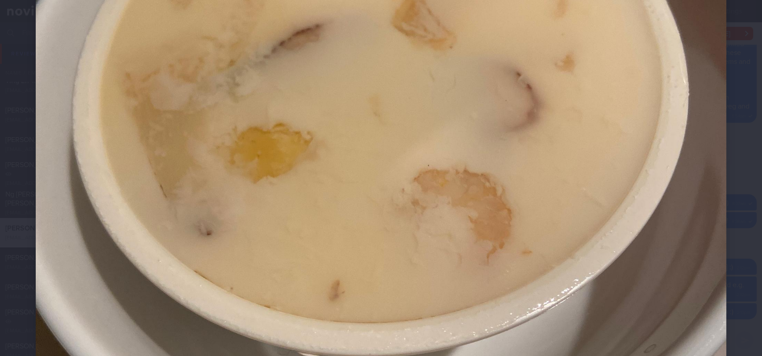
scroll to position [357, 0]
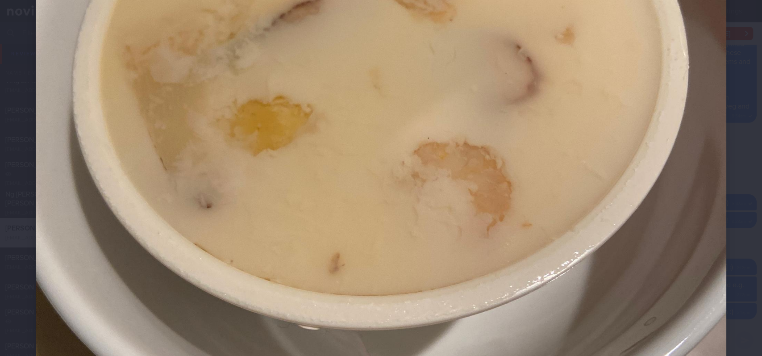
click at [671, 294] on img at bounding box center [381, 139] width 690 height 920
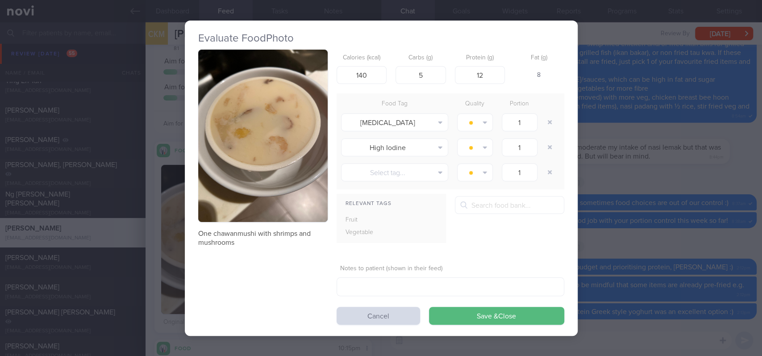
click at [321, 189] on button "button" at bounding box center [262, 136] width 129 height 173
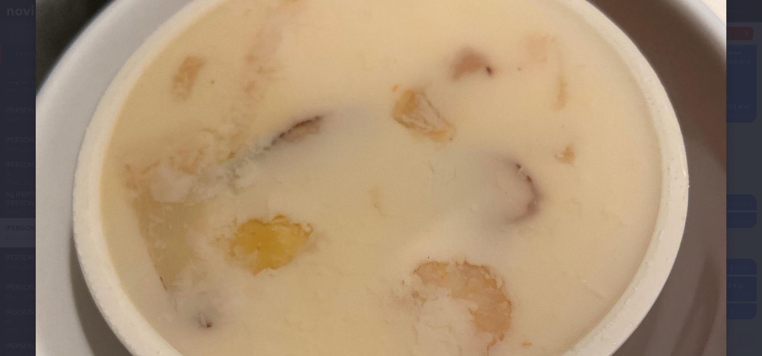
scroll to position [297, 0]
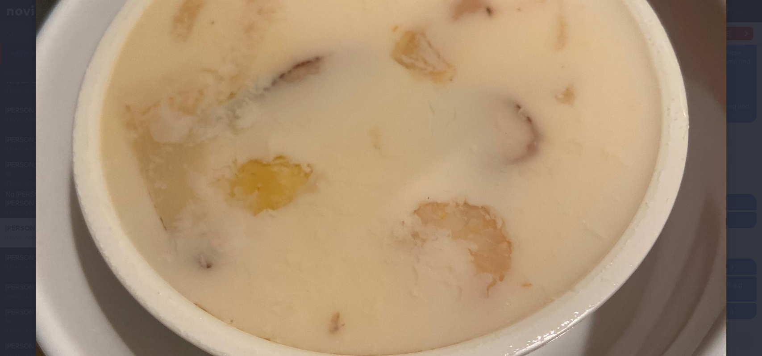
click at [686, 280] on img at bounding box center [381, 199] width 690 height 920
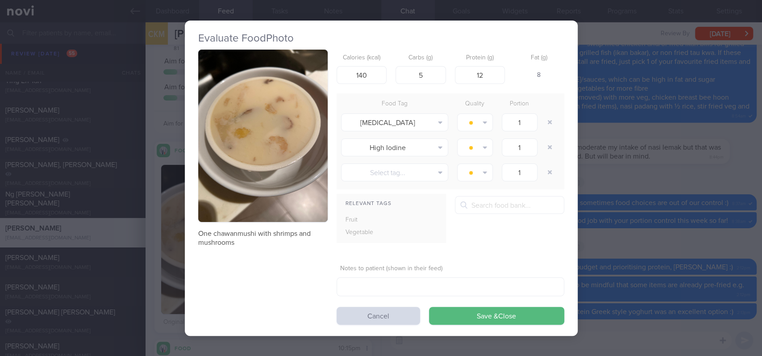
click at [625, 228] on div "Evaluate Food Photo One chawanmushi with shrimps and mushrooms Calories (kcal) …" at bounding box center [381, 178] width 762 height 356
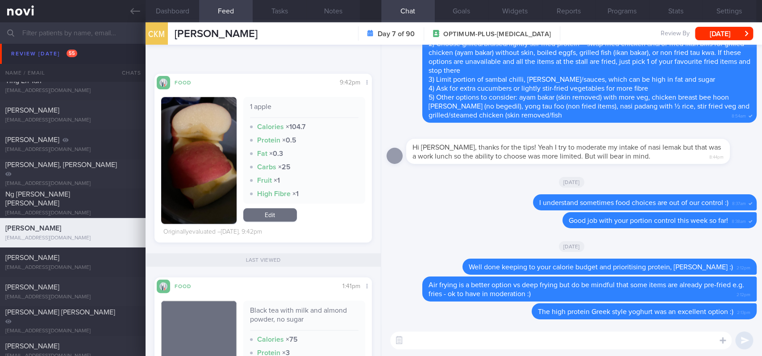
scroll to position [885, 0]
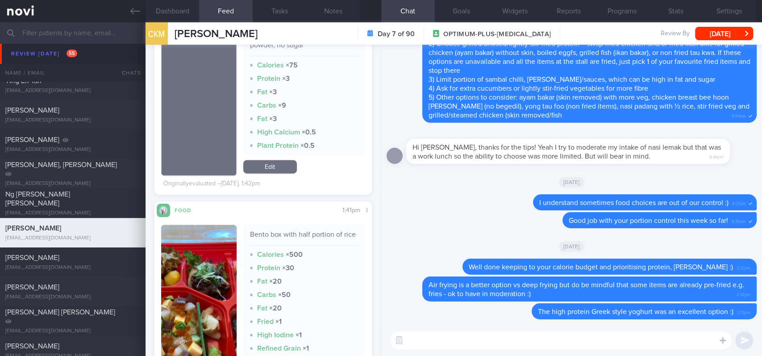
click at [235, 291] on div "Bento box with half portion of rice Calories × 500 Protein × 30 Fat × 20 Carbs …" at bounding box center [263, 307] width 204 height 167
click at [156, 295] on div "Food Share 1:41pm Bento box with half portion of rice Calories × 500 Protein × …" at bounding box center [262, 305] width 217 height 209
click at [195, 294] on button "button" at bounding box center [198, 307] width 75 height 167
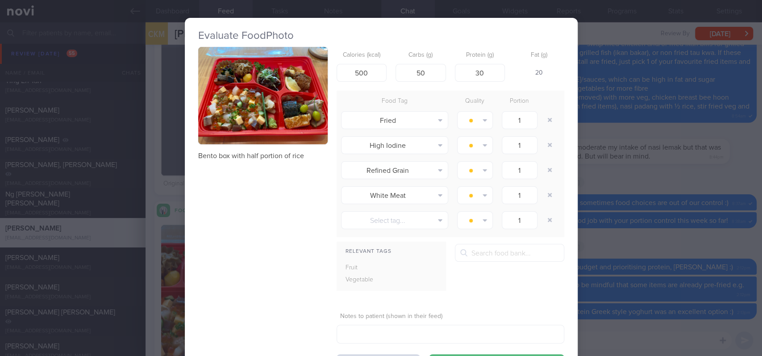
click at [289, 120] on button "button" at bounding box center [262, 95] width 129 height 97
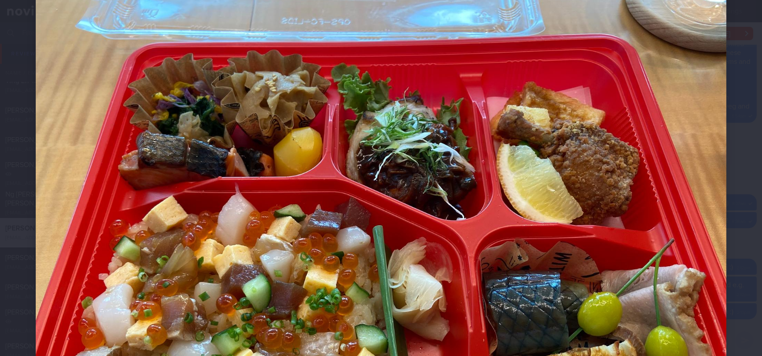
scroll to position [48, 0]
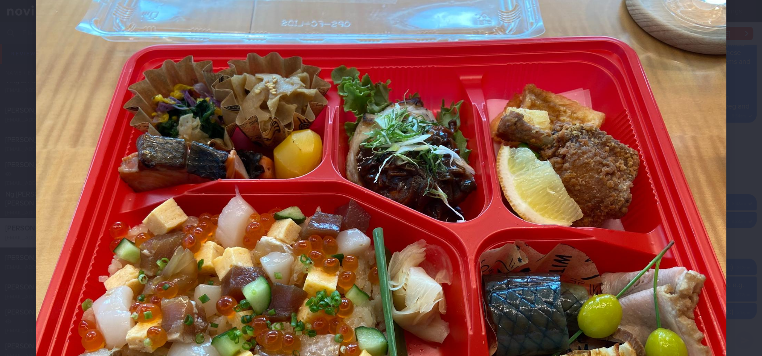
click at [716, 268] on img at bounding box center [381, 247] width 690 height 518
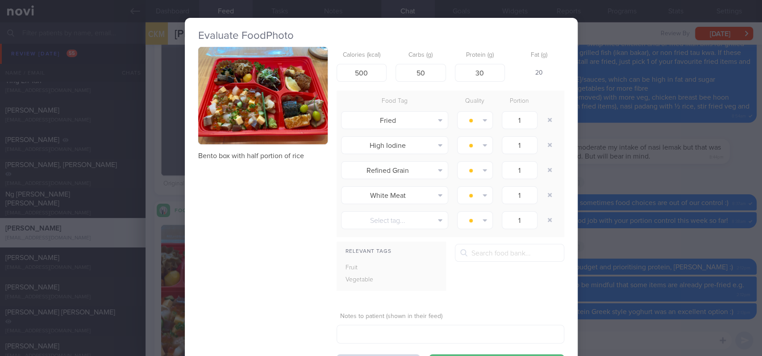
drag, startPoint x: 702, startPoint y: 256, endPoint x: 590, endPoint y: 269, distance: 113.2
click at [698, 260] on div "Evaluate Food Photo Bento box with half portion of rice Calories (kcal) 500 Car…" at bounding box center [381, 178] width 762 height 356
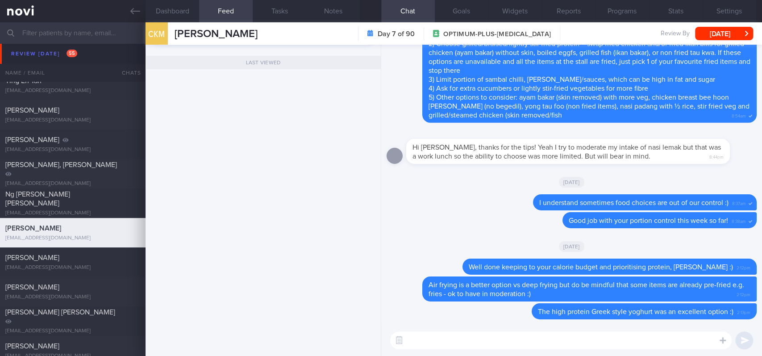
scroll to position [284, 0]
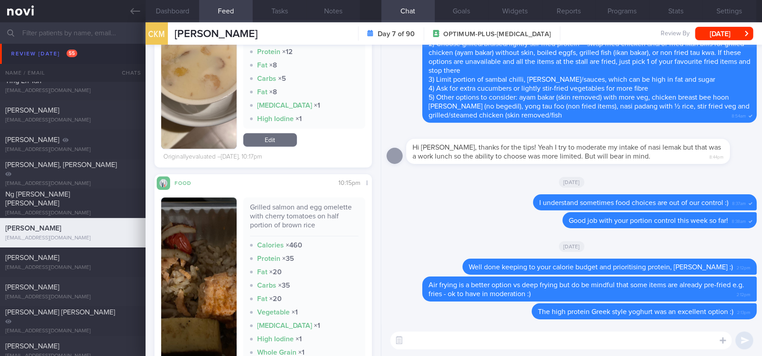
click at [199, 275] on button "button" at bounding box center [198, 289] width 75 height 185
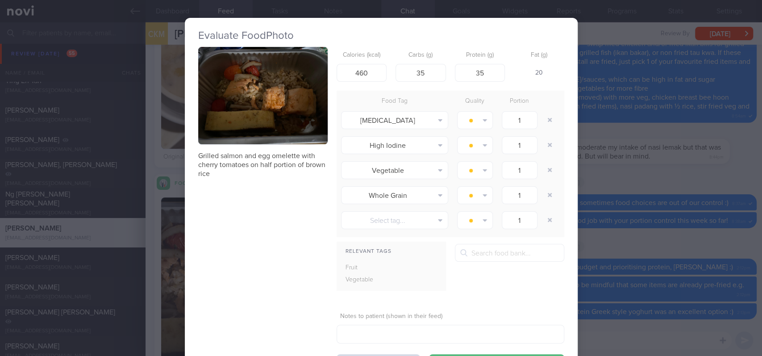
click at [263, 103] on button "button" at bounding box center [262, 95] width 129 height 97
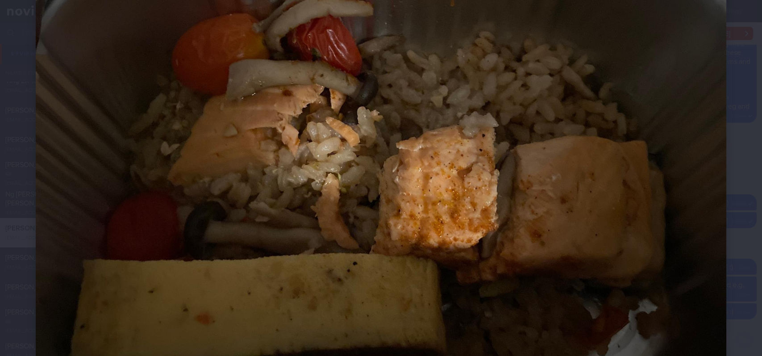
scroll to position [226, 0]
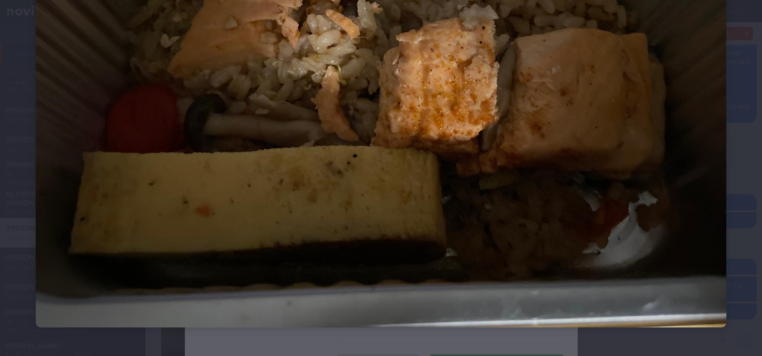
click at [696, 284] on img at bounding box center [381, 68] width 690 height 518
drag, startPoint x: 704, startPoint y: 274, endPoint x: 692, endPoint y: 284, distance: 14.6
click at [700, 277] on div "Evaluate Food Photo Grilled salmon and egg omelette with cherry tomatoes on hal…" at bounding box center [381, 178] width 762 height 356
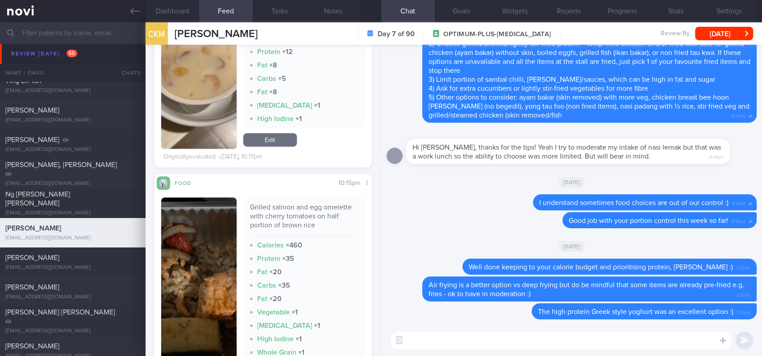
click at [605, 342] on textarea at bounding box center [560, 340] width 341 height 18
type textarea "Great options yesterday, Adrian :)"
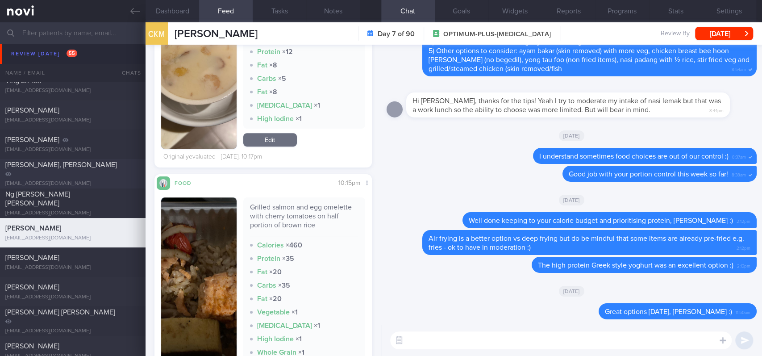
click at [124, 20] on link at bounding box center [72, 11] width 145 height 22
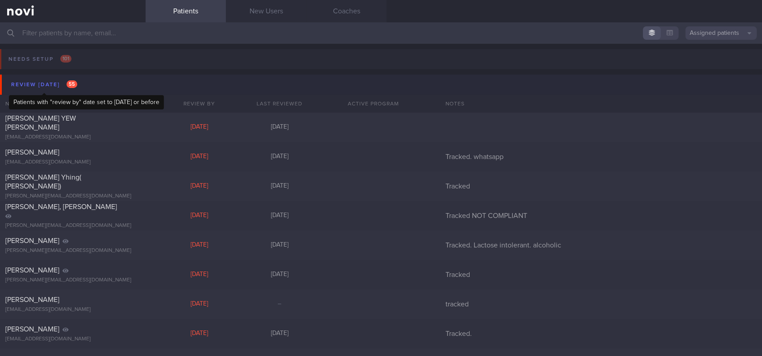
click at [71, 79] on div "Review [DATE] 55" at bounding box center [44, 85] width 70 height 12
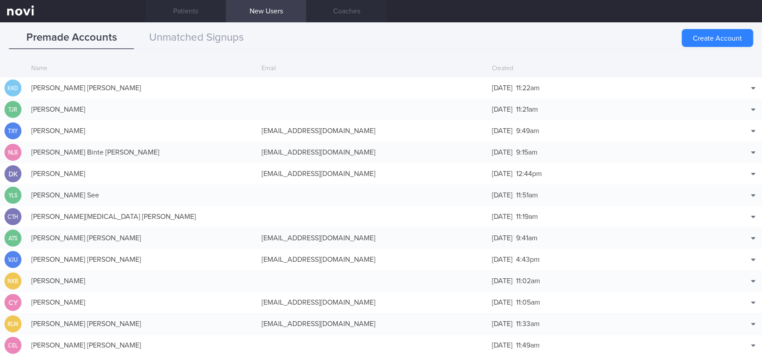
click at [111, 112] on div "[PERSON_NAME]" at bounding box center [142, 109] width 230 height 18
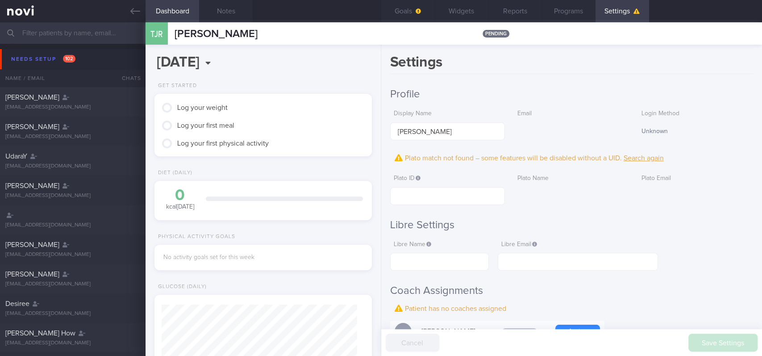
scroll to position [98, 195]
click at [227, 12] on button "Notes" at bounding box center [226, 11] width 54 height 22
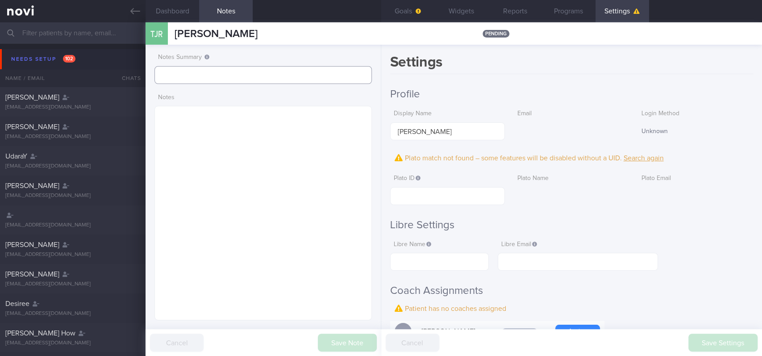
click at [217, 73] on input "text" at bounding box center [262, 75] width 217 height 18
drag, startPoint x: 327, startPoint y: 33, endPoint x: 174, endPoint y: 33, distance: 153.5
click at [174, 33] on div "TJR TAY JIA RUO BRADY TAY JIA RUO BRADY pending" at bounding box center [453, 33] width 616 height 22
copy span "TAY JIA RUO BRADY"
click at [275, 80] on input "text" at bounding box center [262, 75] width 217 height 18
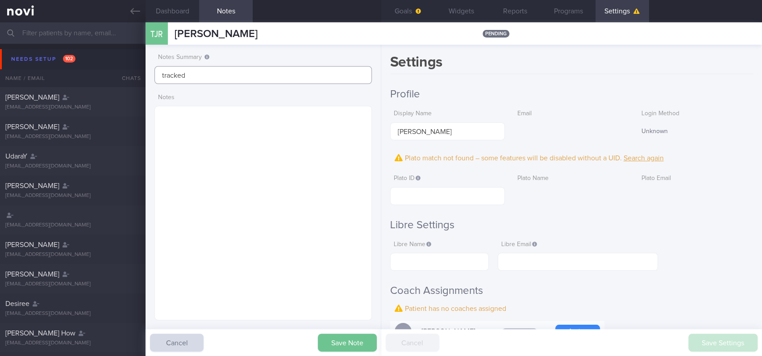
type input "tracked"
click at [349, 347] on button "Save Note" at bounding box center [347, 342] width 59 height 18
click at [305, 148] on textarea at bounding box center [262, 213] width 217 height 214
click at [286, 137] on textarea at bounding box center [262, 213] width 217 height 214
paste textarea "Dyslipidemia Elevated BP"
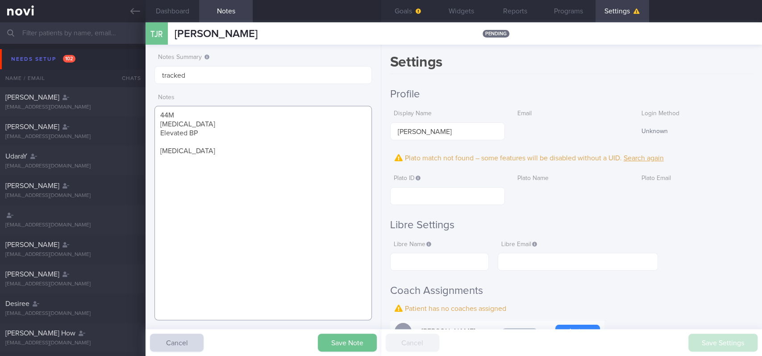
type textarea "44M Dyslipidemia Elevated BP Wegovy"
click at [341, 349] on button "Save Note" at bounding box center [347, 342] width 59 height 18
click at [361, 337] on button "Save Note" at bounding box center [347, 342] width 59 height 18
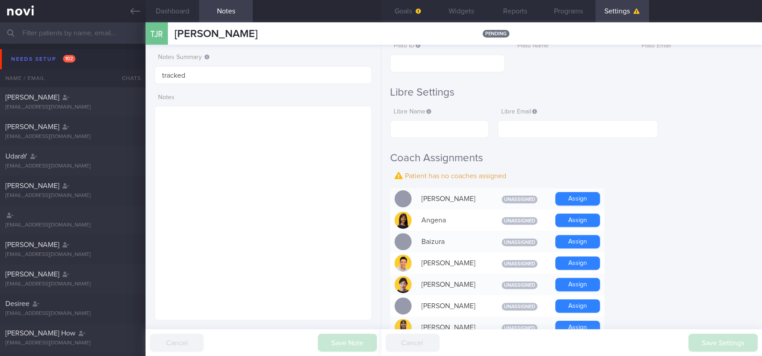
scroll to position [297, 0]
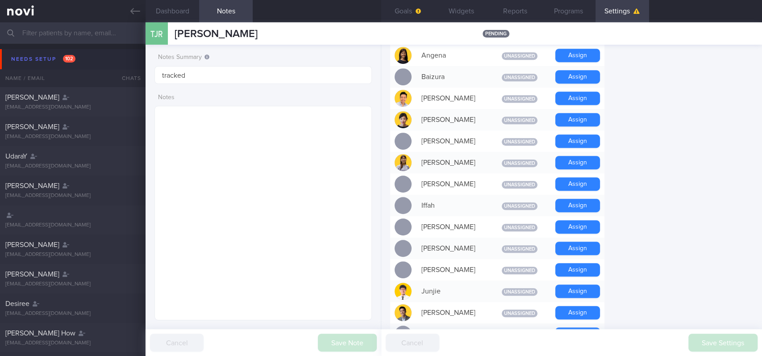
drag, startPoint x: 582, startPoint y: 247, endPoint x: 584, endPoint y: 126, distance: 120.9
click at [583, 248] on button "Assign" at bounding box center [577, 247] width 45 height 13
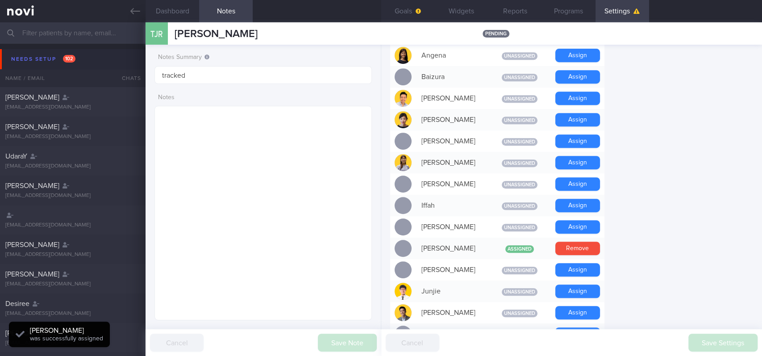
scroll to position [98, 195]
click at [576, 289] on button "Assign" at bounding box center [577, 290] width 45 height 13
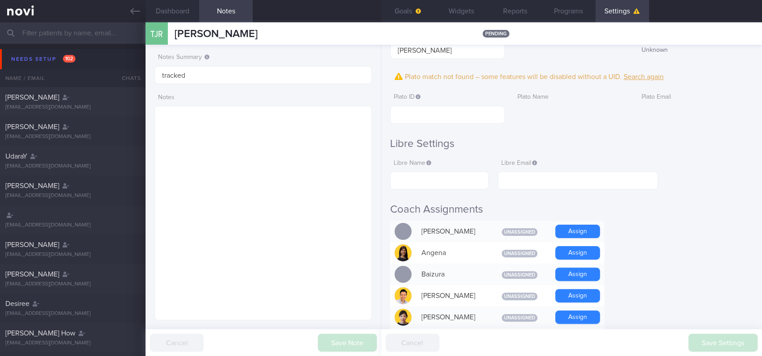
scroll to position [0, 0]
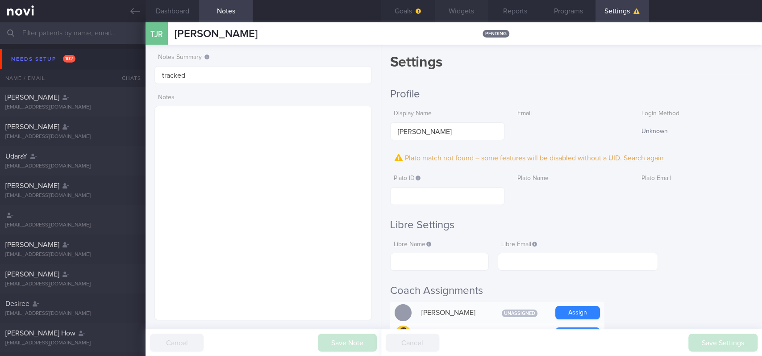
click at [465, 15] on button "Widgets" at bounding box center [462, 11] width 54 height 22
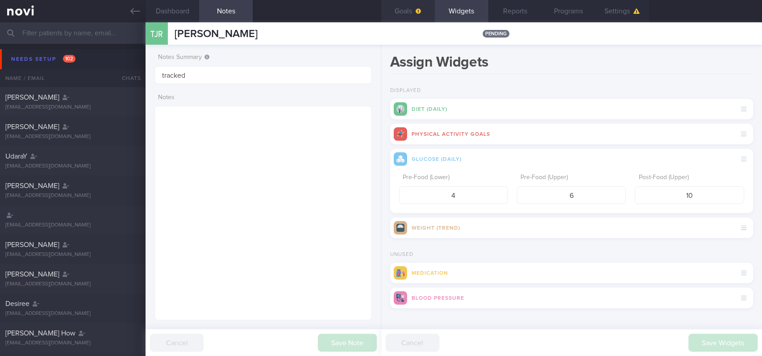
click at [419, 18] on button "Goals" at bounding box center [408, 11] width 54 height 22
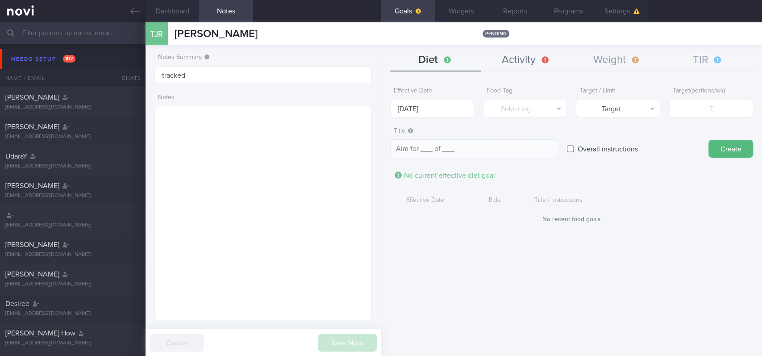
click at [543, 62] on button "Activity" at bounding box center [525, 60] width 91 height 22
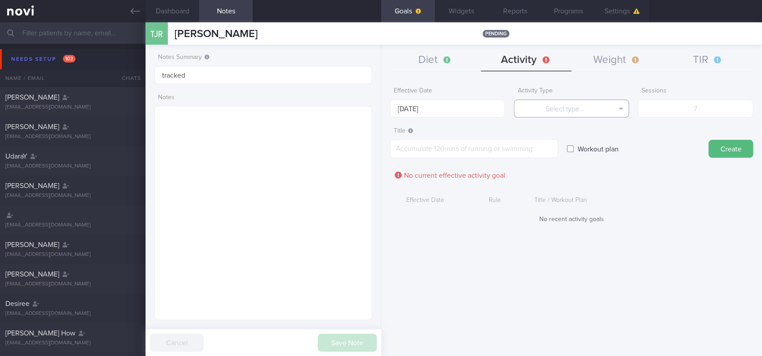
click at [567, 110] on button "Select type..." at bounding box center [571, 108] width 115 height 18
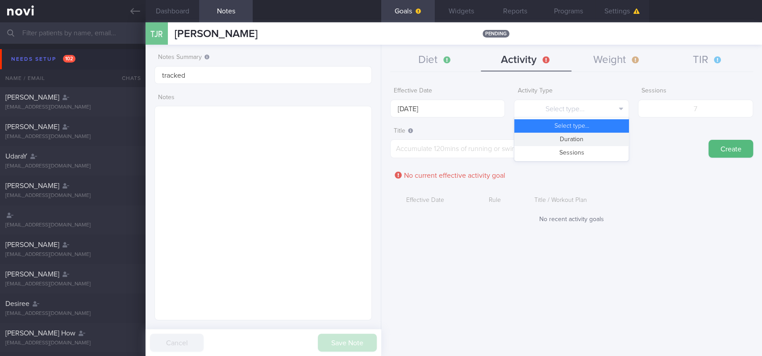
click at [580, 137] on button "Duration" at bounding box center [571, 139] width 114 height 13
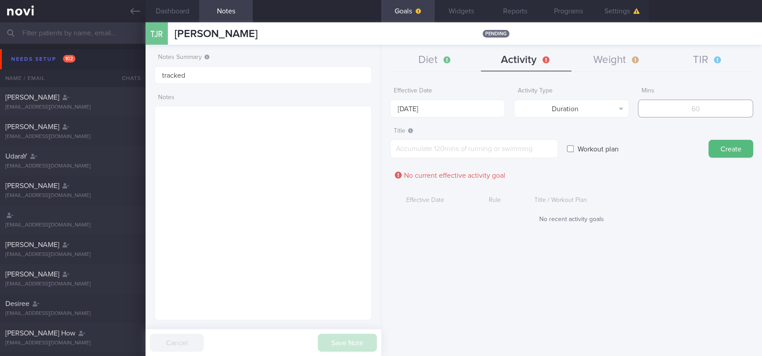
click at [716, 110] on input "number" at bounding box center [695, 108] width 115 height 18
type input "150"
click at [427, 99] on input "[DATE]" at bounding box center [447, 108] width 115 height 18
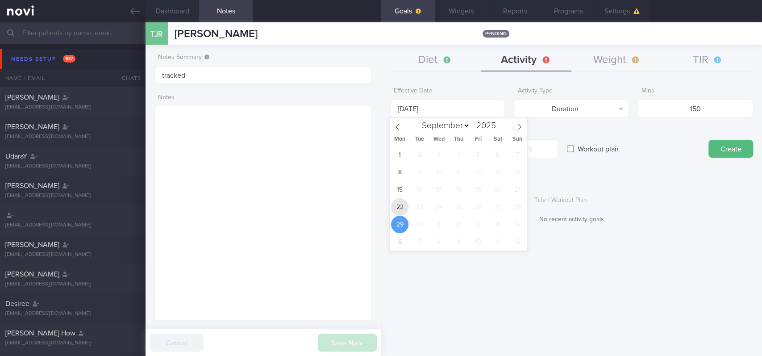
click at [398, 207] on span "22" at bounding box center [399, 206] width 17 height 17
type input "[DATE]"
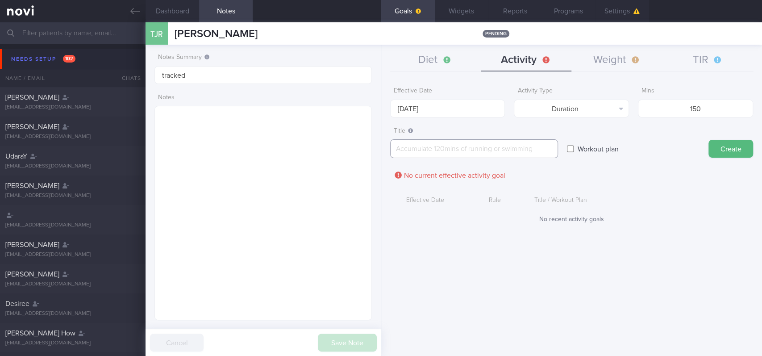
click at [470, 146] on textarea at bounding box center [474, 148] width 168 height 19
paste textarea "Aim for 150 mins moderate intensity aerobic training per week (brisk walking, j…"
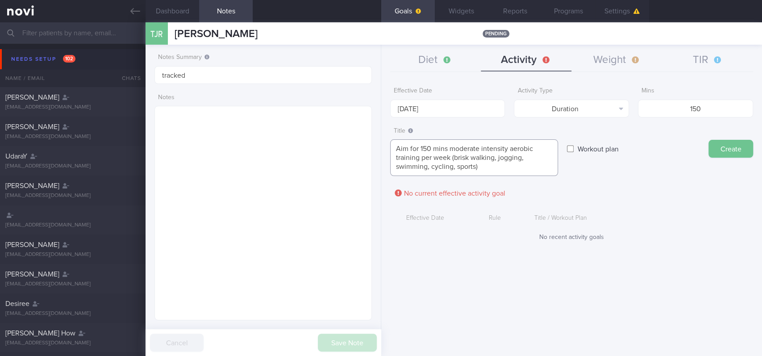
type textarea "Aim for 150 mins moderate intensity aerobic training per week (brisk walking, j…"
click at [737, 150] on button "Create" at bounding box center [730, 149] width 45 height 18
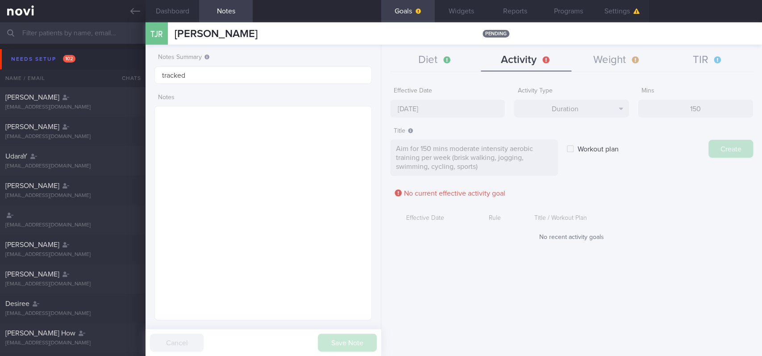
type input "[DATE]"
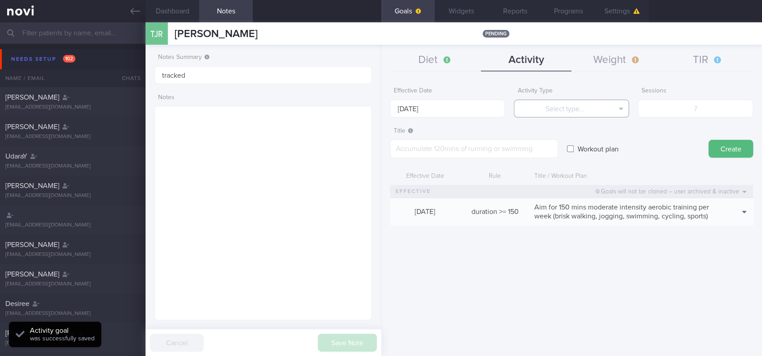
click at [588, 111] on button "Select type..." at bounding box center [571, 108] width 115 height 18
click at [582, 148] on button "Sessions" at bounding box center [571, 152] width 114 height 13
click at [686, 109] on input "number" at bounding box center [695, 108] width 115 height 18
type input "2"
click at [436, 96] on div "Effective Date 29 Sep 2025" at bounding box center [447, 100] width 115 height 35
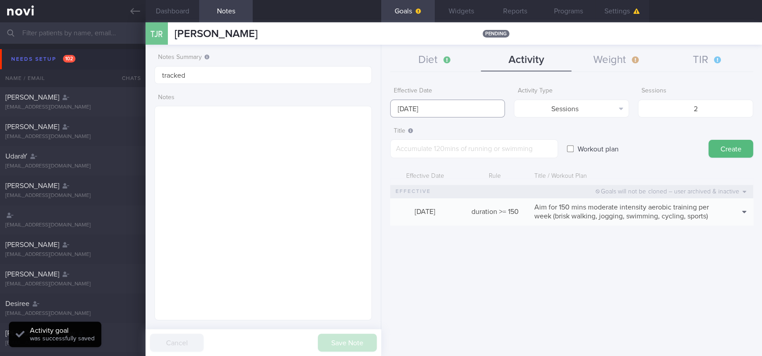
drag, startPoint x: 435, startPoint y: 108, endPoint x: 435, endPoint y: 134, distance: 26.3
click at [435, 107] on input "[DATE]" at bounding box center [447, 108] width 115 height 18
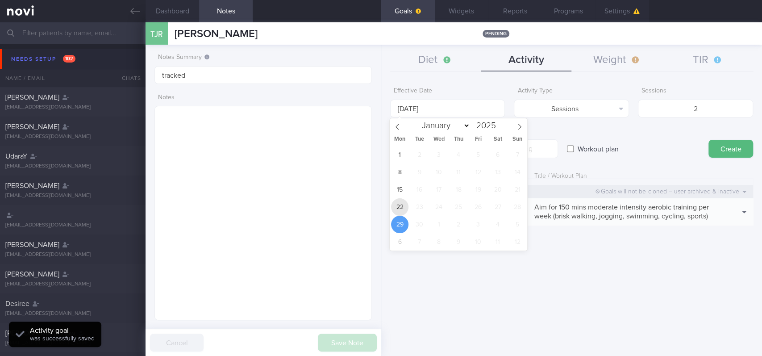
click at [400, 202] on span "22" at bounding box center [399, 206] width 17 height 17
type input "[DATE]"
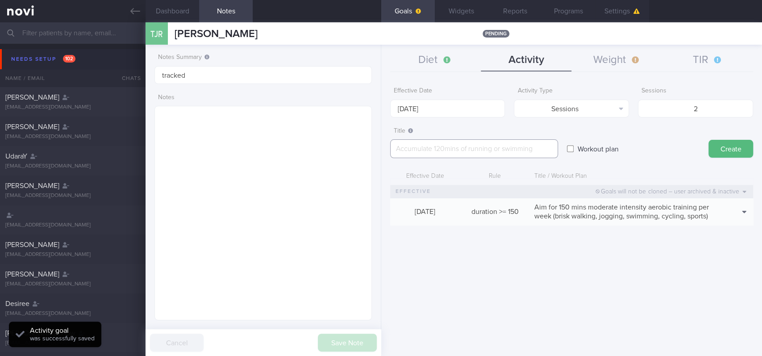
click at [486, 145] on textarea at bounding box center [474, 148] width 168 height 19
paste textarea "Aim for 3x strength training sessions per week *Upper Body* - Exercise 1: [Lat …"
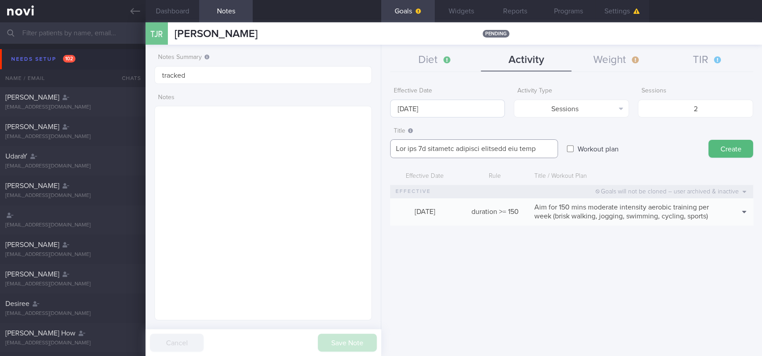
scroll to position [125, 0]
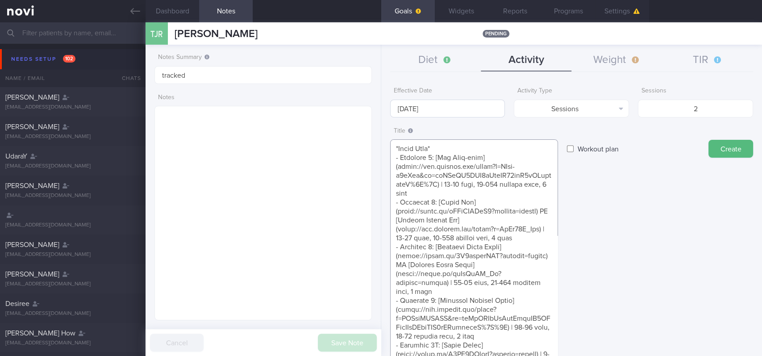
type textarea "Aim for 3x strength training sessions per week *Upper Body* - Exercise 1: [Lat …"
click at [437, 107] on input "[DATE]" at bounding box center [447, 108] width 115 height 18
drag, startPoint x: 695, startPoint y: 110, endPoint x: 666, endPoint y: 116, distance: 30.0
click at [657, 110] on input "2" at bounding box center [695, 108] width 115 height 18
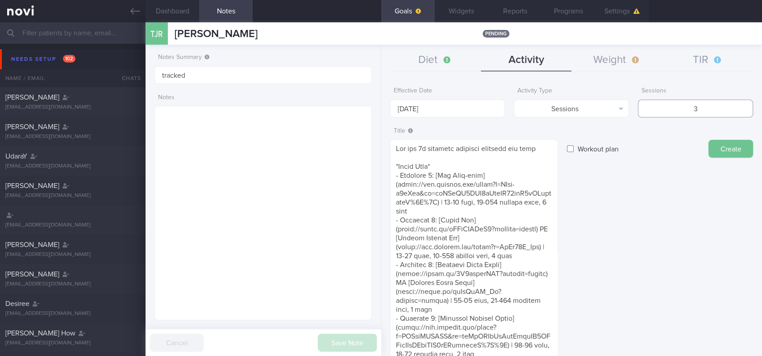
type input "3"
click at [733, 145] on button "Create" at bounding box center [730, 149] width 45 height 18
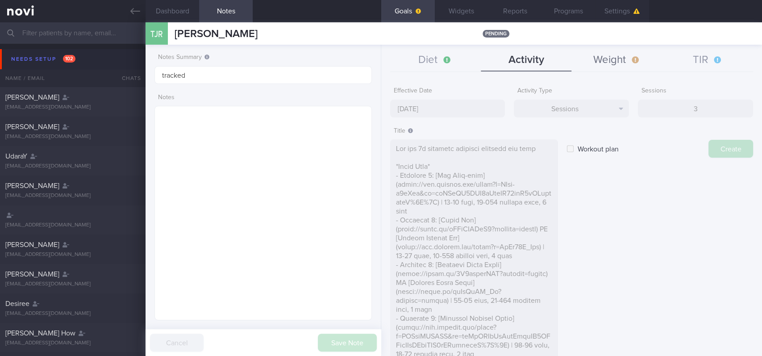
type input "[DATE]"
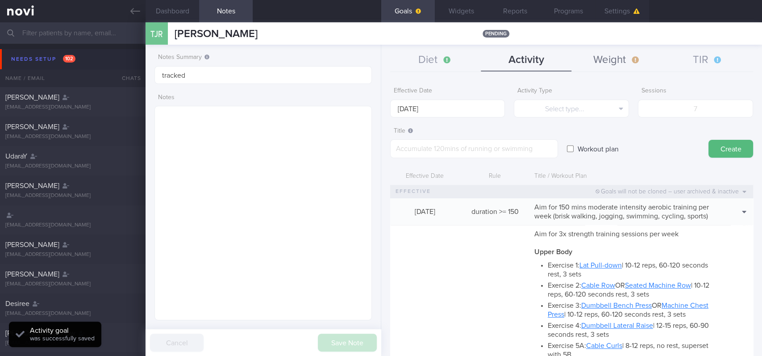
click at [607, 55] on button "Weight" at bounding box center [616, 60] width 91 height 22
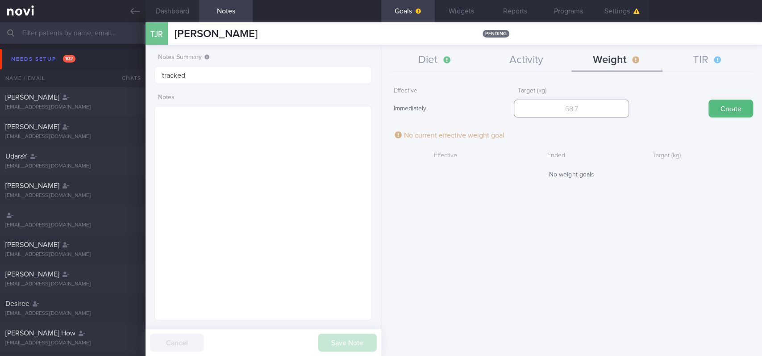
click at [579, 114] on input "number" at bounding box center [571, 108] width 115 height 18
type input "89"
click at [735, 112] on button "Create" at bounding box center [730, 108] width 45 height 18
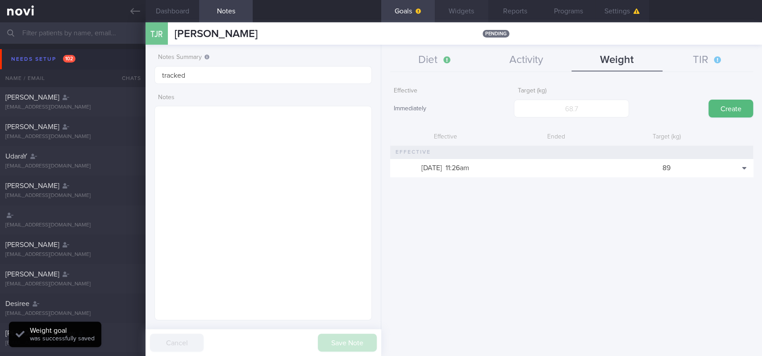
click at [467, 14] on button "Widgets" at bounding box center [462, 11] width 54 height 22
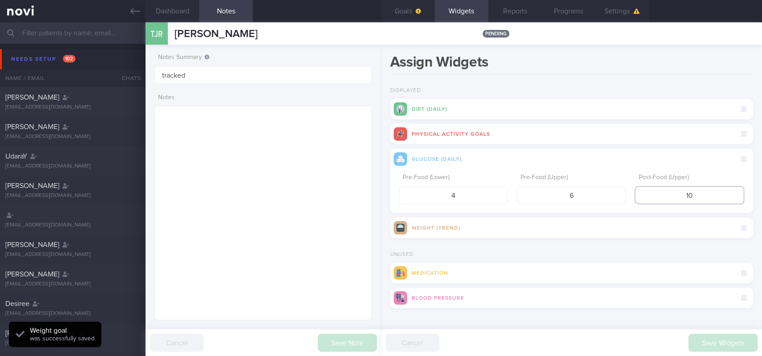
drag, startPoint x: 686, startPoint y: 191, endPoint x: 657, endPoint y: 194, distance: 29.1
click at [657, 194] on input "10" at bounding box center [688, 195] width 109 height 18
type input "7.8"
drag, startPoint x: 456, startPoint y: 199, endPoint x: 360, endPoint y: 199, distance: 95.9
click at [360, 199] on div "Dashboard Notes Goals Widgets Reports Programs Settings TJR TAY JIA RUO BRADY T…" at bounding box center [453, 188] width 616 height 333
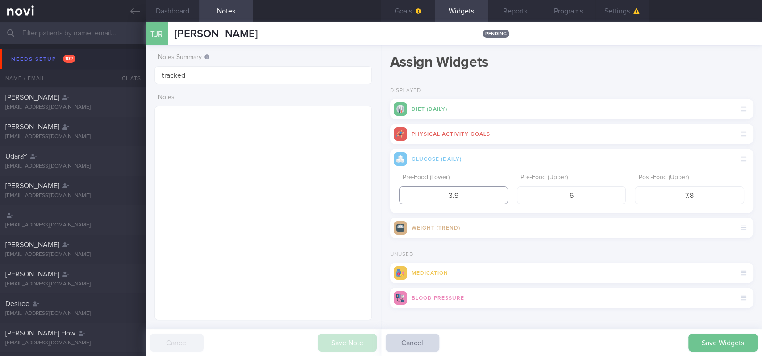
type input "3.9"
click at [725, 338] on button "Save Widgets" at bounding box center [722, 342] width 69 height 18
click at [409, 11] on button "Goals" at bounding box center [408, 11] width 54 height 22
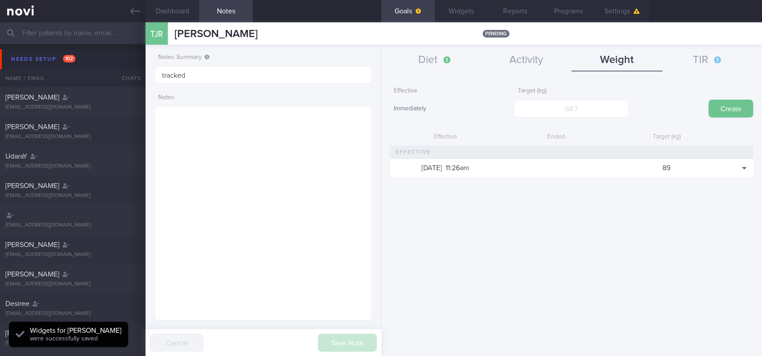
scroll to position [98, 195]
click at [693, 62] on button "TIR" at bounding box center [707, 60] width 91 height 22
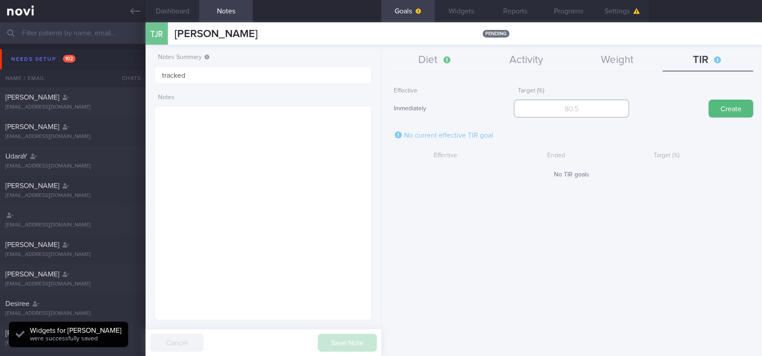
click at [620, 100] on input "number" at bounding box center [571, 108] width 115 height 18
type input "95"
click at [739, 110] on button "Create" at bounding box center [730, 108] width 45 height 18
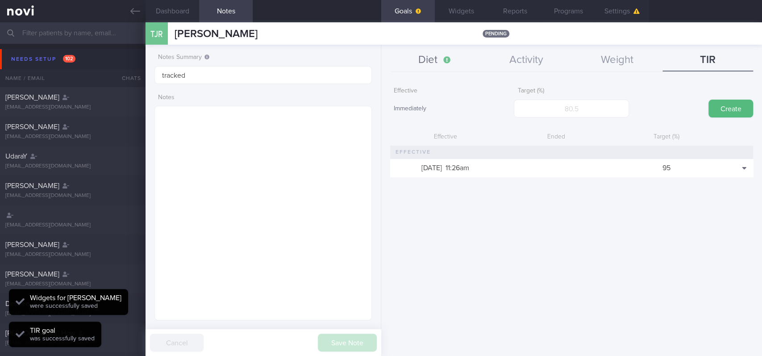
click at [439, 64] on button "Diet" at bounding box center [435, 60] width 91 height 22
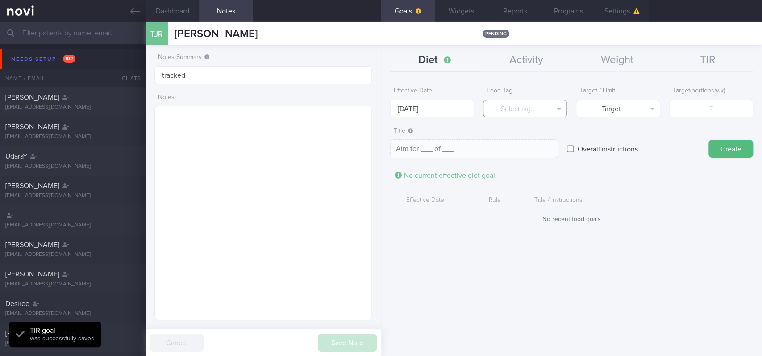
click at [546, 102] on button "Select tag..." at bounding box center [525, 108] width 84 height 18
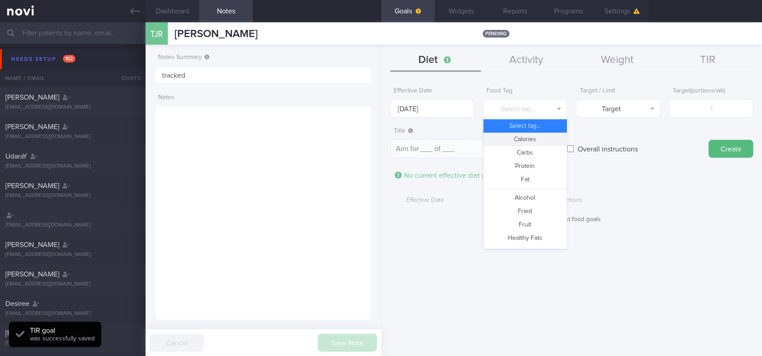
click at [534, 142] on button "Calories" at bounding box center [524, 139] width 83 height 13
type textarea "Aim for __ calories per day"
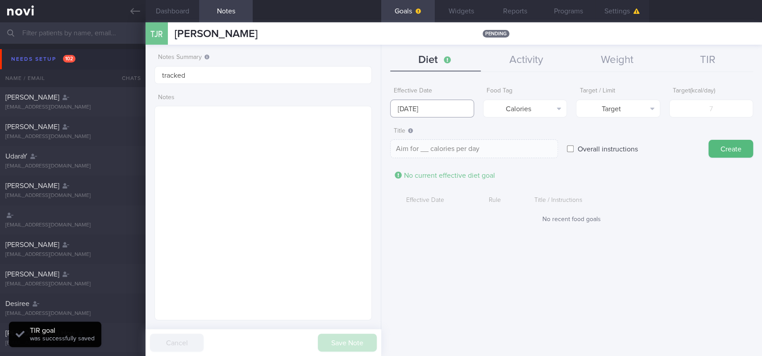
click at [427, 107] on input "[DATE]" at bounding box center [432, 108] width 84 height 18
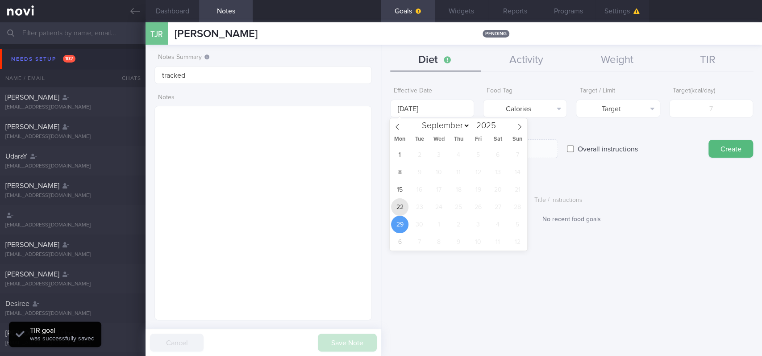
click at [402, 207] on span "22" at bounding box center [399, 206] width 17 height 17
type input "[DATE]"
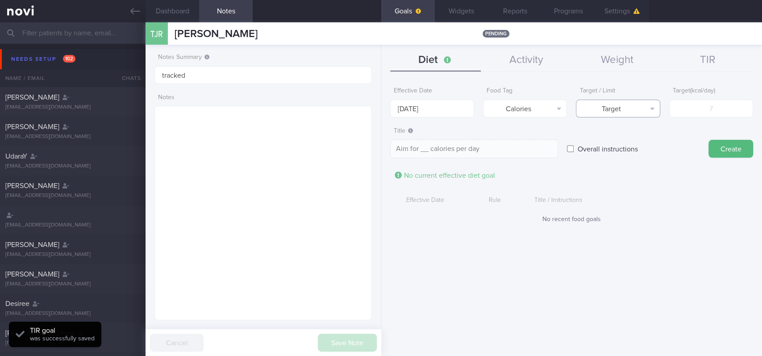
click at [612, 109] on button "Target" at bounding box center [618, 108] width 84 height 18
click at [626, 142] on button "Limit" at bounding box center [617, 139] width 83 height 13
type textarea "Keep to __ calories per day"
click at [707, 115] on input "number" at bounding box center [711, 108] width 84 height 18
type input "15"
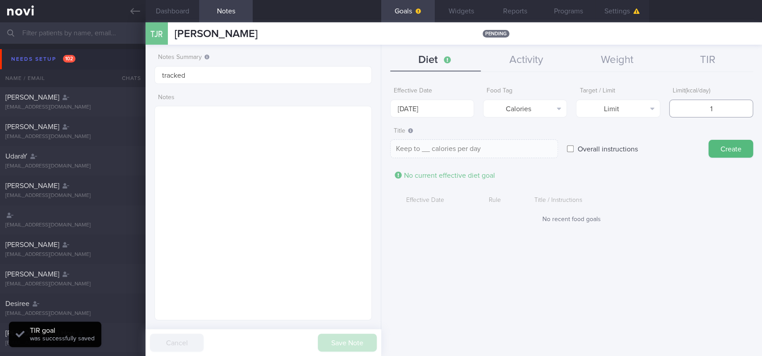
type textarea "Keep to 15 calories per day"
type input "150"
type textarea "Keep to 150 calories per day"
type input "1500"
type textarea "Keep to 1500 calories per day"
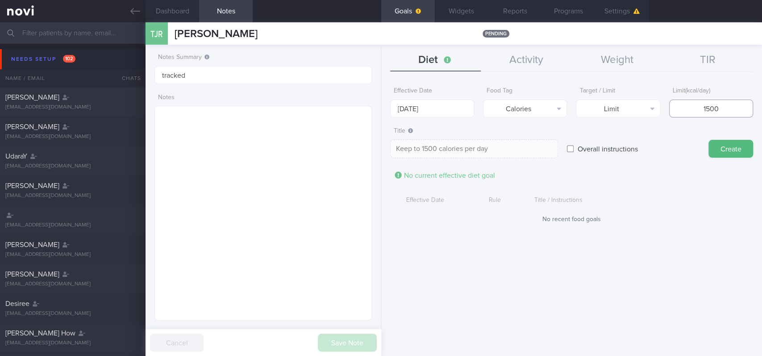
type input "150"
type textarea "Keep to 150 calories per day"
type input "15"
type textarea "Keep to 15 calories per day"
type input "1"
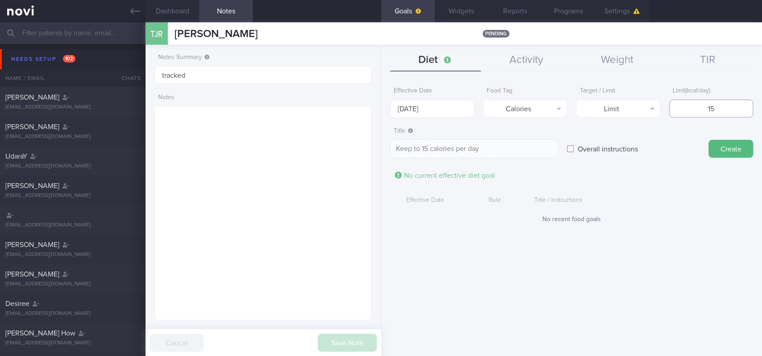
type textarea "Keep to 1 calories per day"
type textarea "Keep to __ calories per day"
type input "2"
type textarea "Keep to 2 calories per day"
type input "20"
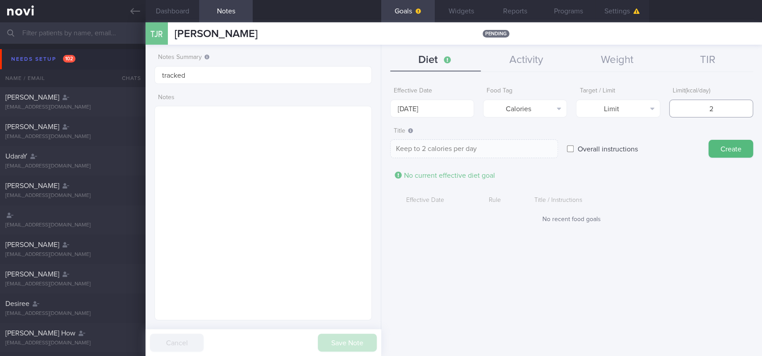
type textarea "Keep to 20 calories per day"
type input "200"
type textarea "Keep to 200 calories per day"
type input "2000"
type textarea "Keep to 2000 calories per day"
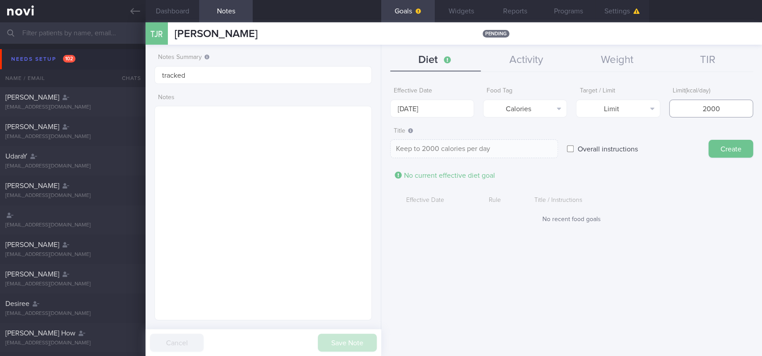
type input "2000"
click at [729, 140] on button "Create" at bounding box center [730, 149] width 45 height 18
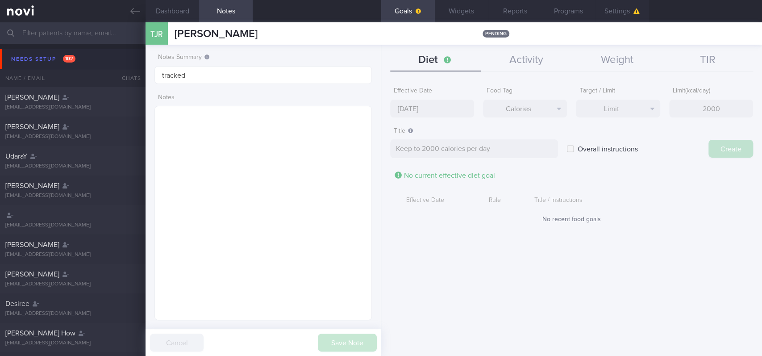
type input "[DATE]"
type textarea "Aim for ___ of ___"
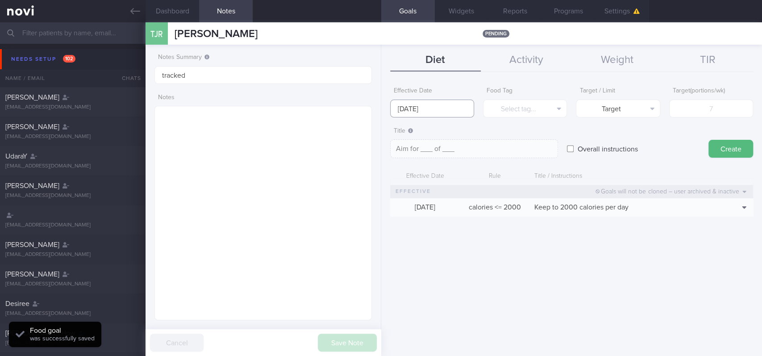
click at [445, 111] on body "You are offline! Some functionality will be unavailable Patients New Users Coac…" at bounding box center [381, 178] width 762 height 356
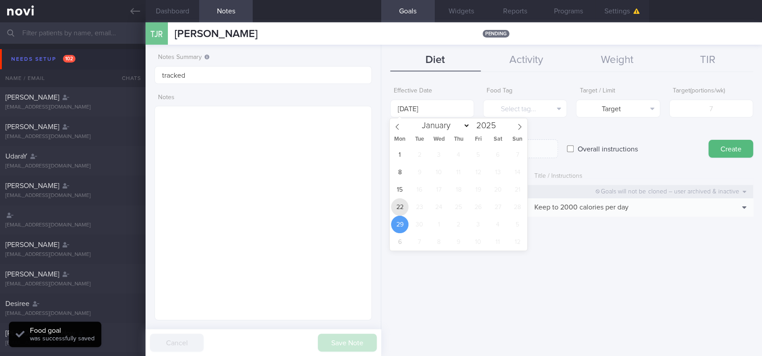
click at [404, 208] on span "22" at bounding box center [399, 206] width 17 height 17
type input "[DATE]"
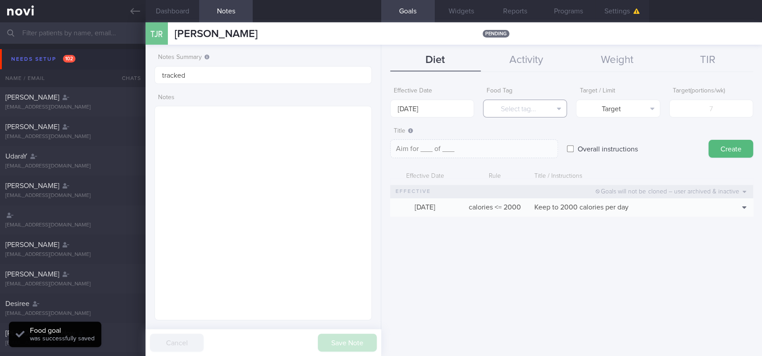
click at [530, 101] on button "Select tag..." at bounding box center [525, 108] width 84 height 18
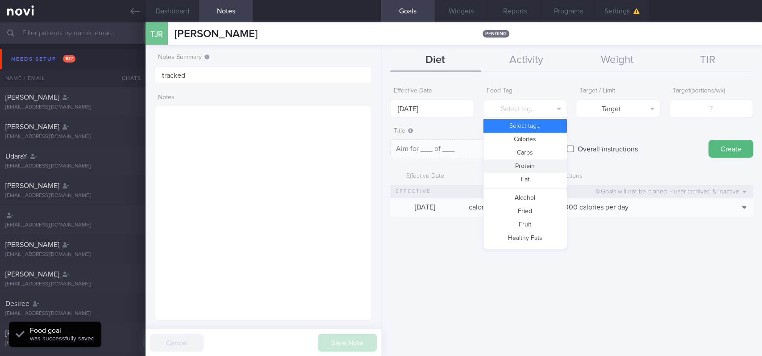
click at [534, 163] on button "Protein" at bounding box center [524, 165] width 83 height 13
type textarea "Aim for __g of protein per day"
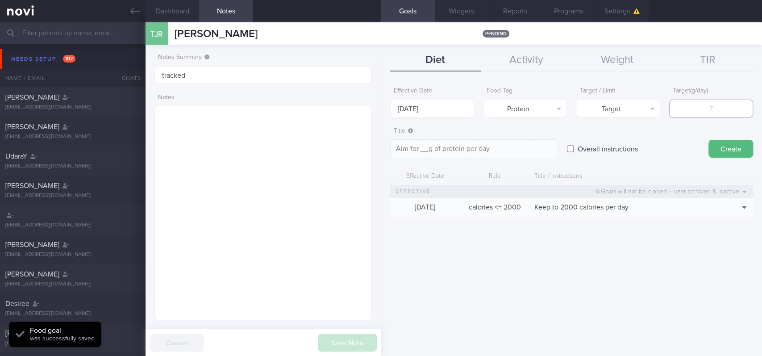
click at [709, 104] on input "number" at bounding box center [711, 108] width 84 height 18
type input "1"
type textarea "Aim for 1g of protein per day"
type input "16"
type textarea "Aim for 16g of protein per day"
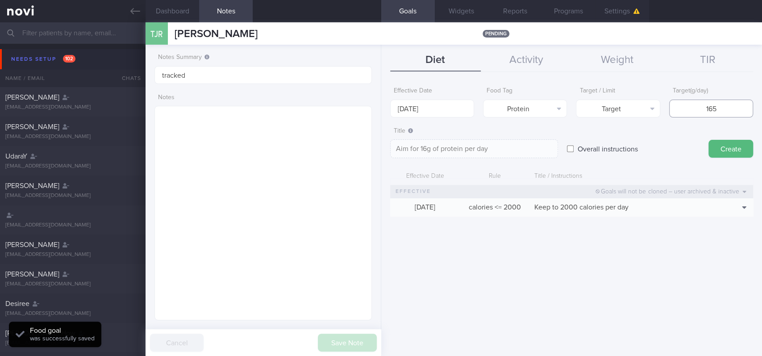
type input "1658"
type textarea "Aim for 1658g of protein per day"
type input "165"
type textarea "Aim for 165g of protein per day"
type input "16"
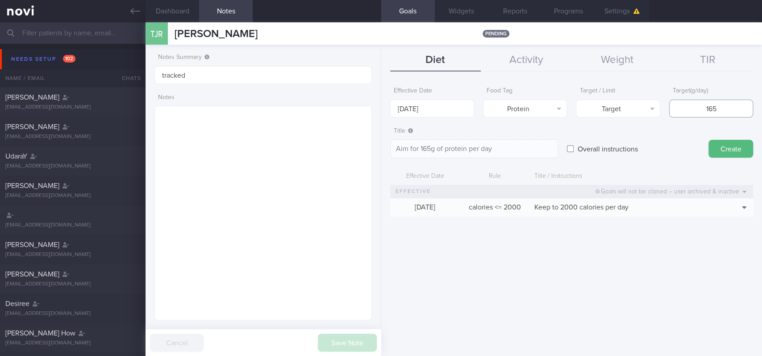
type textarea "Aim for 16g of protein per day"
type input "1"
type textarea "Aim for 1g of protein per day"
type input "13"
type textarea "Aim for 13g of protein per day"
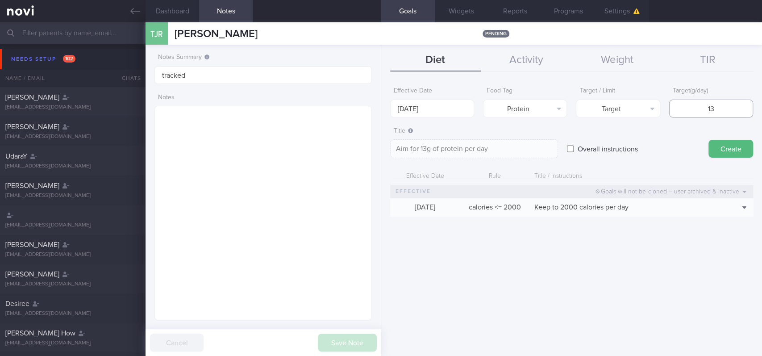
type input "135"
type textarea "Aim for 135g of protein per day"
type input "135"
click at [729, 144] on button "Create" at bounding box center [730, 149] width 45 height 18
type input "[DATE]"
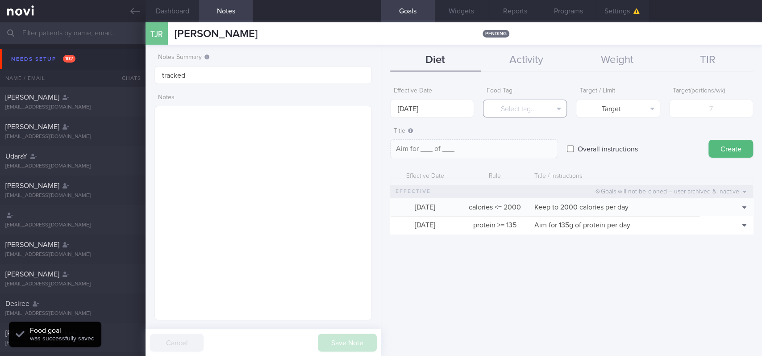
click at [533, 101] on button "Select tag..." at bounding box center [525, 108] width 84 height 18
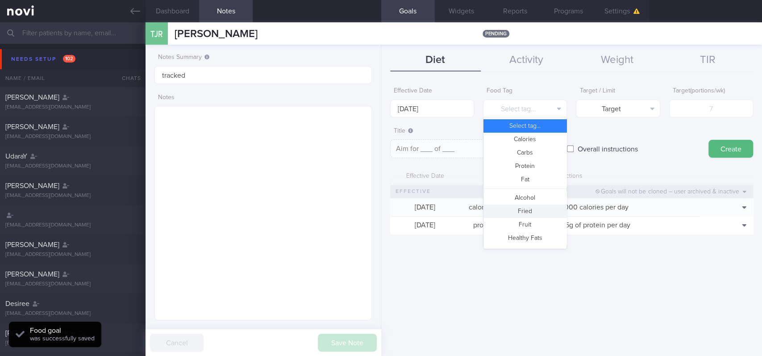
click at [530, 212] on button "Fried" at bounding box center [524, 210] width 83 height 13
type textarea "Aim for __ portions of fried food per week"
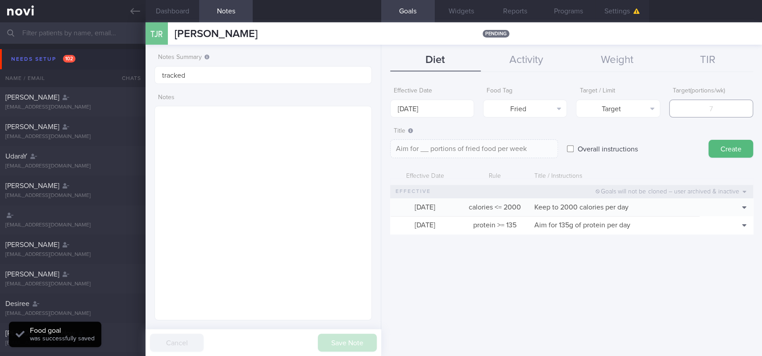
click at [704, 105] on input "number" at bounding box center [711, 108] width 84 height 18
type input "2"
click at [640, 106] on button "Target" at bounding box center [618, 108] width 84 height 18
drag, startPoint x: 635, startPoint y: 142, endPoint x: 446, endPoint y: 105, distance: 192.7
click at [634, 142] on button "Limit" at bounding box center [617, 139] width 83 height 13
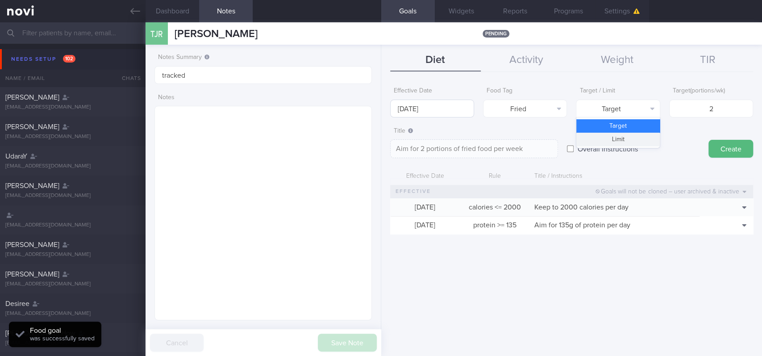
type textarea "Keep to 2 portions of fried food per week"
click at [414, 100] on input "[DATE]" at bounding box center [432, 108] width 84 height 18
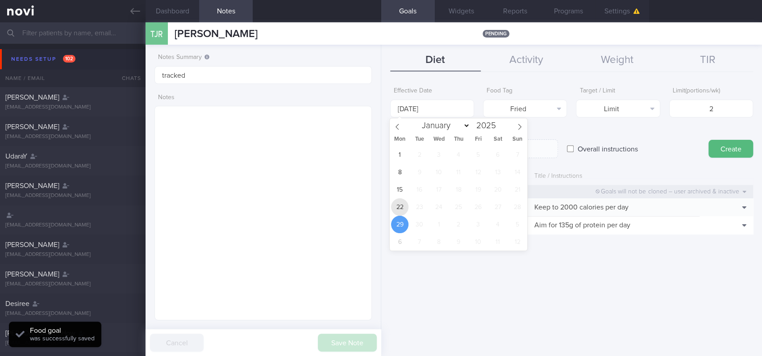
click at [396, 204] on span "22" at bounding box center [399, 206] width 17 height 17
type input "[DATE]"
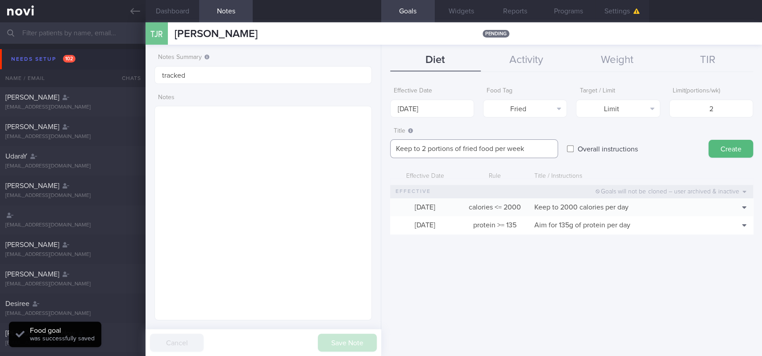
click at [476, 145] on textarea "Keep to 2 portions of fried food per week" at bounding box center [474, 148] width 168 height 19
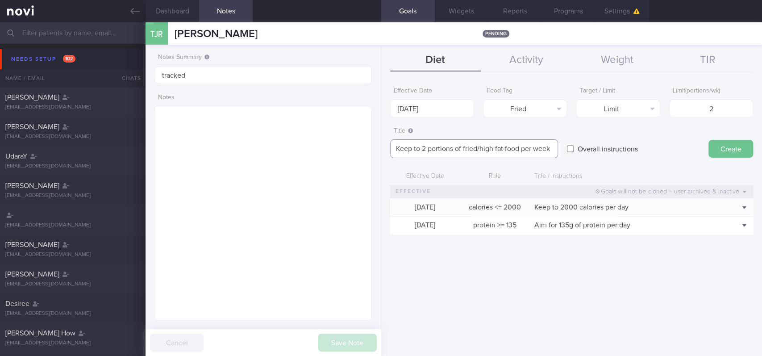
type textarea "Keep to 2 portions of fried/high fat food per week"
click at [745, 148] on button "Create" at bounding box center [730, 149] width 45 height 18
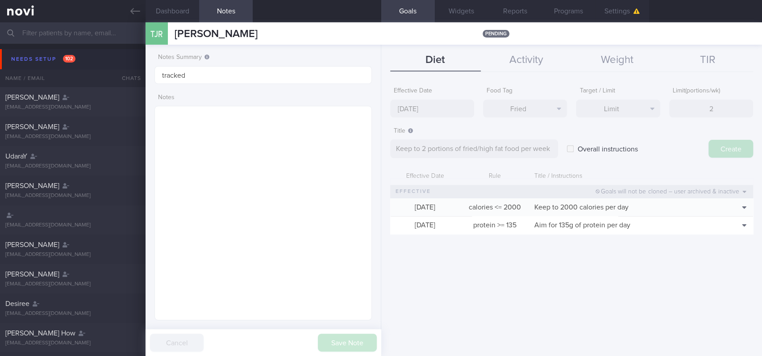
type input "[DATE]"
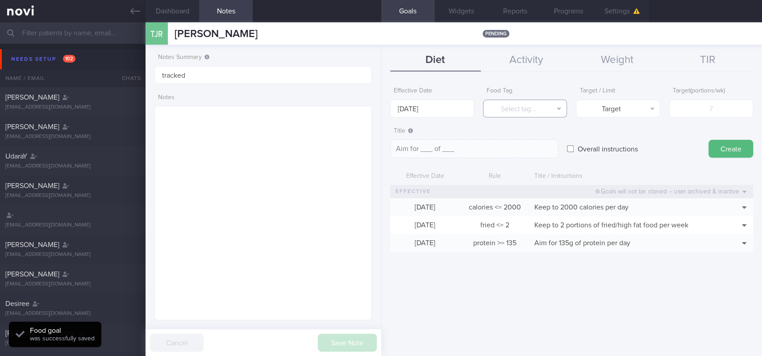
click at [547, 107] on button "Select tag..." at bounding box center [525, 108] width 84 height 18
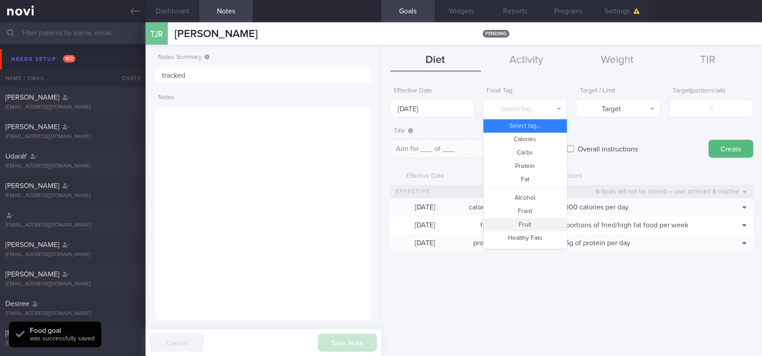
click at [528, 228] on button "Fruit" at bounding box center [524, 224] width 83 height 13
type textarea "Aim for __ portions of fruits per week"
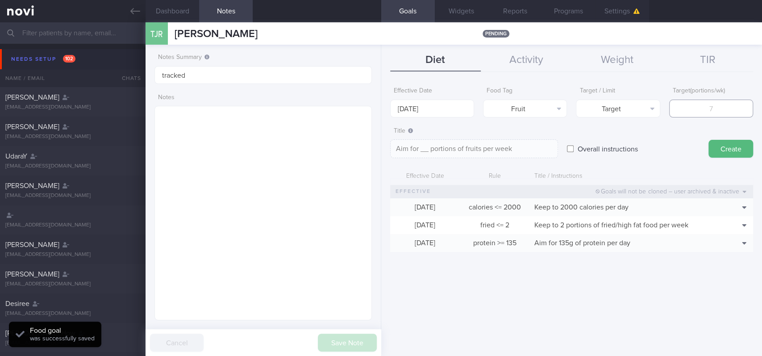
click at [734, 108] on input "number" at bounding box center [711, 108] width 84 height 18
type input "14"
type textarea "Aim for 14 portions of fruits per week"
type input "14"
click at [443, 101] on input "[DATE]" at bounding box center [432, 108] width 84 height 18
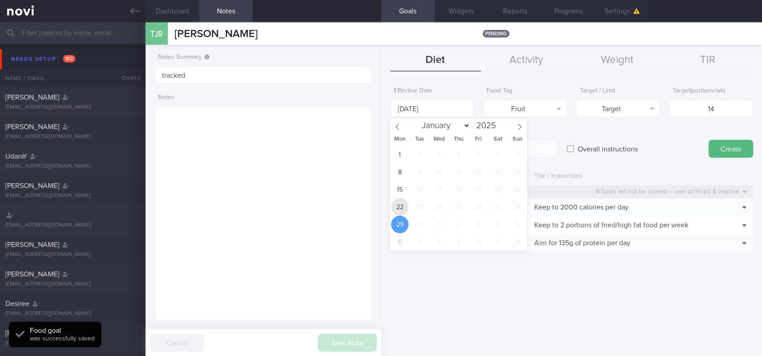
click at [400, 208] on span "22" at bounding box center [399, 206] width 17 height 17
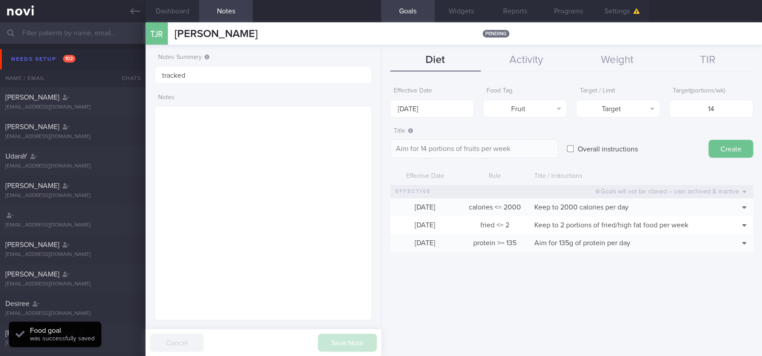
click at [740, 153] on button "Create" at bounding box center [730, 149] width 45 height 18
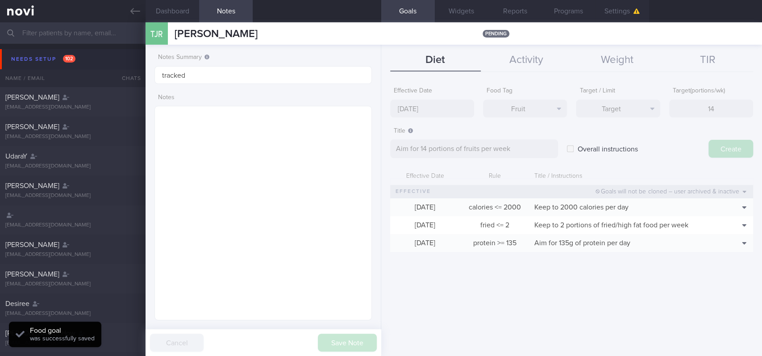
type input "[DATE]"
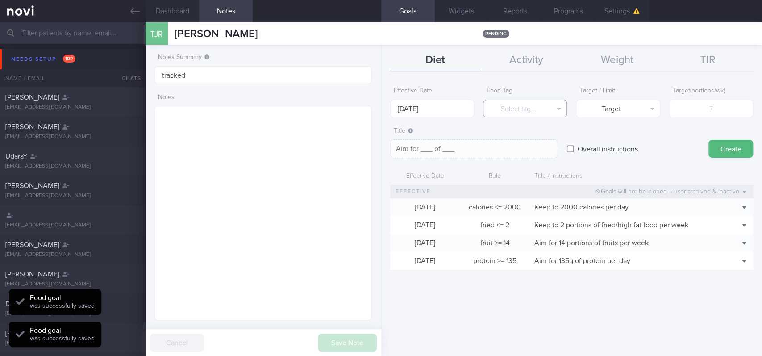
click at [511, 104] on button "Select tag..." at bounding box center [525, 108] width 84 height 18
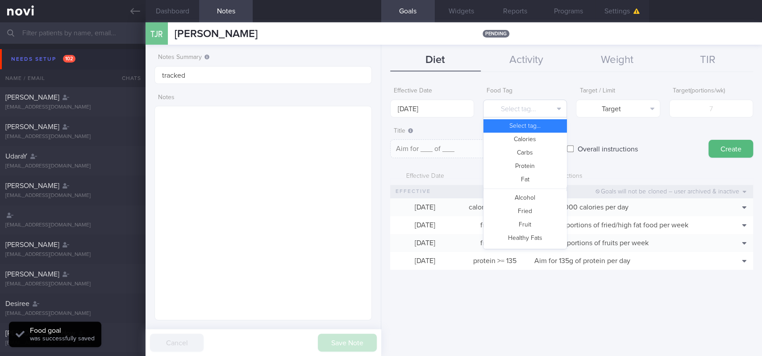
scroll to position [238, 0]
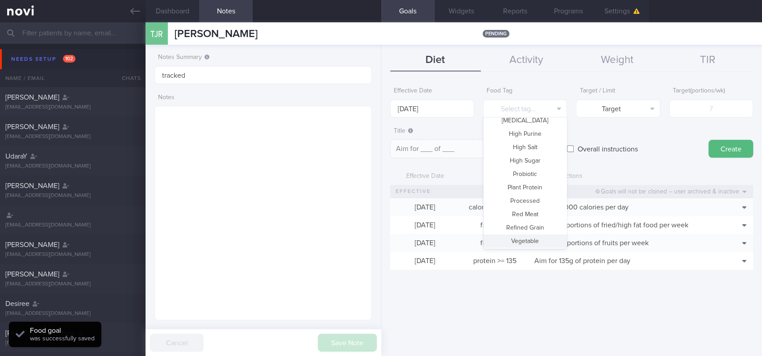
click at [535, 236] on button "Vegetable" at bounding box center [524, 240] width 83 height 13
type textarea "Aim for __ portions of vegetables per week"
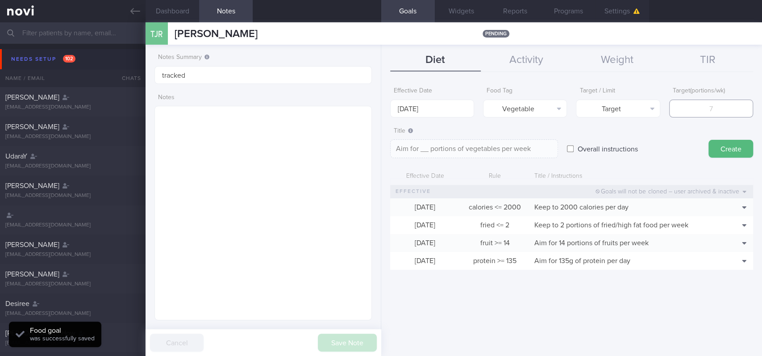
click at [717, 103] on input "number" at bounding box center [711, 108] width 84 height 18
type input "14"
type textarea "Aim for 14 portions of vegetables per week"
type input "14"
click at [424, 105] on input "[DATE]" at bounding box center [432, 108] width 84 height 18
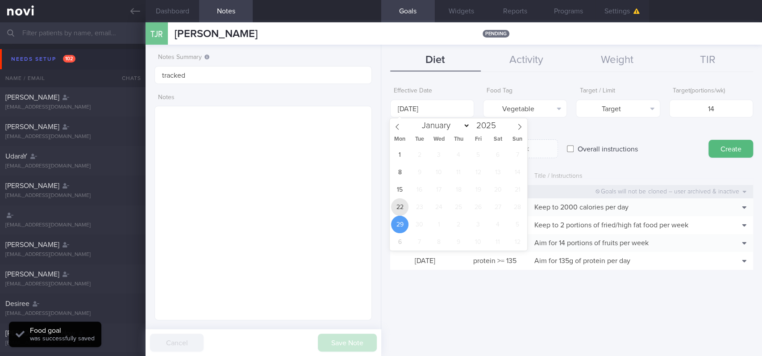
click at [403, 205] on span "22" at bounding box center [399, 206] width 17 height 17
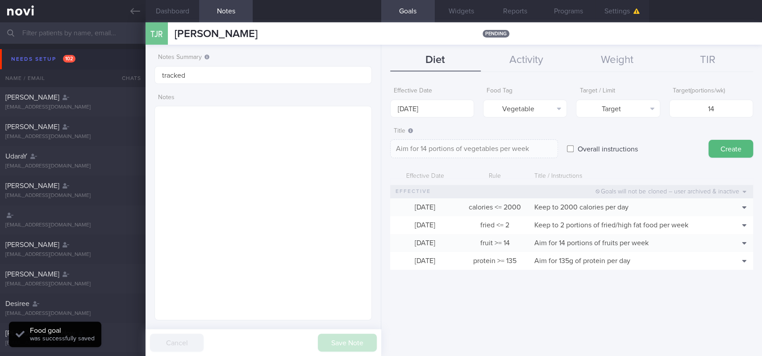
click at [736, 151] on button "Create" at bounding box center [730, 149] width 45 height 18
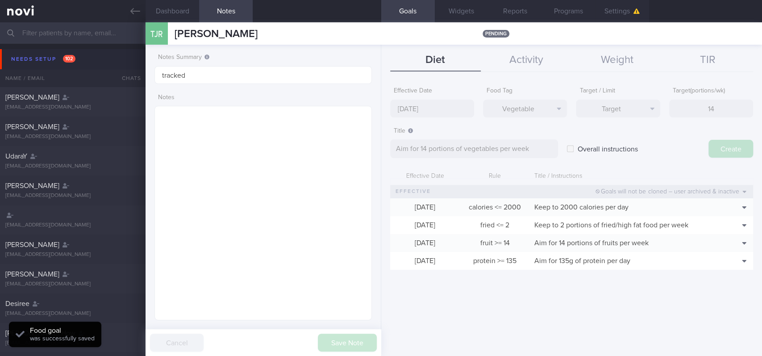
type input "[DATE]"
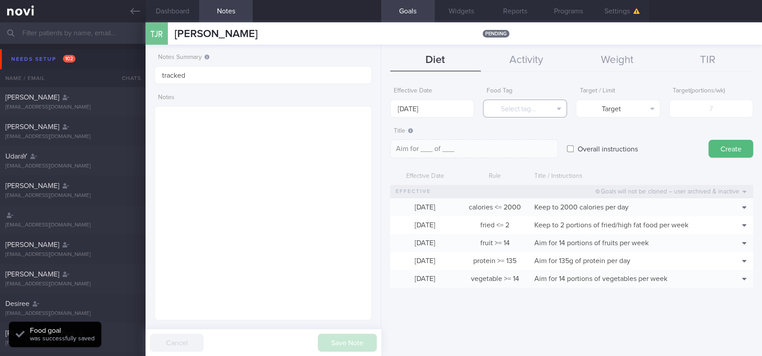
click at [533, 111] on button "Select tag..." at bounding box center [525, 108] width 84 height 18
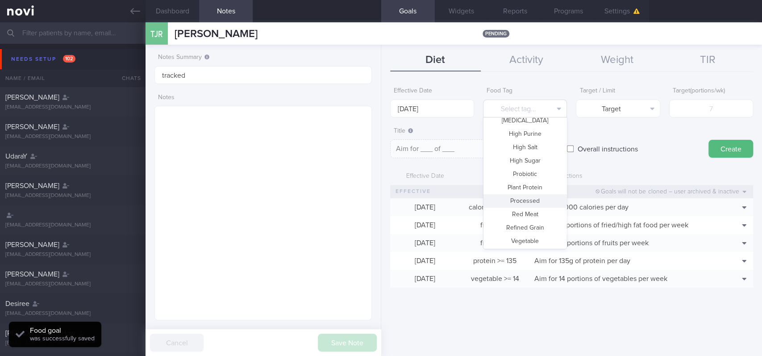
scroll to position [0, 0]
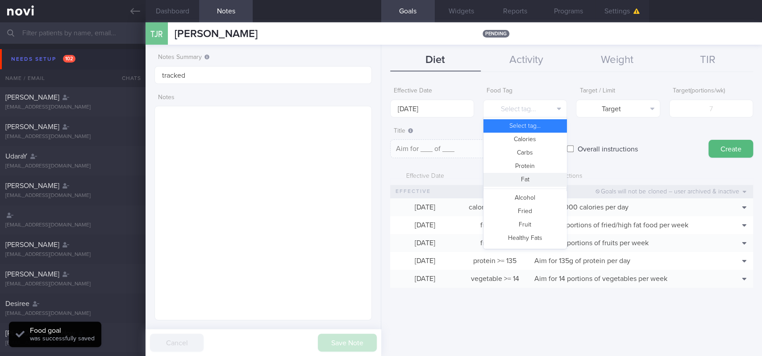
click at [532, 178] on button "Fat" at bounding box center [524, 179] width 83 height 13
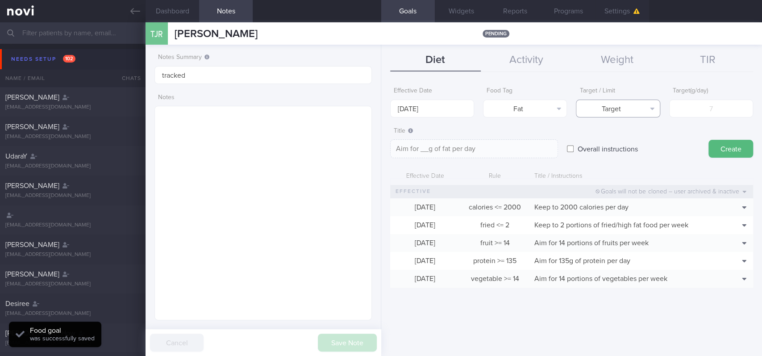
click at [624, 106] on button "Target" at bounding box center [618, 108] width 84 height 18
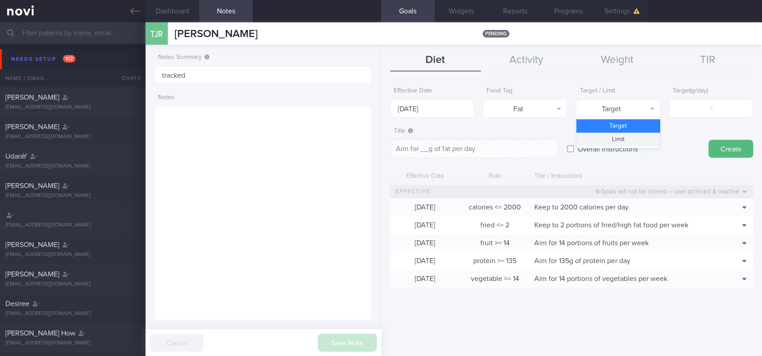
click at [627, 137] on button "Limit" at bounding box center [617, 139] width 83 height 13
type textarea "Keep to __g of fat per day"
click at [401, 110] on input "[DATE]" at bounding box center [432, 108] width 84 height 18
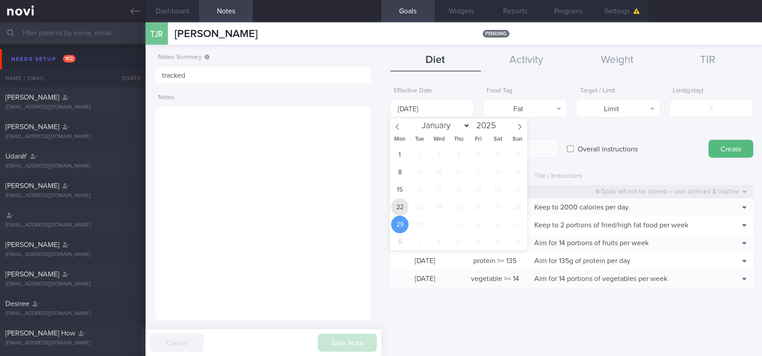
click at [402, 203] on span "22" at bounding box center [399, 206] width 17 height 17
type input "[DATE]"
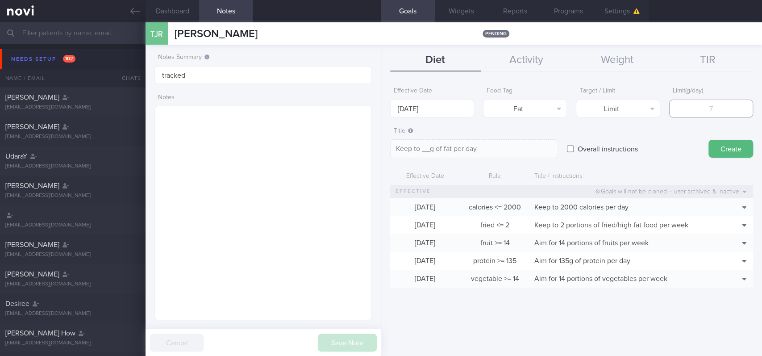
click at [723, 111] on input "number" at bounding box center [711, 108] width 84 height 18
type input "78"
type textarea "Keep to 78g of fat per day"
type input "78"
drag, startPoint x: 721, startPoint y: 139, endPoint x: 523, endPoint y: 111, distance: 200.1
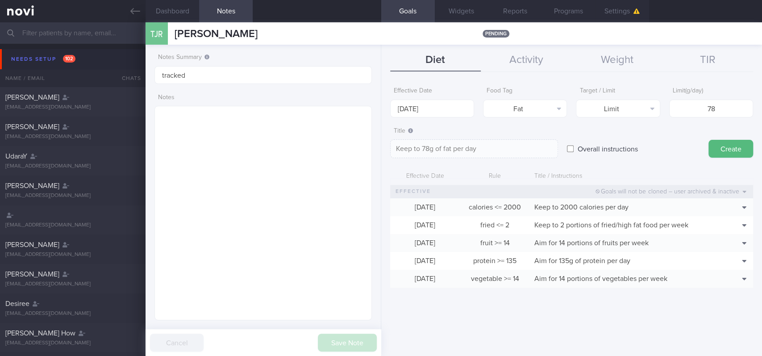
click at [723, 141] on button "Create" at bounding box center [730, 149] width 45 height 18
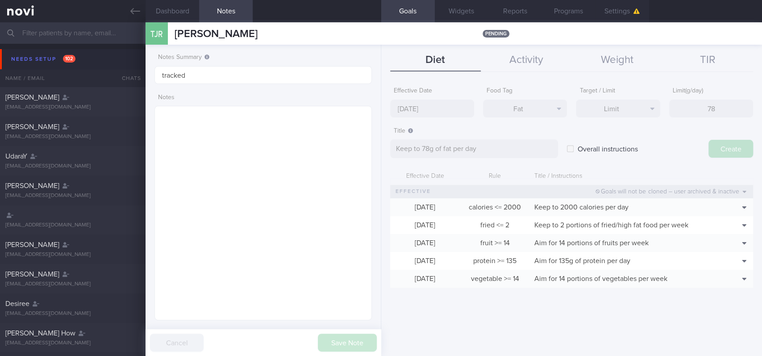
type input "[DATE]"
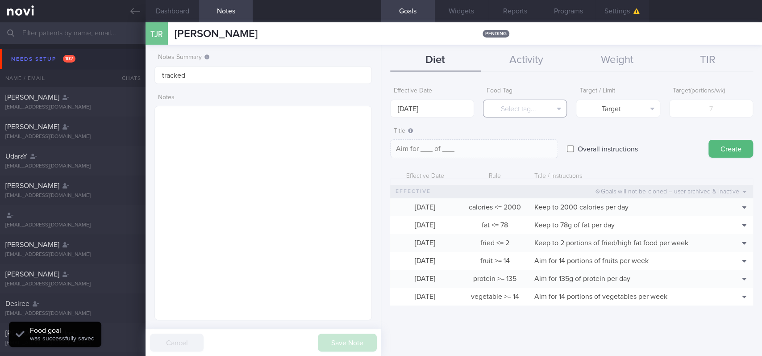
click at [527, 105] on button "Select tag..." at bounding box center [525, 108] width 84 height 18
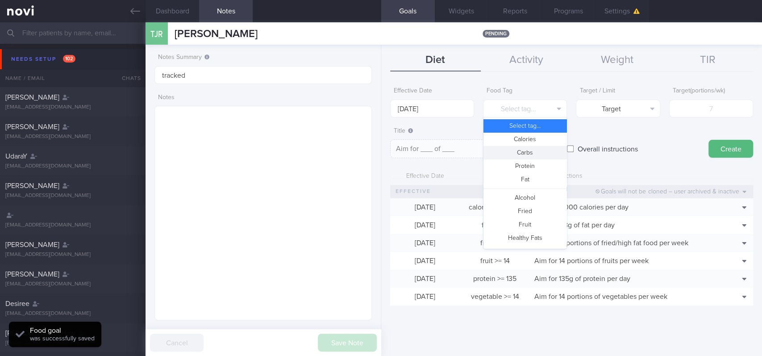
click at [532, 156] on button "Carbs" at bounding box center [524, 152] width 83 height 13
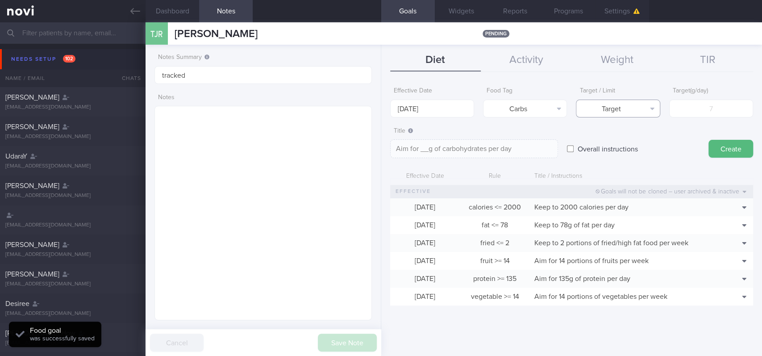
click at [628, 101] on button "Target" at bounding box center [618, 108] width 84 height 18
click at [635, 144] on button "Limit" at bounding box center [617, 139] width 83 height 13
type textarea "Keep to __g of carbohydrates per day"
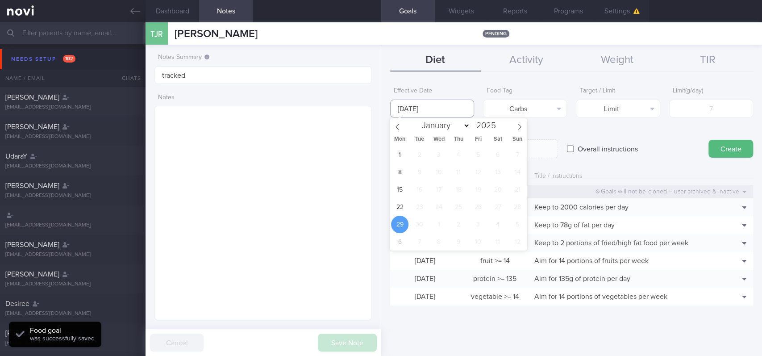
click at [418, 102] on input "[DATE]" at bounding box center [432, 108] width 84 height 18
click at [404, 202] on span "22" at bounding box center [399, 206] width 17 height 17
type input "[DATE]"
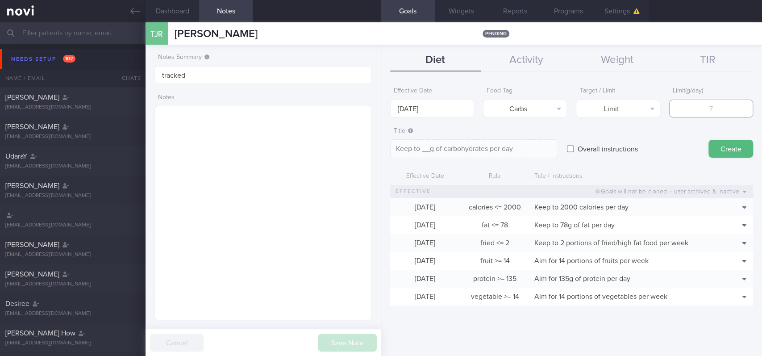
click at [708, 111] on input "number" at bounding box center [711, 108] width 84 height 18
type input "1"
type textarea "Keep to 1g of carbohydrates per day"
type input "19"
type textarea "Keep to 19g of carbohydrates per day"
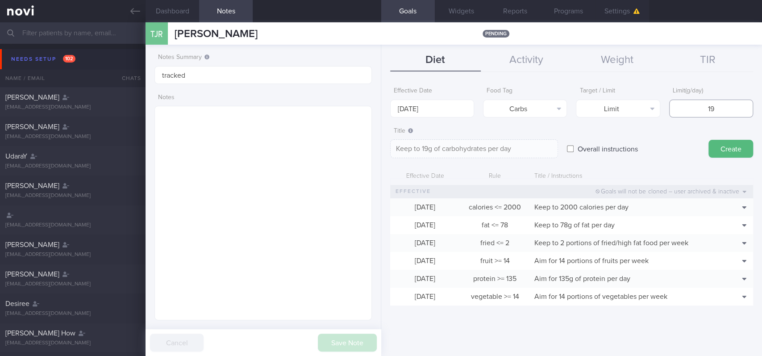
type input "190"
type textarea "Keep to 190g of carbohydrates per day"
type input "190"
click at [731, 152] on button "Create" at bounding box center [730, 149] width 45 height 18
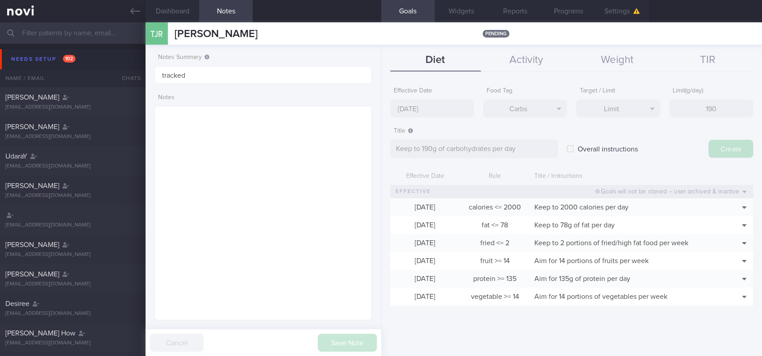
type input "[DATE]"
type textarea "Aim for ___ of ___"
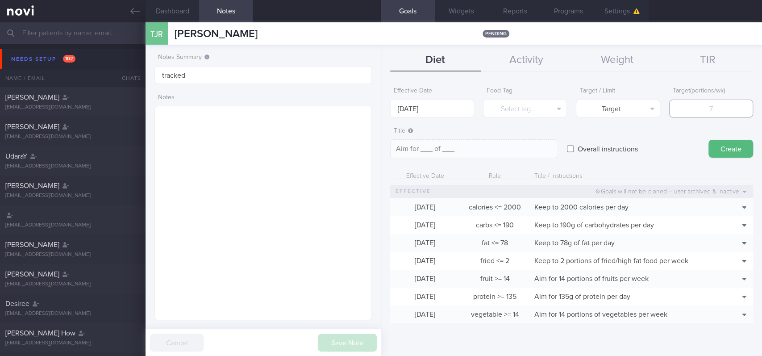
click at [698, 105] on input "number" at bounding box center [711, 108] width 84 height 18
click at [122, 9] on link at bounding box center [72, 11] width 145 height 22
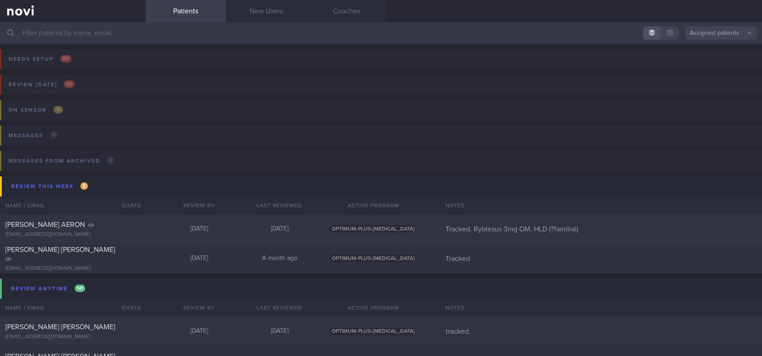
click at [149, 31] on input "text" at bounding box center [381, 32] width 762 height 21
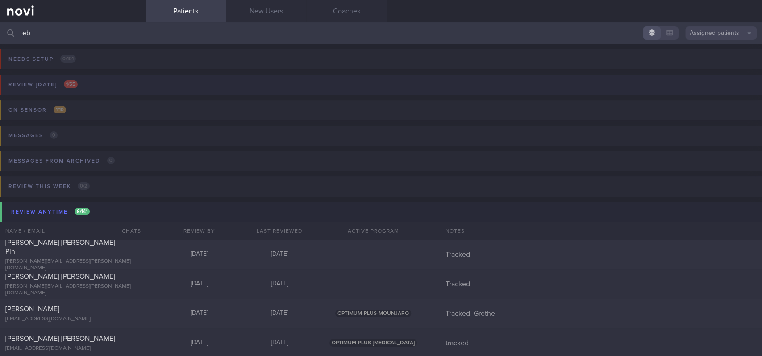
click at [137, 89] on button "Review [DATE] 1 / 55" at bounding box center [379, 87] width 764 height 25
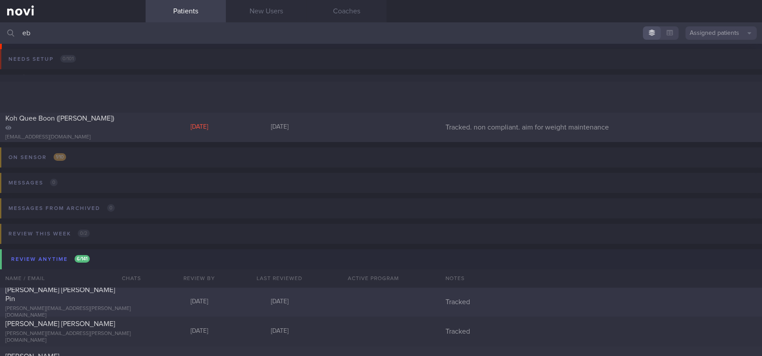
scroll to position [119, 0]
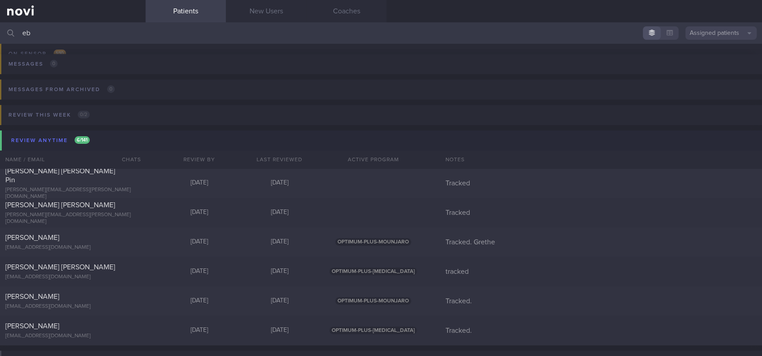
click at [673, 8] on div "Patients New Users Coaches" at bounding box center [453, 11] width 616 height 22
click at [530, 38] on input "eb" at bounding box center [381, 32] width 762 height 21
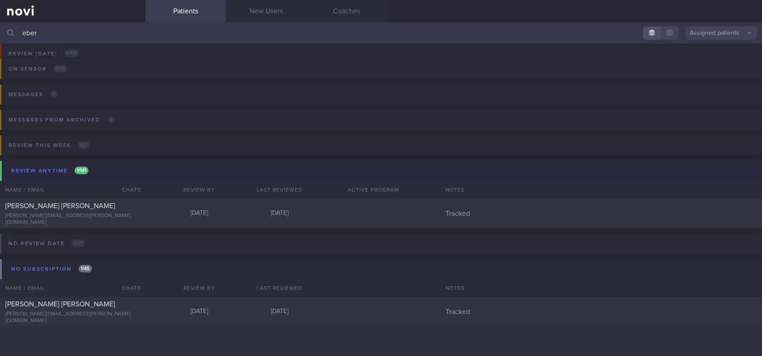
scroll to position [41, 0]
type input "eber"
click at [175, 211] on div "[DATE]" at bounding box center [199, 214] width 80 height 8
select select "8"
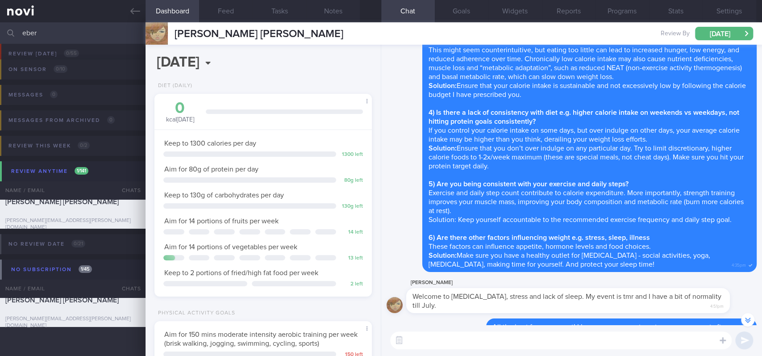
scroll to position [-3599, 0]
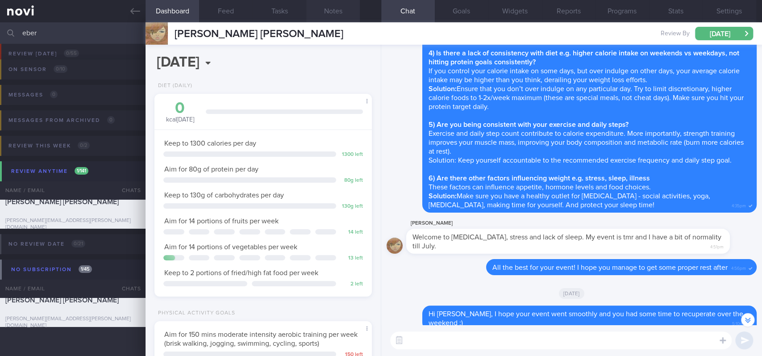
click at [346, 10] on button "Notes" at bounding box center [333, 11] width 54 height 22
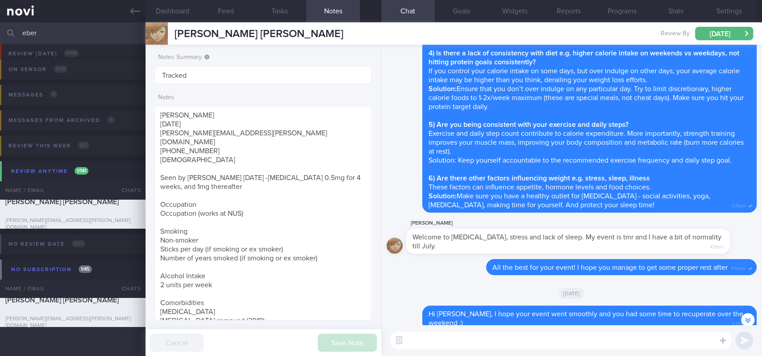
click at [161, 39] on div at bounding box center [156, 33] width 22 height 22
drag, startPoint x: 309, startPoint y: 31, endPoint x: 173, endPoint y: 34, distance: 136.6
click at [173, 34] on div "EBER MARIE FIDELIA EBER MARIE FIDELIA marie.eber@gmail.com Review By Mon, 29 Se…" at bounding box center [453, 33] width 616 height 22
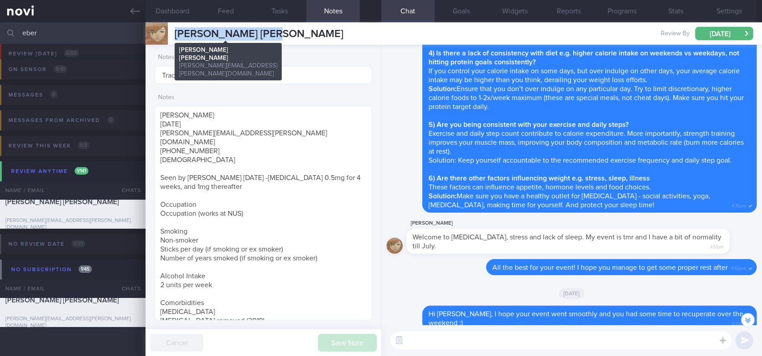
copy span "EBER MARIE FIDELIA"
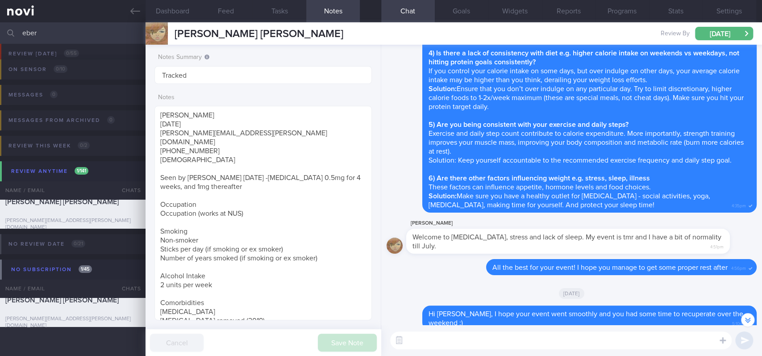
click at [391, 155] on div "Delete A calorie deficit is defined as consuming fewer calories than you burn. …" at bounding box center [571, 4] width 370 height 418
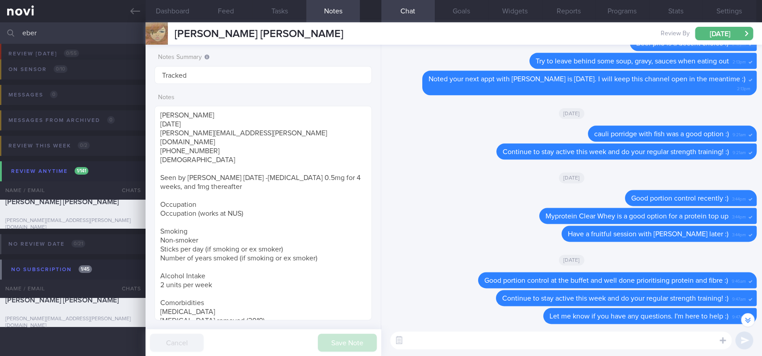
scroll to position [-563, 0]
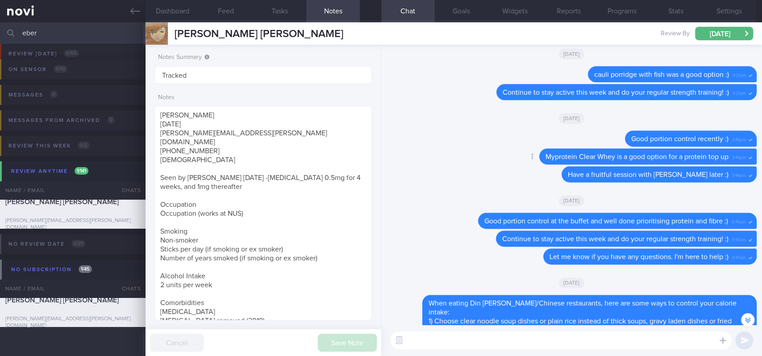
drag, startPoint x: 439, startPoint y: 190, endPoint x: 423, endPoint y: 171, distance: 24.7
click at [423, 166] on div "Delete Myprotein Clear Whey is a good option for a protein top up 3:44pm" at bounding box center [571, 157] width 370 height 18
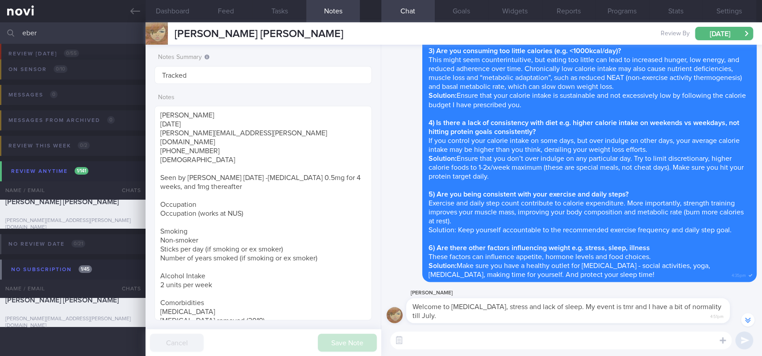
scroll to position [-3603, 0]
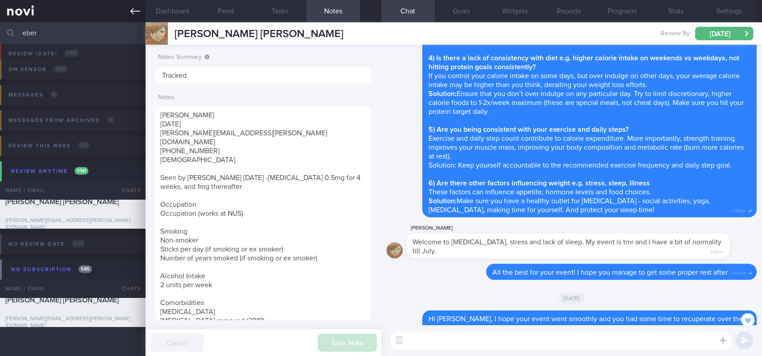
click at [124, 16] on link at bounding box center [72, 11] width 145 height 22
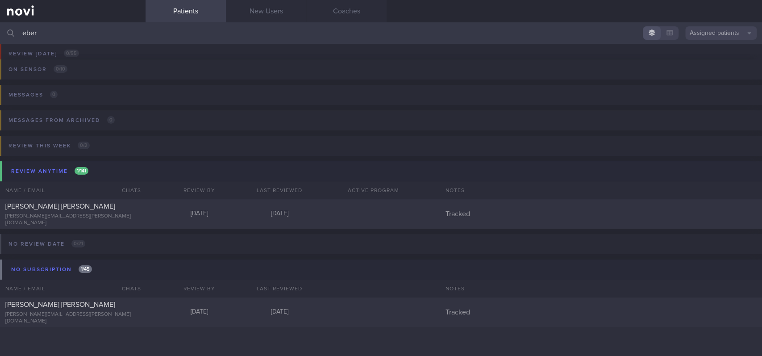
drag, startPoint x: 398, startPoint y: 41, endPoint x: 0, endPoint y: 26, distance: 398.2
click at [0, 26] on input "eber" at bounding box center [381, 32] width 762 height 21
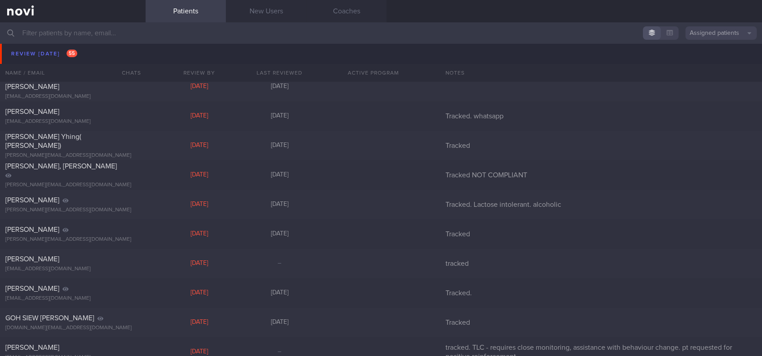
click at [102, 54] on div "Review today 55 Name / Email Chats Review By Last Reviewed Active Program Notes" at bounding box center [381, 50] width 762 height 43
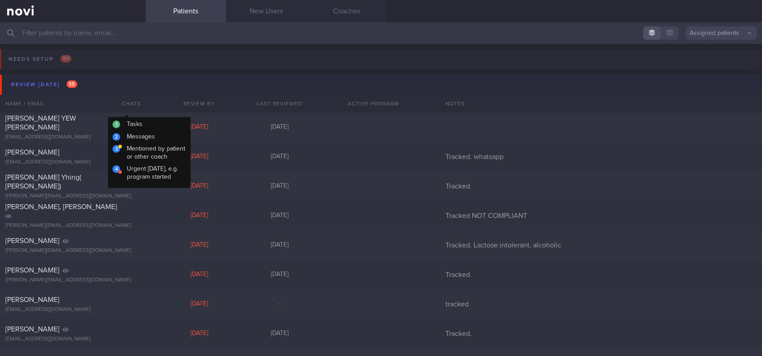
click at [113, 86] on button "Review [DATE] 55" at bounding box center [382, 85] width 764 height 20
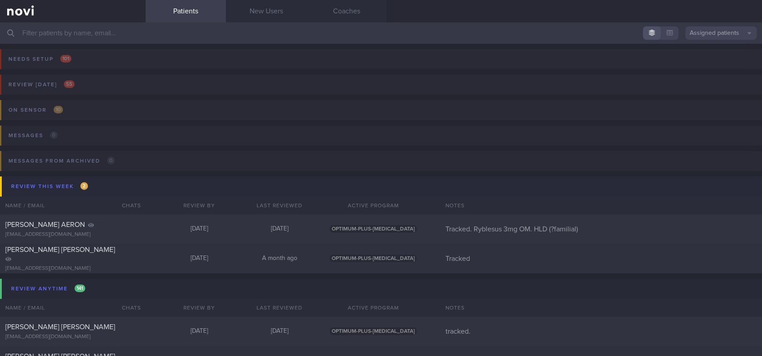
click at [114, 187] on button "Review this week 2" at bounding box center [382, 186] width 764 height 20
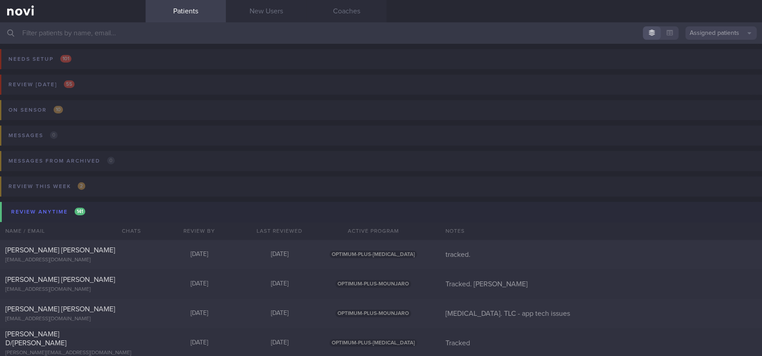
click at [114, 212] on button "Review anytime 141" at bounding box center [382, 212] width 764 height 20
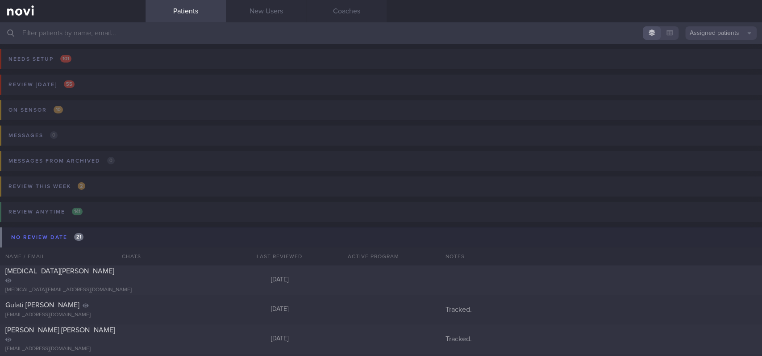
click at [111, 234] on button "No review date 21" at bounding box center [382, 237] width 764 height 20
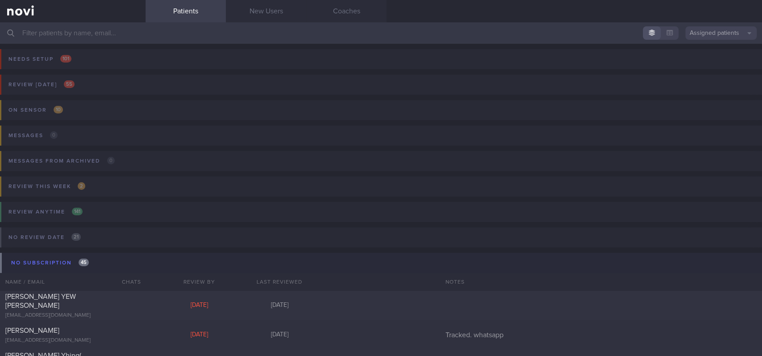
click at [107, 264] on button "No subscription 45" at bounding box center [382, 263] width 764 height 20
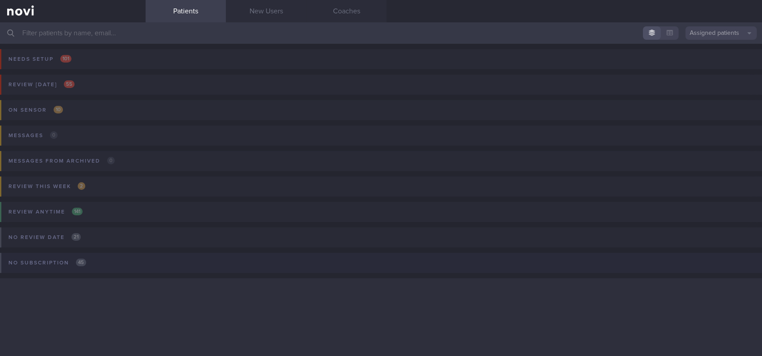
click at [106, 257] on button "No subscription 45" at bounding box center [379, 265] width 764 height 25
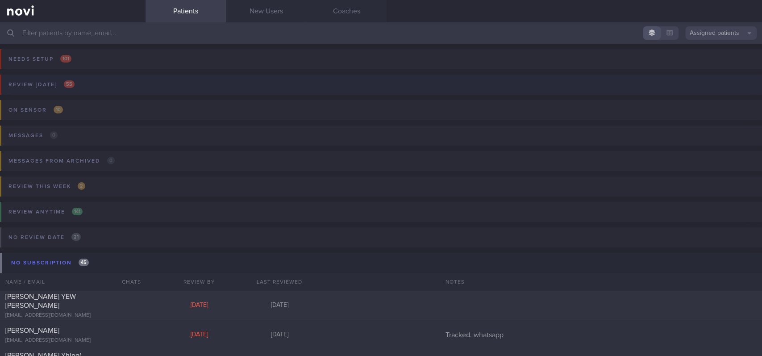
click at [140, 88] on button "Review [DATE] 55" at bounding box center [379, 87] width 764 height 25
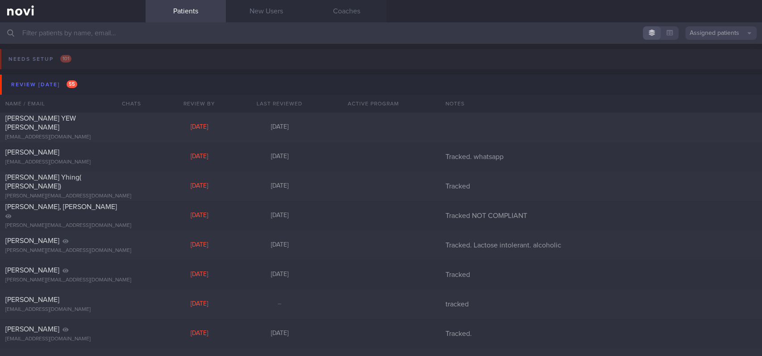
click at [448, 37] on input "text" at bounding box center [381, 32] width 762 height 21
click at [418, 36] on input "text" at bounding box center [381, 32] width 762 height 21
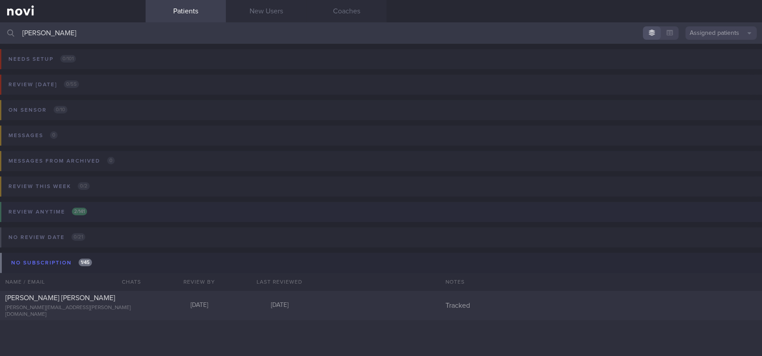
type input "marie"
click at [112, 217] on button "Review anytime 2 / 141" at bounding box center [379, 214] width 764 height 25
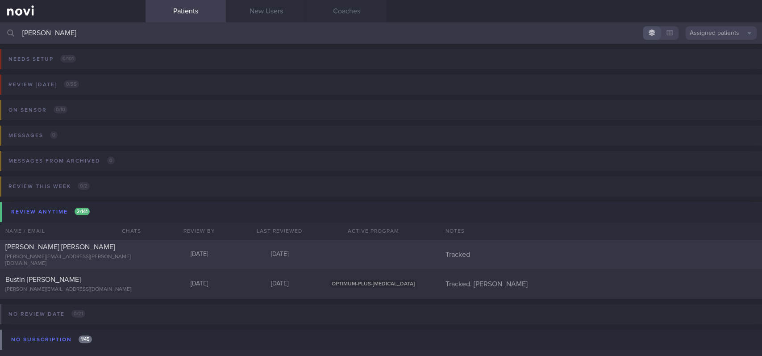
click at [123, 262] on div "marie.eber@gmail.com" at bounding box center [72, 259] width 135 height 13
select select "8"
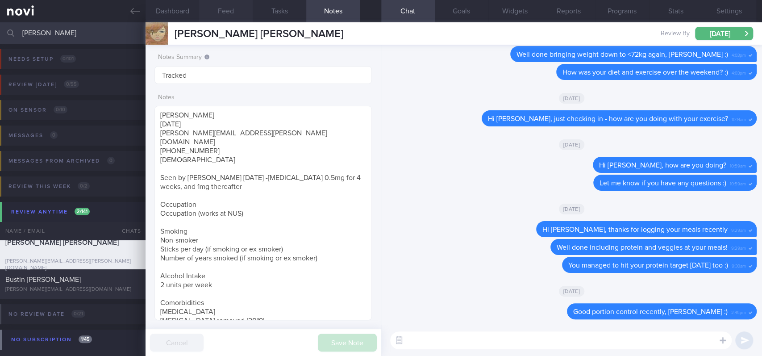
click at [225, 12] on button "Feed" at bounding box center [226, 11] width 54 height 22
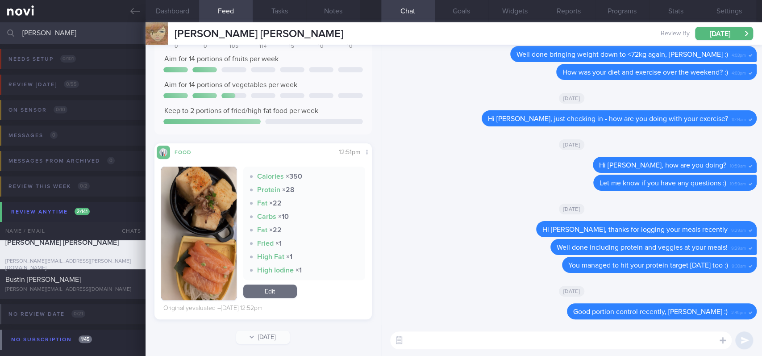
scroll to position [180, 0]
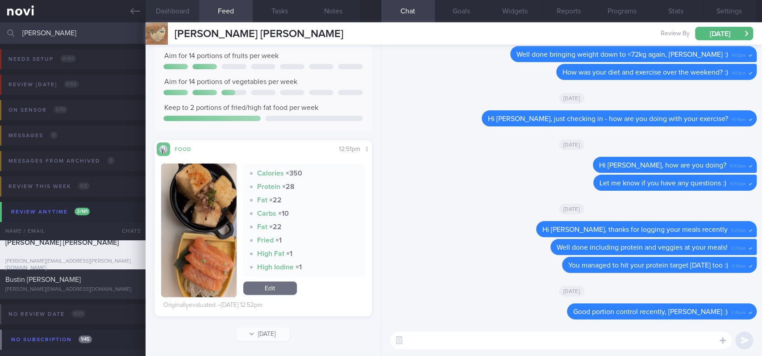
click at [187, 7] on button "Dashboard" at bounding box center [172, 11] width 54 height 22
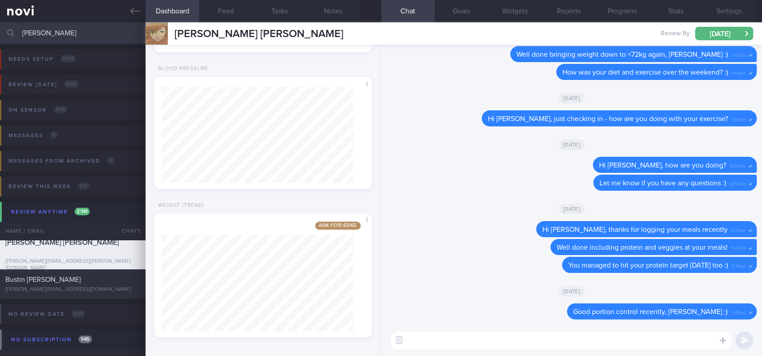
scroll to position [664, 0]
click at [659, 149] on div "[DATE]" at bounding box center [571, 144] width 370 height 25
click at [325, 8] on button "Notes" at bounding box center [333, 11] width 54 height 22
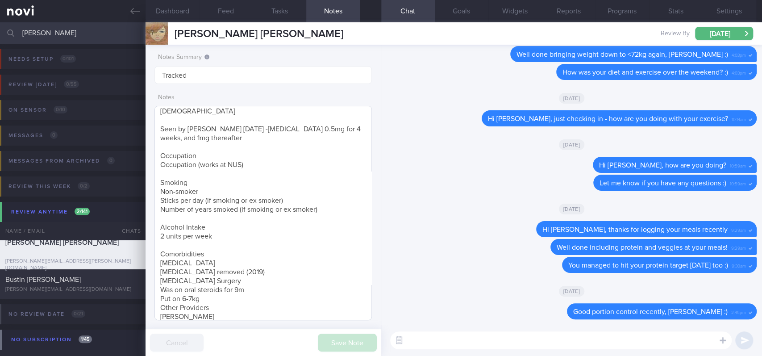
scroll to position [179, 0]
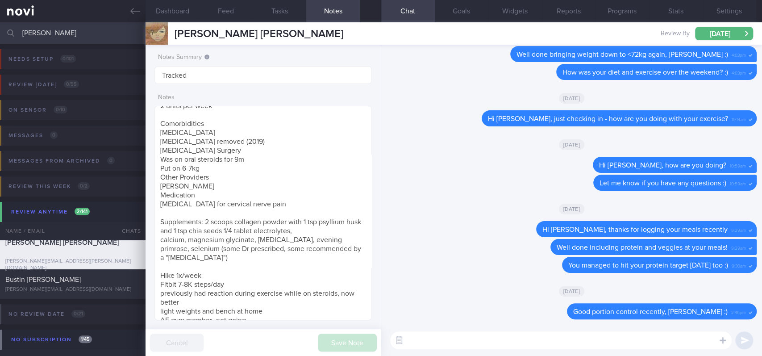
drag, startPoint x: 662, startPoint y: 94, endPoint x: 633, endPoint y: 98, distance: 29.3
click at [662, 94] on div "[DATE]" at bounding box center [571, 97] width 370 height 25
click at [232, 21] on button "Feed" at bounding box center [226, 11] width 54 height 22
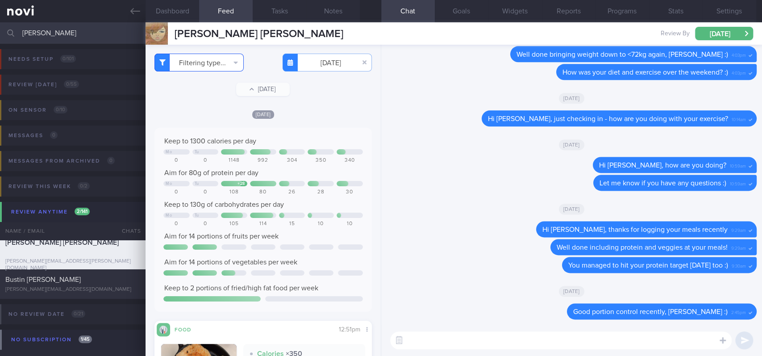
click at [204, 63] on button "Filtering type..." at bounding box center [198, 63] width 89 height 18
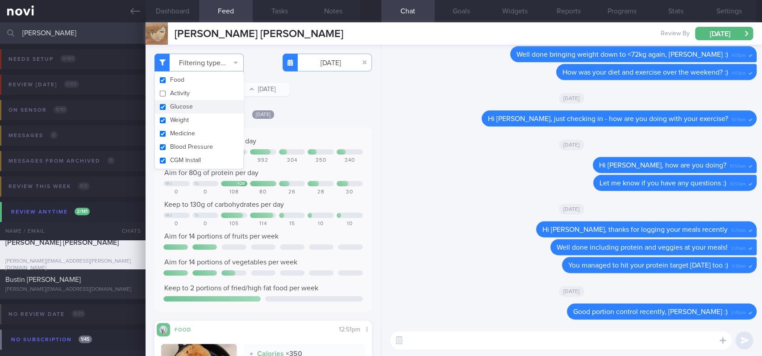
click at [193, 107] on button "Glucose" at bounding box center [199, 106] width 88 height 13
checkbox input "false"
click at [328, 62] on input "2025-09-20" at bounding box center [326, 63] width 89 height 18
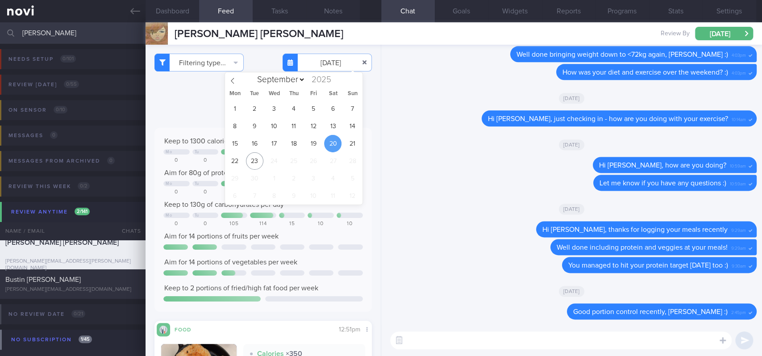
click at [356, 62] on button "button" at bounding box center [364, 62] width 16 height 16
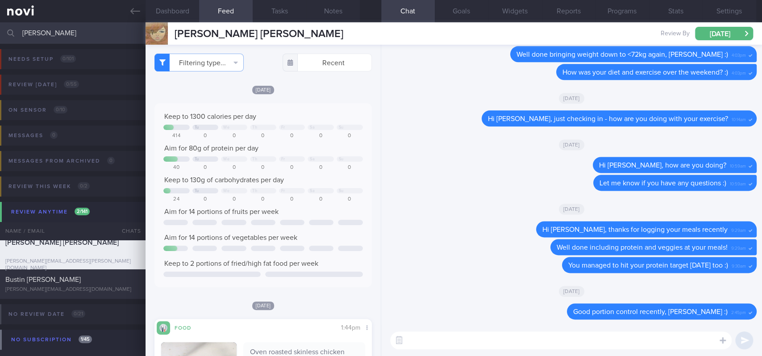
click at [315, 111] on div "Keep to 1300 calories per day Tu We Th Fr Sa Su 414 0 0 0 0 0 0 Aim for 80g of …" at bounding box center [262, 195] width 217 height 184
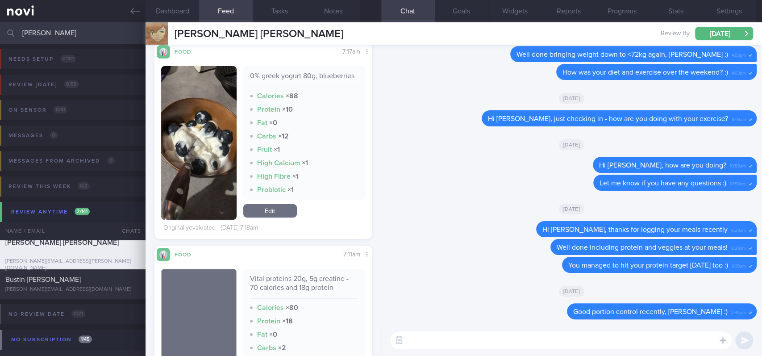
scroll to position [2320, 0]
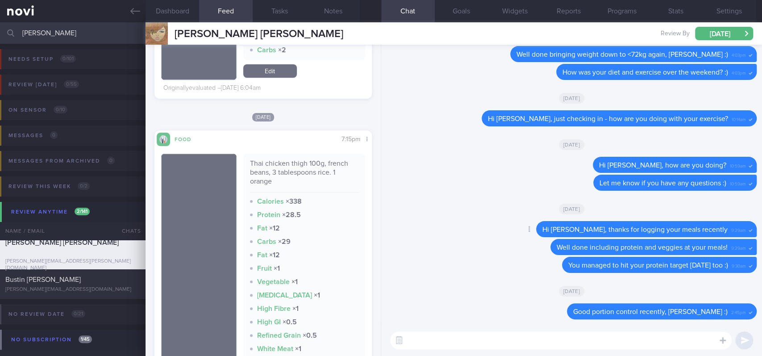
click at [678, 226] on span "Hi Marie, thanks for logging your meals recently" at bounding box center [634, 229] width 185 height 7
click at [186, 15] on button "Dashboard" at bounding box center [172, 11] width 54 height 22
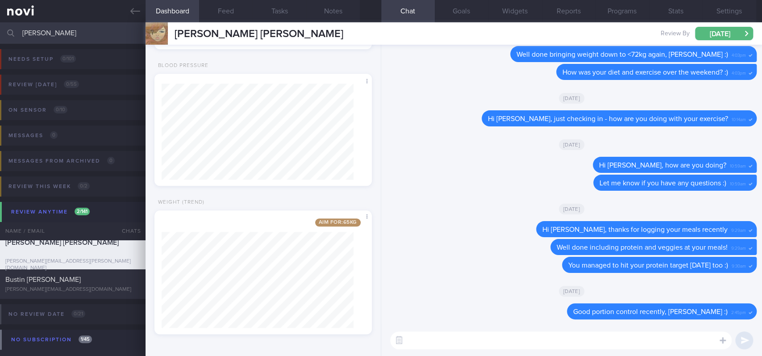
click at [665, 93] on div "[DATE]" at bounding box center [571, 97] width 370 height 25
click at [689, 237] on div "Hi Marie, thanks for logging your meals recently 9:29am" at bounding box center [646, 229] width 220 height 16
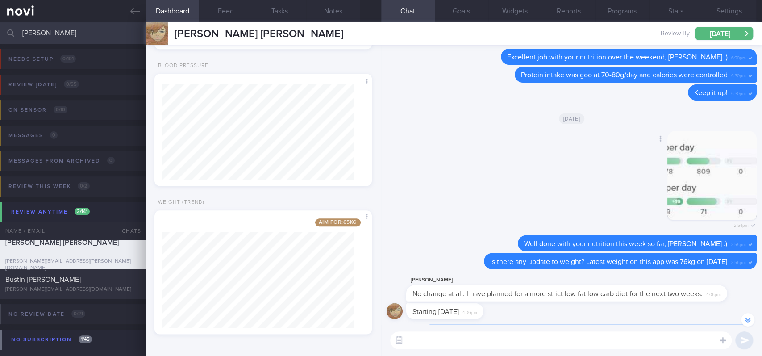
scroll to position [-4269, 0]
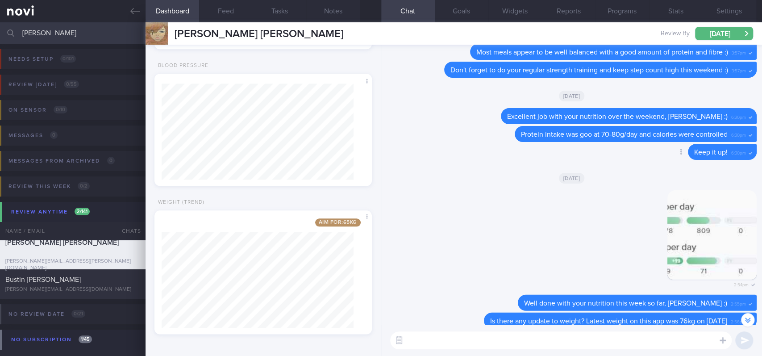
drag, startPoint x: 678, startPoint y: 180, endPoint x: 656, endPoint y: 153, distance: 35.3
click at [678, 180] on div "Thu, 5 Jun" at bounding box center [571, 177] width 370 height 25
drag, startPoint x: 286, startPoint y: 37, endPoint x: 166, endPoint y: 35, distance: 120.0
click at [166, 35] on div "EBER MARIE FIDELIA EBER MARIE FIDELIA marie.eber@gmail.com Review By Mon, 29 Se…" at bounding box center [453, 33] width 616 height 22
copy div "EBER MARIE FIDELIA"
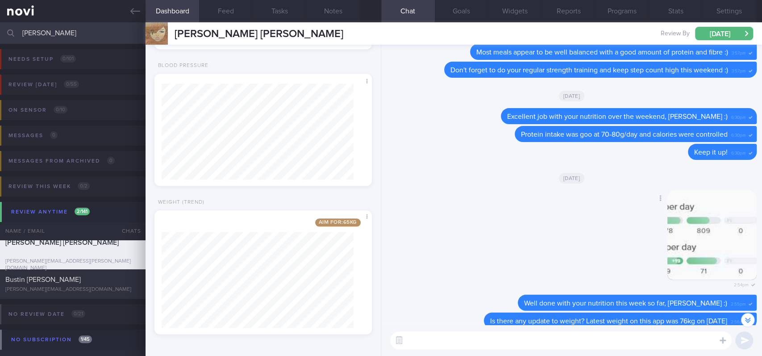
click at [511, 205] on div "Delete 2:54pm" at bounding box center [571, 242] width 370 height 105
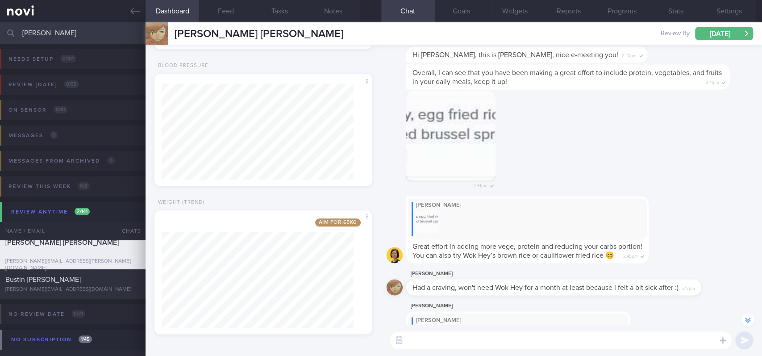
scroll to position [-6591, 0]
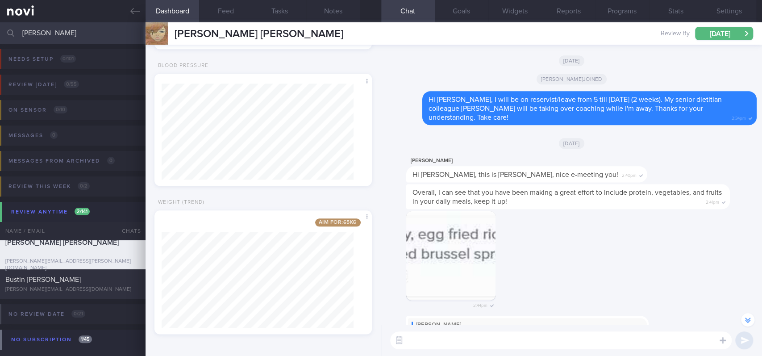
click at [457, 244] on button "button" at bounding box center [450, 255] width 89 height 89
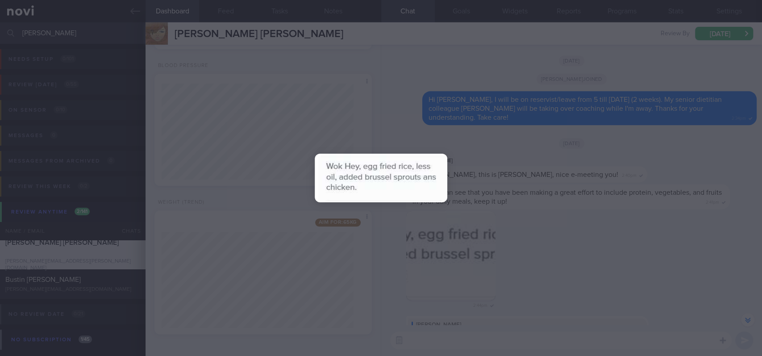
click at [590, 234] on div at bounding box center [381, 178] width 762 height 356
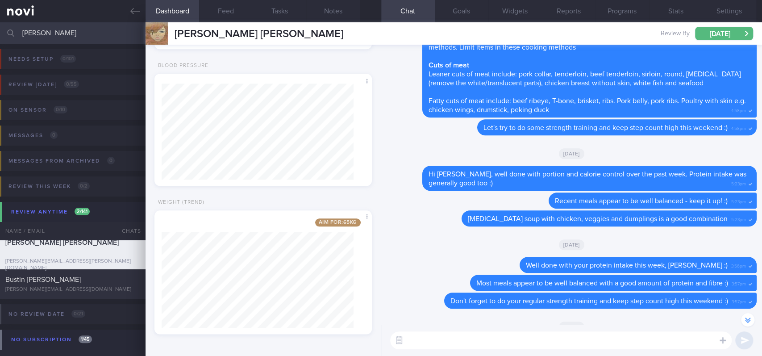
scroll to position [-4687, 0]
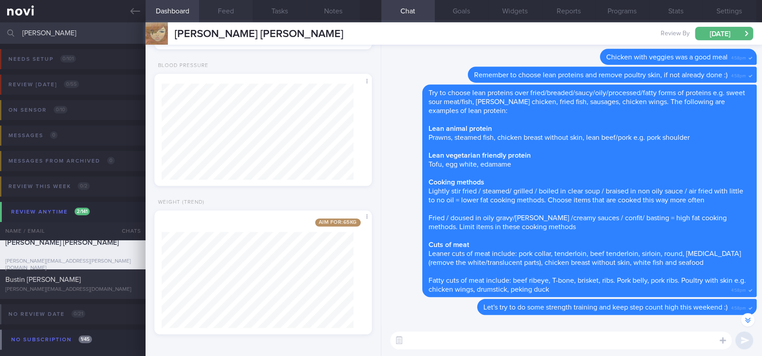
click at [233, 7] on button "Feed" at bounding box center [226, 11] width 54 height 22
